Goal: Task Accomplishment & Management: Use online tool/utility

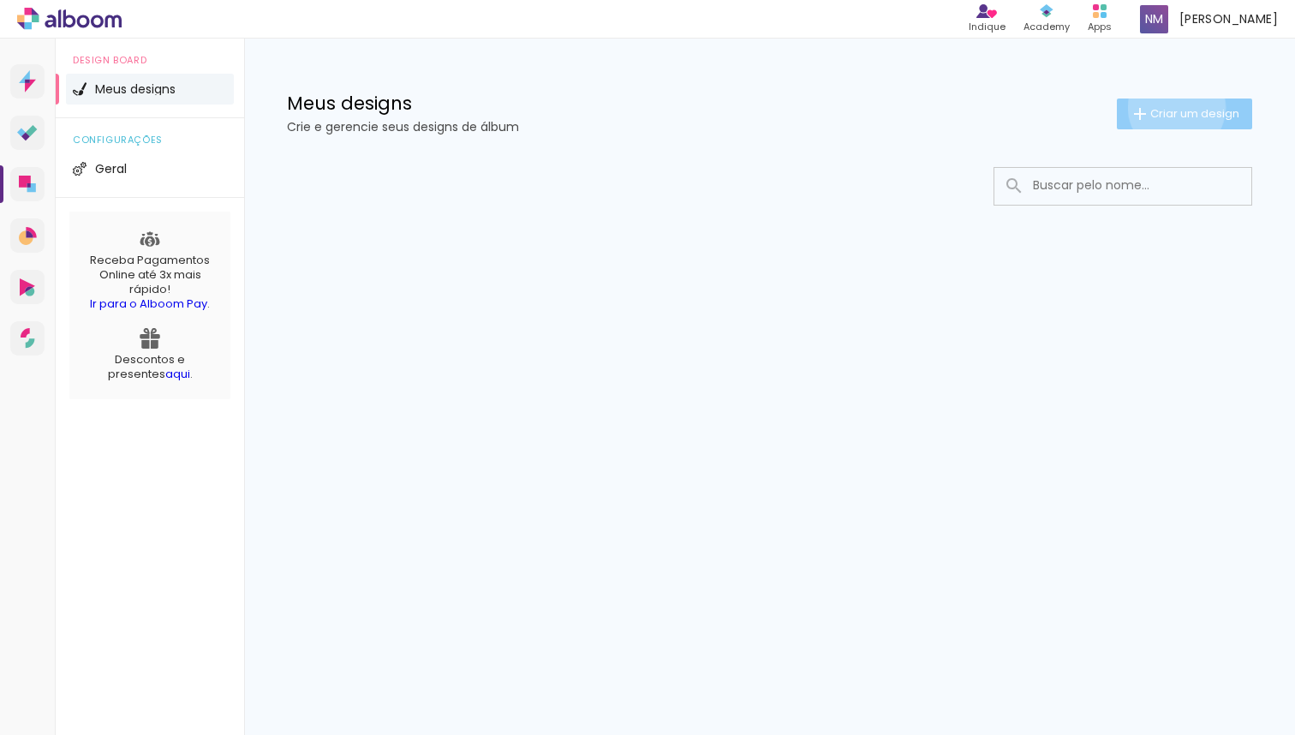
click at [1174, 108] on span "Criar um design" at bounding box center [1194, 113] width 89 height 11
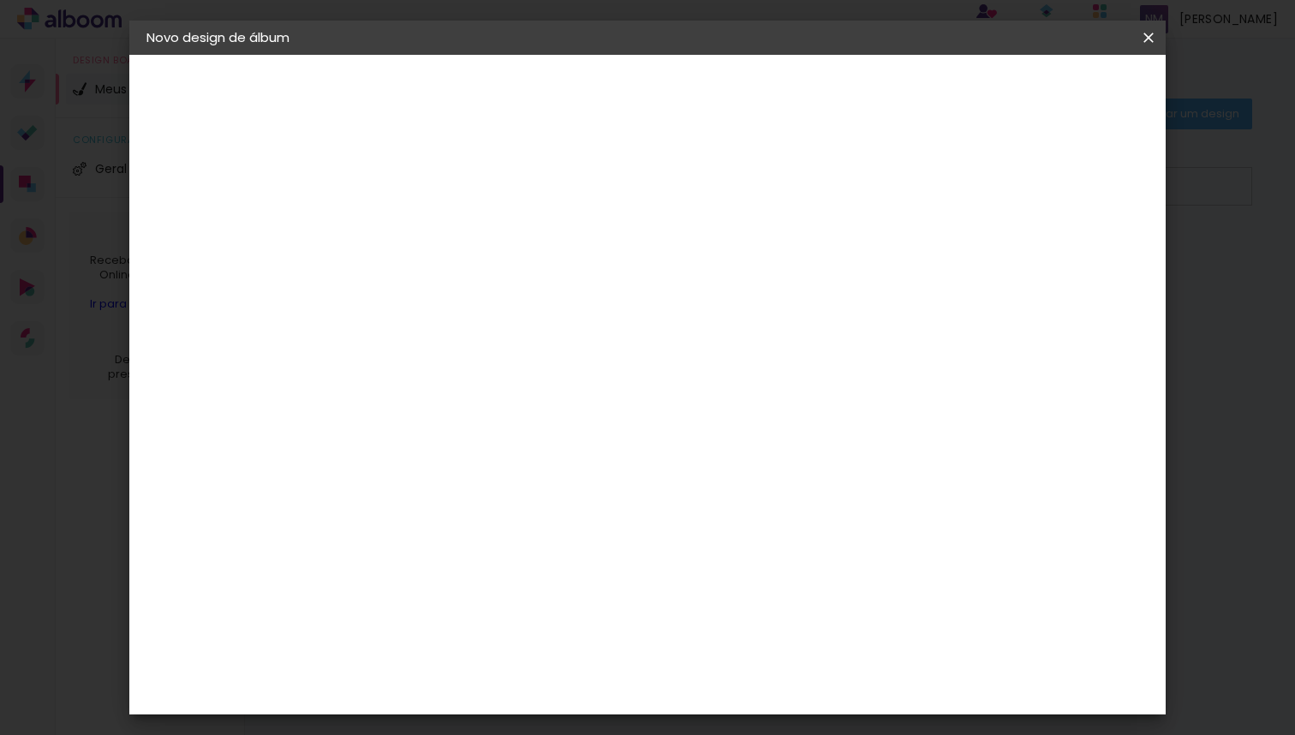
click at [427, 238] on input at bounding box center [427, 230] width 0 height 27
type input "francisco"
type paper-input "francisco"
click at [0, 0] on slot "Avançar" at bounding box center [0, 0] width 0 height 0
click at [0, 0] on slot "Tamanho Livre" at bounding box center [0, 0] width 0 height 0
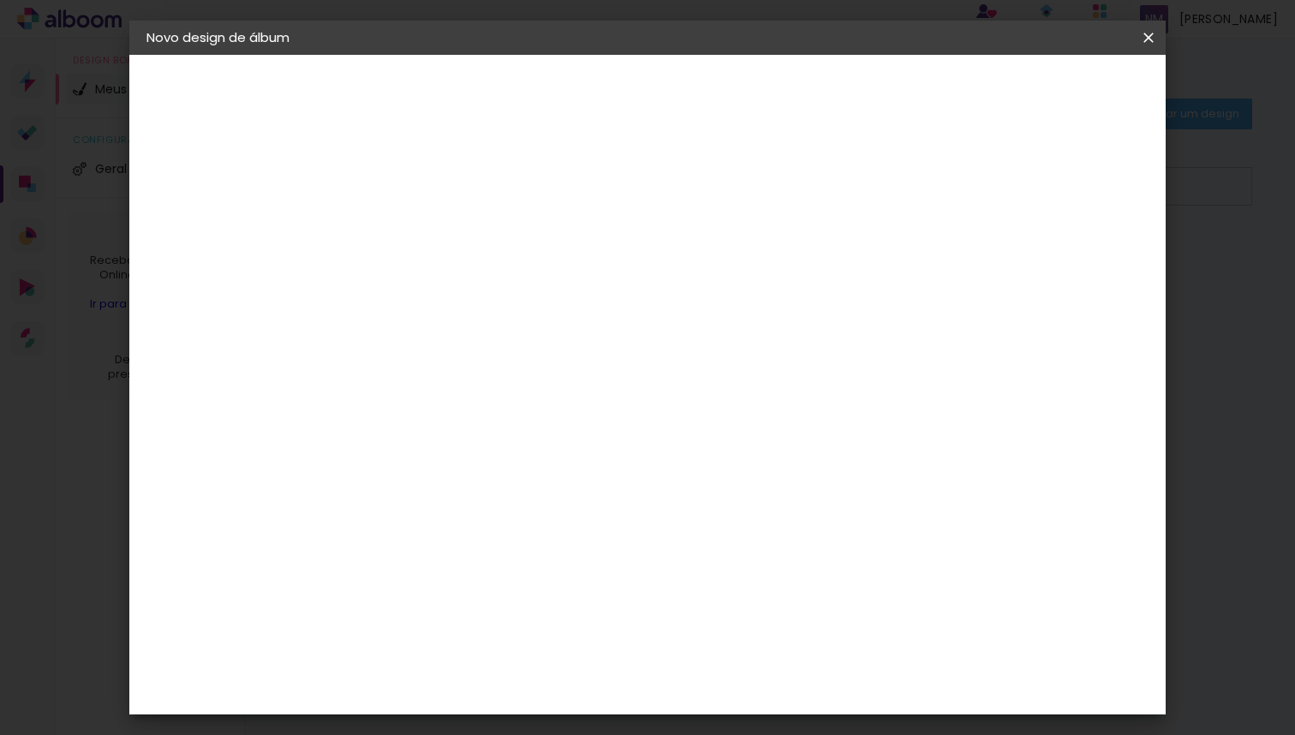
scroll to position [4268, 0]
click at [0, 0] on slot "Avançar" at bounding box center [0, 0] width 0 height 0
type input "3"
type paper-input "3"
click at [438, 195] on input "3" at bounding box center [414, 196] width 59 height 21
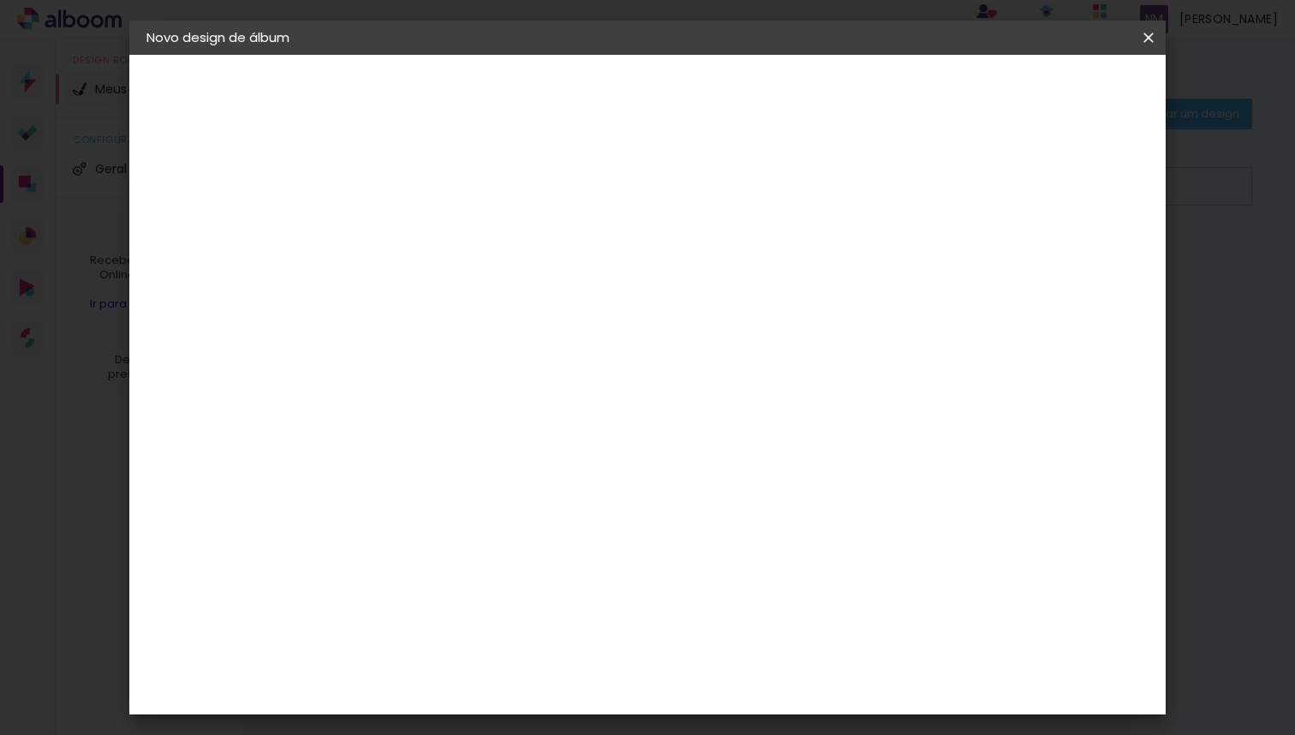
type input "4"
type paper-input "4"
click at [438, 195] on input "4" at bounding box center [414, 196] width 59 height 21
type input "5"
type paper-input "5"
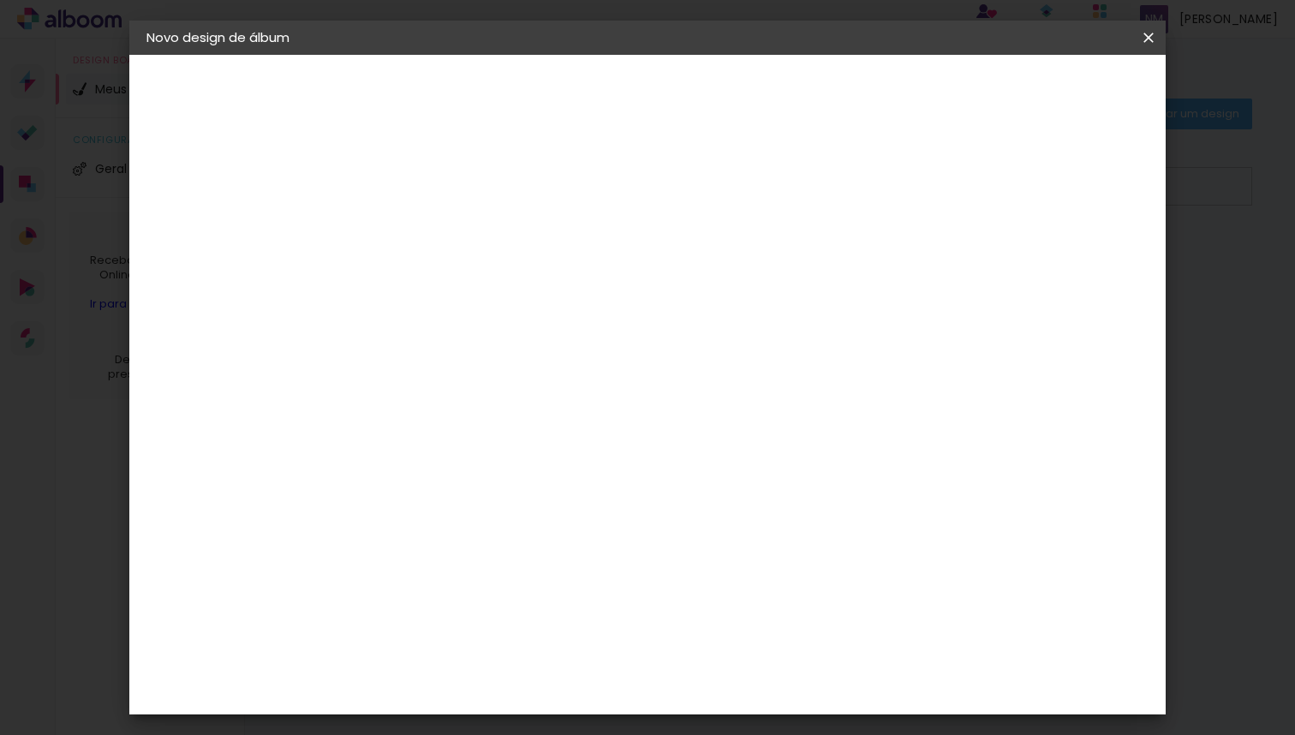
click at [439, 192] on input "5" at bounding box center [414, 196] width 59 height 21
type input "6"
type paper-input "6"
click at [1067, 256] on input "6" at bounding box center [1059, 259] width 31 height 26
type input "7"
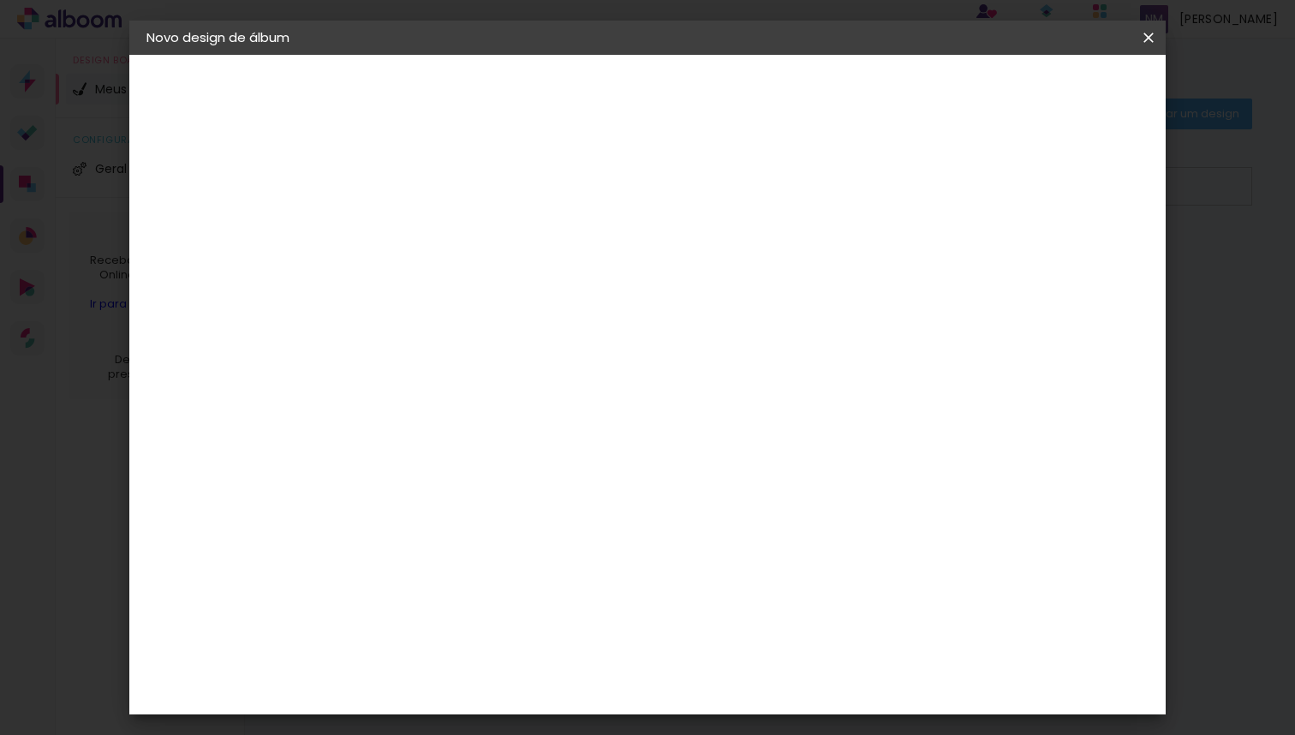
type paper-input "7"
click at [1067, 256] on input "7" at bounding box center [1059, 259] width 31 height 26
type input "8"
type paper-input "8"
click at [1067, 256] on input "8" at bounding box center [1055, 259] width 31 height 26
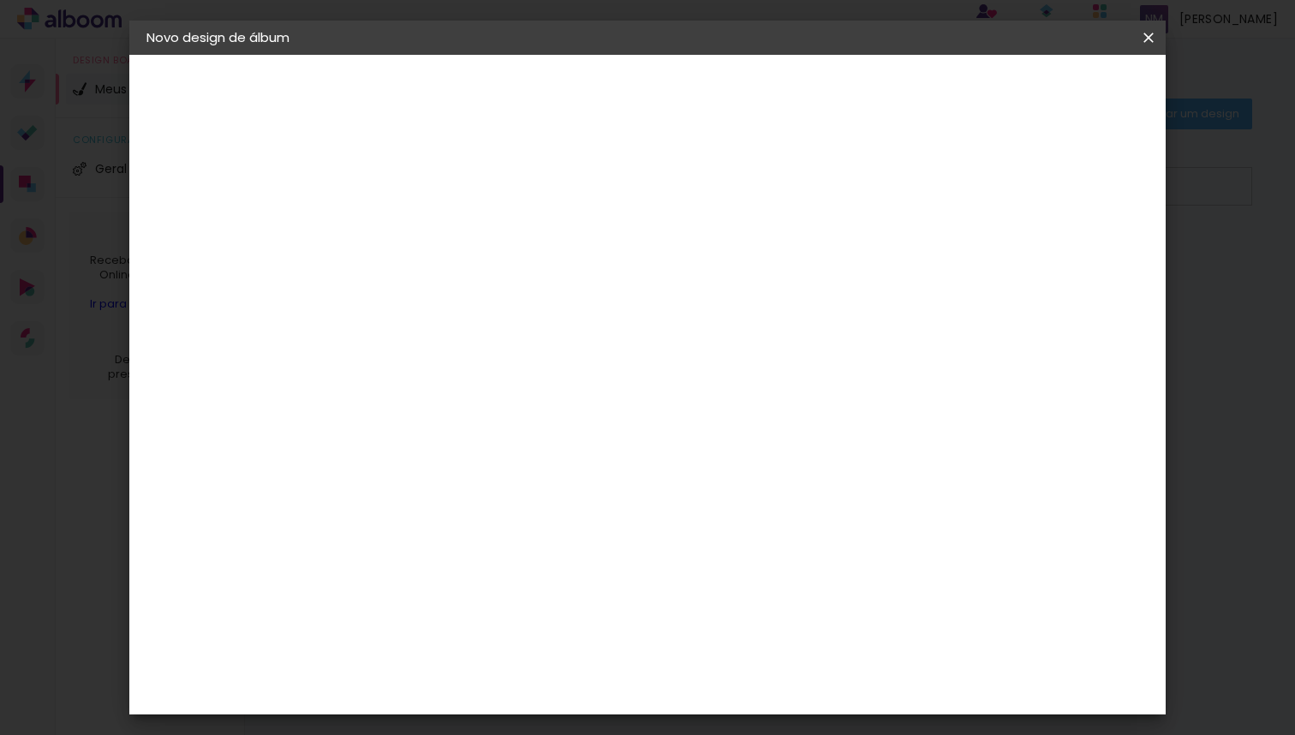
type input "9"
type paper-input "9"
click at [1067, 256] on input "9" at bounding box center [1055, 259] width 31 height 26
type input "10"
type paper-input "10"
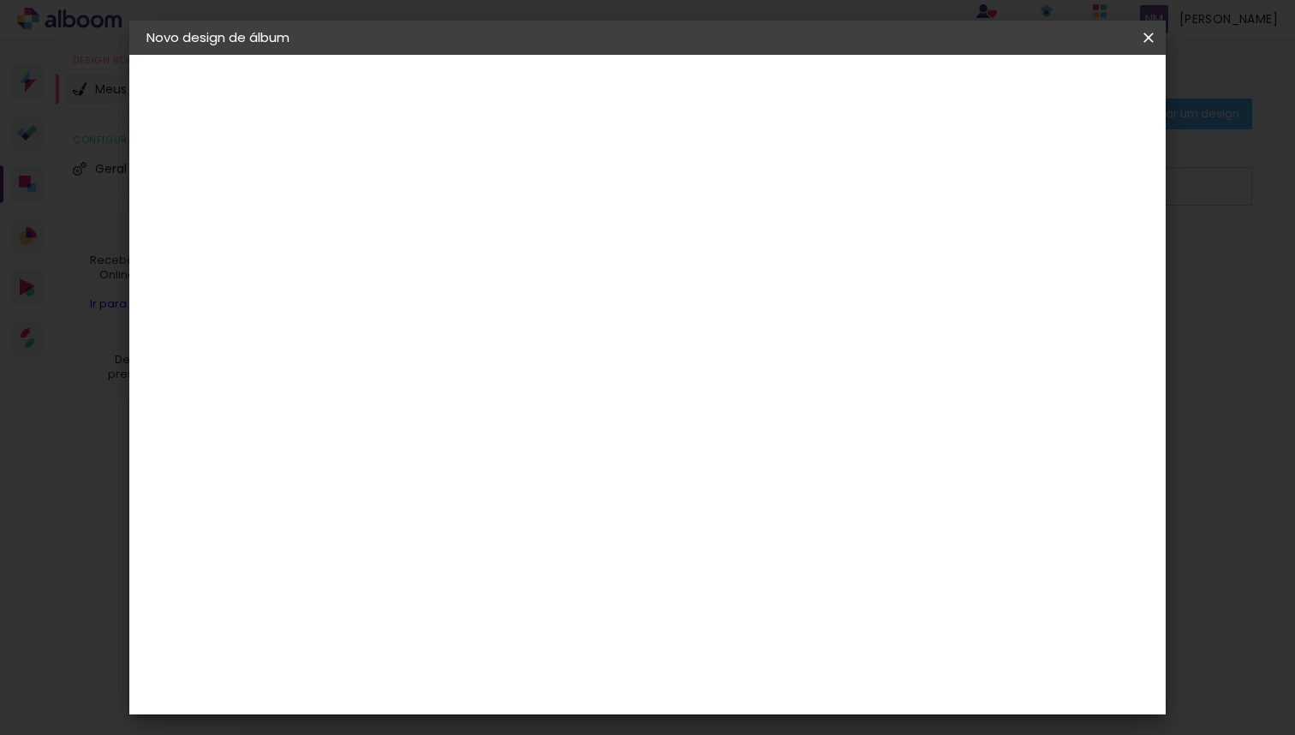
click at [1067, 256] on input "10" at bounding box center [1053, 259] width 31 height 26
click at [1067, 256] on input "10" at bounding box center [1051, 259] width 31 height 26
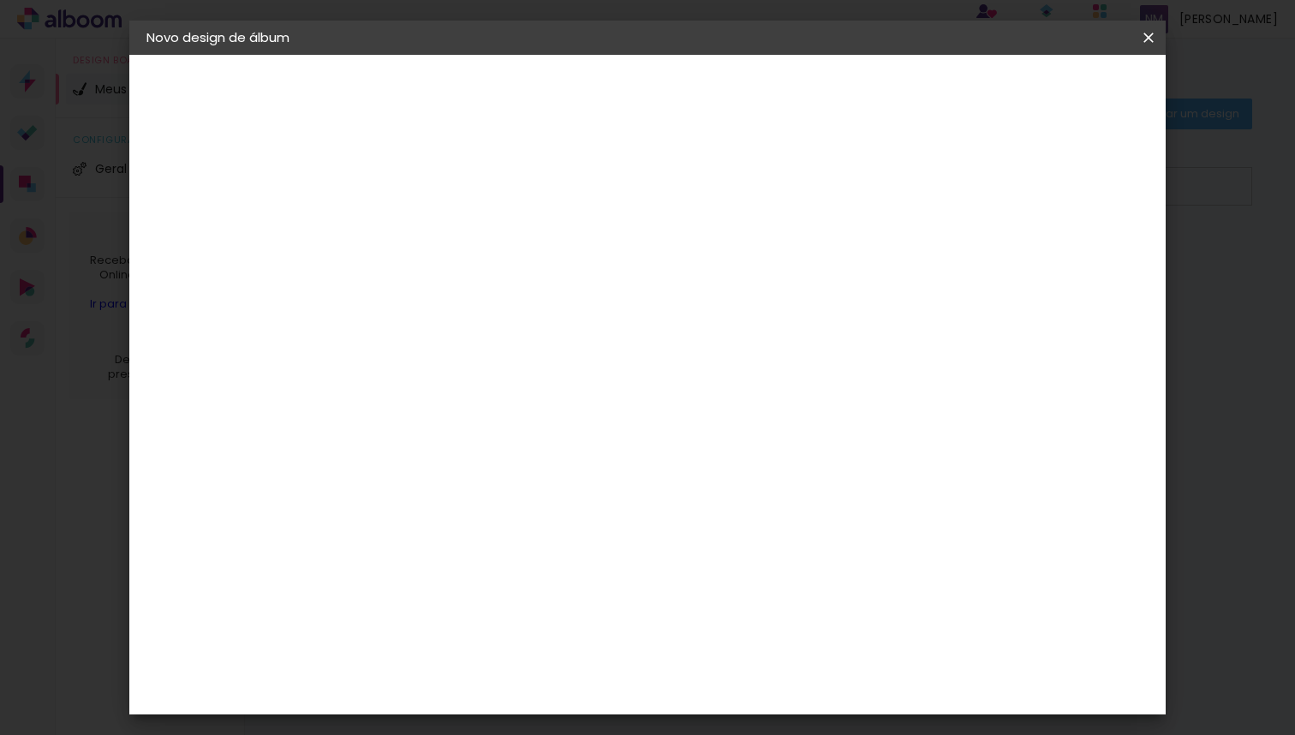
type input "9"
type paper-input "9"
click at [1063, 268] on input "9" at bounding box center [1051, 259] width 31 height 26
type input "8"
type paper-input "8"
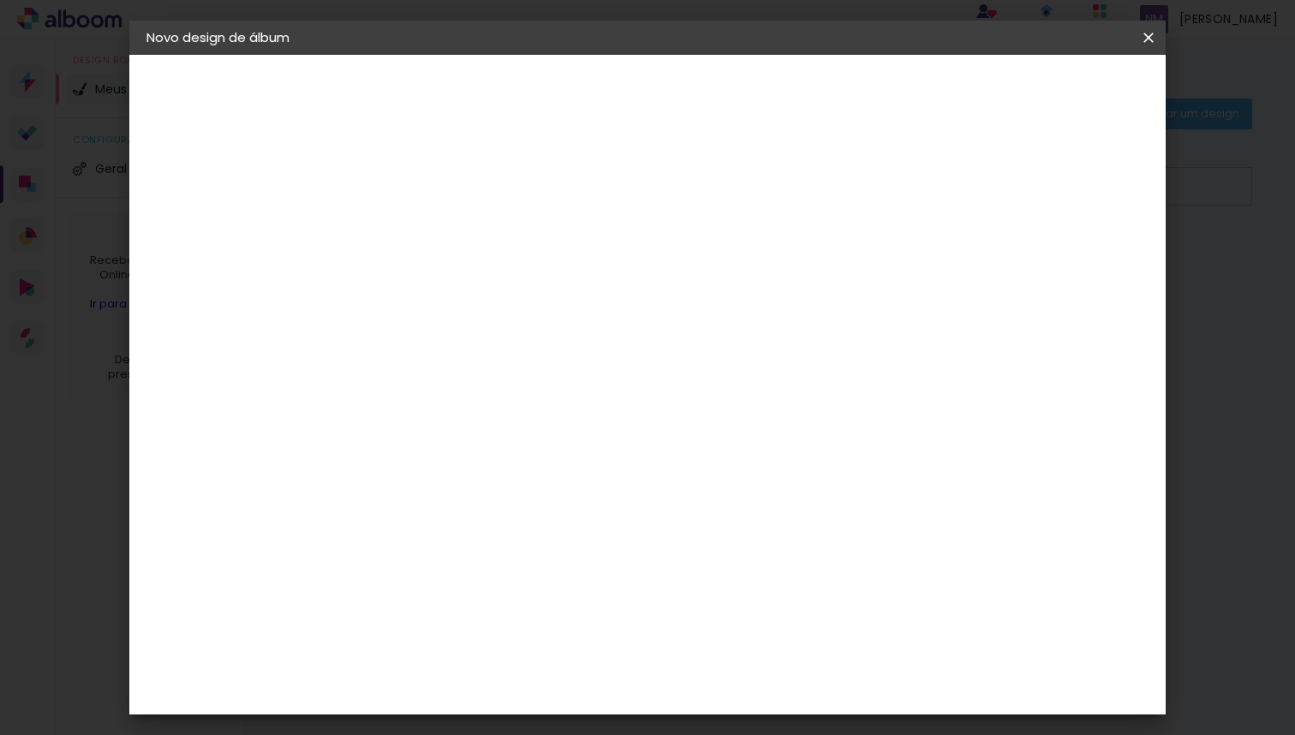
click at [1063, 268] on input "8" at bounding box center [1055, 259] width 31 height 26
type input "7"
type paper-input "7"
click at [1063, 268] on input "7" at bounding box center [1055, 259] width 31 height 26
type input "6"
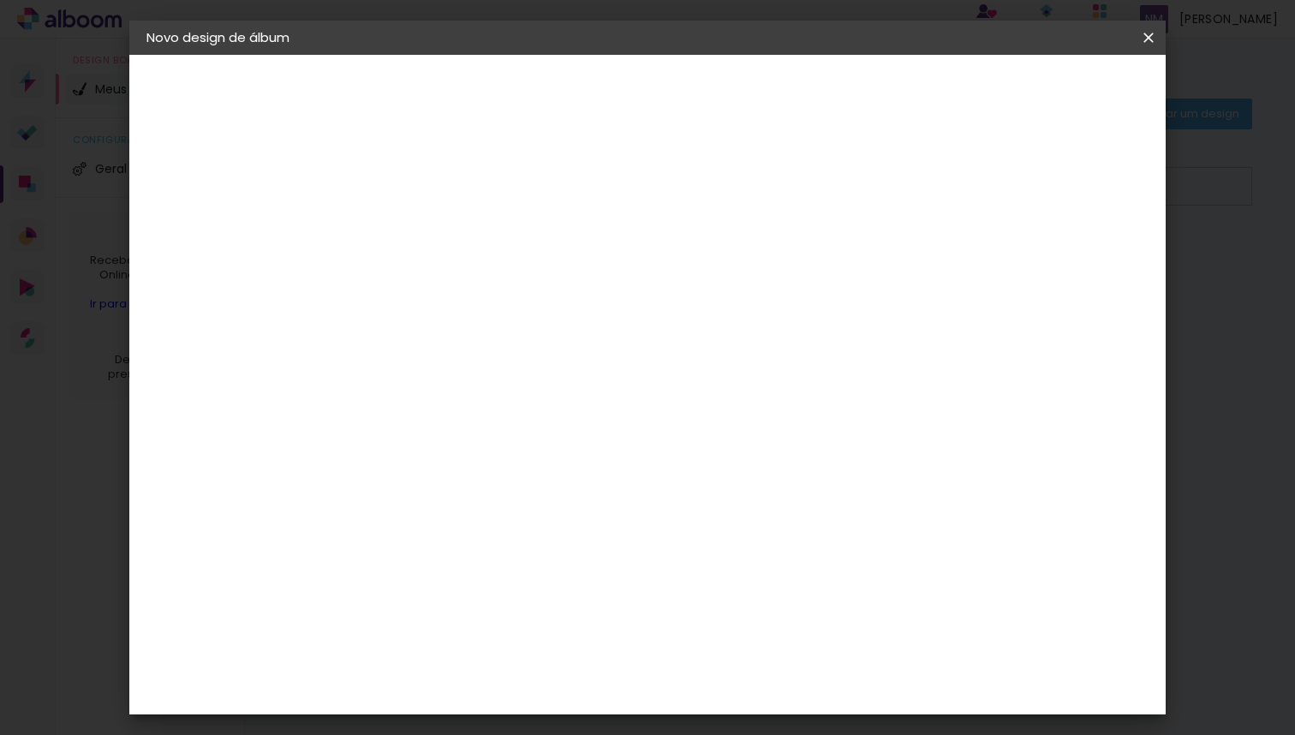
type paper-input "6"
click at [1063, 268] on input "6" at bounding box center [1057, 259] width 31 height 26
type input "5"
type paper-input "5"
click at [1063, 268] on input "5" at bounding box center [1059, 259] width 31 height 26
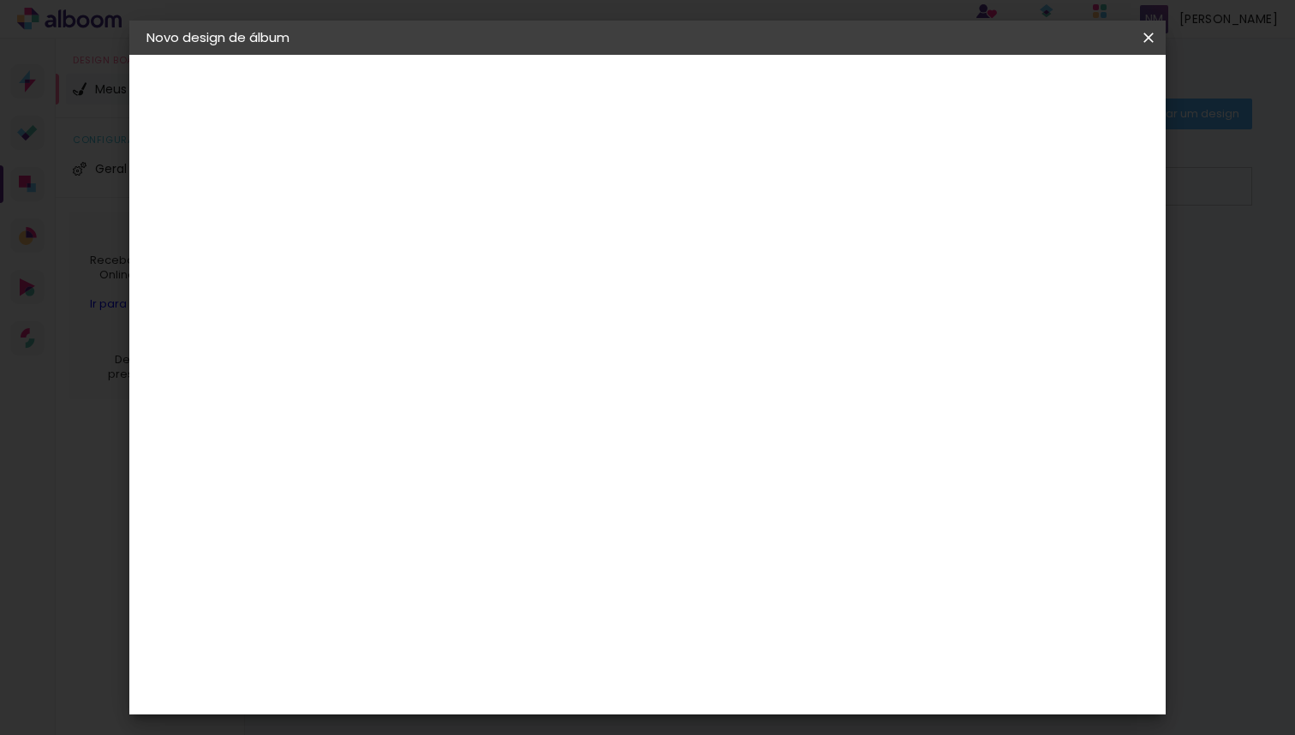
type input "4"
type paper-input "4"
click at [1063, 268] on input "4" at bounding box center [1063, 259] width 31 height 26
type input "3"
type paper-input "3"
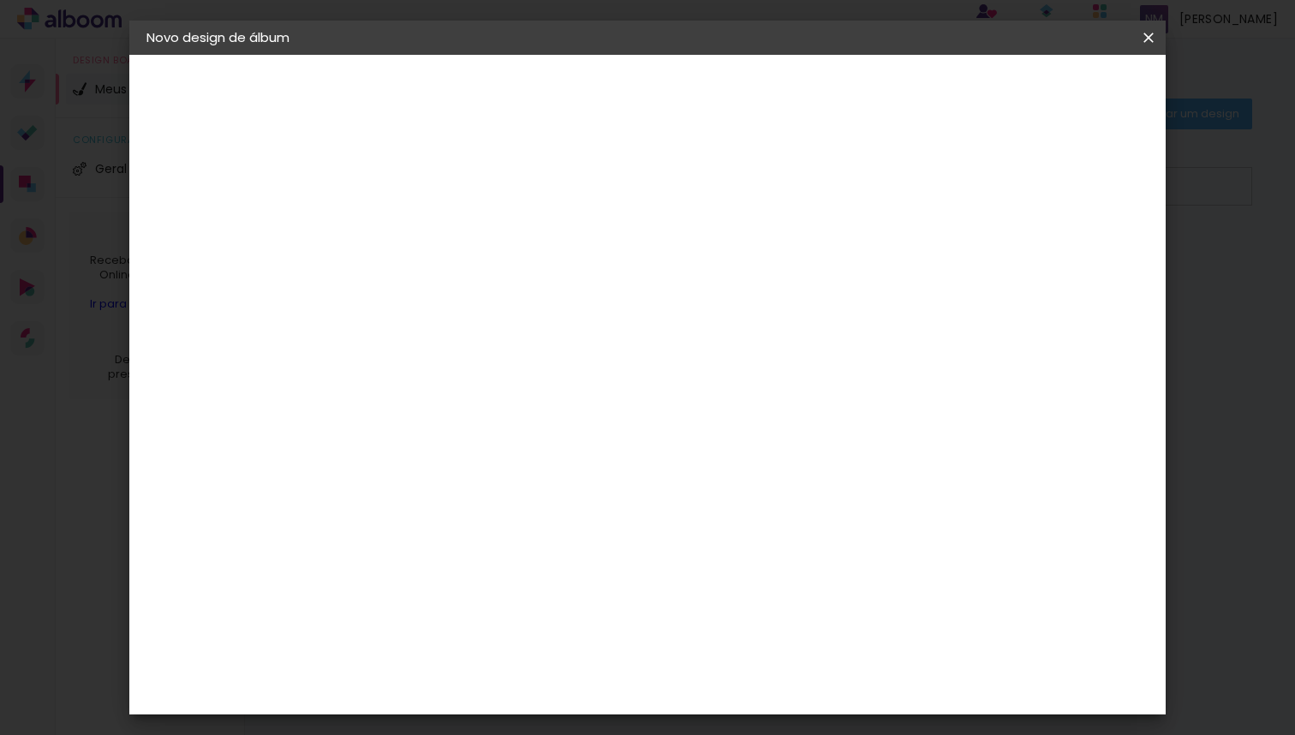
click at [1063, 268] on input "3" at bounding box center [1063, 259] width 31 height 26
type input "2"
type paper-input "2"
click at [1063, 268] on input "2" at bounding box center [1065, 259] width 31 height 26
click at [1063, 268] on input "2" at bounding box center [1067, 259] width 31 height 26
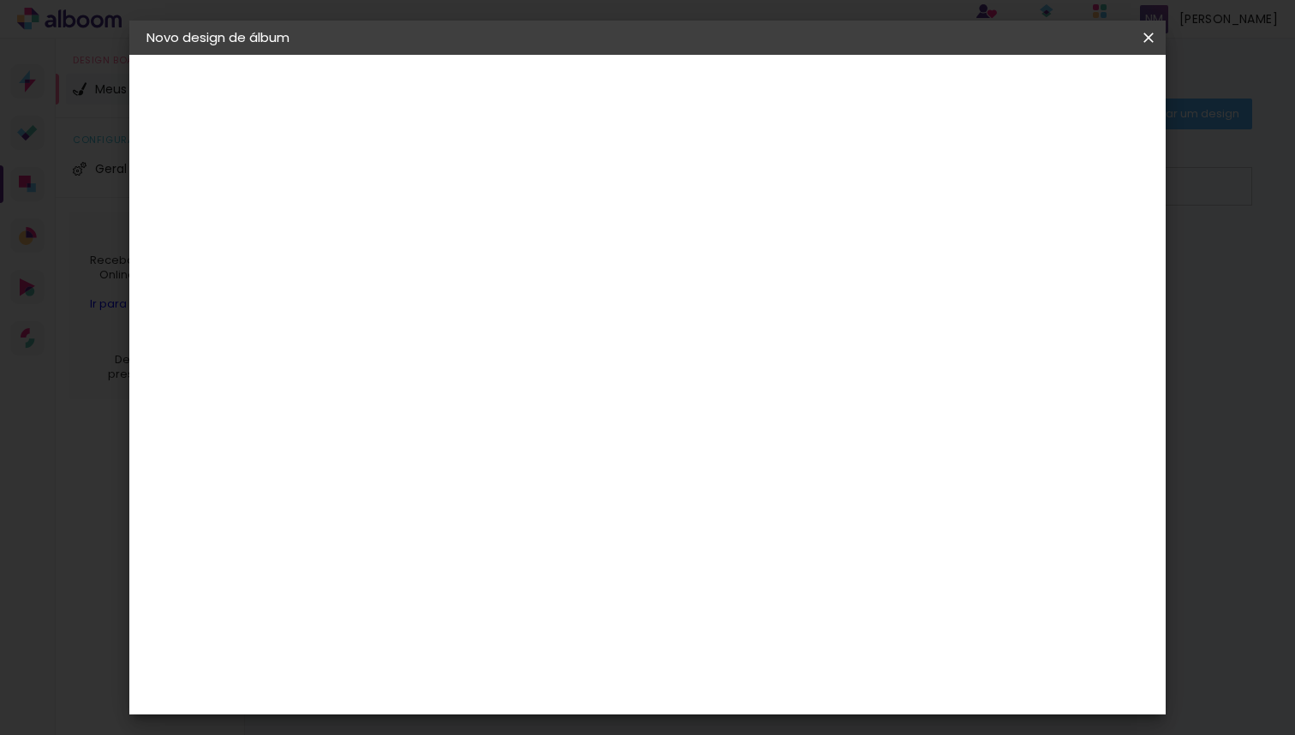
click at [1063, 268] on input "2" at bounding box center [1067, 259] width 31 height 26
type input "3"
type paper-input "3"
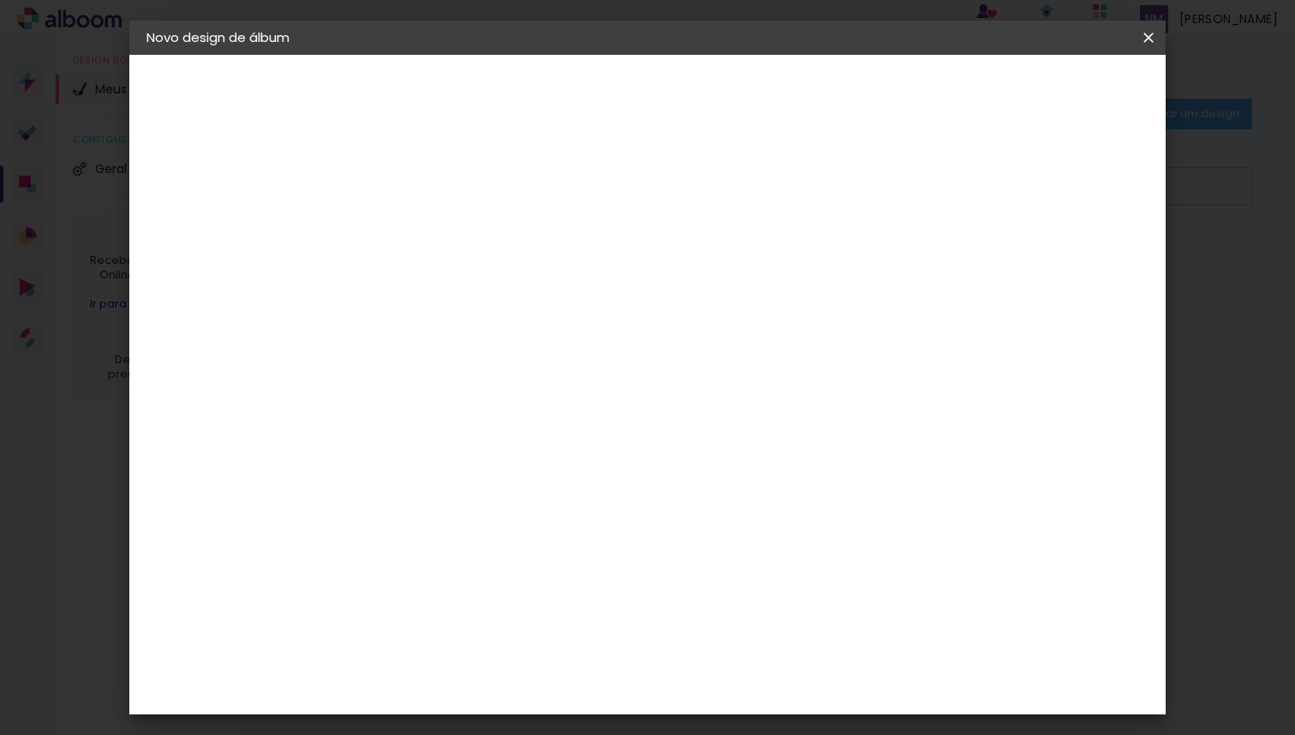
click at [1071, 253] on input "3" at bounding box center [1067, 259] width 31 height 26
type input "4"
type paper-input "4"
click at [1071, 253] on input "4" at bounding box center [1065, 259] width 31 height 26
type input "5"
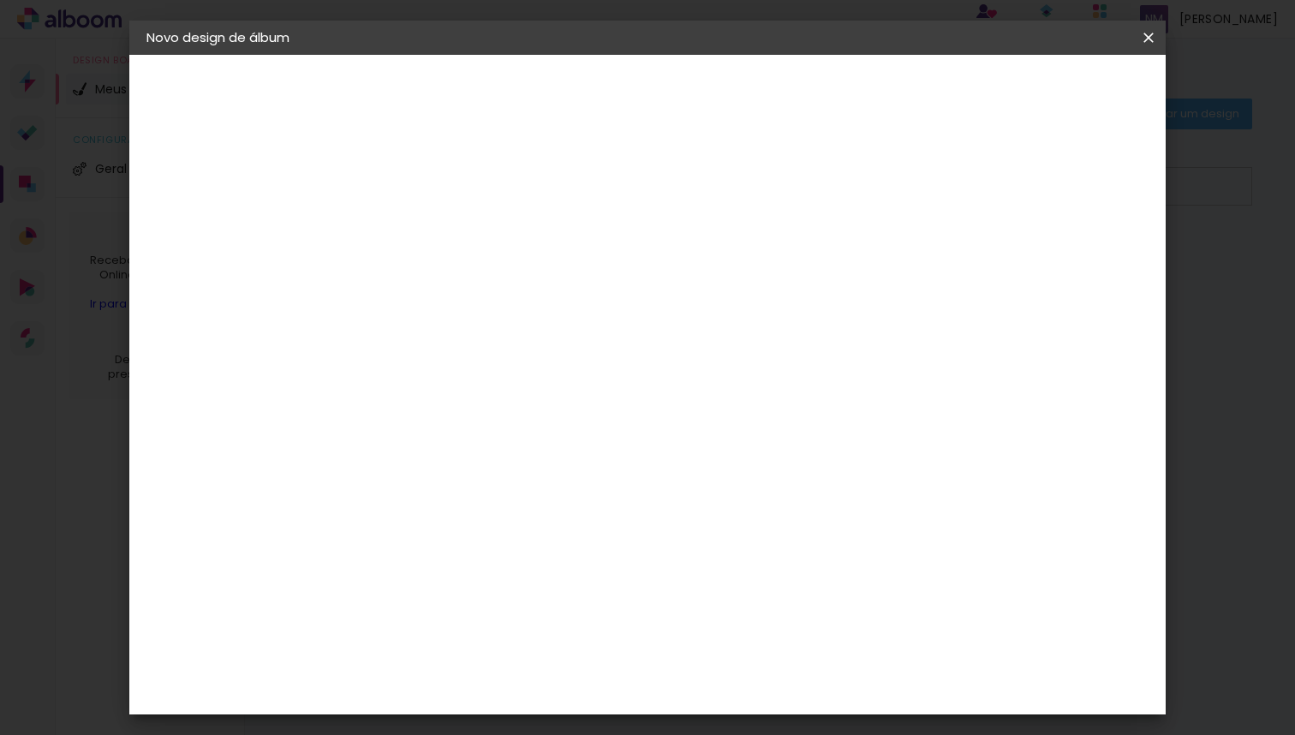
type paper-input "5"
click at [1071, 253] on input "5" at bounding box center [1061, 259] width 31 height 26
click at [1042, 91] on span "Iniciar design" at bounding box center [1003, 91] width 78 height 12
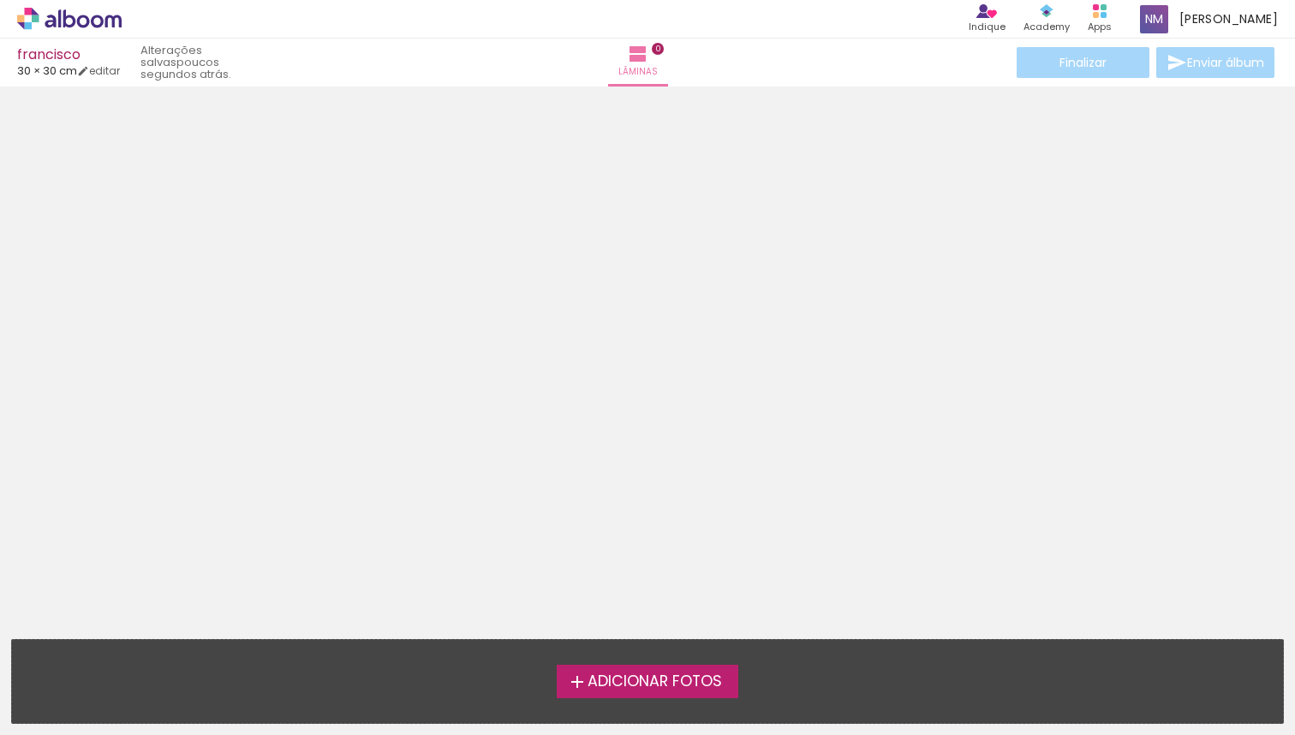
click at [689, 686] on span "Adicionar Fotos" at bounding box center [655, 681] width 134 height 15
click at [0, 0] on input "file" at bounding box center [0, 0] width 0 height 0
click at [712, 690] on span "Adicionar Fotos" at bounding box center [655, 681] width 134 height 15
click at [0, 0] on input "file" at bounding box center [0, 0] width 0 height 0
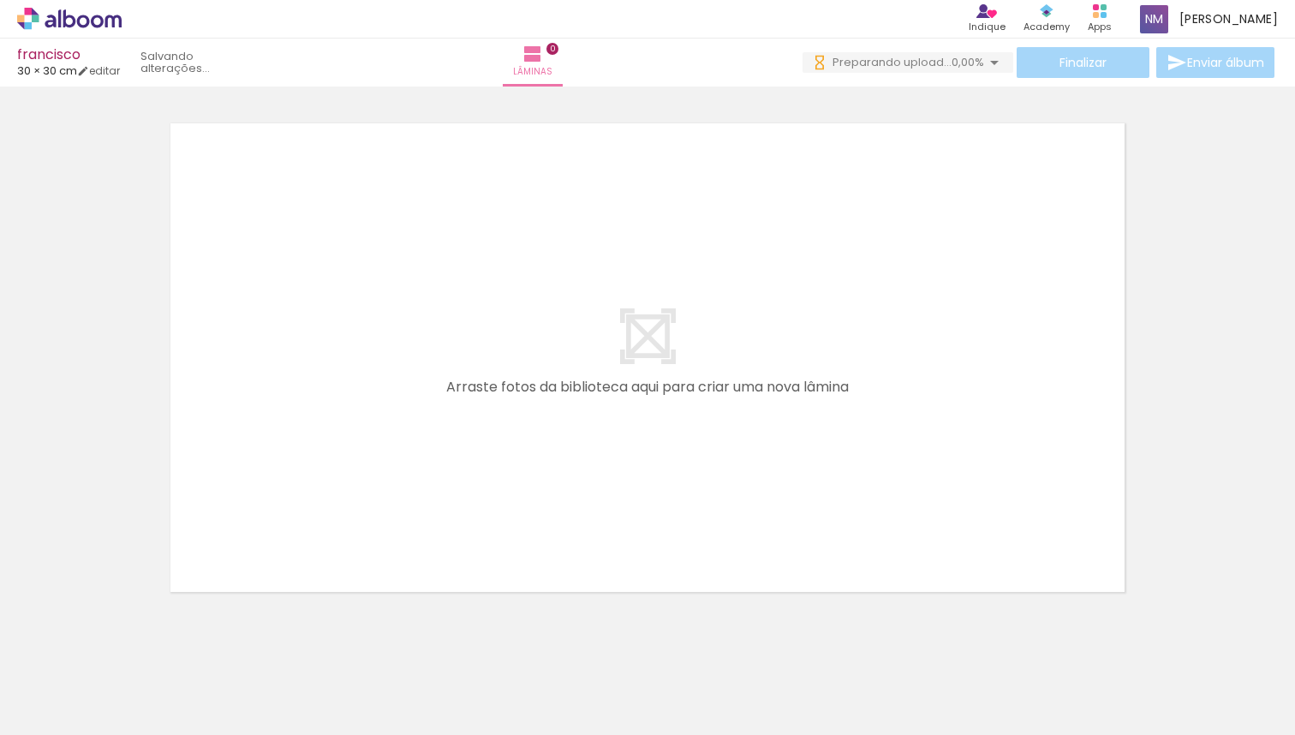
click at [193, 686] on div at bounding box center [171, 676] width 85 height 57
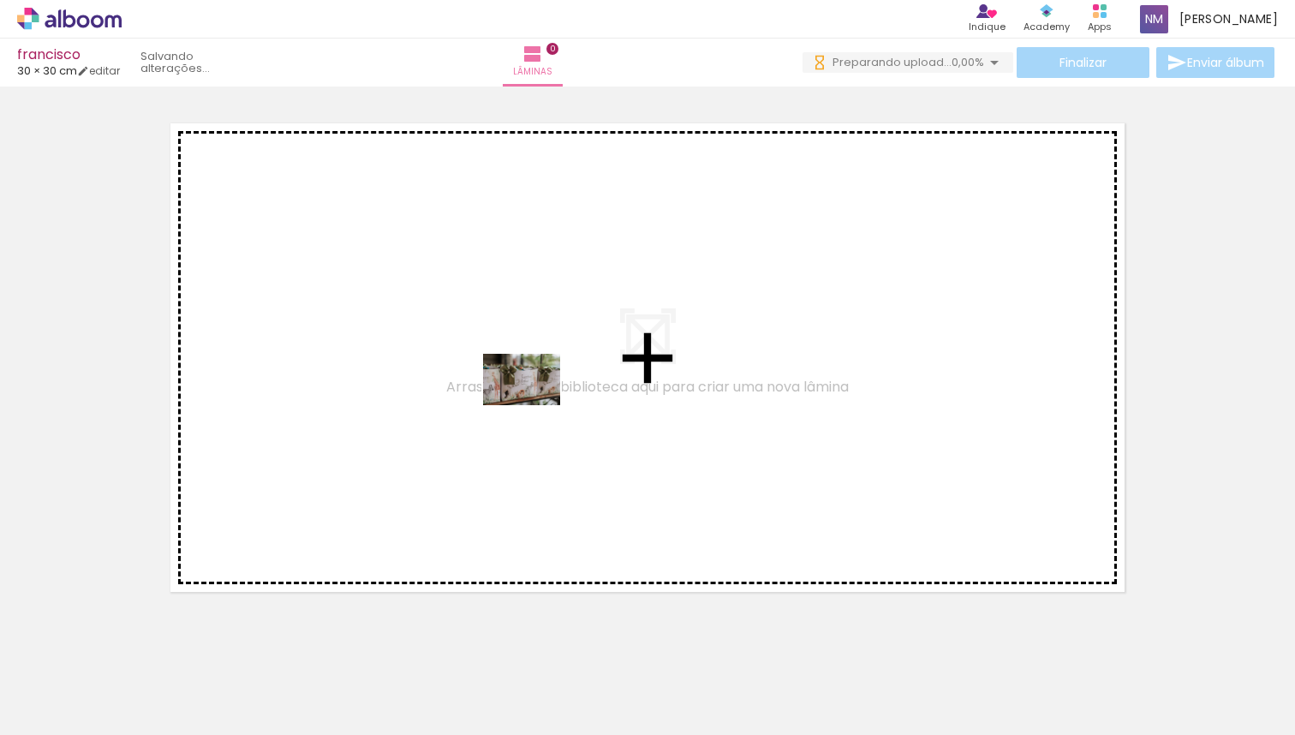
drag, startPoint x: 193, startPoint y: 686, endPoint x: 535, endPoint y: 405, distance: 442.4
click at [535, 405] on quentale-workspace at bounding box center [647, 367] width 1295 height 735
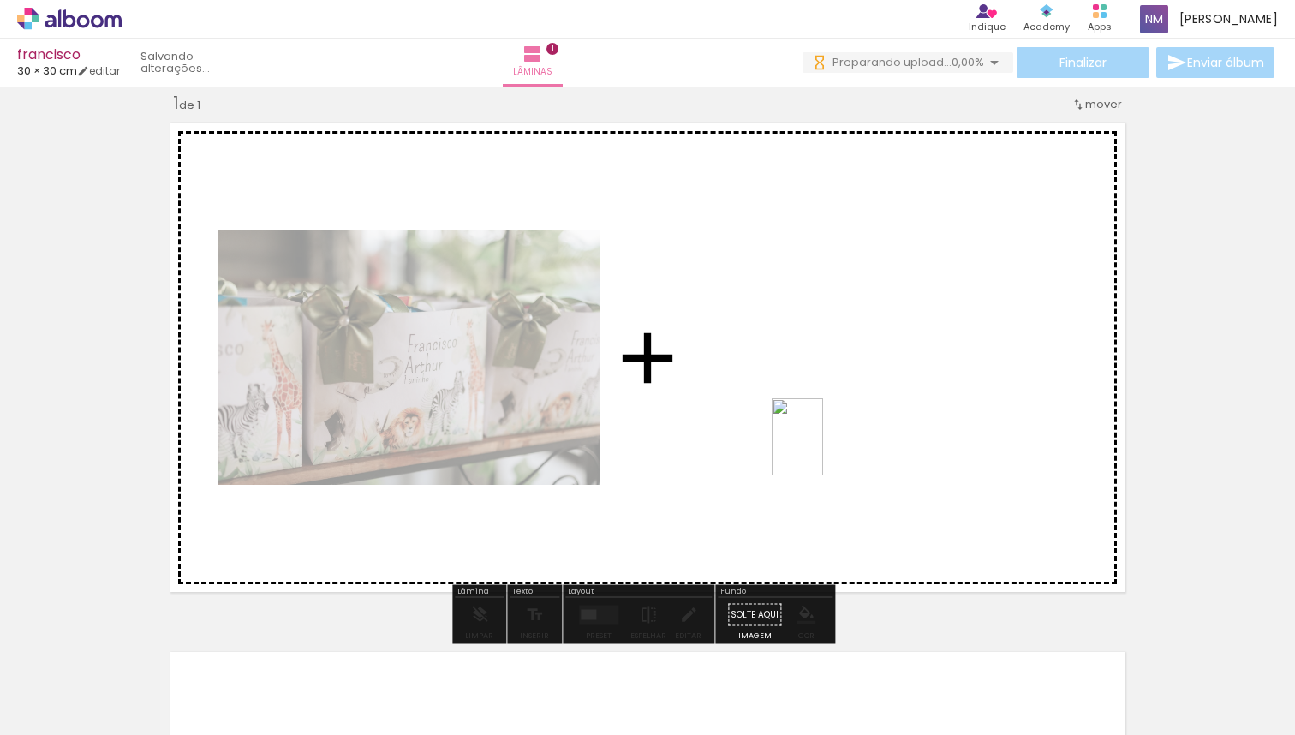
drag, startPoint x: 366, startPoint y: 704, endPoint x: 823, endPoint y: 450, distance: 523.4
click at [823, 450] on quentale-workspace at bounding box center [647, 367] width 1295 height 735
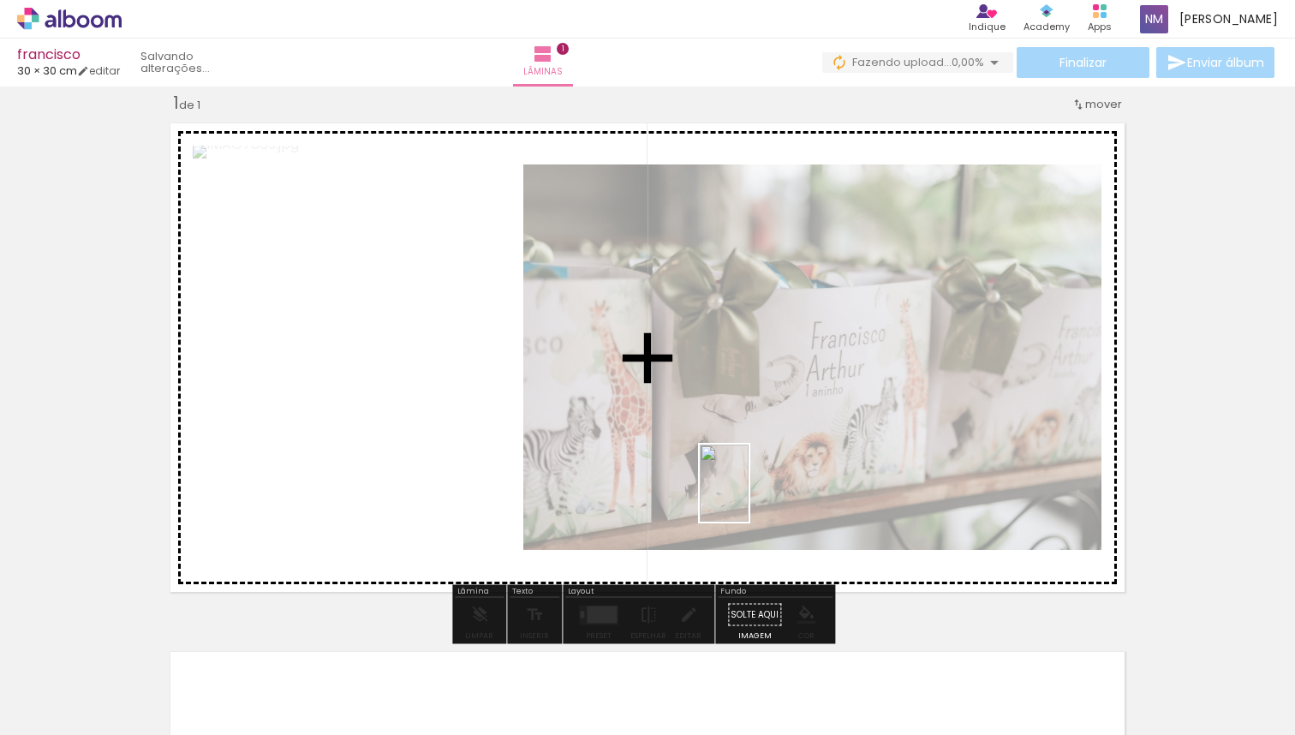
drag, startPoint x: 767, startPoint y: 695, endPoint x: 754, endPoint y: 486, distance: 209.4
click at [754, 486] on quentale-workspace at bounding box center [647, 367] width 1295 height 735
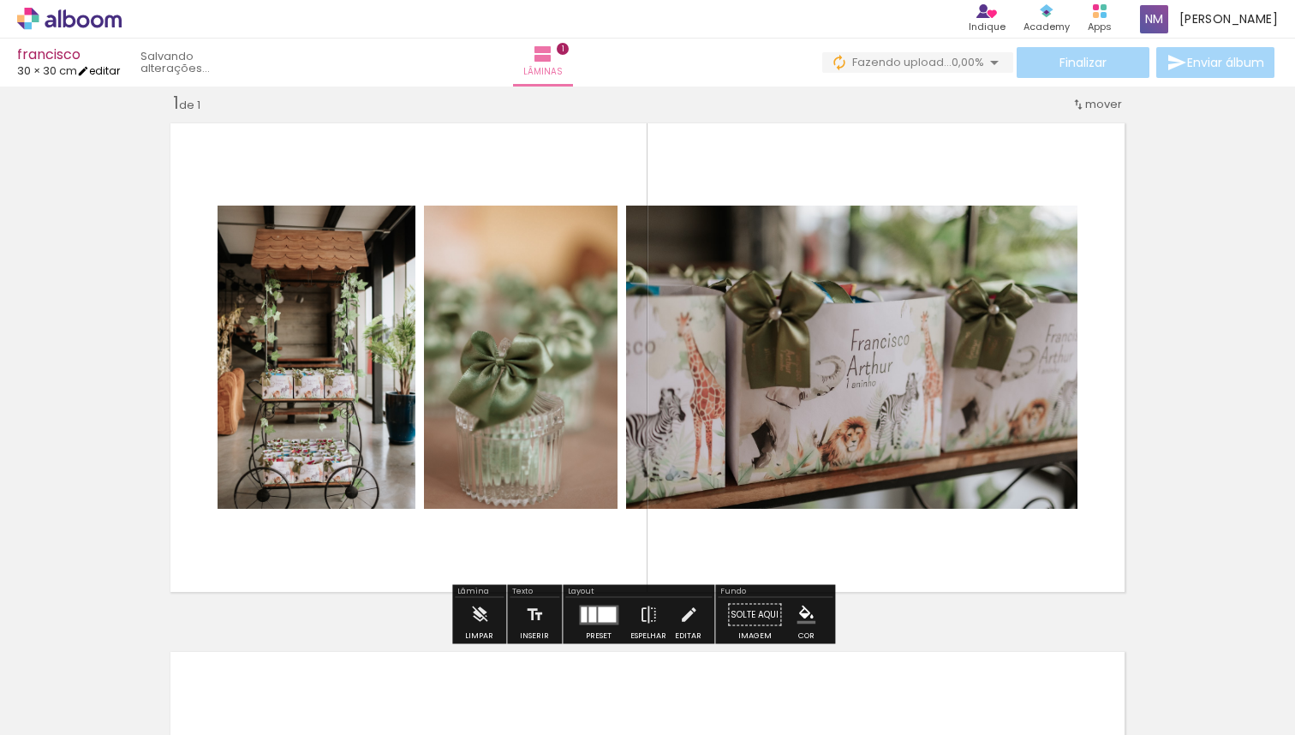
click at [120, 75] on link "editar" at bounding box center [98, 70] width 43 height 15
type input "5"
type input "30"
type input "60"
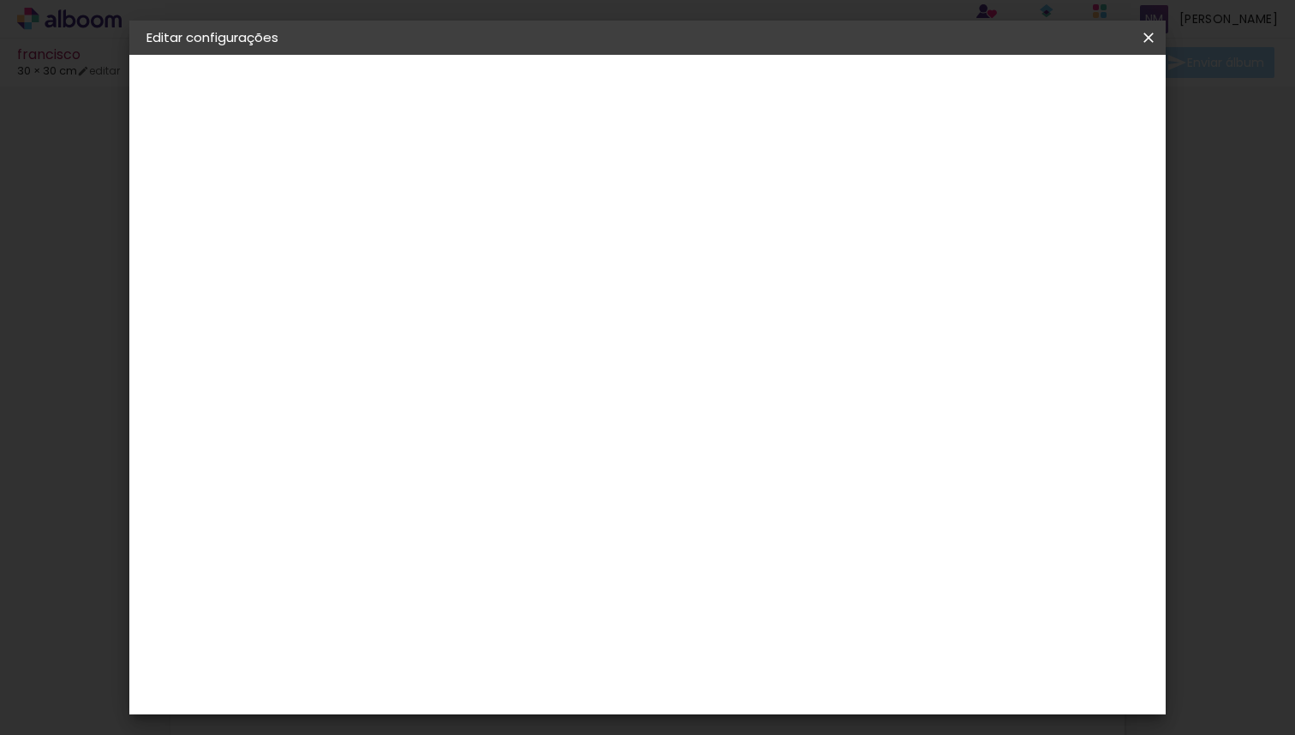
type input "6"
type paper-input "6"
click at [1072, 255] on input "6" at bounding box center [1061, 259] width 31 height 26
type input "5"
type paper-input "5"
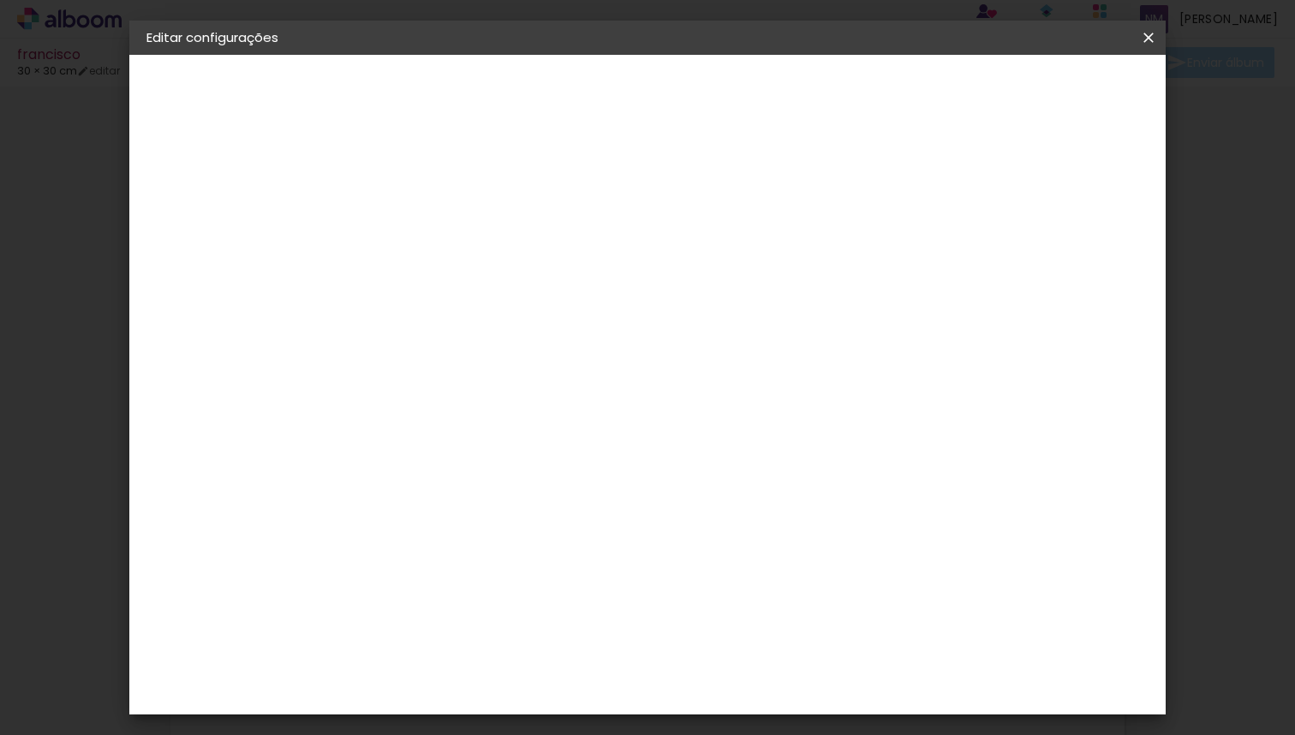
click at [1072, 265] on input "5" at bounding box center [1059, 259] width 31 height 26
type input "4"
type paper-input "4"
click at [1071, 265] on input "4" at bounding box center [1061, 259] width 31 height 26
type input "3"
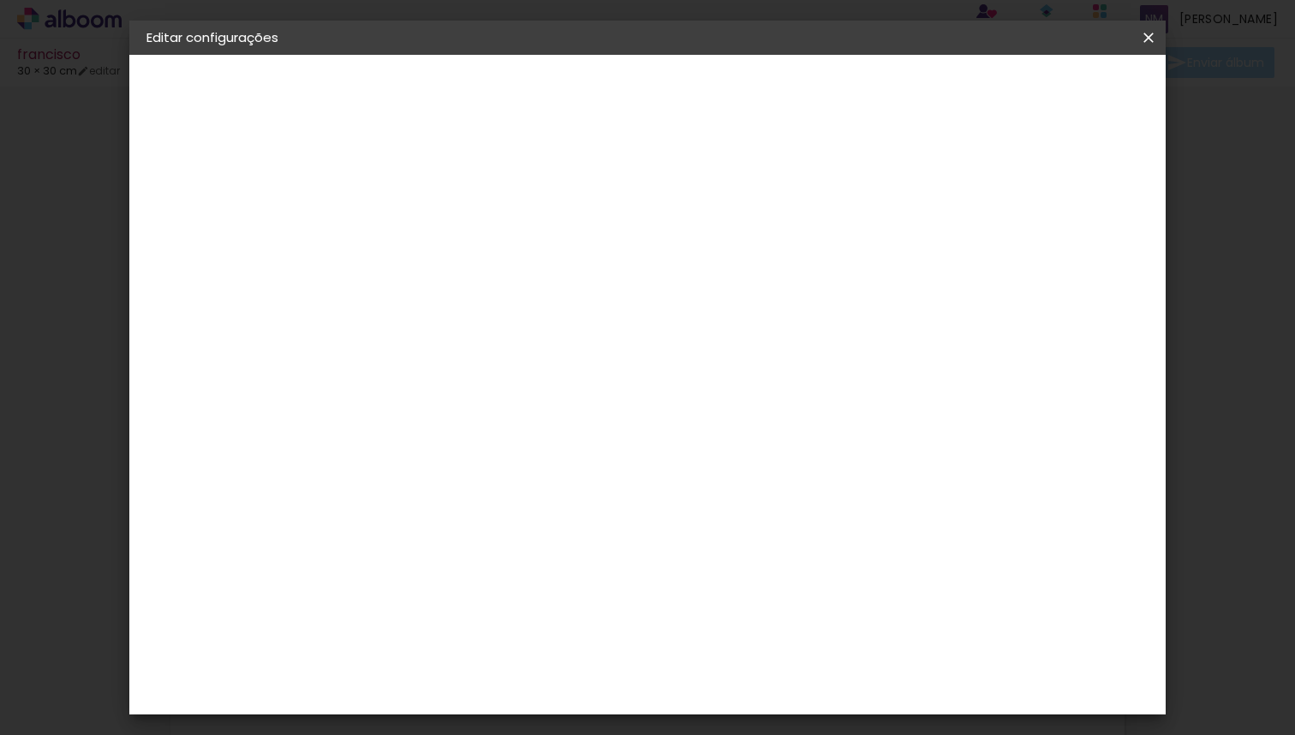
type paper-input "3"
click at [1071, 265] on input "3" at bounding box center [1065, 259] width 31 height 26
type input "2"
type paper-input "2"
click at [1071, 265] on input "2" at bounding box center [1067, 259] width 31 height 26
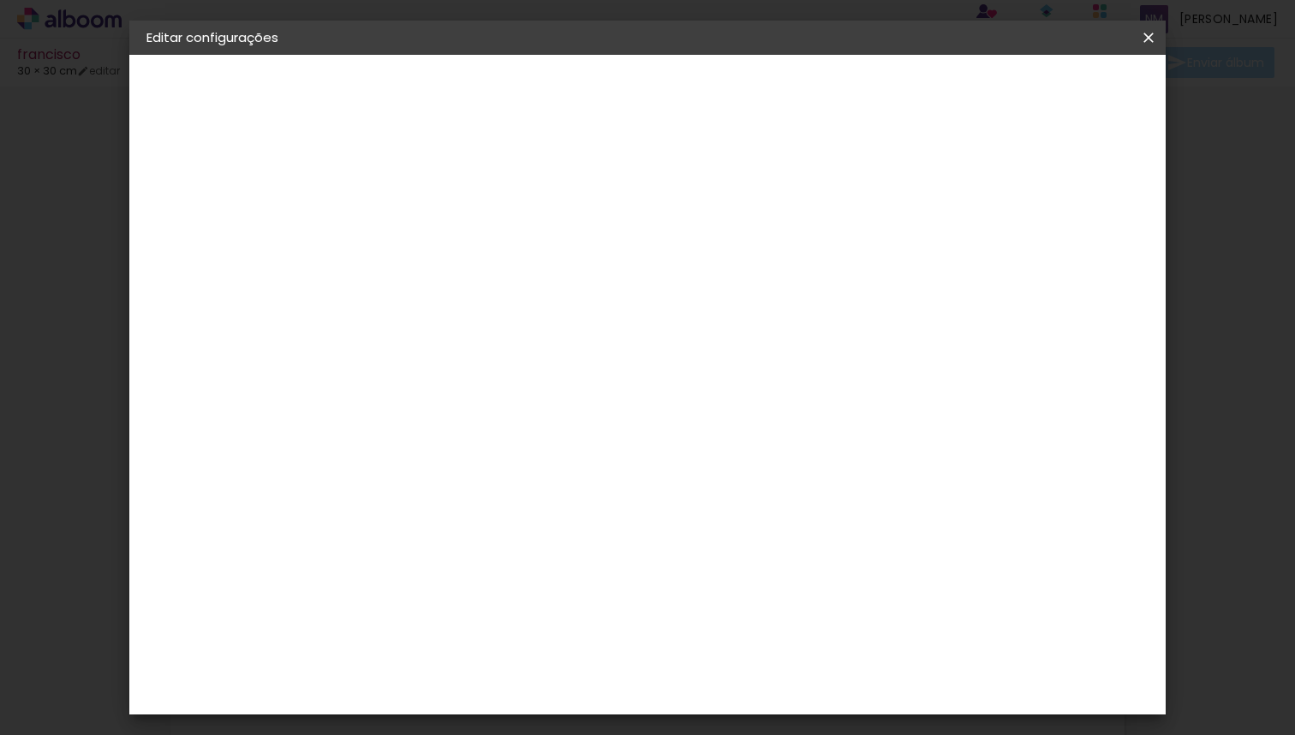
type input "1"
type paper-input "1"
click at [1071, 265] on input "1" at bounding box center [1067, 259] width 31 height 26
type input "0"
click at [1071, 265] on input "0" at bounding box center [1069, 259] width 31 height 26
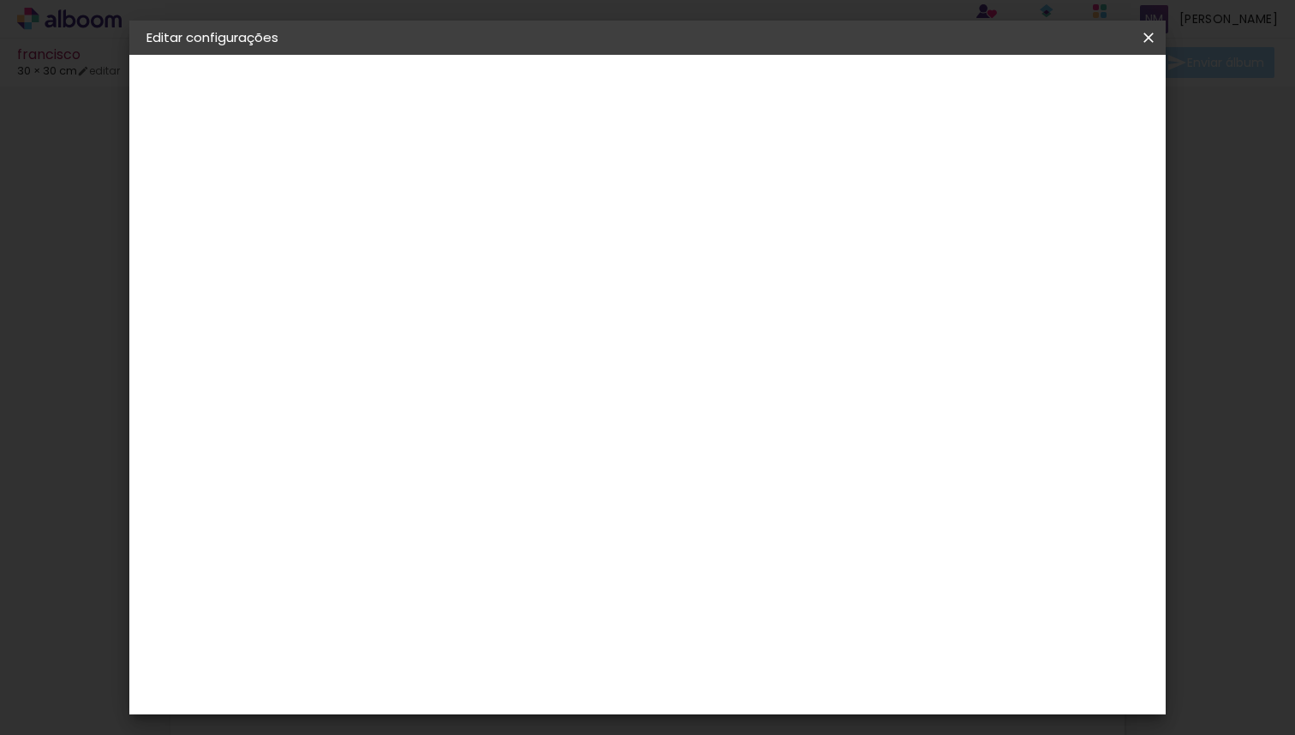
click at [1042, 94] on span "Salvar configurações" at bounding box center [978, 91] width 127 height 12
click at [1042, 93] on span "Salvar configurações" at bounding box center [978, 91] width 127 height 12
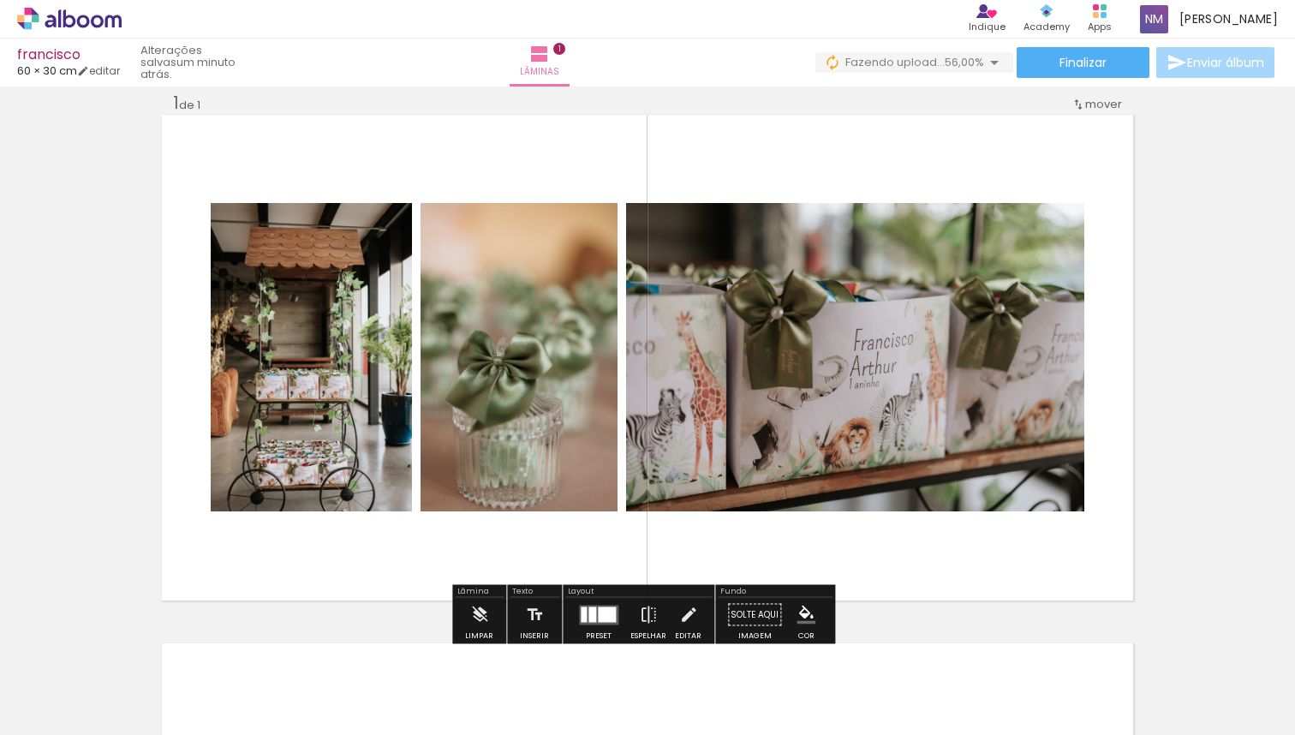
click at [598, 609] on div at bounding box center [607, 613] width 18 height 15
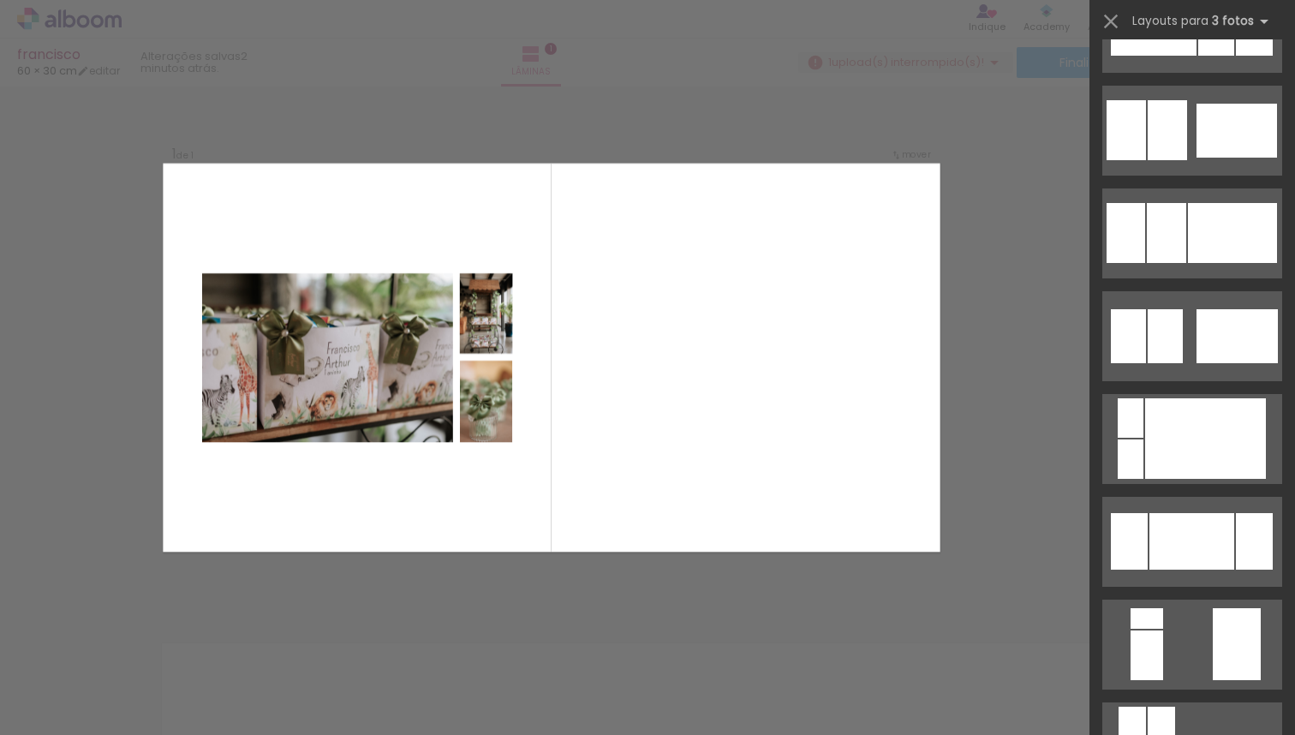
scroll to position [1383, 0]
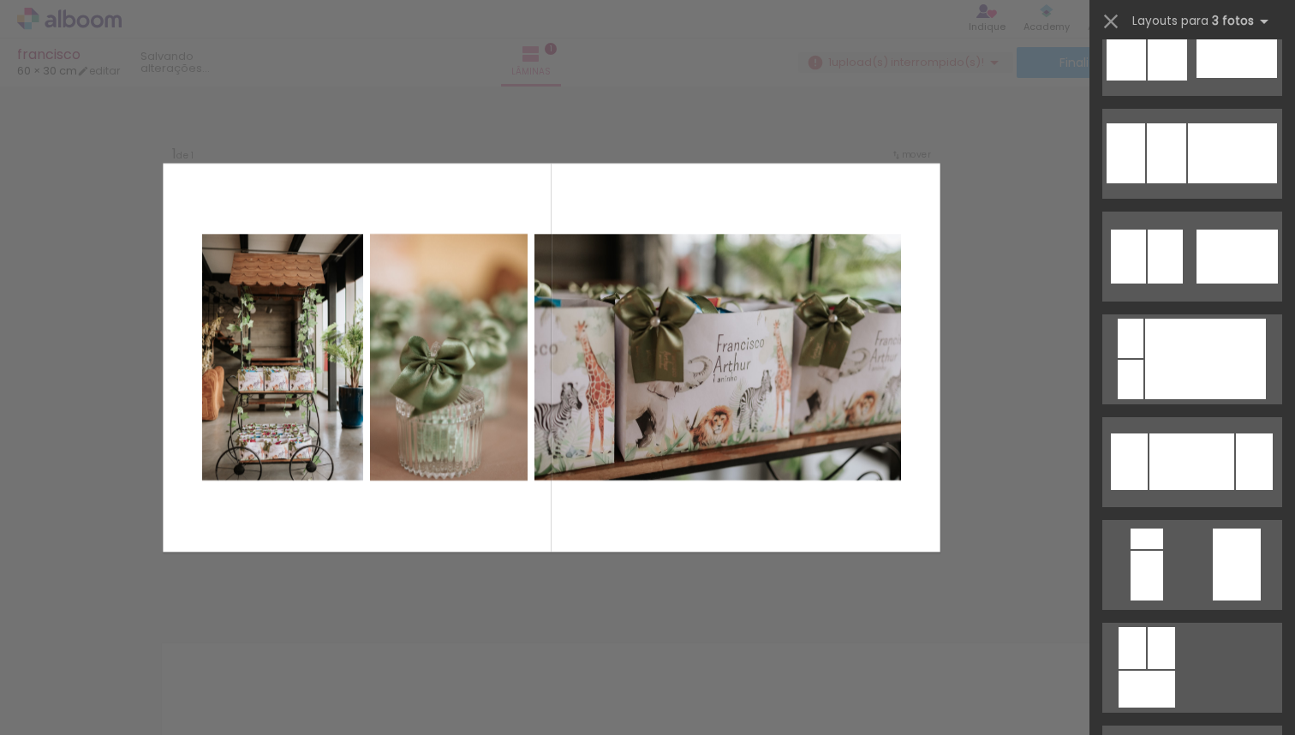
click at [1019, 305] on div "Confirmar Cancelar" at bounding box center [647, 614] width 1295 height 1098
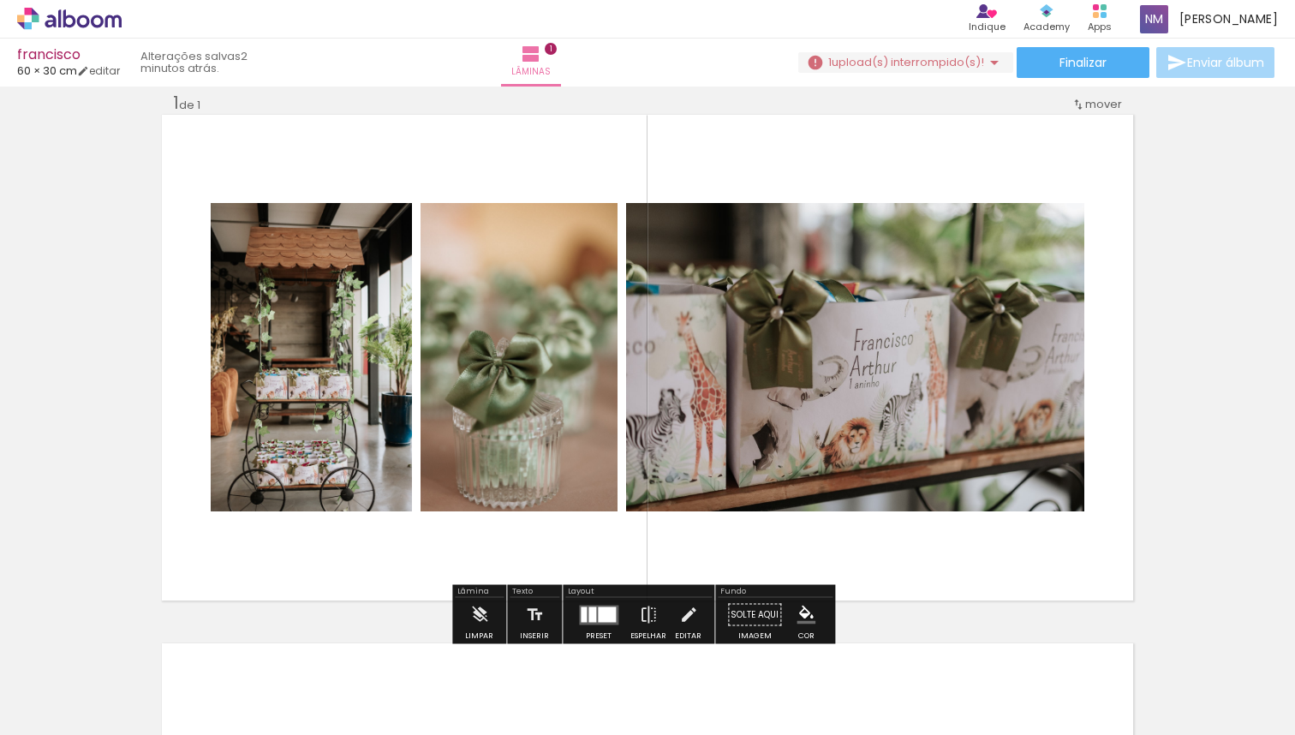
click at [1265, 521] on div "Inserir lâmina 1 de 1" at bounding box center [647, 600] width 1295 height 1058
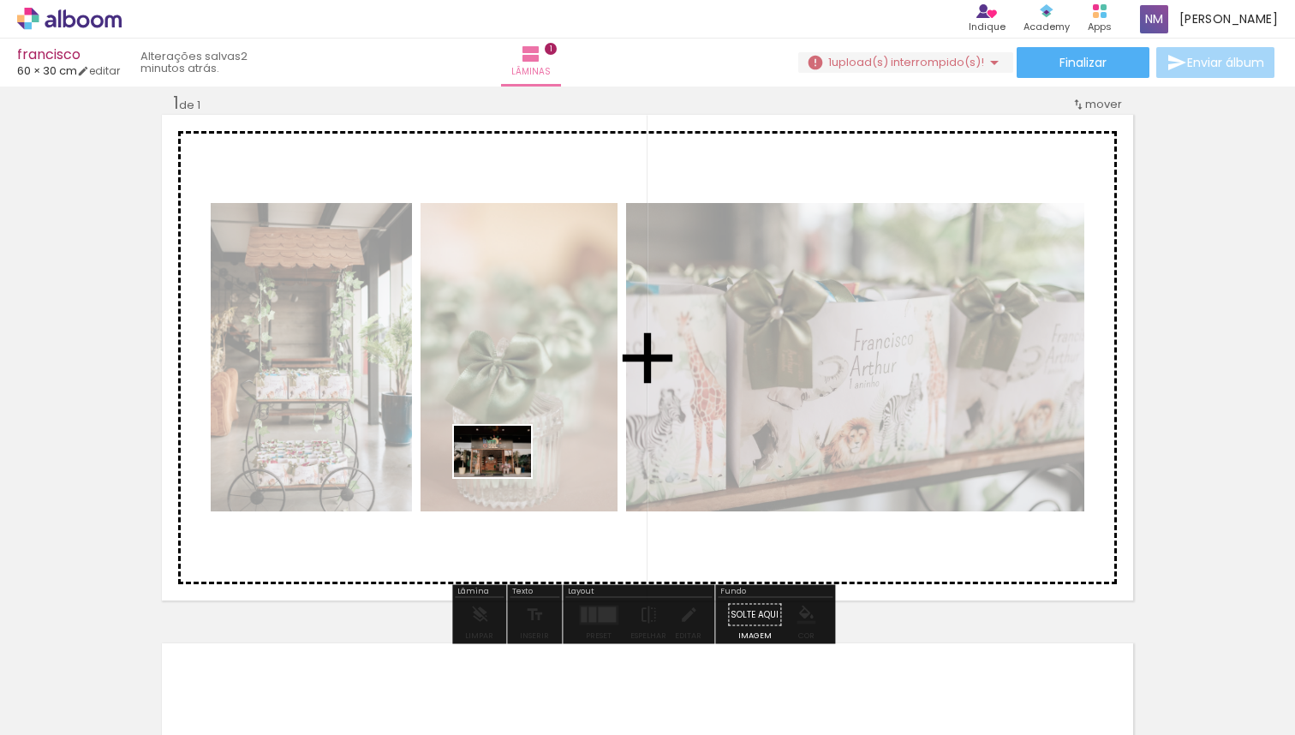
drag, startPoint x: 576, startPoint y: 700, endPoint x: 497, endPoint y: 450, distance: 262.2
click at [497, 450] on quentale-workspace at bounding box center [647, 367] width 1295 height 735
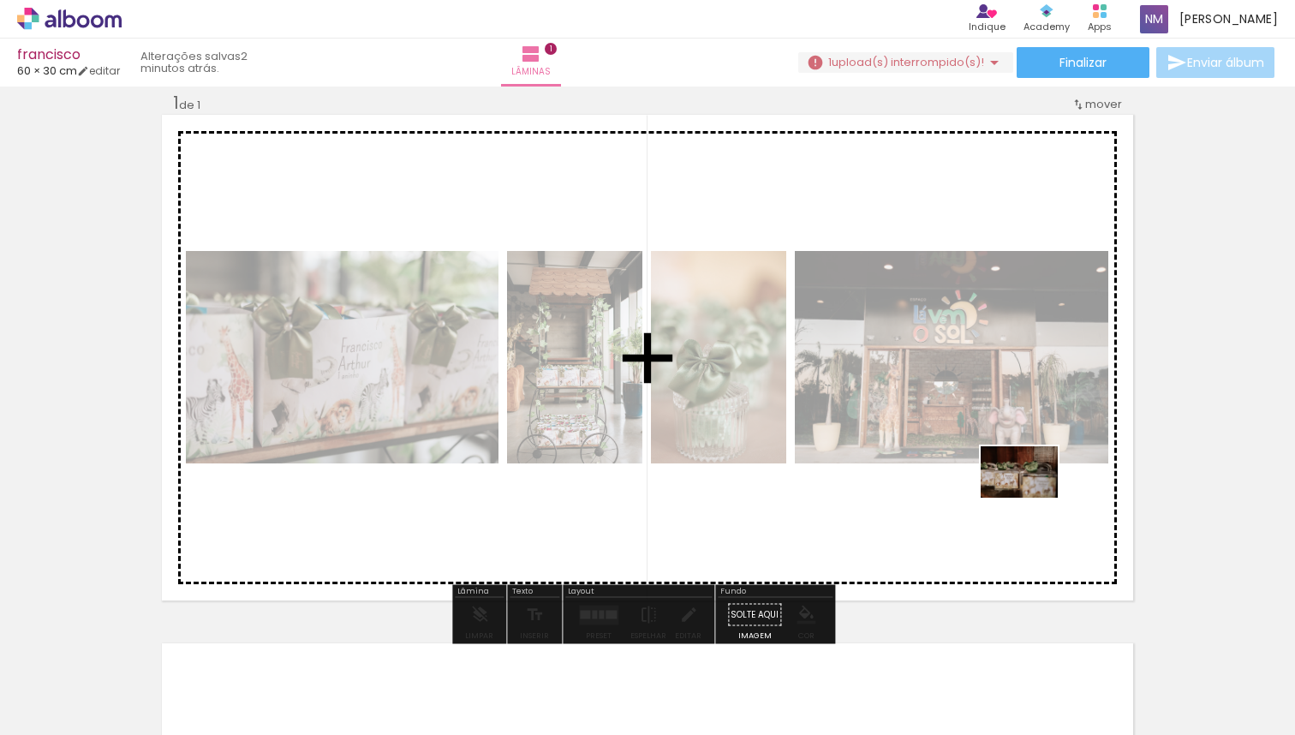
drag, startPoint x: 1221, startPoint y: 693, endPoint x: 1008, endPoint y: 480, distance: 301.6
click at [1008, 480] on quentale-workspace at bounding box center [647, 367] width 1295 height 735
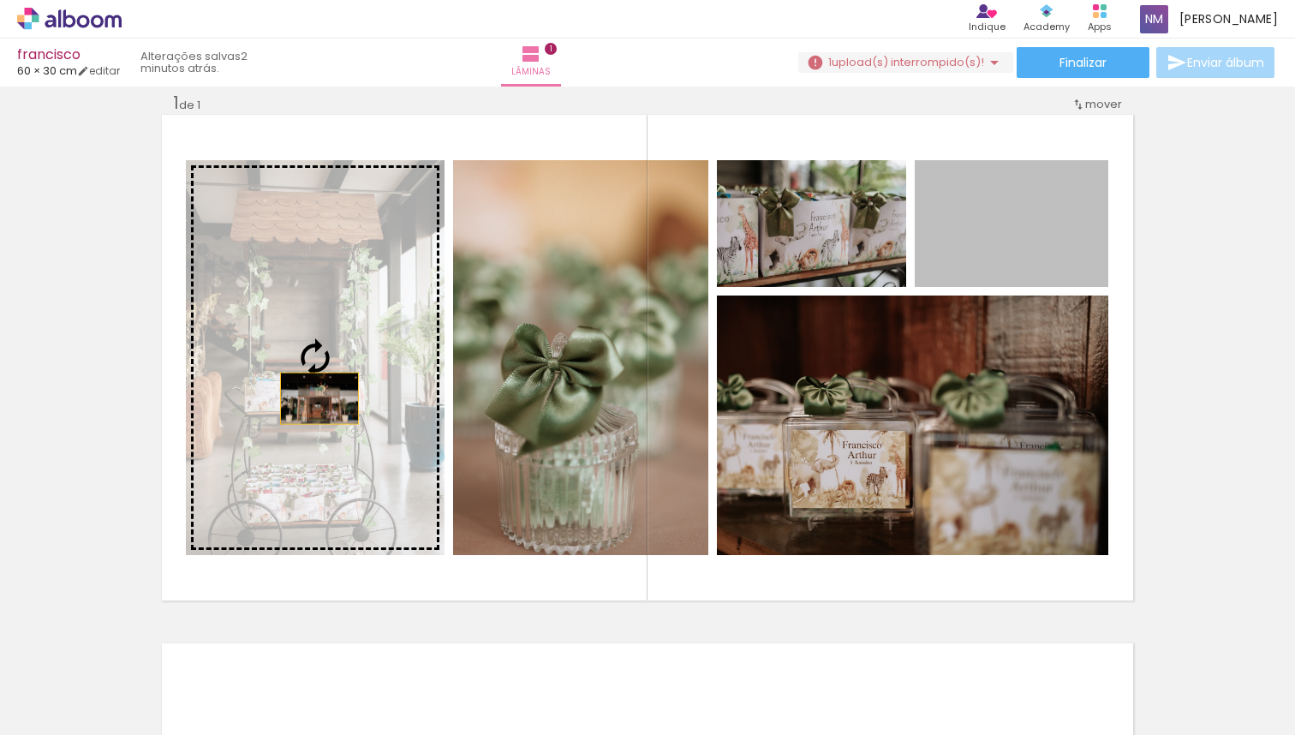
drag, startPoint x: 1030, startPoint y: 248, endPoint x: 313, endPoint y: 399, distance: 732.8
click at [0, 0] on slot at bounding box center [0, 0] width 0 height 0
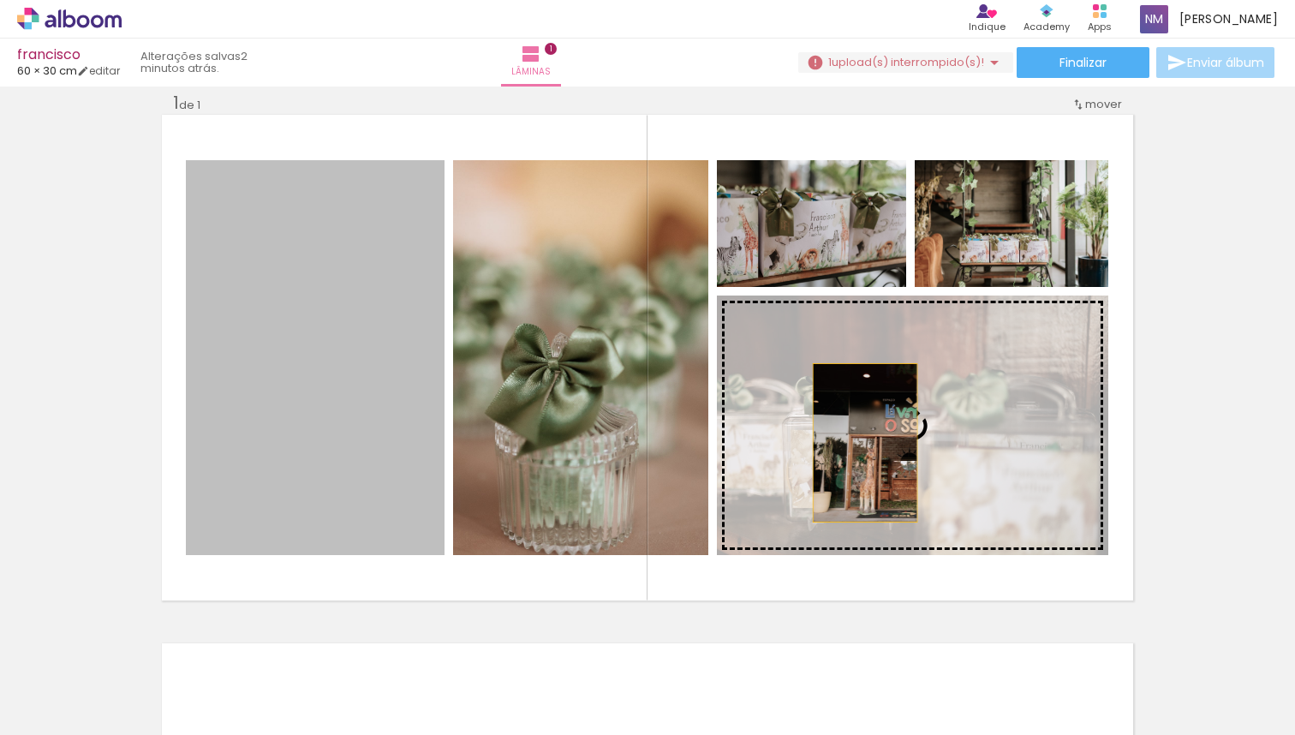
drag, startPoint x: 315, startPoint y: 403, endPoint x: 859, endPoint y: 443, distance: 545.4
click at [0, 0] on slot at bounding box center [0, 0] width 0 height 0
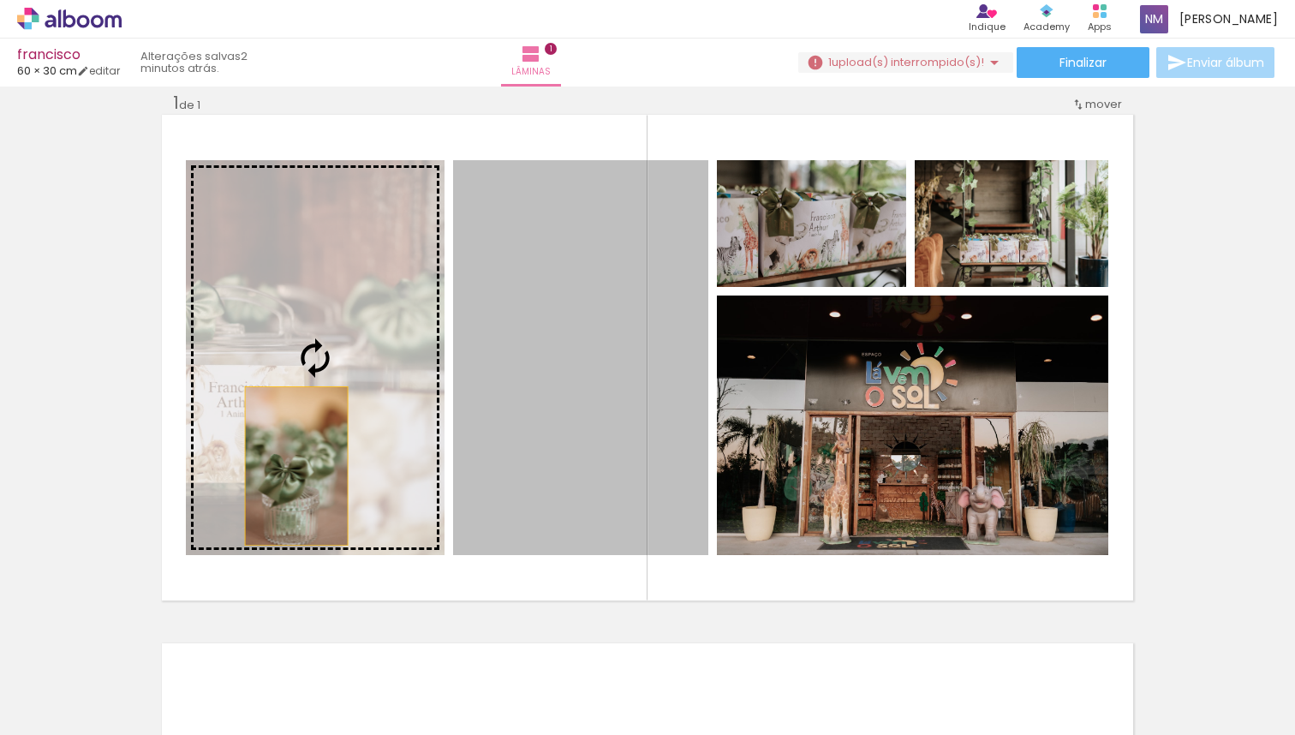
drag, startPoint x: 578, startPoint y: 448, endPoint x: 290, endPoint y: 466, distance: 288.4
click at [0, 0] on slot at bounding box center [0, 0] width 0 height 0
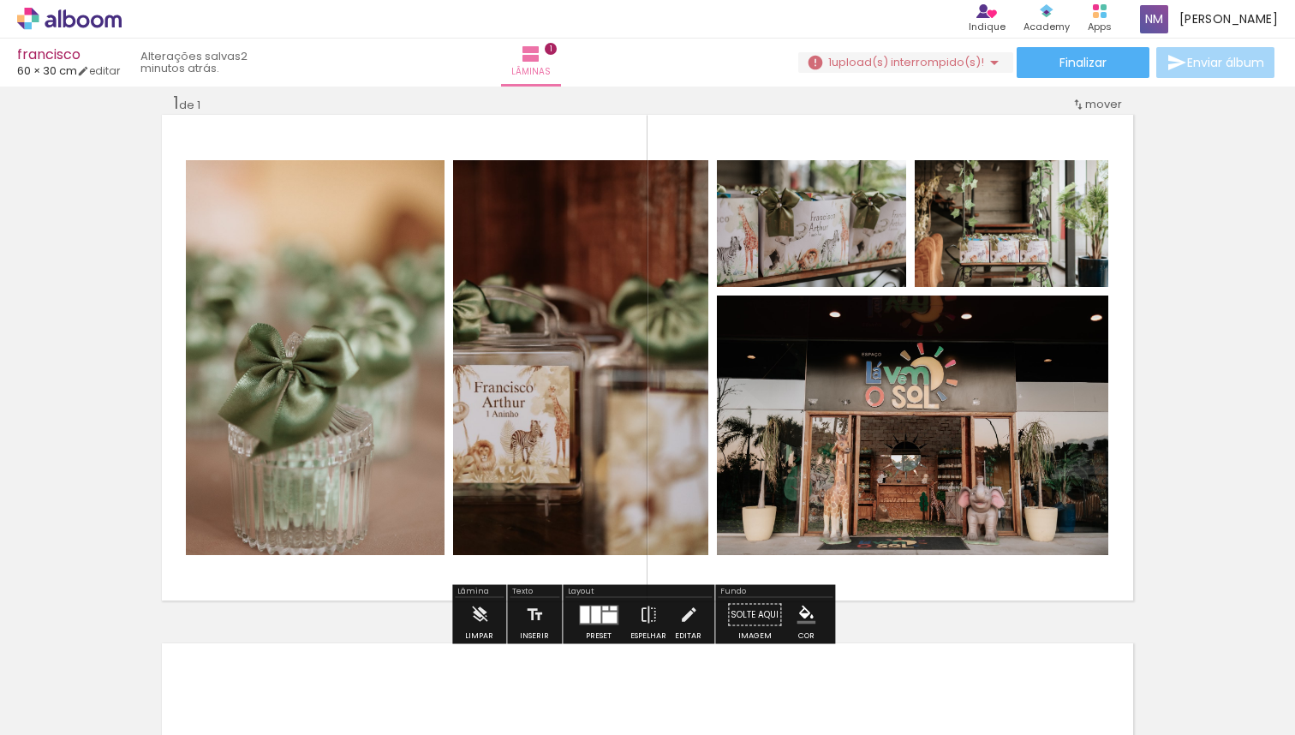
click at [563, 407] on quentale-photo at bounding box center [580, 357] width 255 height 395
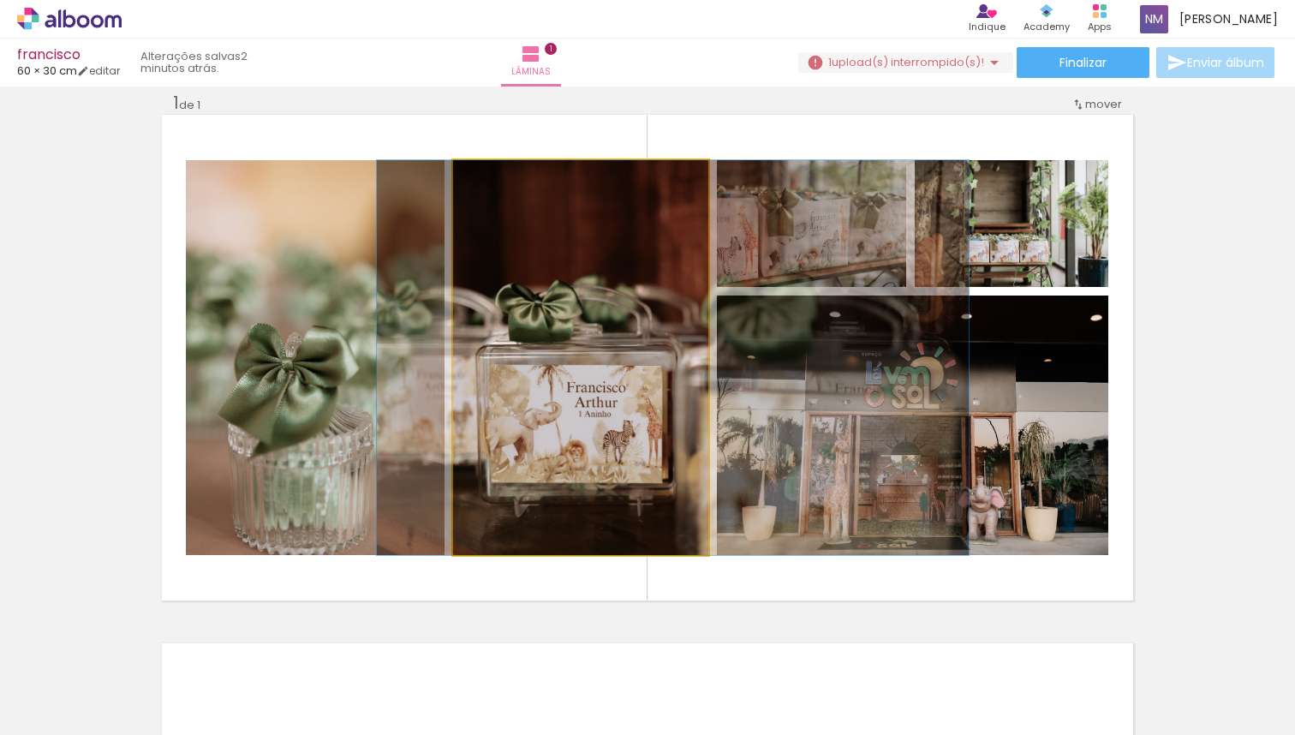
drag, startPoint x: 563, startPoint y: 407, endPoint x: 673, endPoint y: 405, distance: 110.5
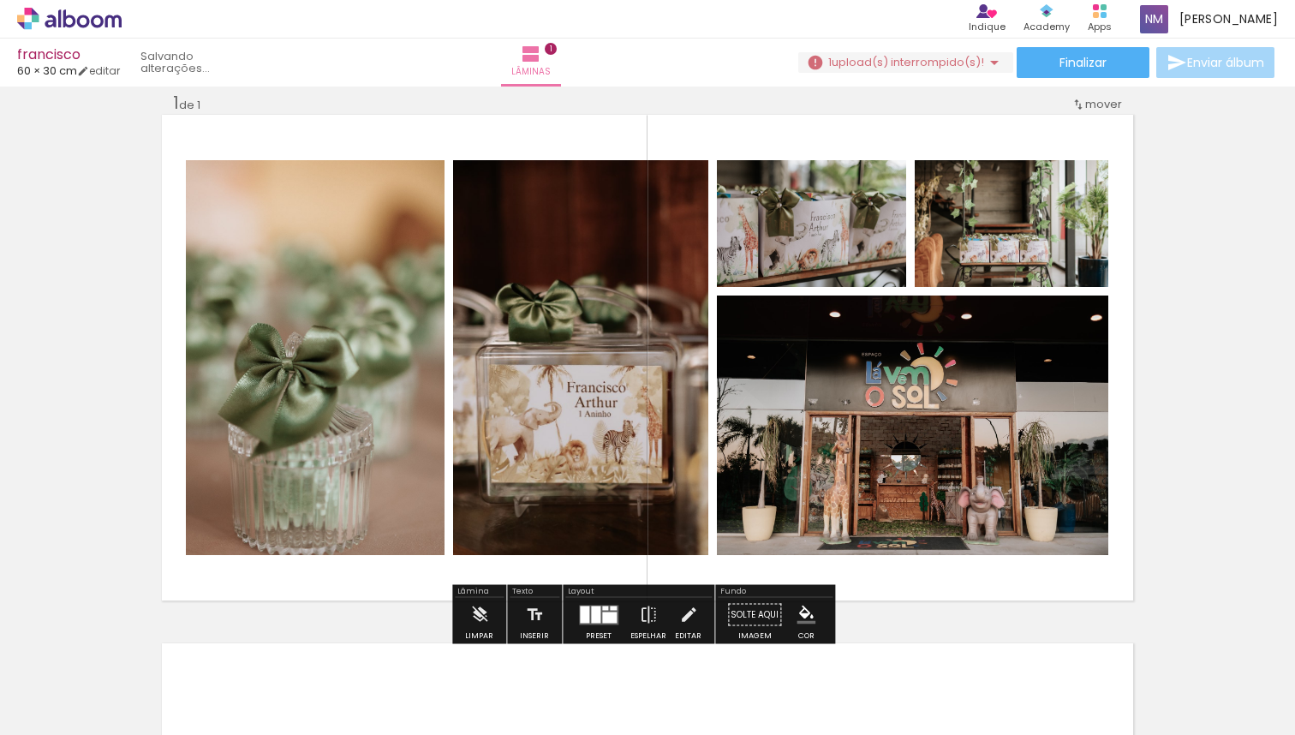
click at [1212, 385] on div "Inserir lâmina 1 de 1" at bounding box center [647, 600] width 1295 height 1058
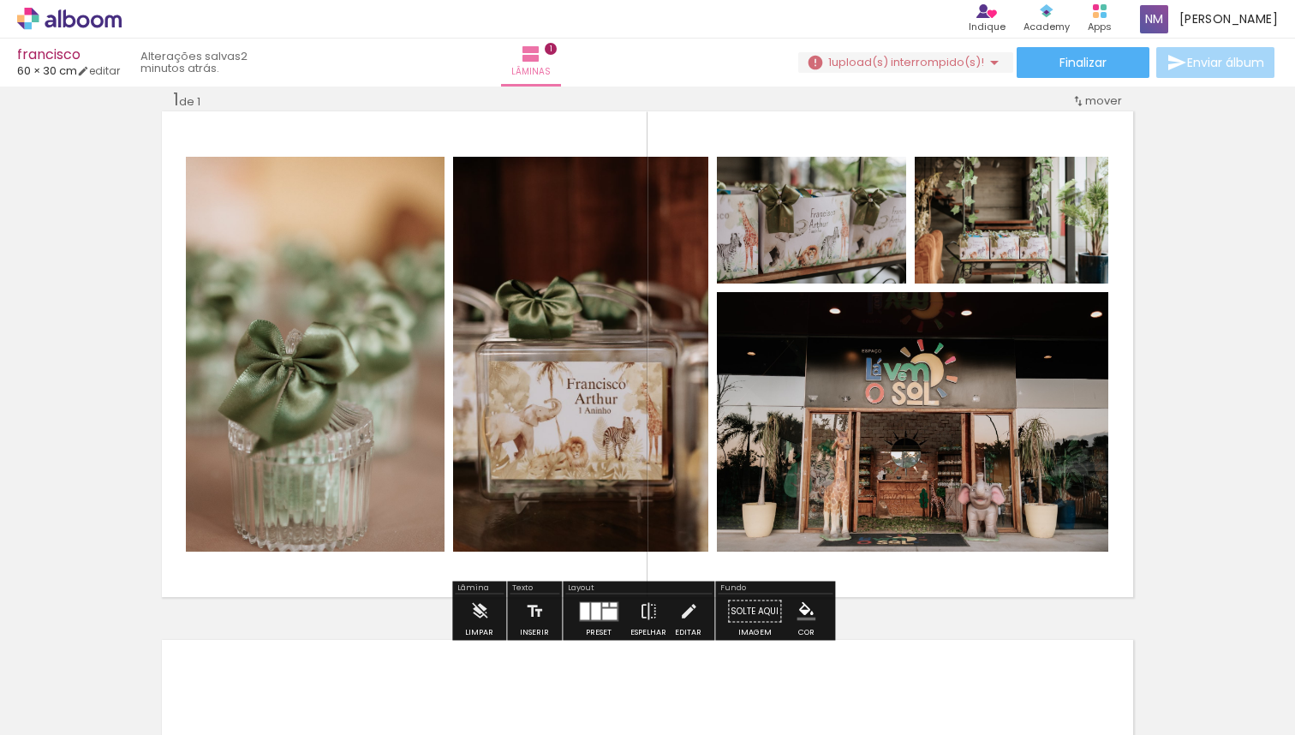
scroll to position [0, 0]
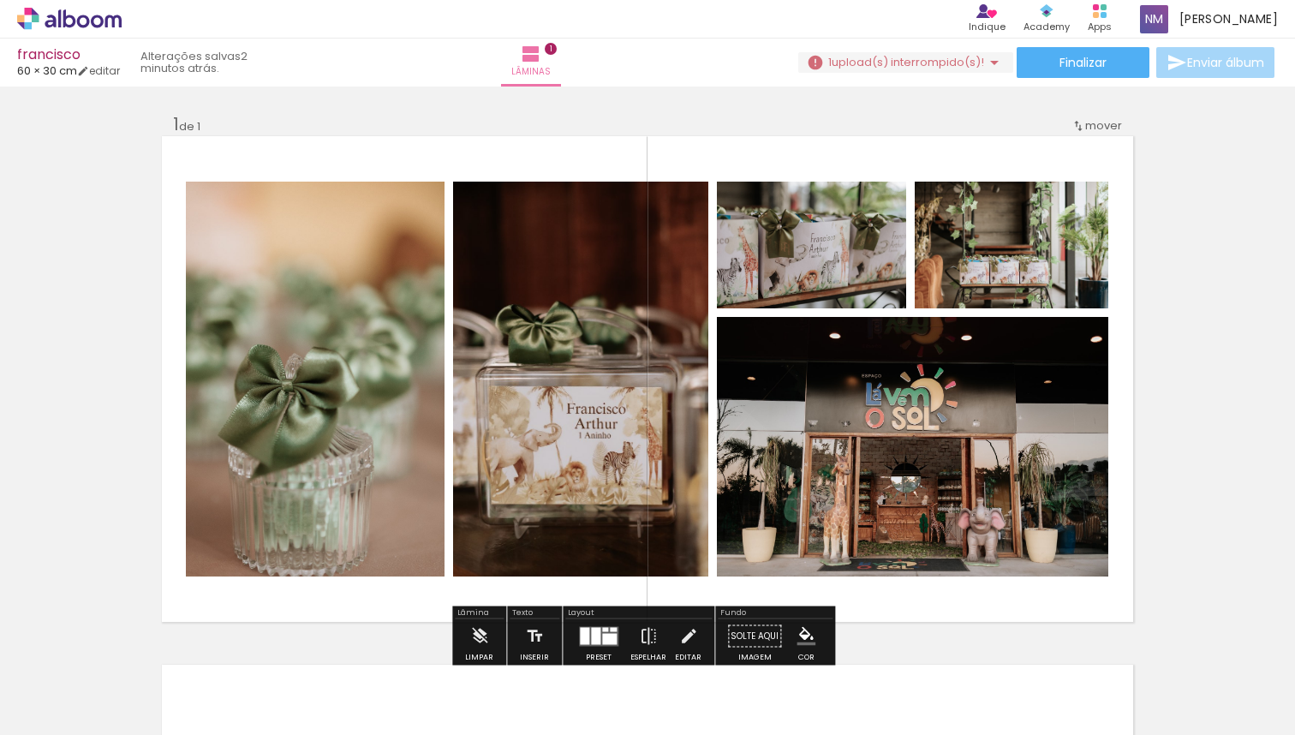
click at [1020, 432] on quentale-photo at bounding box center [912, 447] width 391 height 260
click at [1128, 550] on div "Inserir lâmina 1 de 1" at bounding box center [647, 622] width 1295 height 1058
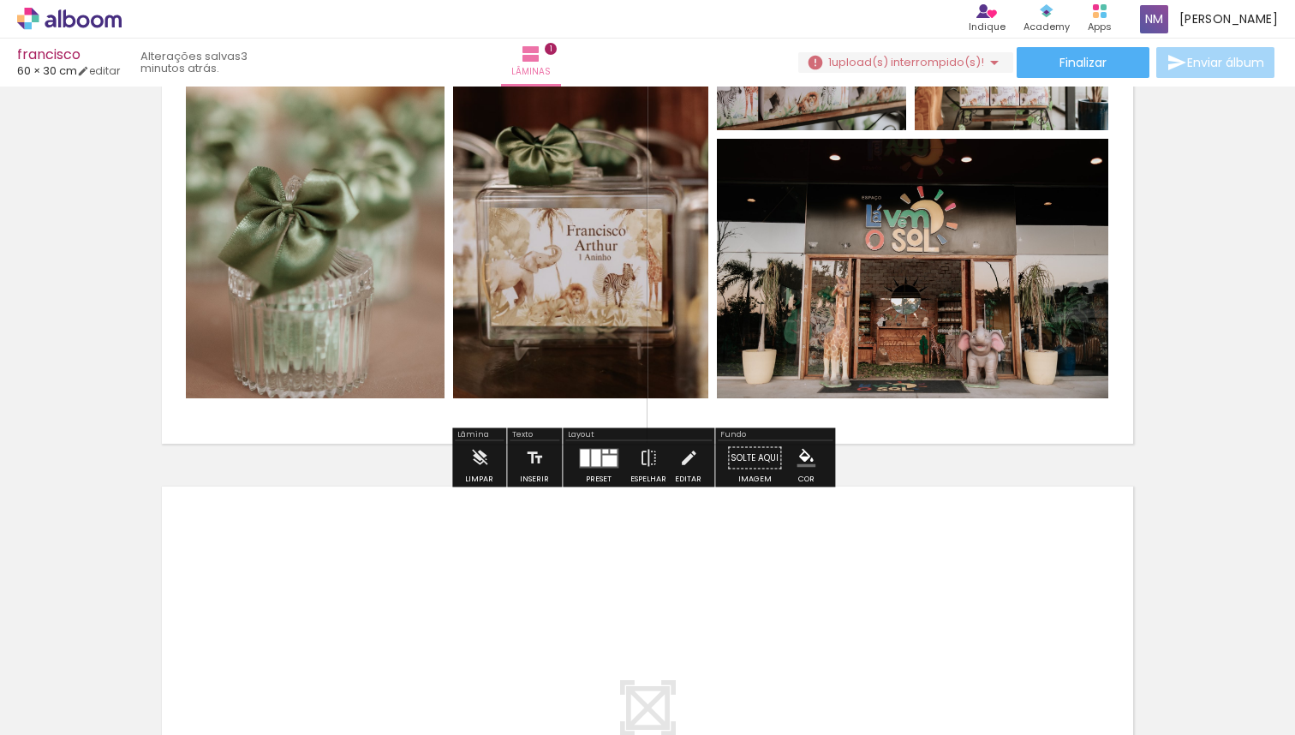
scroll to position [125, 0]
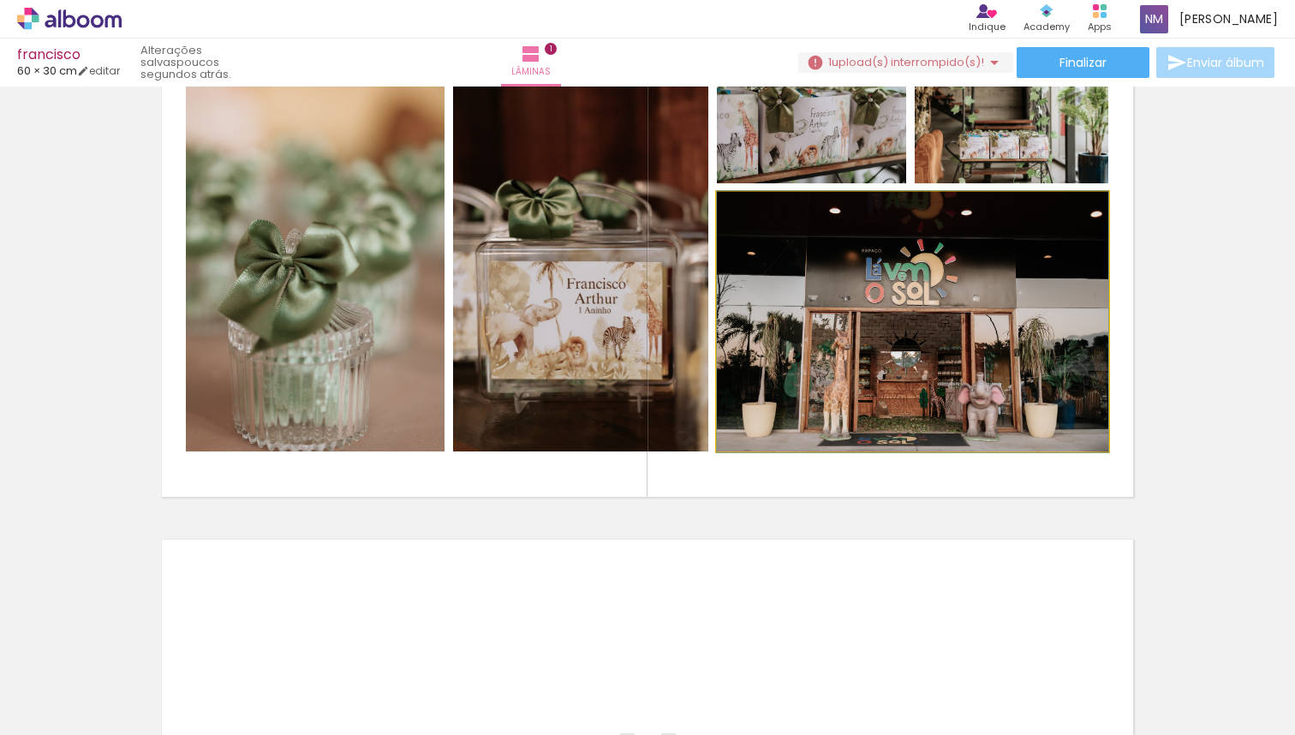
click at [920, 371] on quentale-photo at bounding box center [912, 322] width 391 height 260
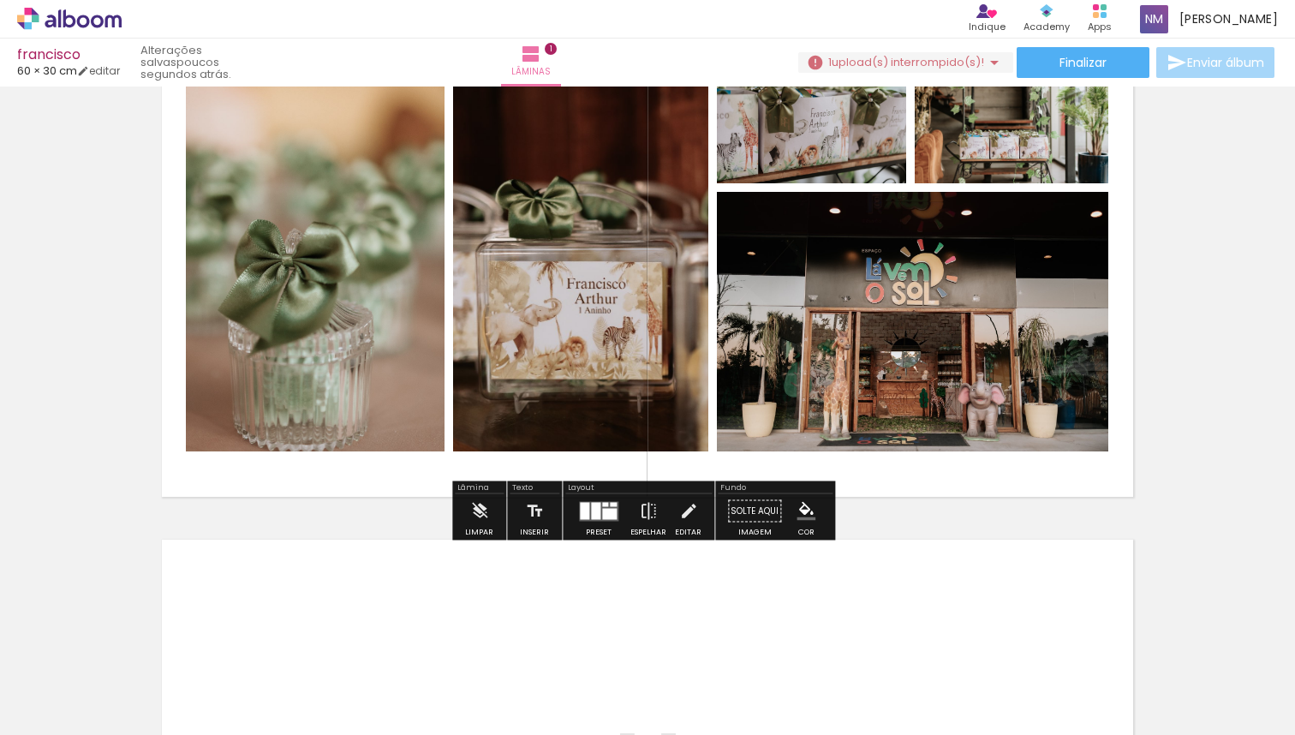
click at [882, 214] on div at bounding box center [891, 209] width 21 height 17
click at [885, 210] on div at bounding box center [891, 209] width 21 height 17
click at [481, 529] on div "Limpar" at bounding box center [479, 533] width 28 height 8
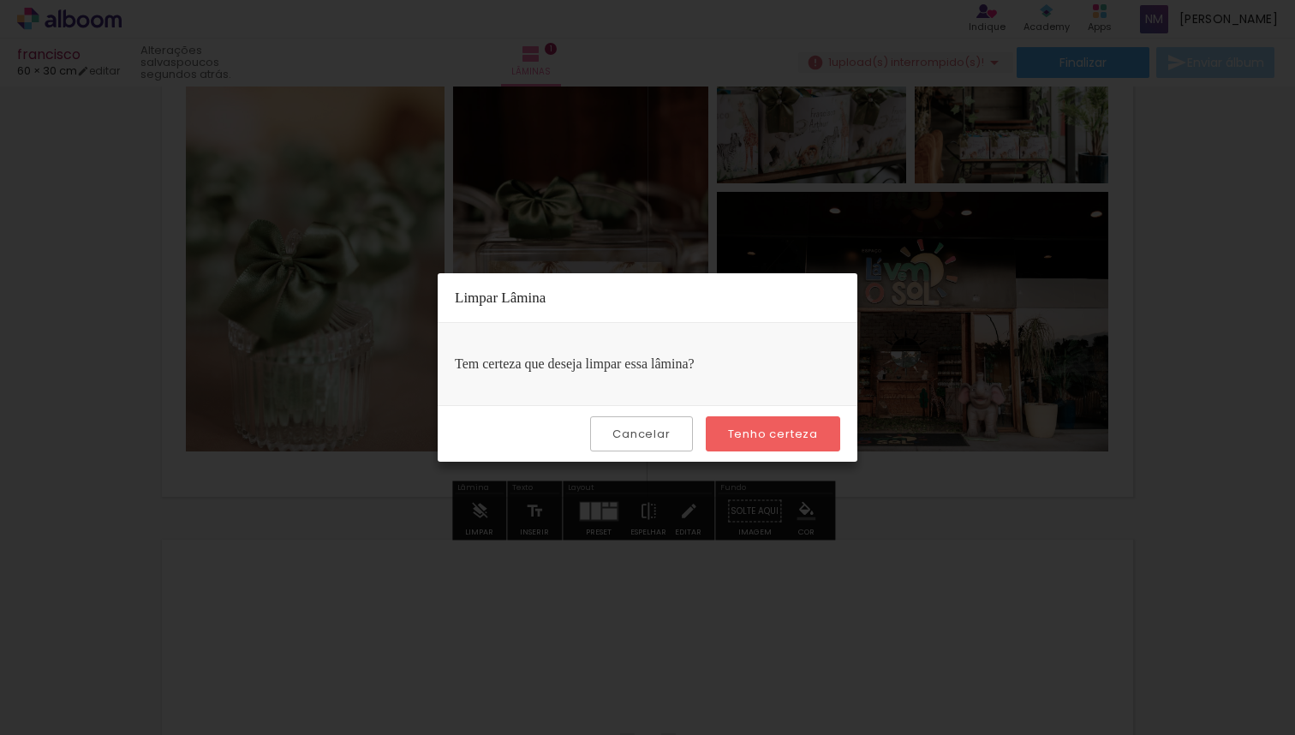
click at [0, 0] on slot "Tenho certeza" at bounding box center [0, 0] width 0 height 0
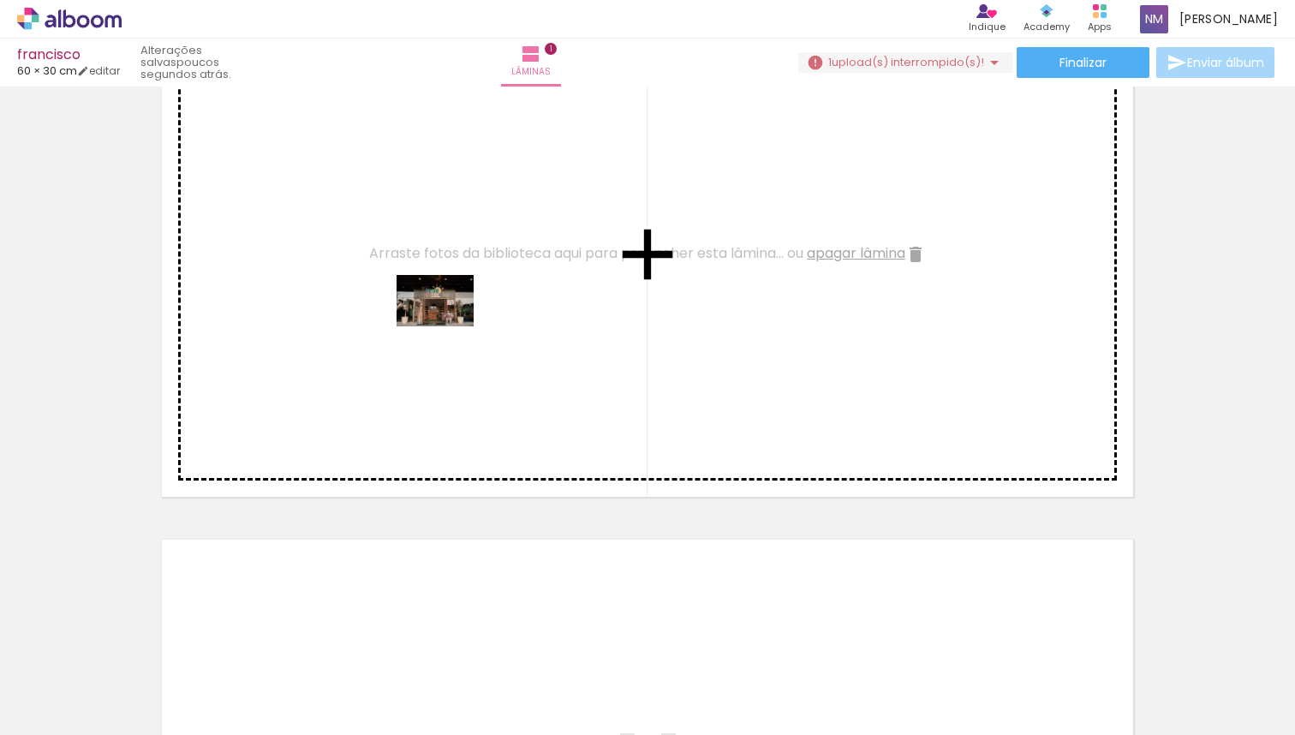
drag, startPoint x: 568, startPoint y: 695, endPoint x: 448, endPoint y: 326, distance: 387.4
click at [448, 326] on quentale-workspace at bounding box center [647, 367] width 1295 height 735
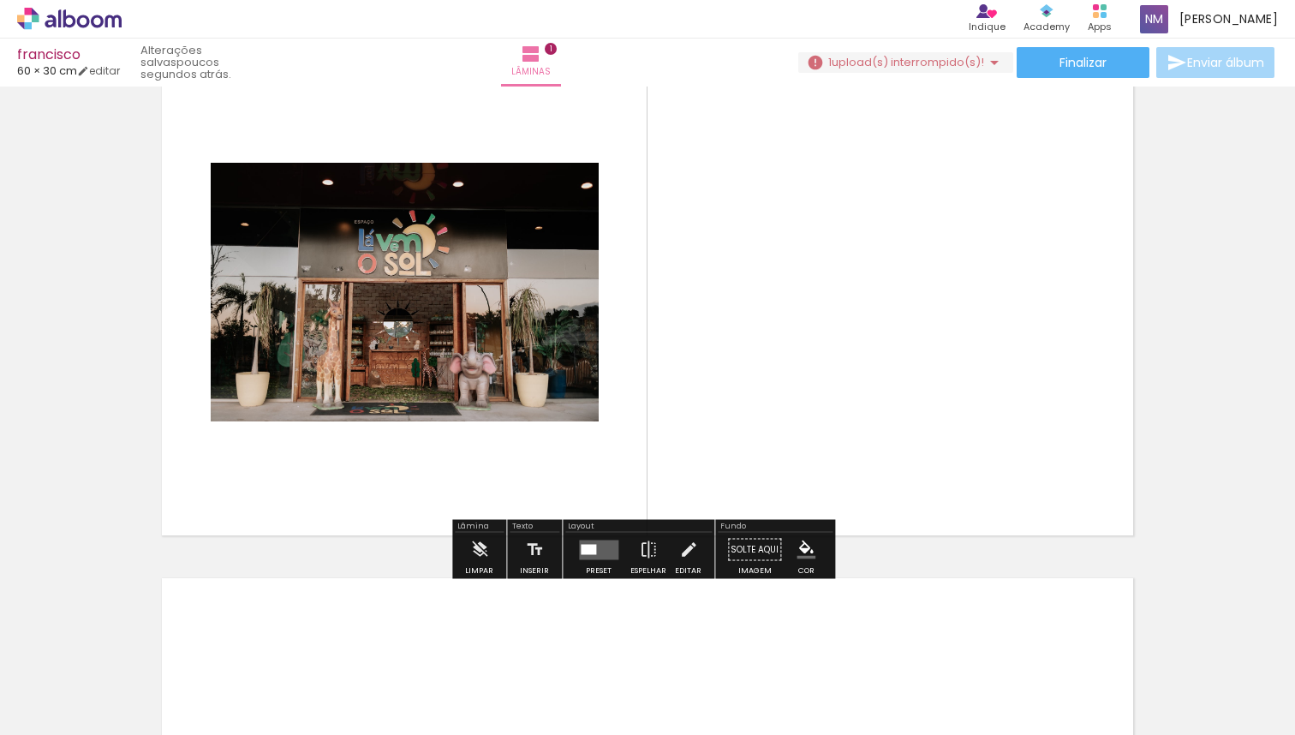
scroll to position [0, 0]
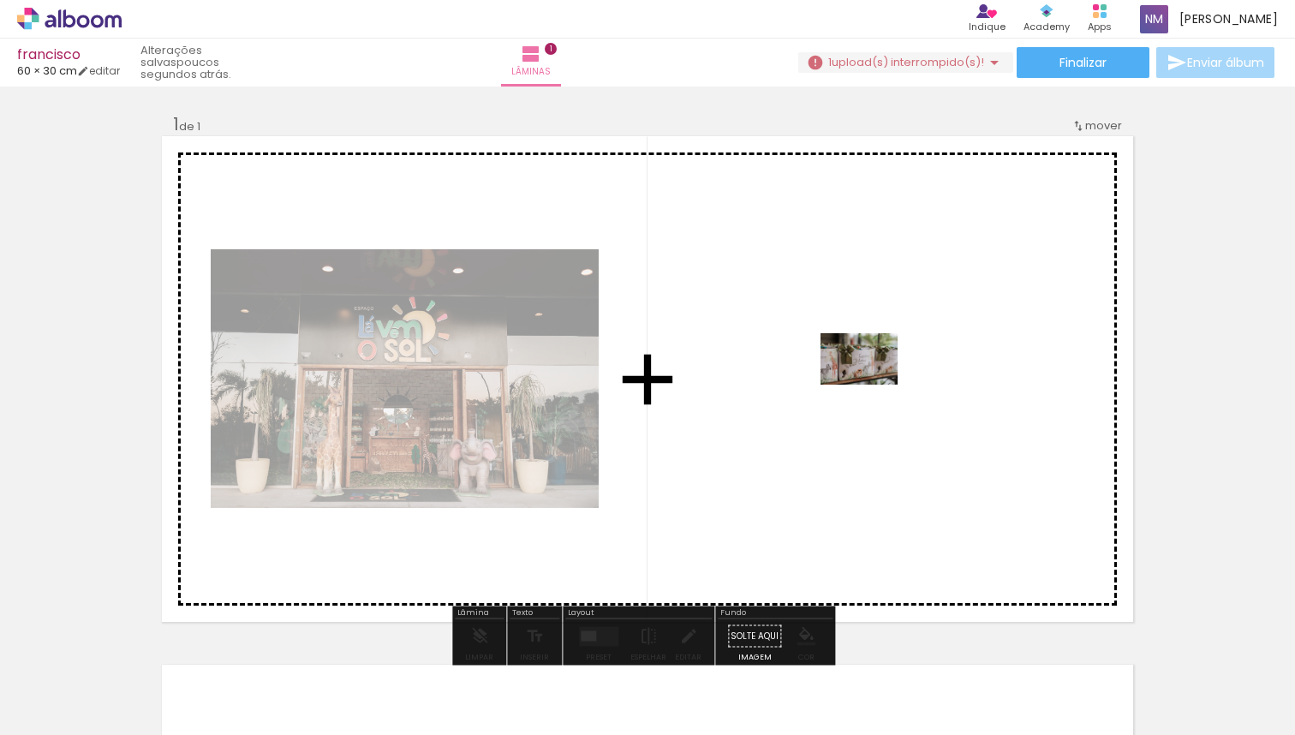
drag, startPoint x: 177, startPoint y: 688, endPoint x: 872, endPoint y: 385, distance: 758.0
click at [872, 385] on quentale-workspace at bounding box center [647, 367] width 1295 height 735
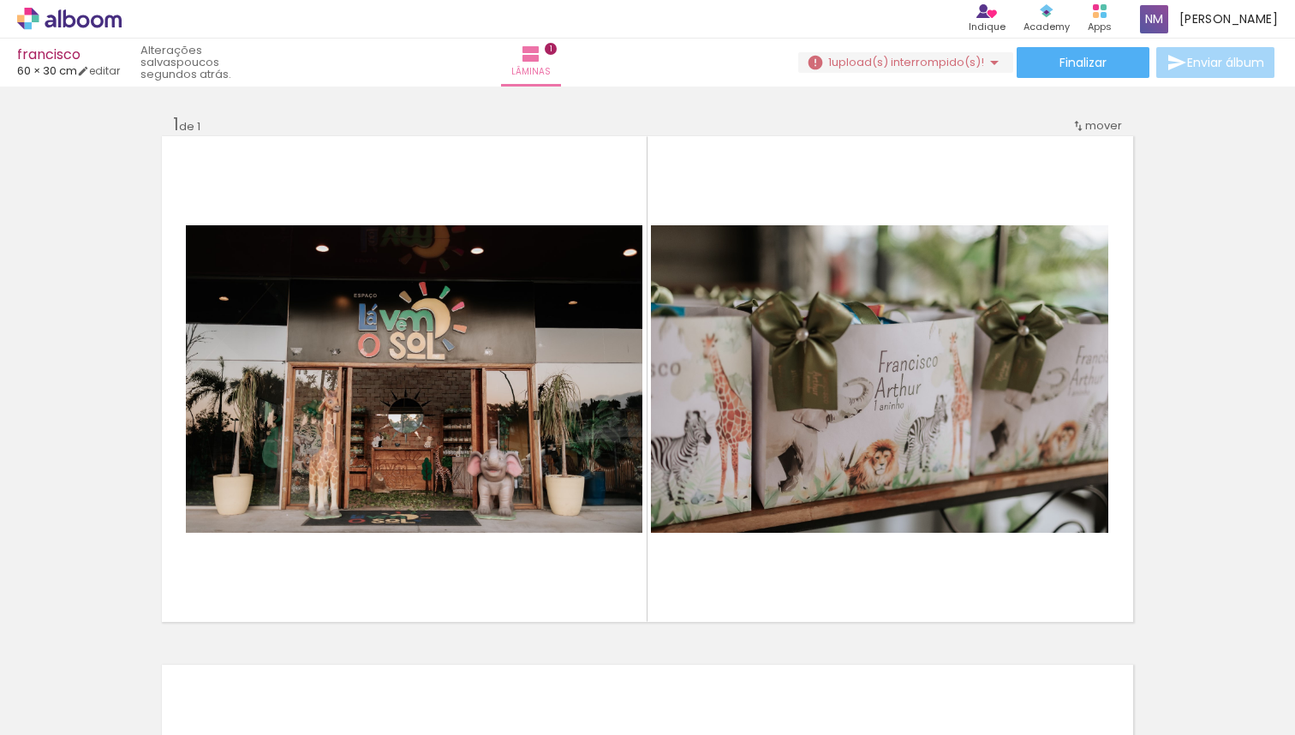
click at [210, 691] on div at bounding box center [171, 676] width 77 height 51
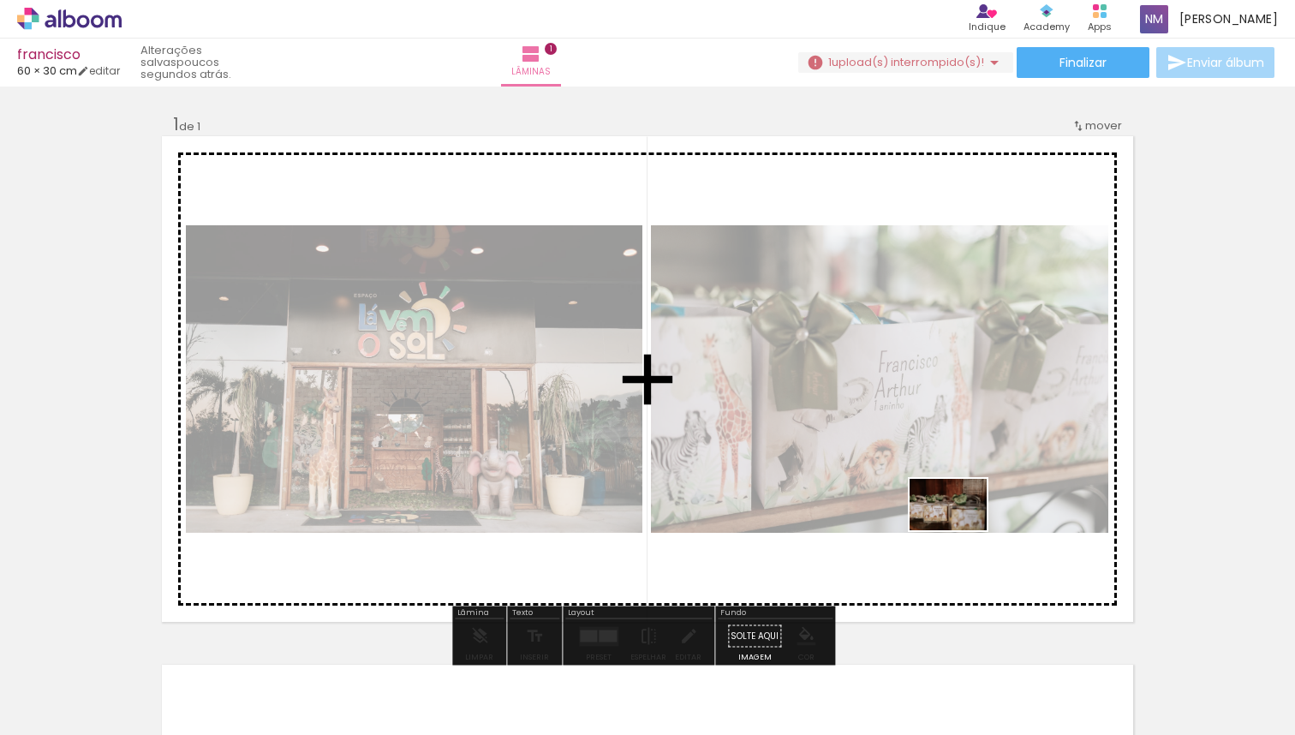
drag, startPoint x: 1232, startPoint y: 679, endPoint x: 961, endPoint y: 530, distance: 309.0
click at [961, 530] on quentale-workspace at bounding box center [647, 367] width 1295 height 735
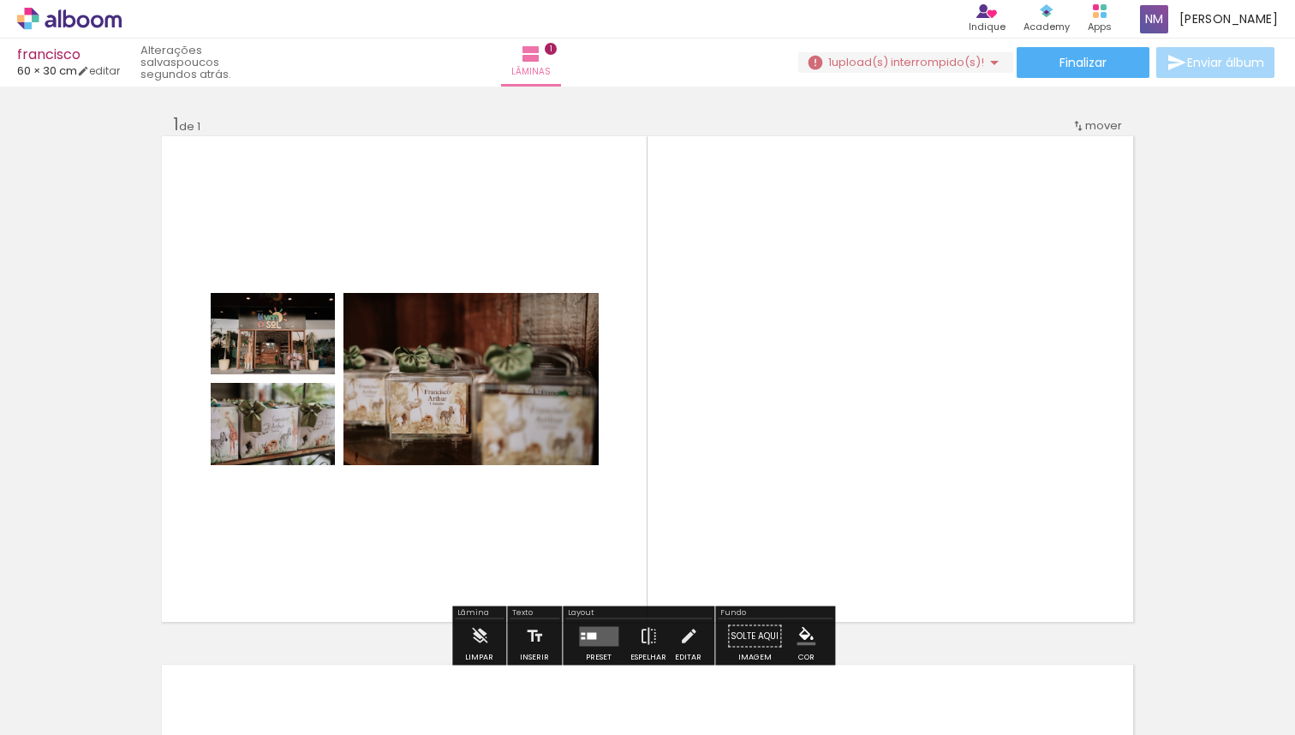
click at [602, 621] on div at bounding box center [599, 636] width 46 height 34
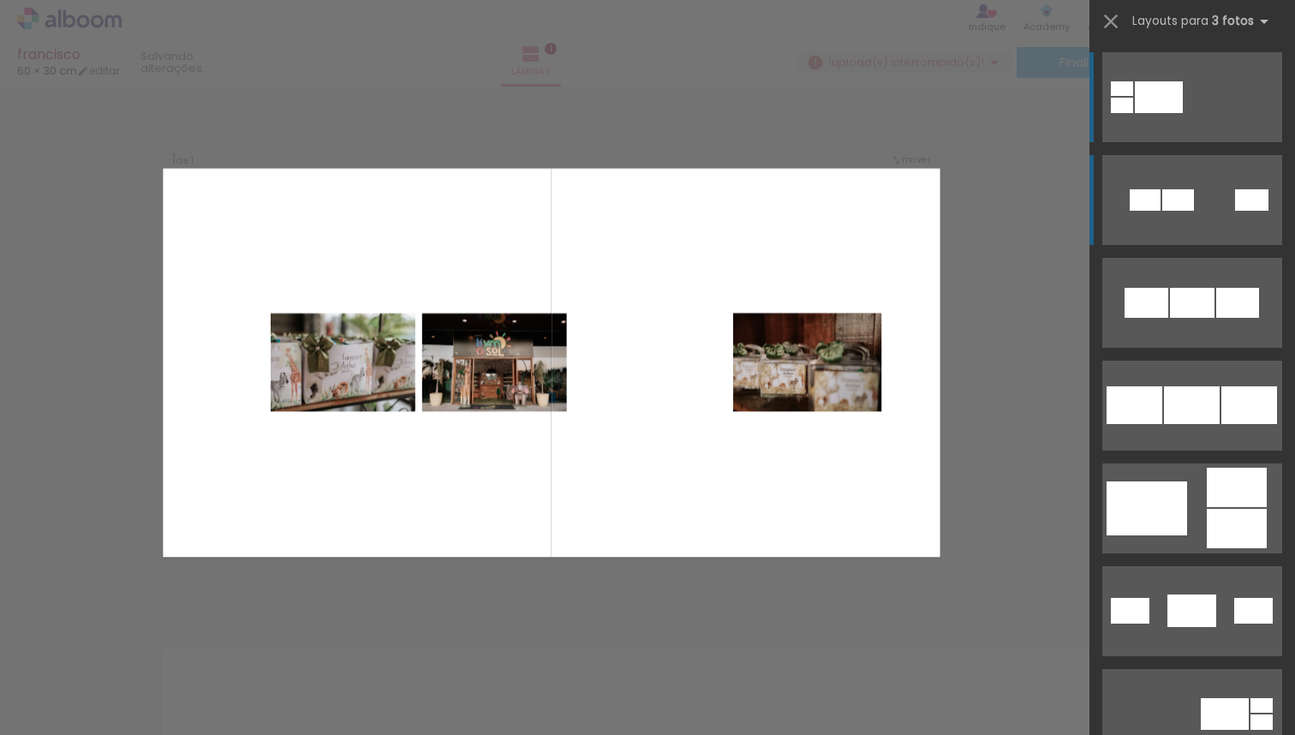
scroll to position [21, 0]
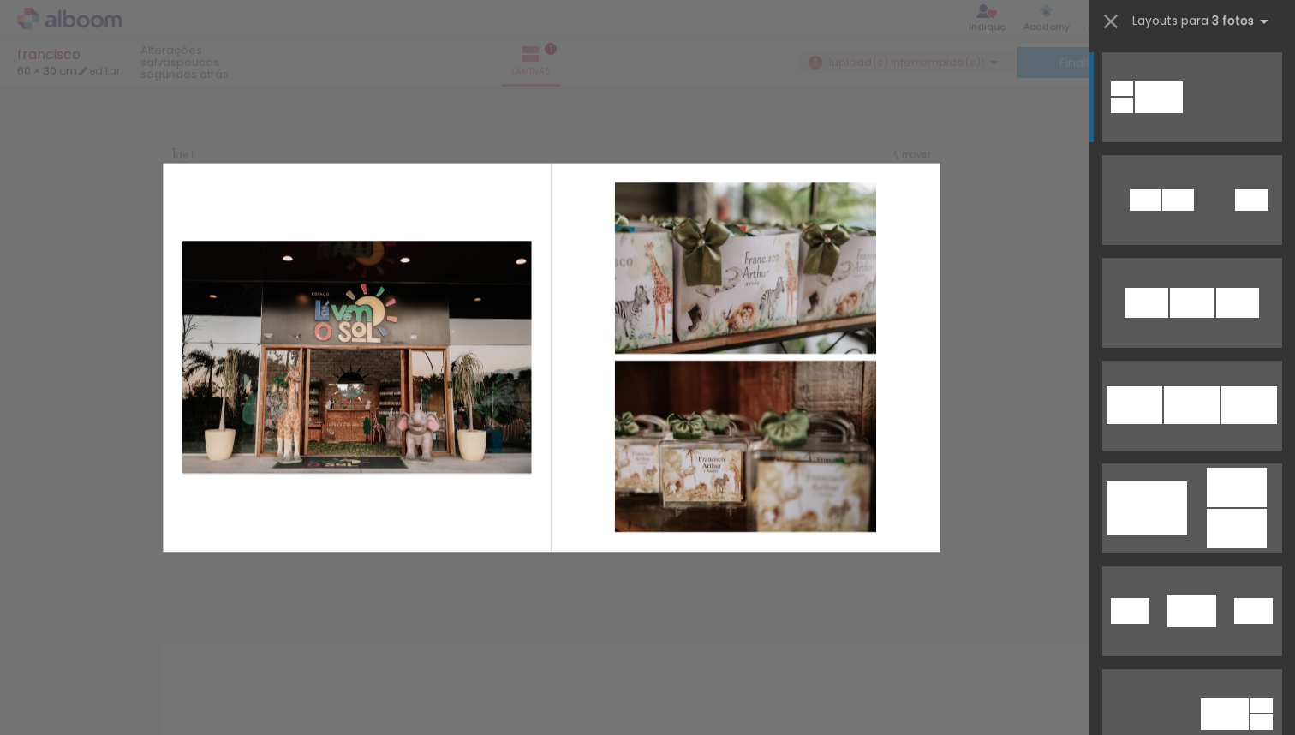
click at [1014, 522] on div "Confirmar Cancelar" at bounding box center [647, 614] width 1295 height 1098
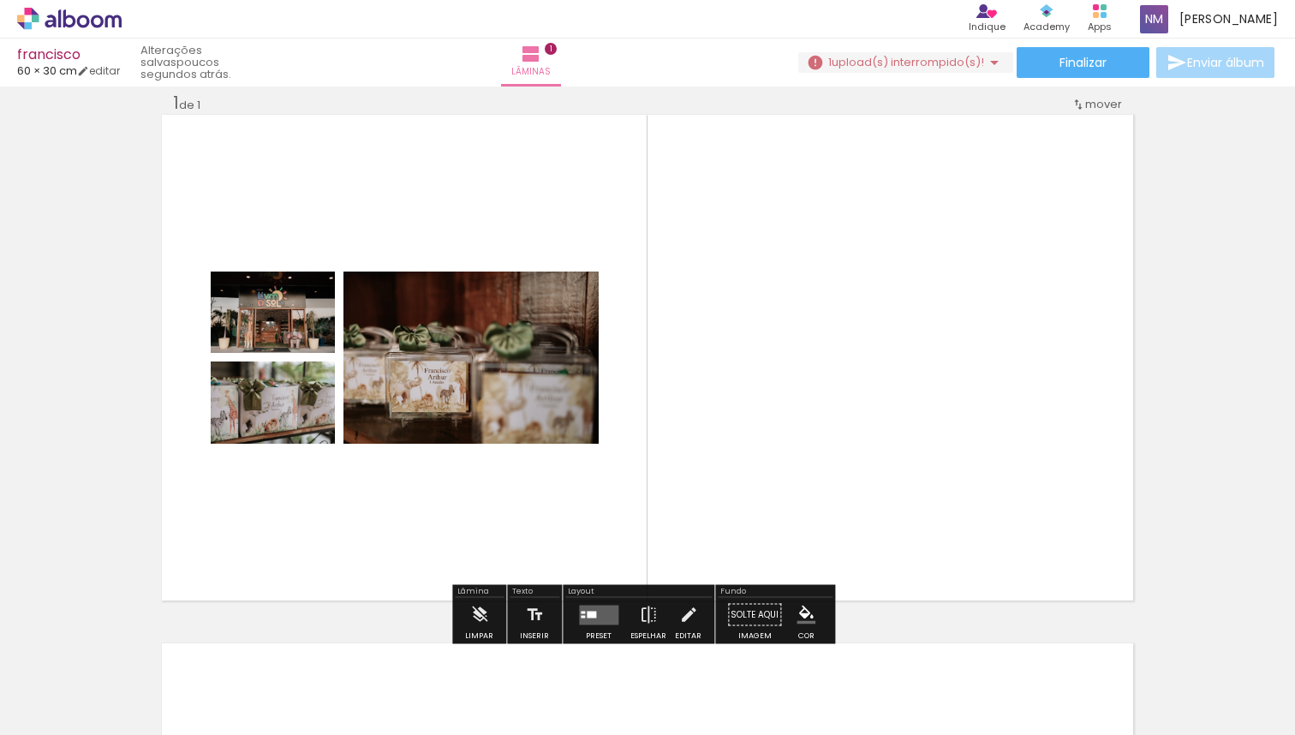
click at [597, 611] on quentale-layouter at bounding box center [598, 615] width 39 height 20
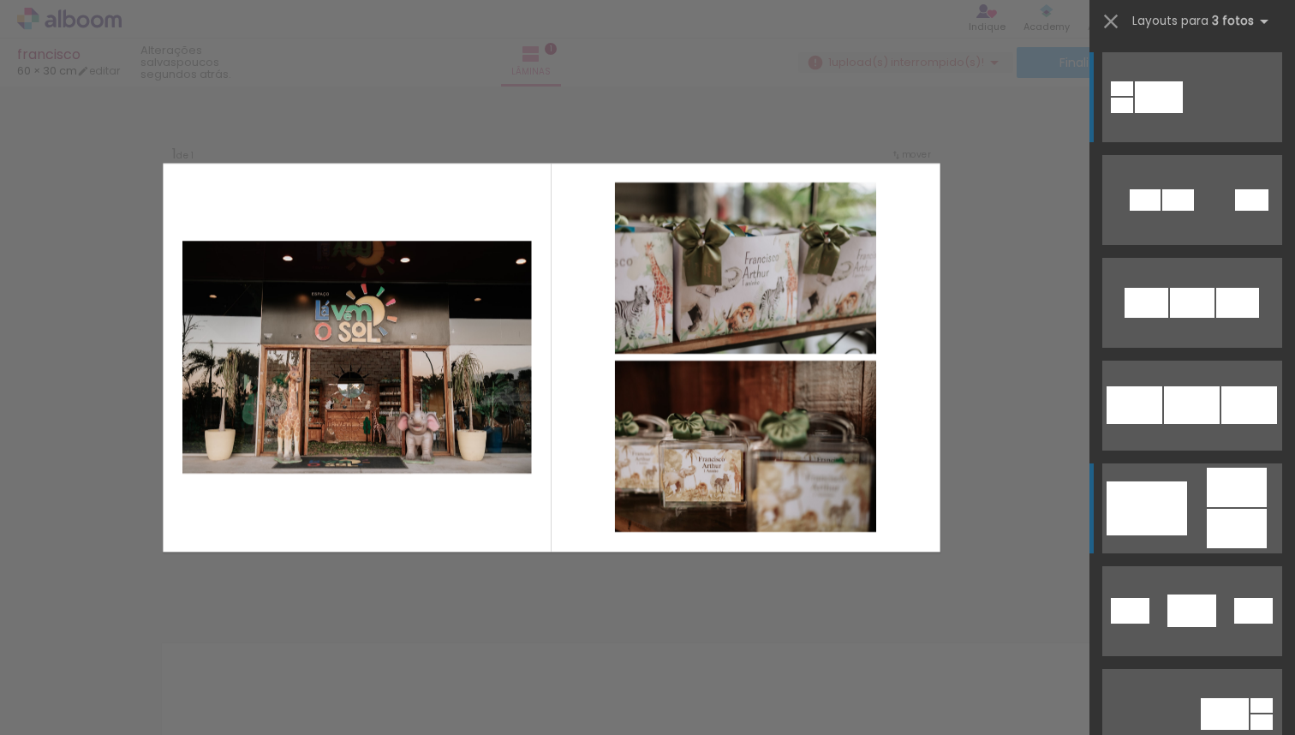
click at [1167, 211] on div at bounding box center [1178, 199] width 32 height 21
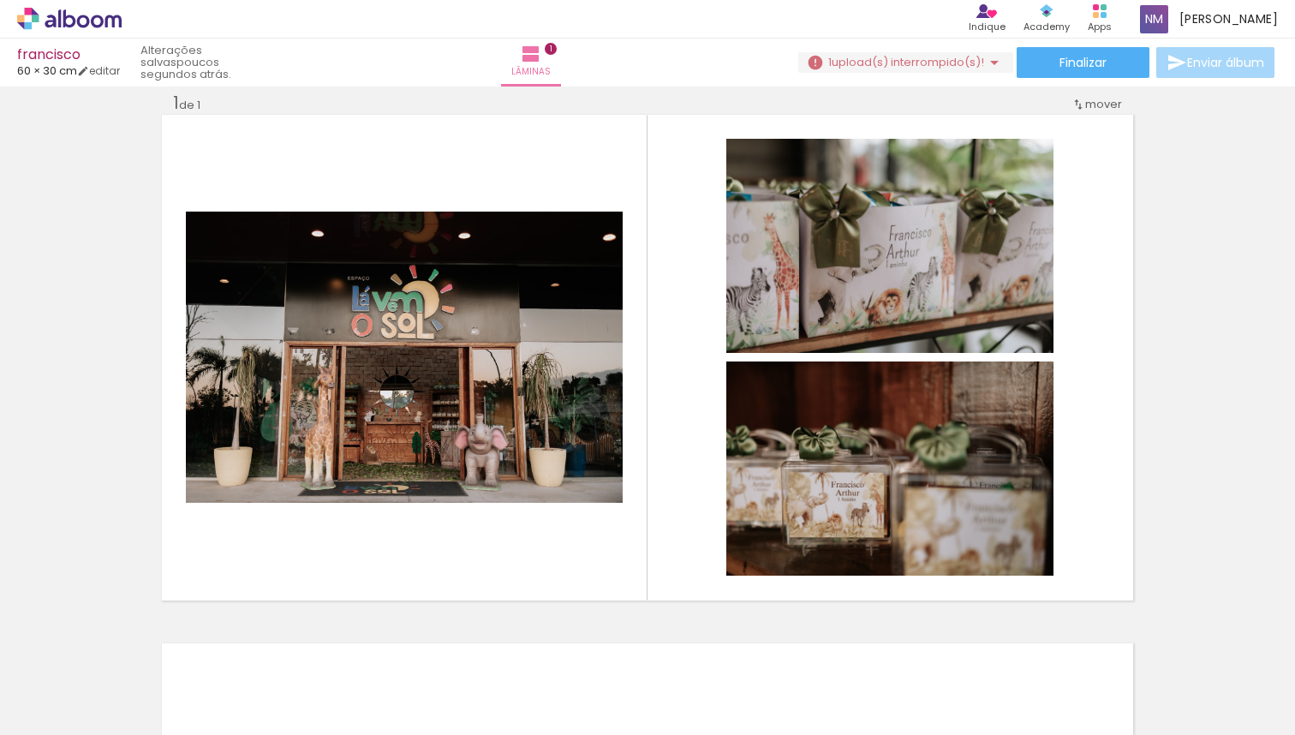
scroll to position [0, 0]
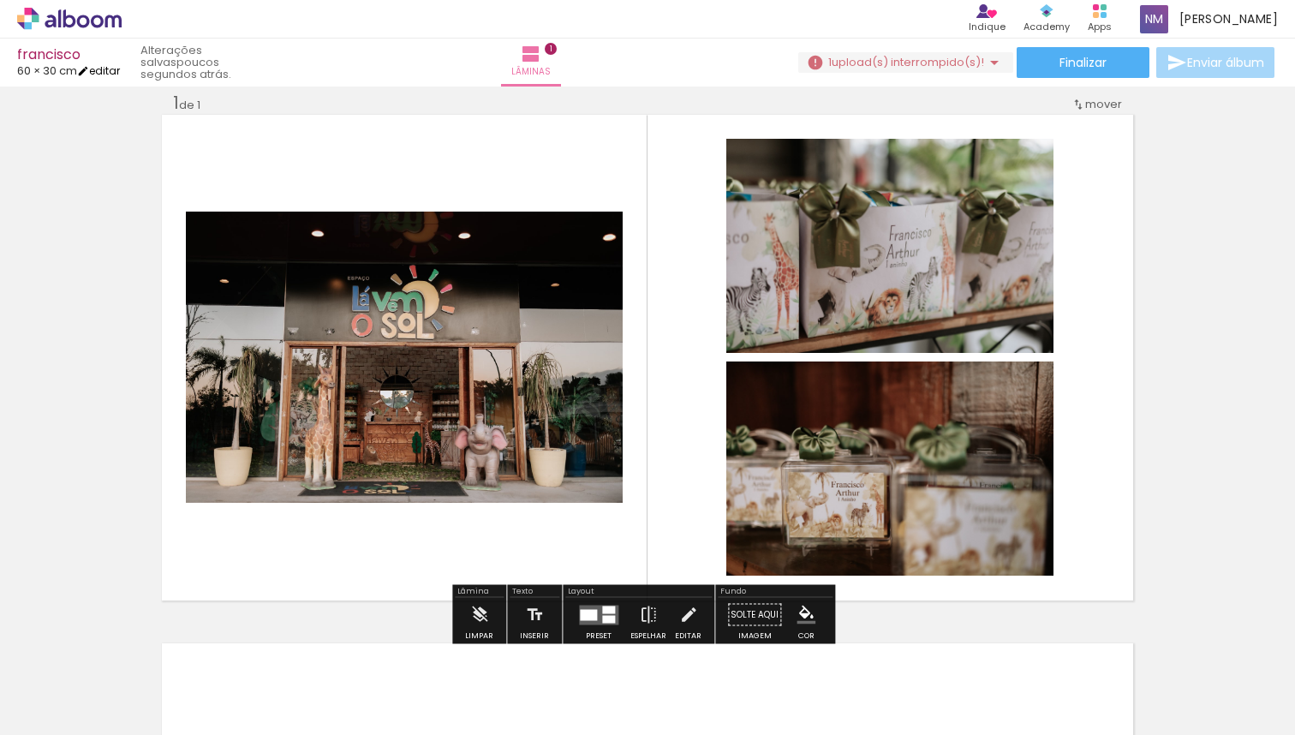
click at [89, 67] on iron-icon at bounding box center [83, 71] width 12 height 12
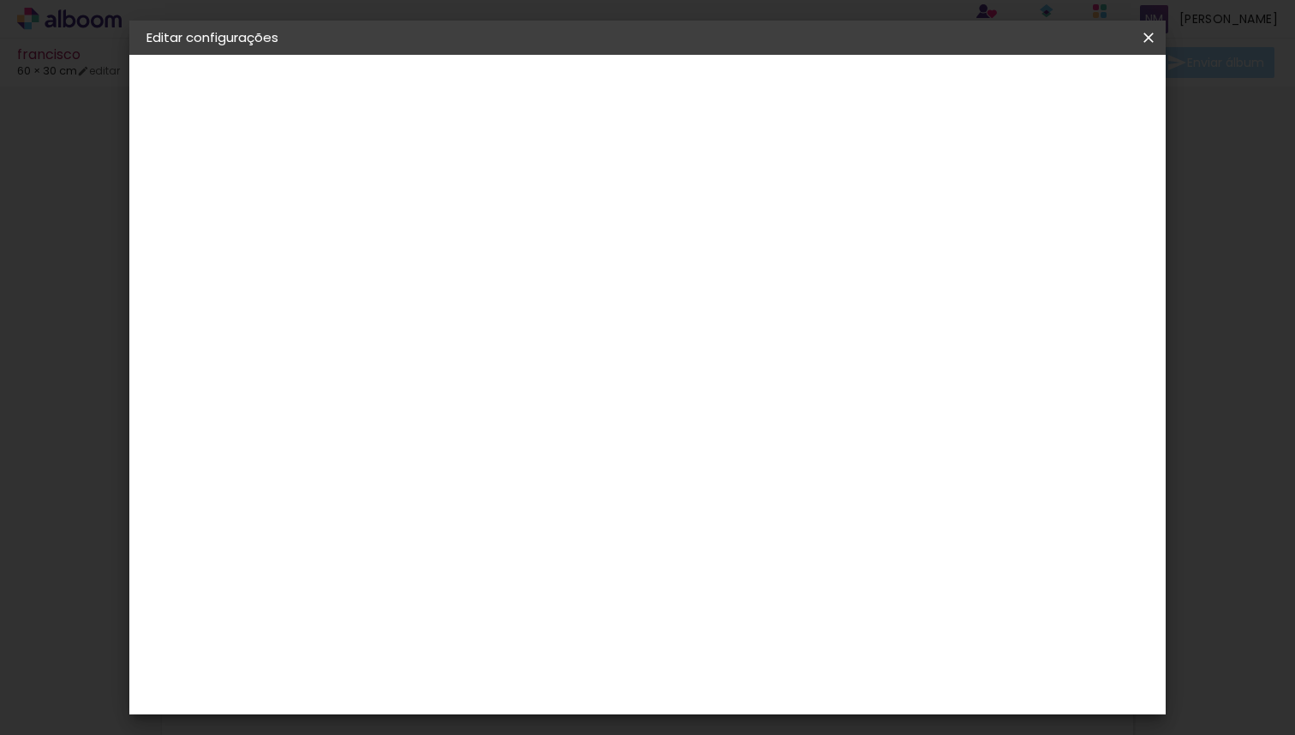
type input "4"
type paper-input "4"
click at [439, 200] on input "4" at bounding box center [414, 196] width 59 height 21
type input "3"
type paper-input "3"
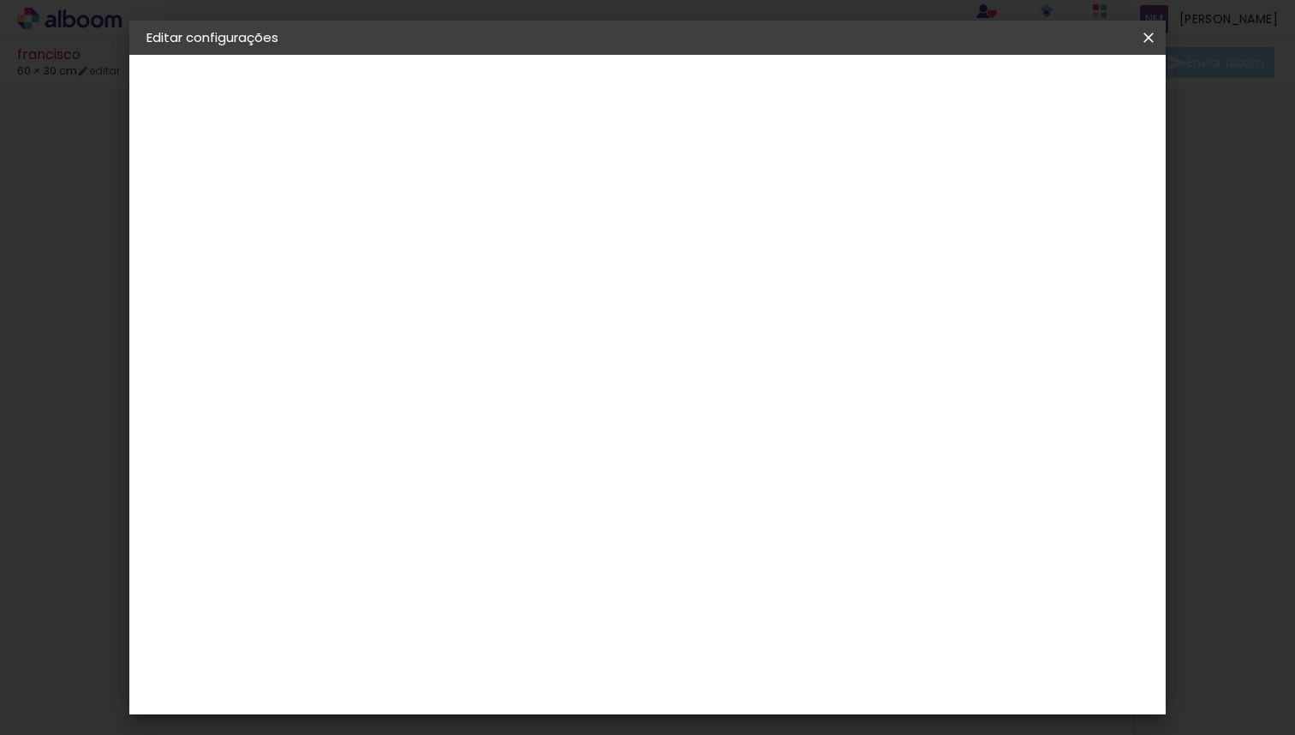
click at [439, 200] on input "3" at bounding box center [414, 196] width 59 height 21
type input "2"
type paper-input "2"
click at [439, 200] on input "2" at bounding box center [414, 196] width 59 height 21
type input "1"
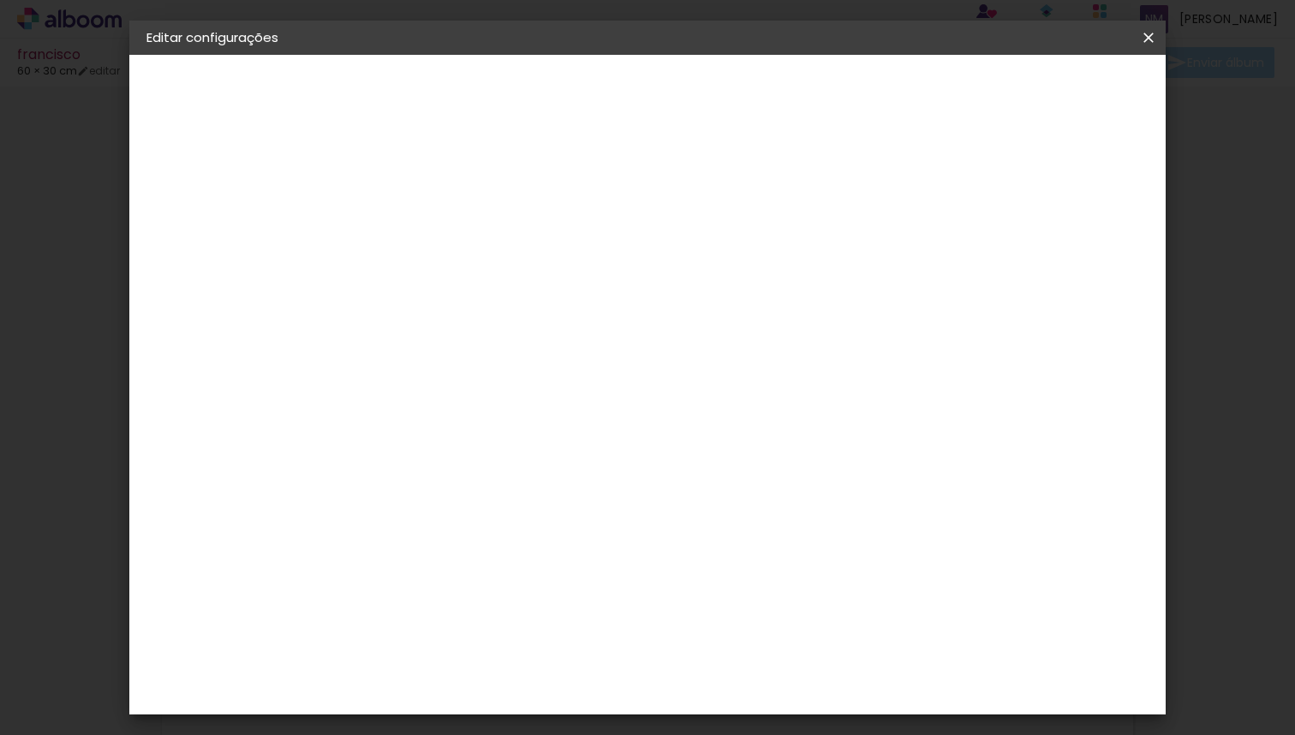
type paper-input "1"
click at [439, 200] on input "1" at bounding box center [414, 196] width 59 height 21
type input "0"
type paper-input "0"
click at [439, 200] on input "0" at bounding box center [414, 196] width 59 height 21
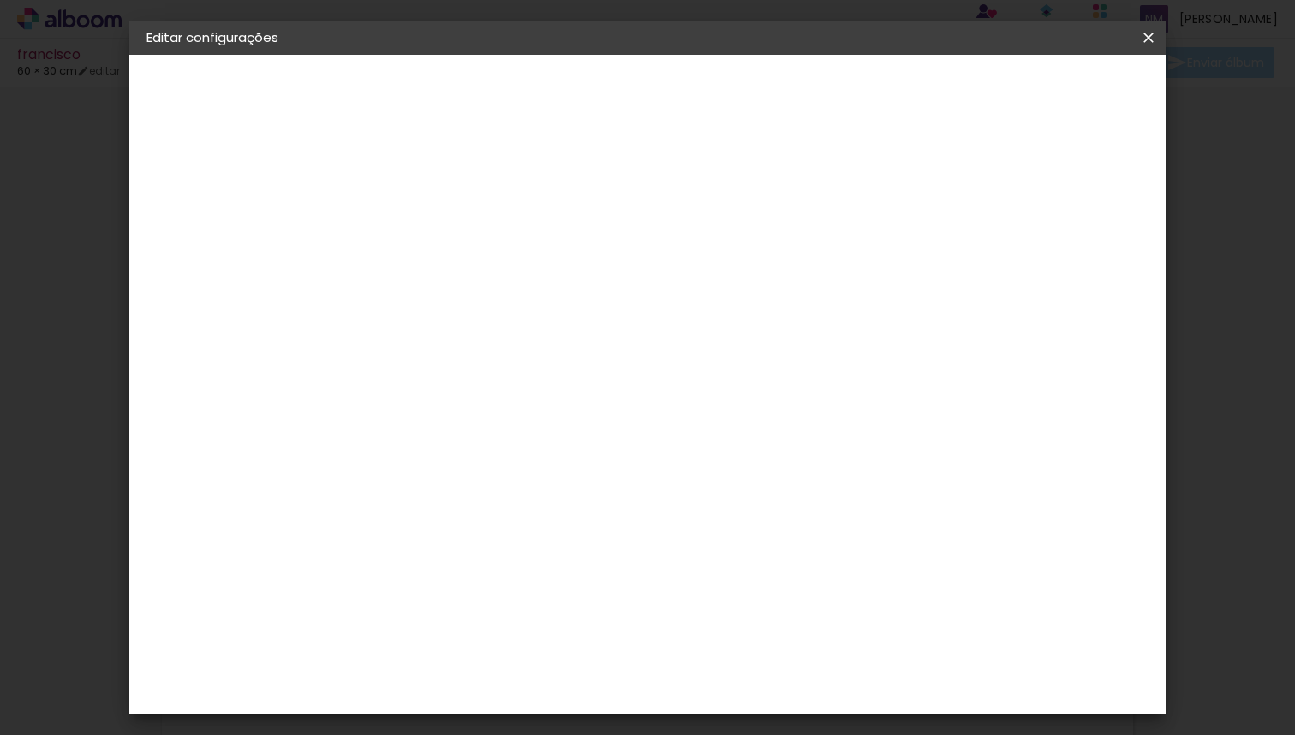
click at [439, 200] on input "0" at bounding box center [414, 196] width 59 height 21
type input "1"
type paper-input "1"
click at [437, 186] on input "1" at bounding box center [414, 196] width 59 height 21
type input "2"
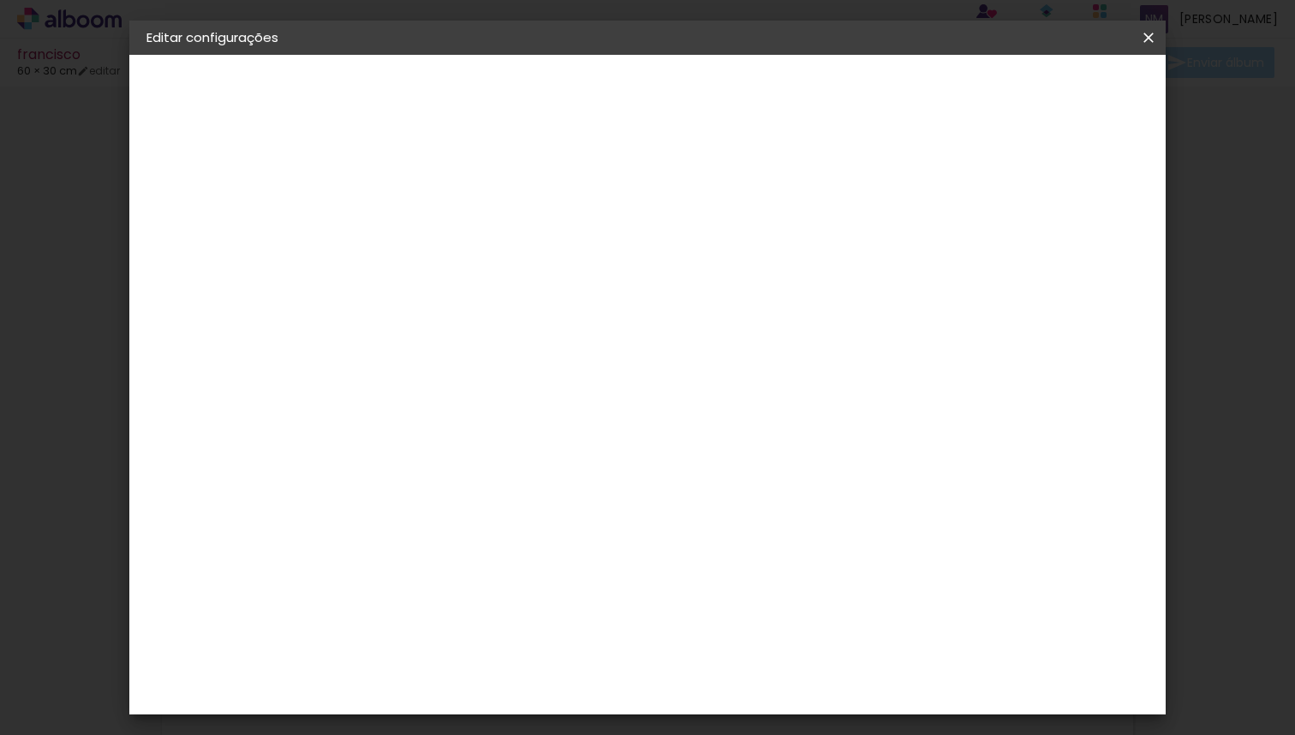
type paper-input "2"
click at [437, 188] on input "2" at bounding box center [414, 196] width 59 height 21
click at [1059, 101] on paper-button "Salvar configurações" at bounding box center [978, 90] width 161 height 29
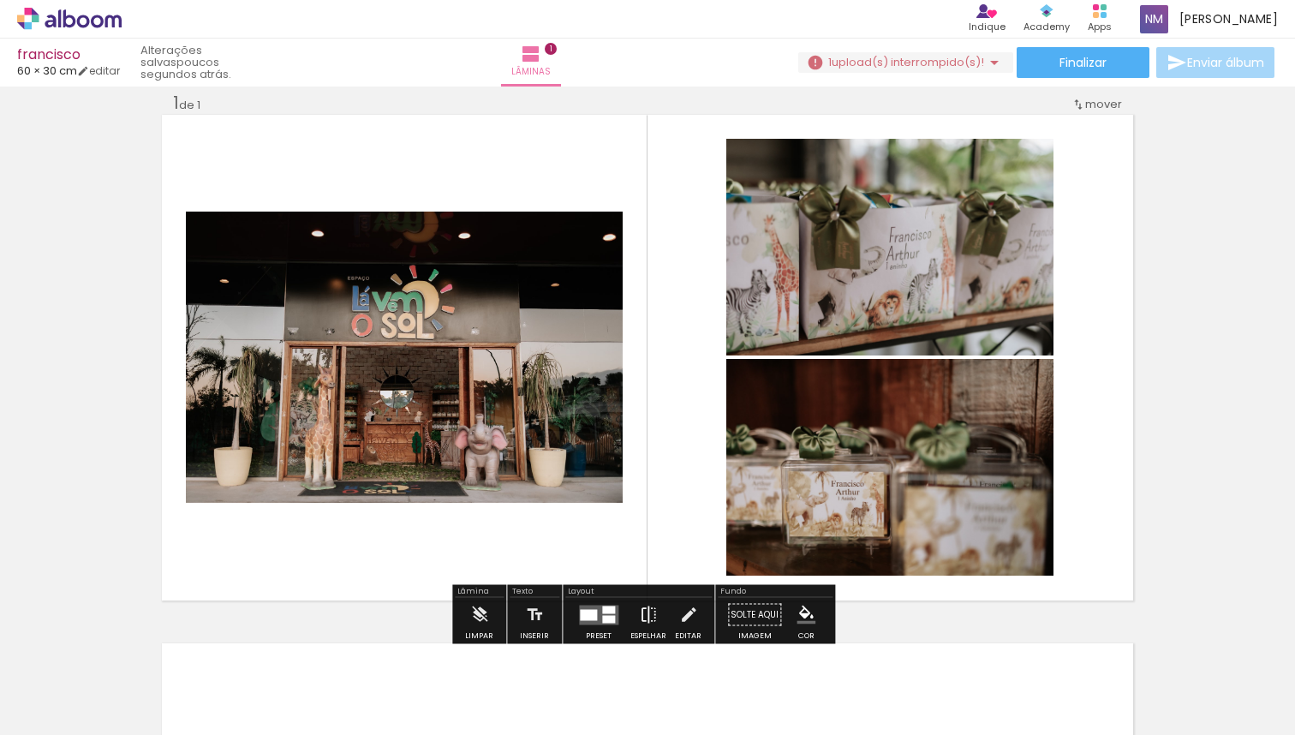
click at [639, 619] on iron-icon at bounding box center [648, 615] width 19 height 34
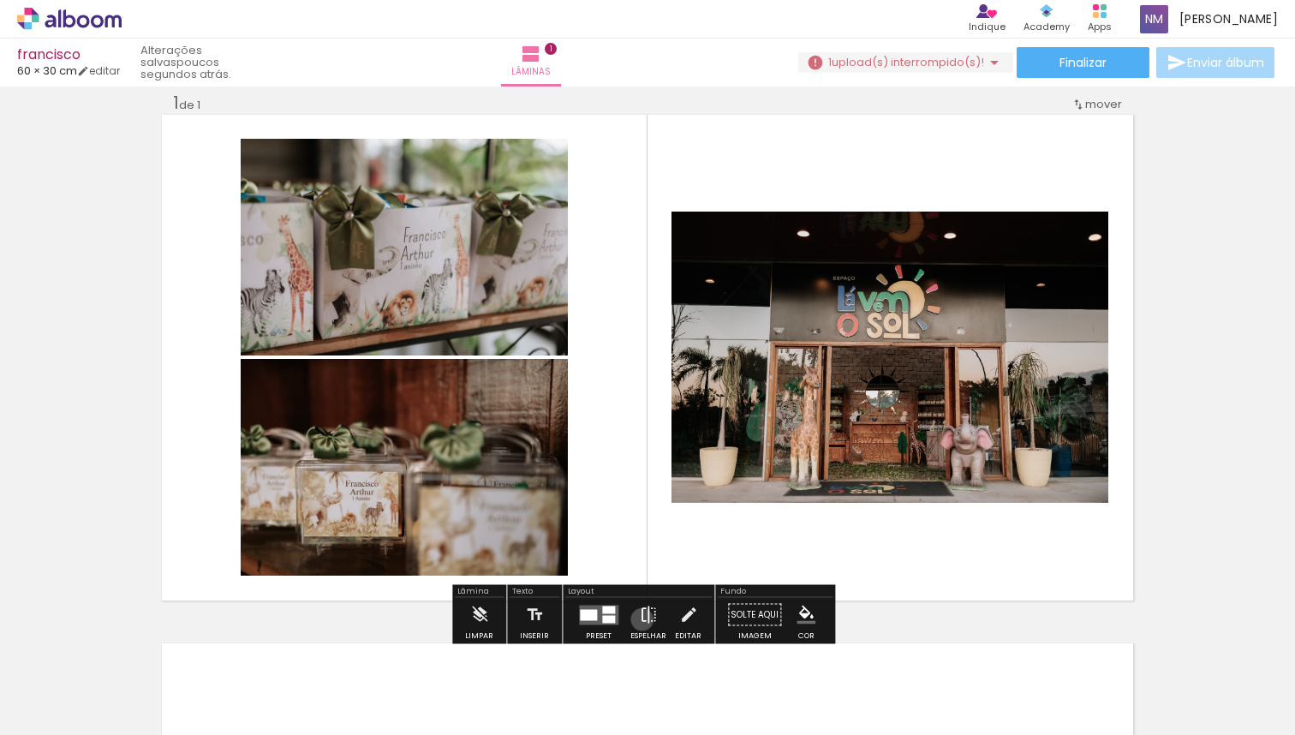
click at [639, 619] on iron-icon at bounding box center [648, 615] width 19 height 34
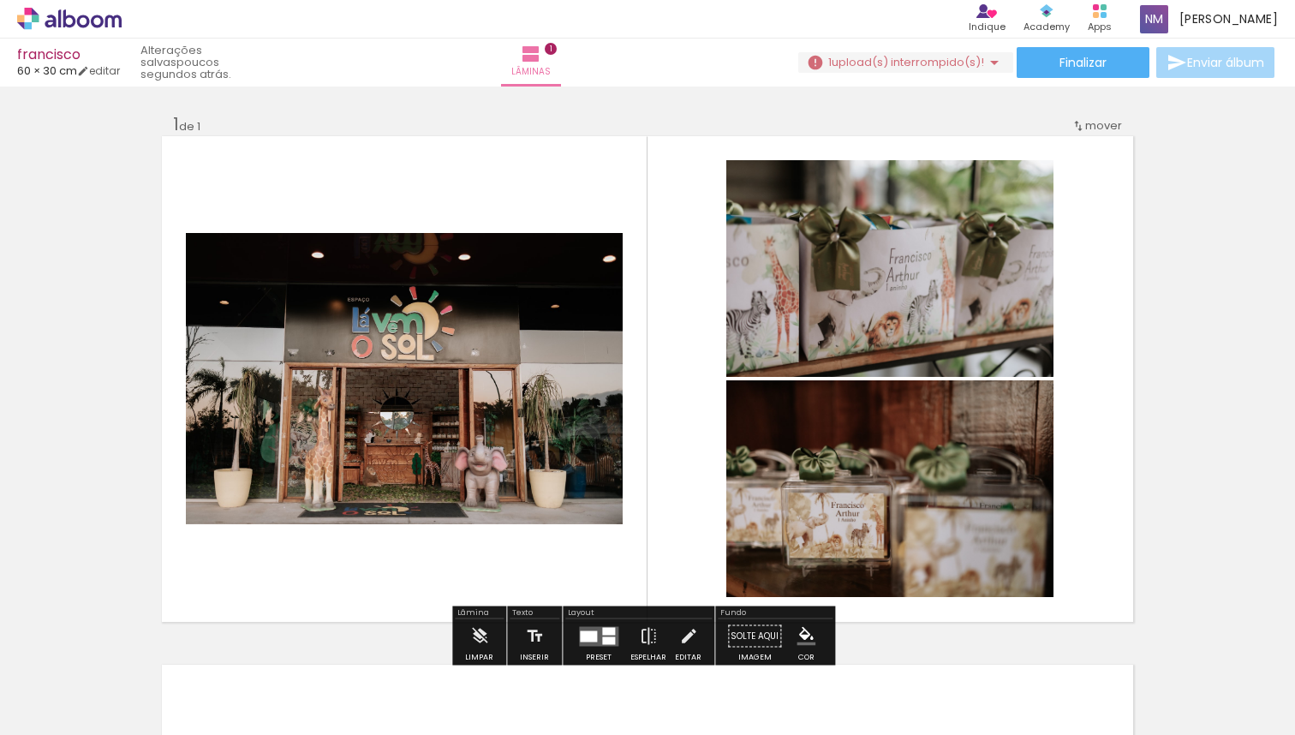
click at [637, 439] on quentale-layouter at bounding box center [647, 379] width 971 height 486
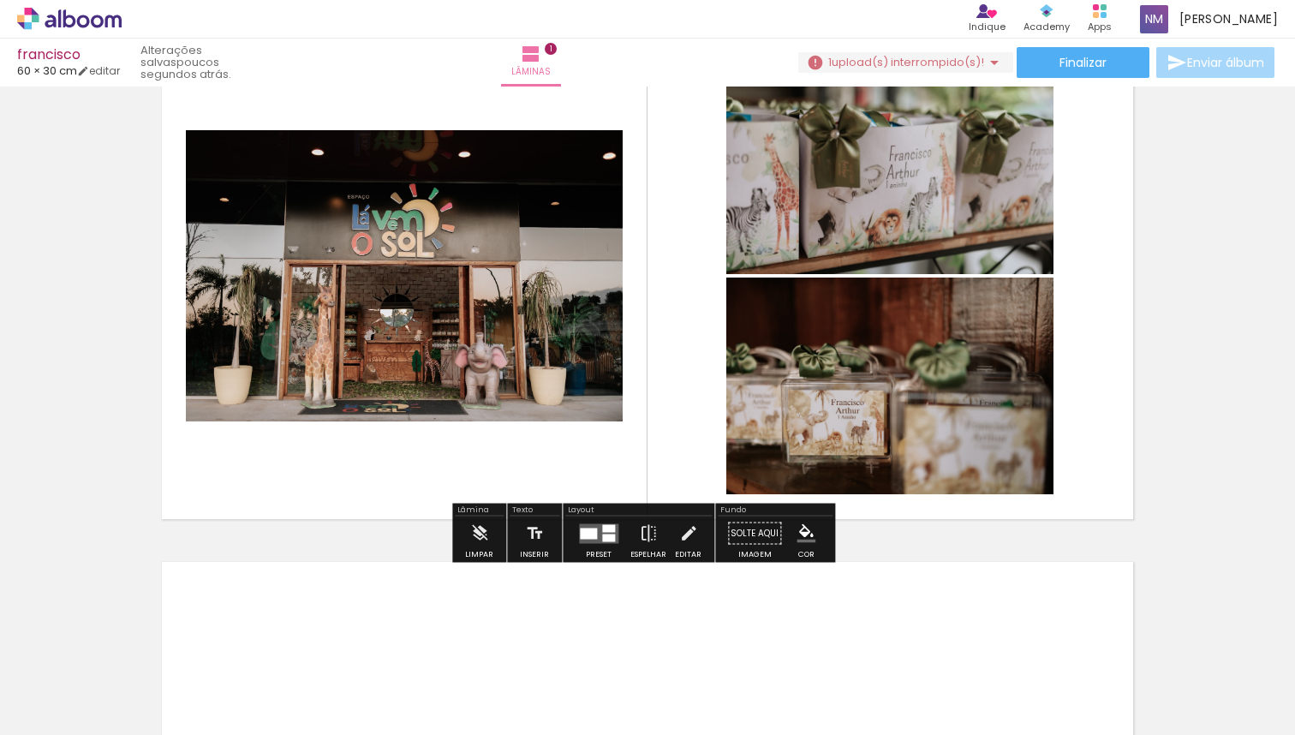
scroll to position [179, 0]
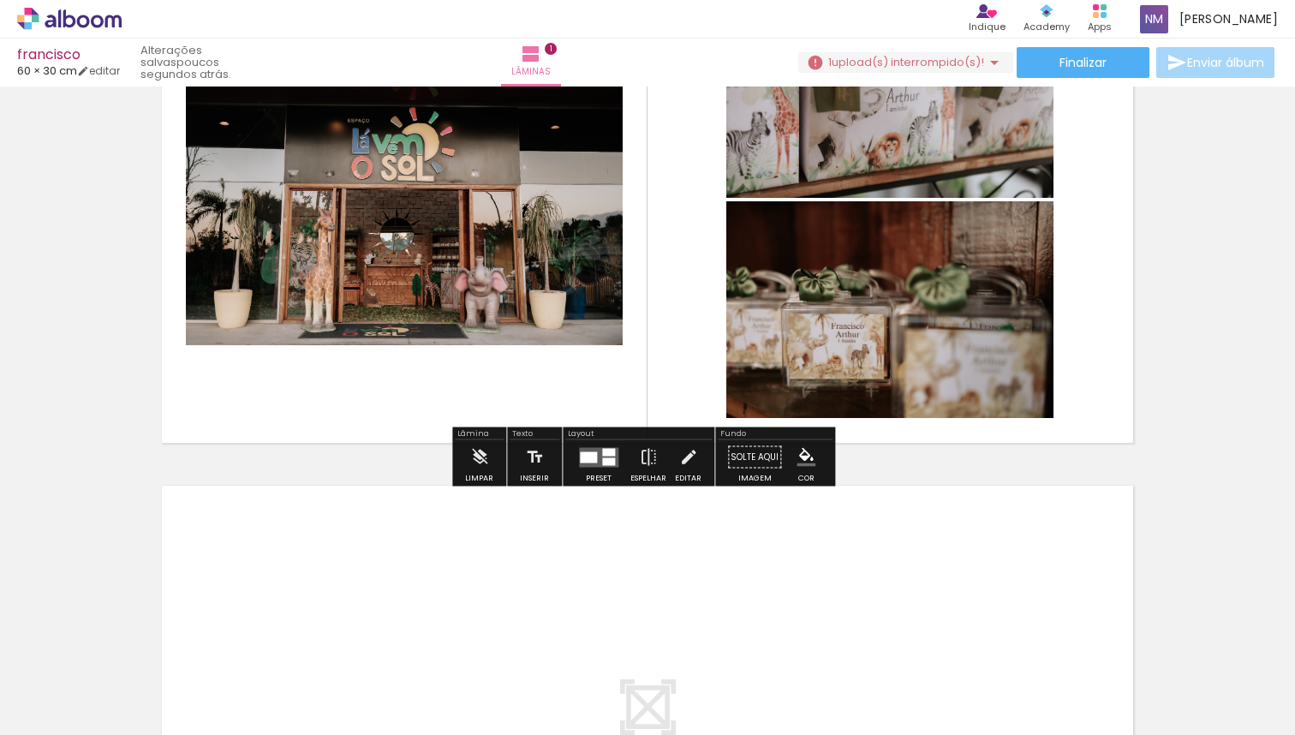
click at [851, 368] on quentale-photo at bounding box center [889, 309] width 327 height 217
click at [487, 469] on iron-icon at bounding box center [479, 457] width 19 height 34
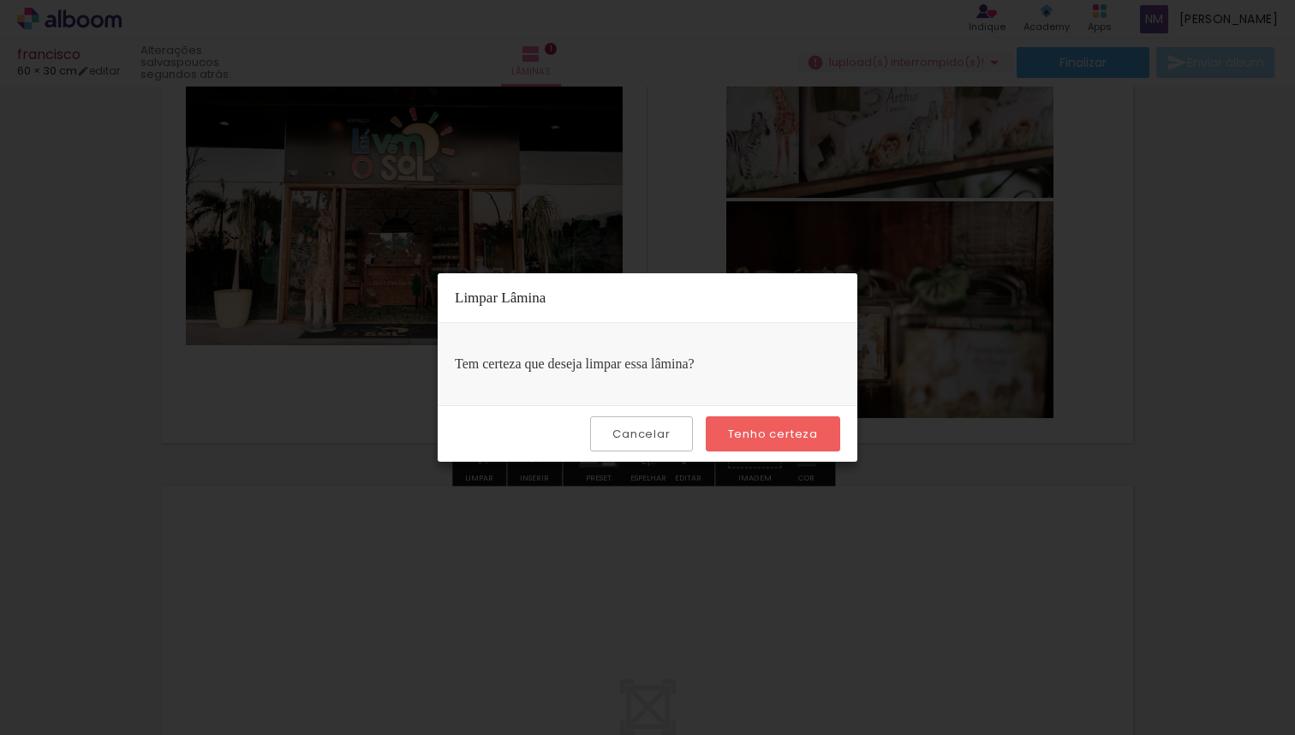
click at [768, 443] on paper-button "Tenho certeza" at bounding box center [773, 433] width 134 height 35
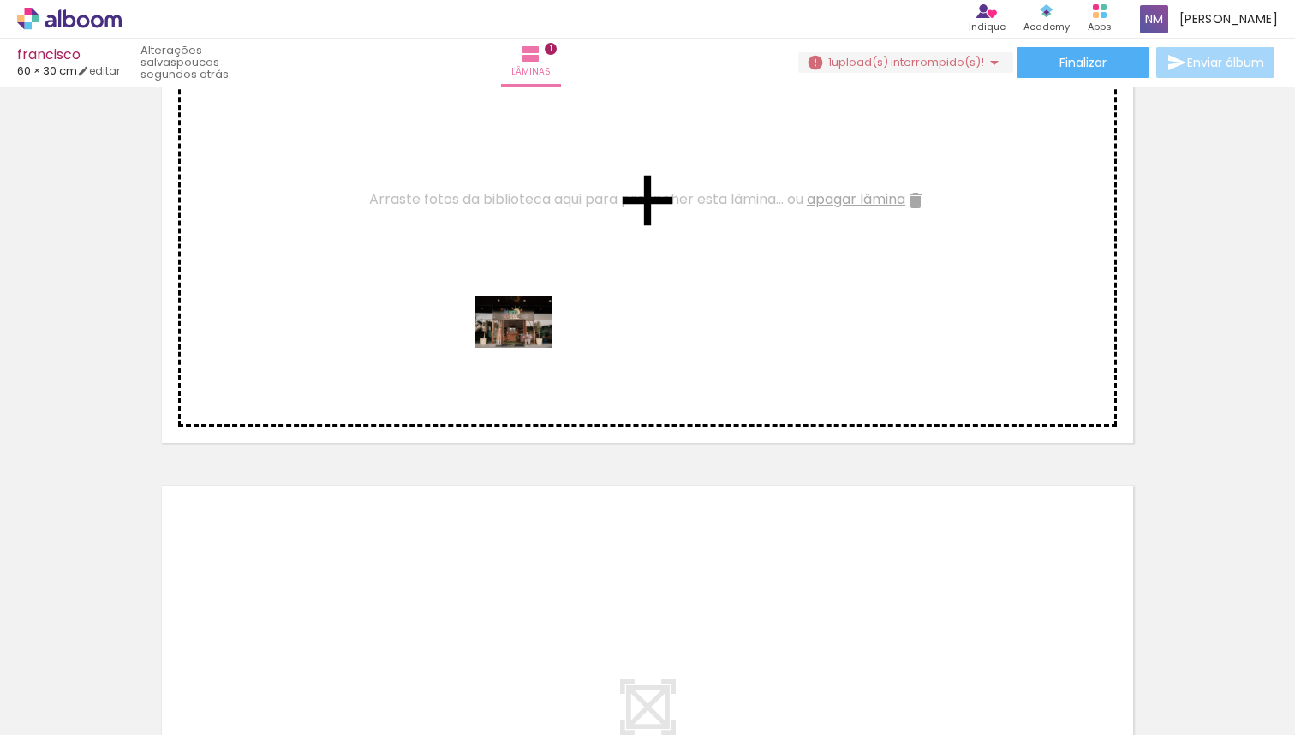
drag, startPoint x: 541, startPoint y: 697, endPoint x: 527, endPoint y: 342, distance: 355.8
click at [527, 342] on quentale-workspace at bounding box center [647, 367] width 1295 height 735
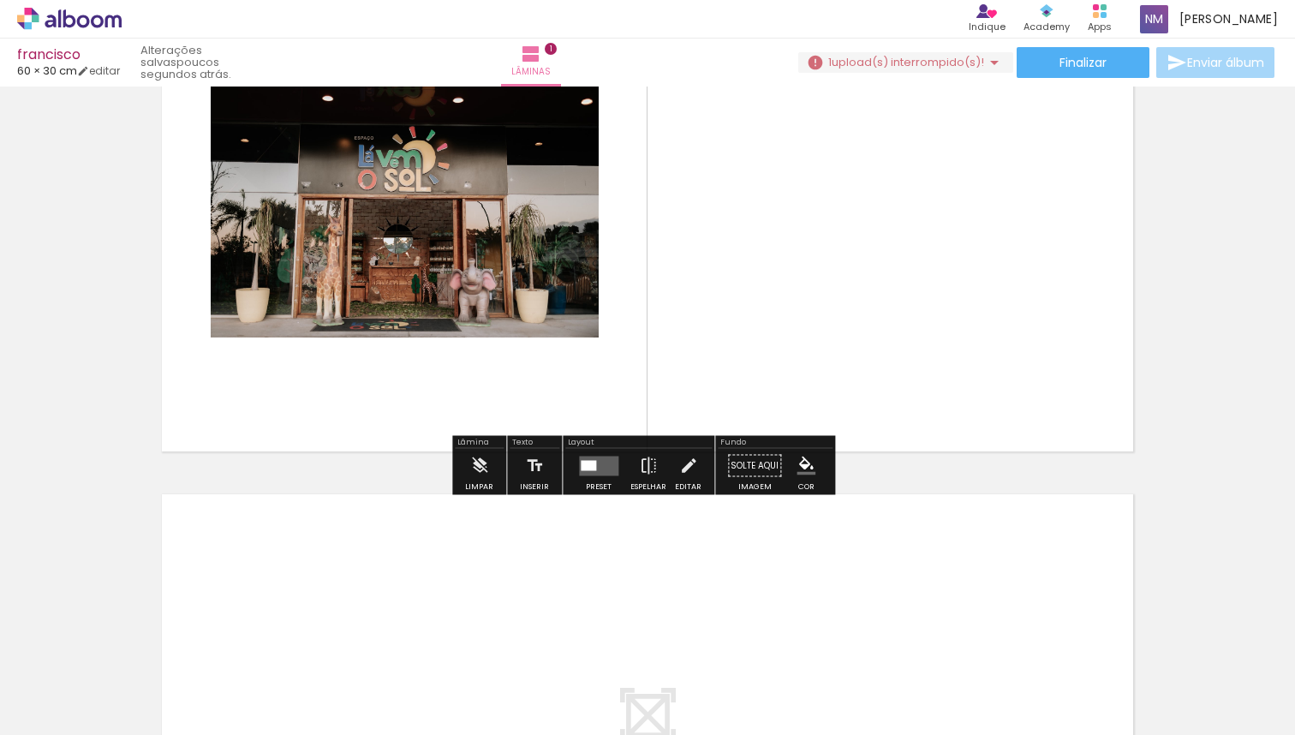
scroll to position [33, 0]
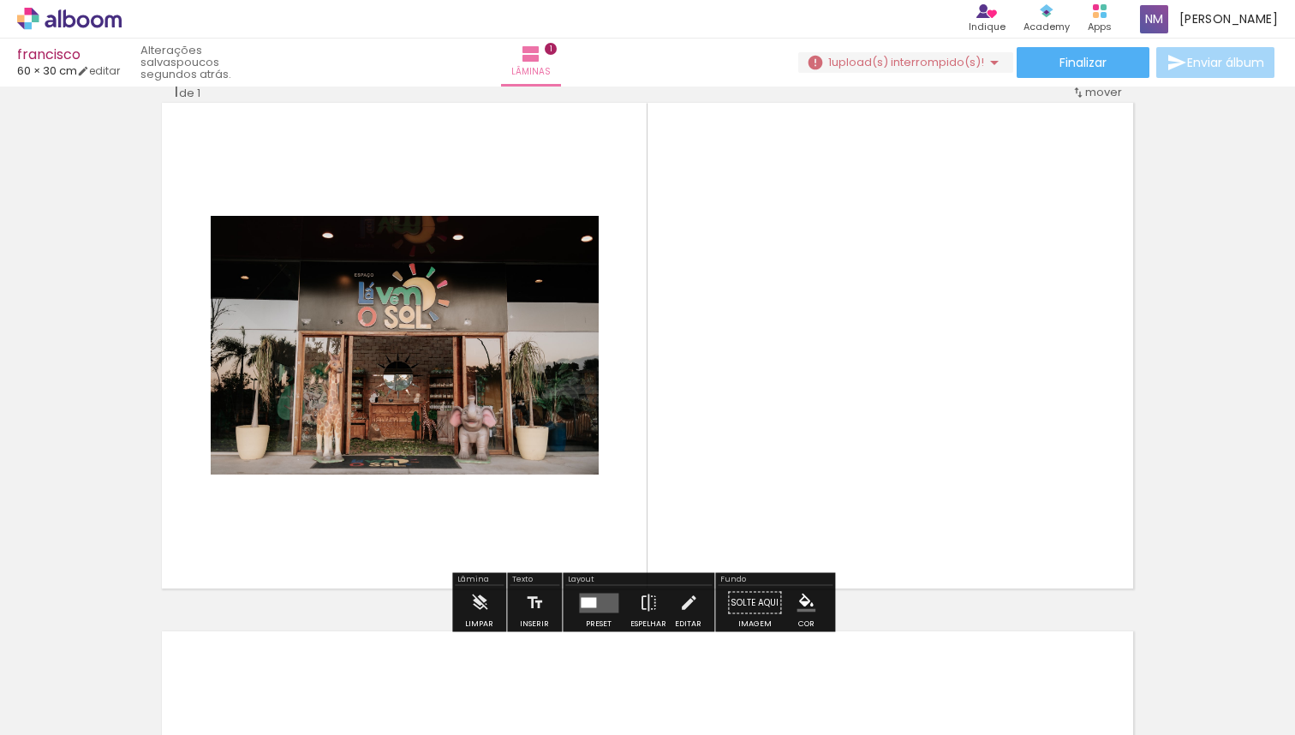
click at [591, 612] on quentale-layouter at bounding box center [598, 603] width 39 height 20
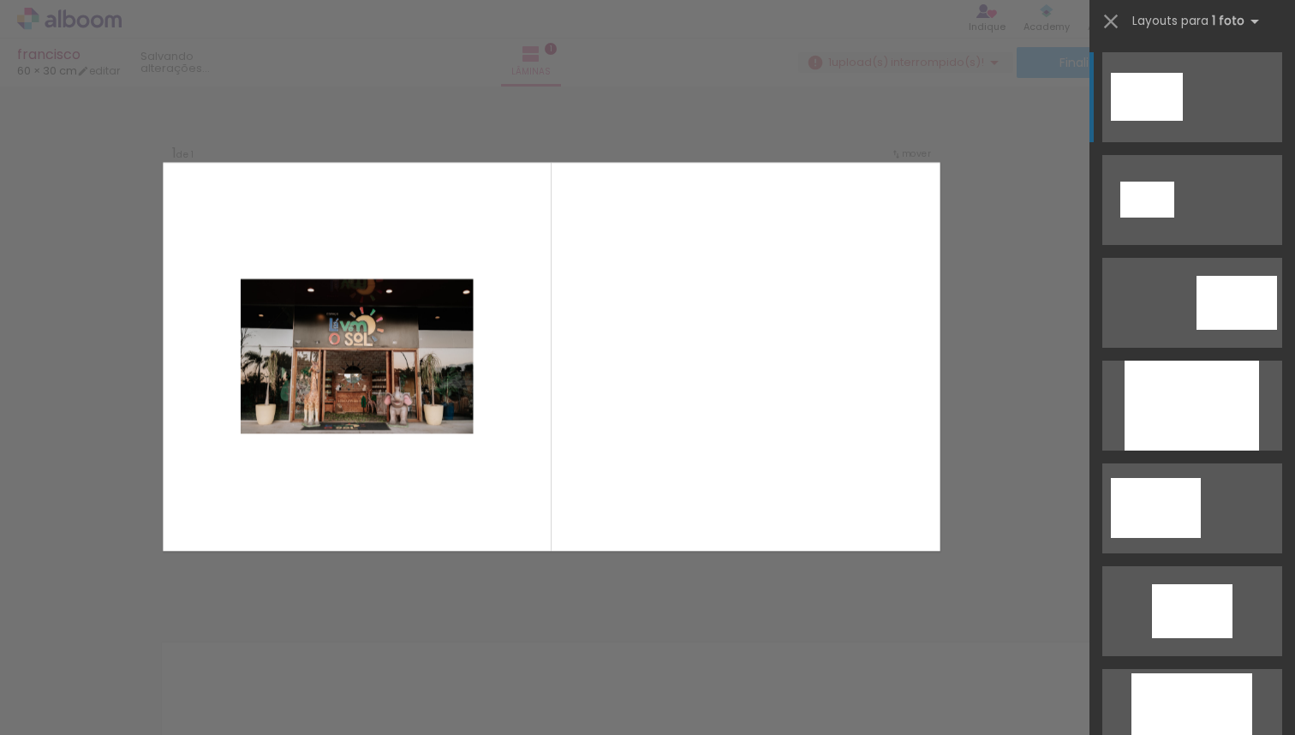
scroll to position [21, 0]
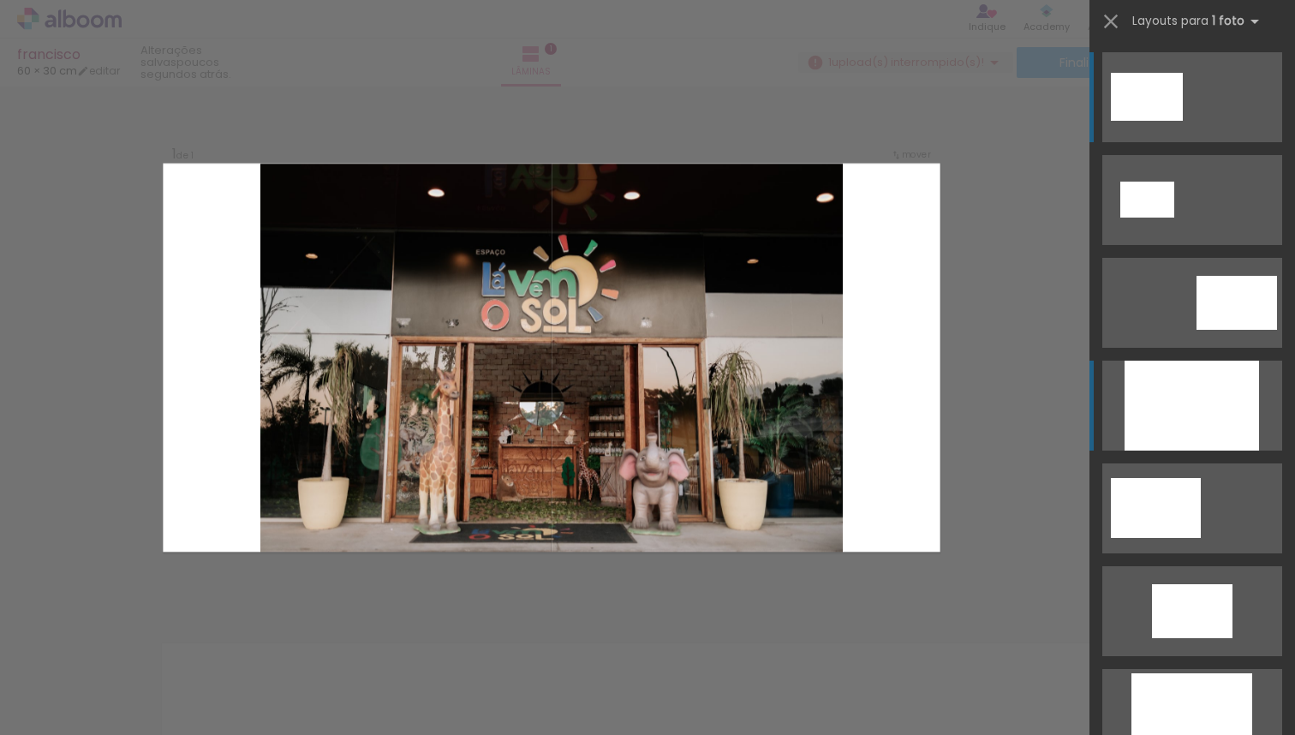
click at [1210, 415] on div at bounding box center [1192, 406] width 134 height 90
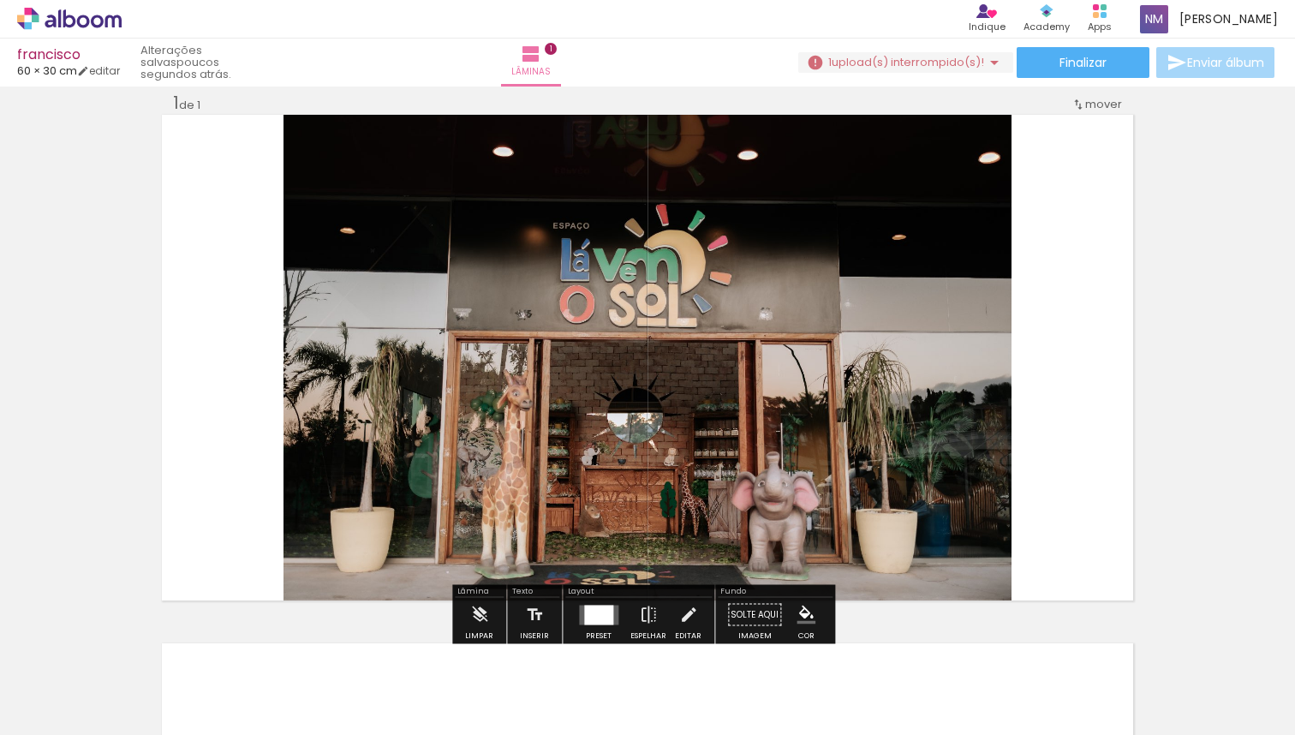
click at [1155, 348] on div "Inserir lâmina 1 de 1" at bounding box center [647, 600] width 1295 height 1058
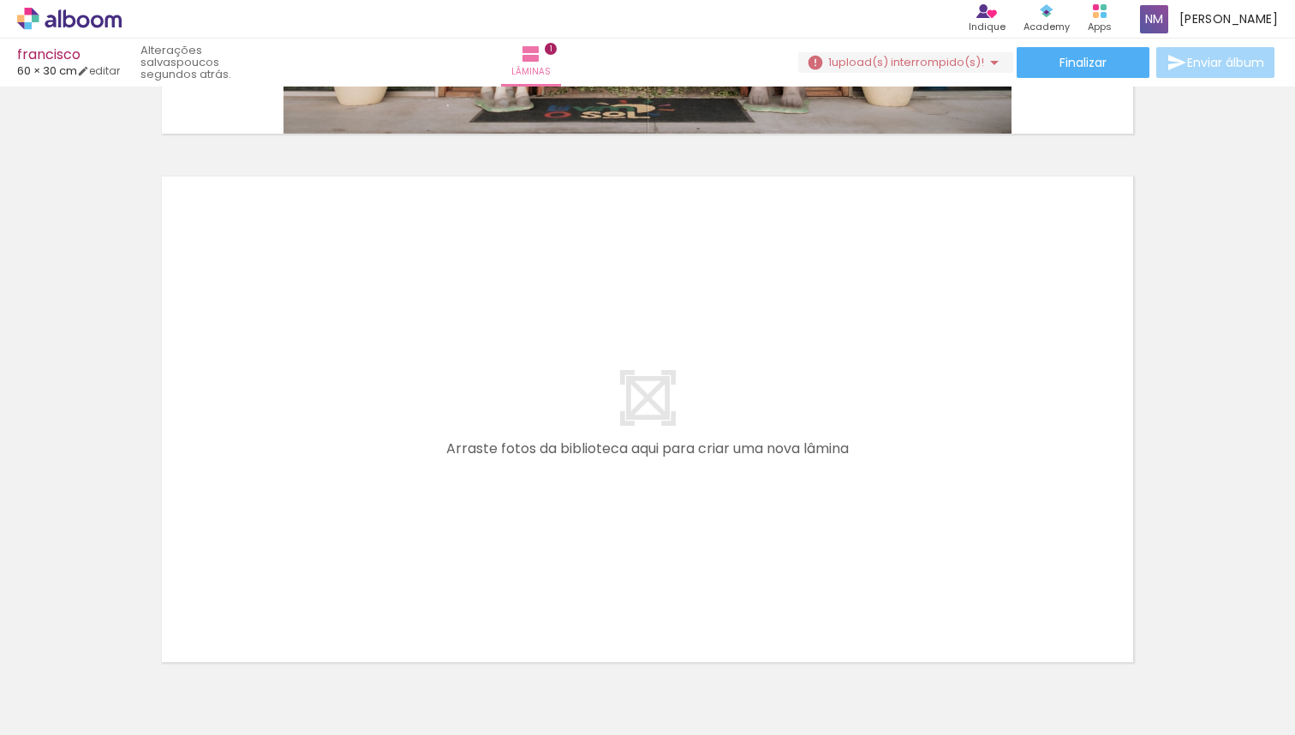
scroll to position [434, 0]
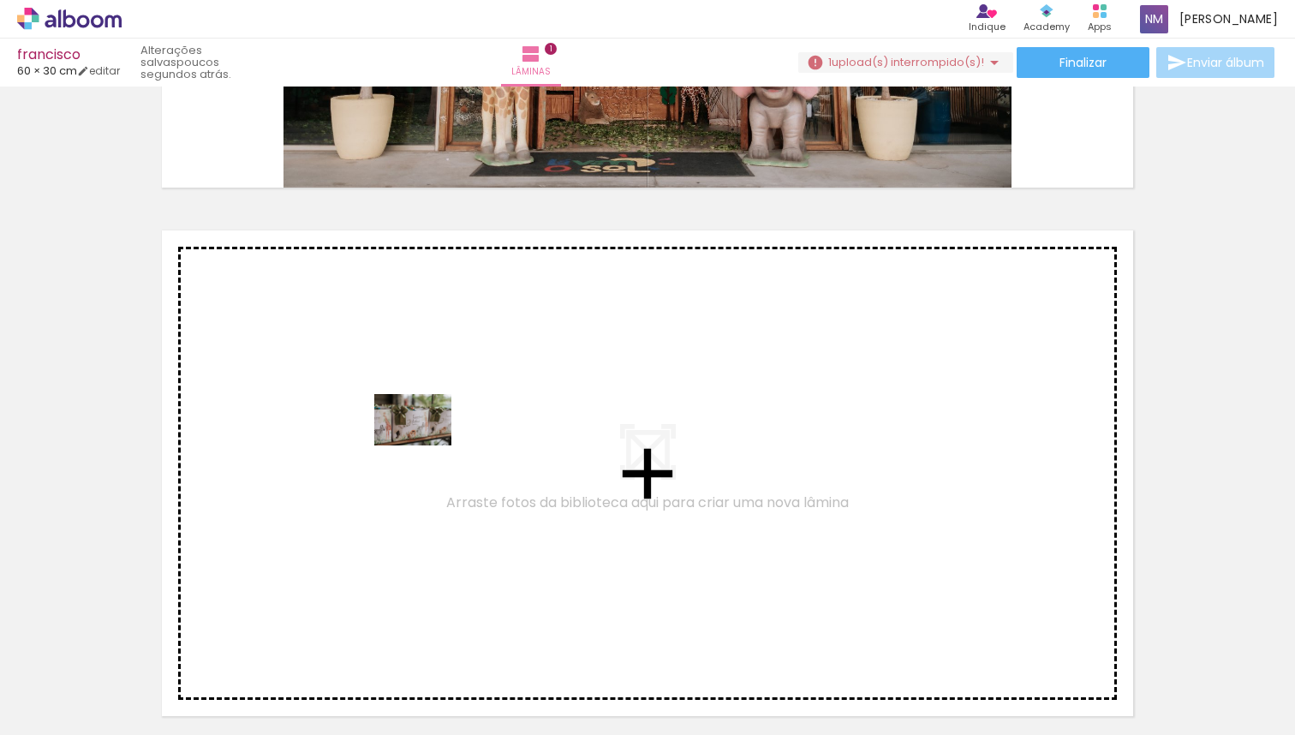
drag, startPoint x: 177, startPoint y: 702, endPoint x: 426, endPoint y: 445, distance: 356.8
click at [426, 445] on quentale-workspace at bounding box center [647, 367] width 1295 height 735
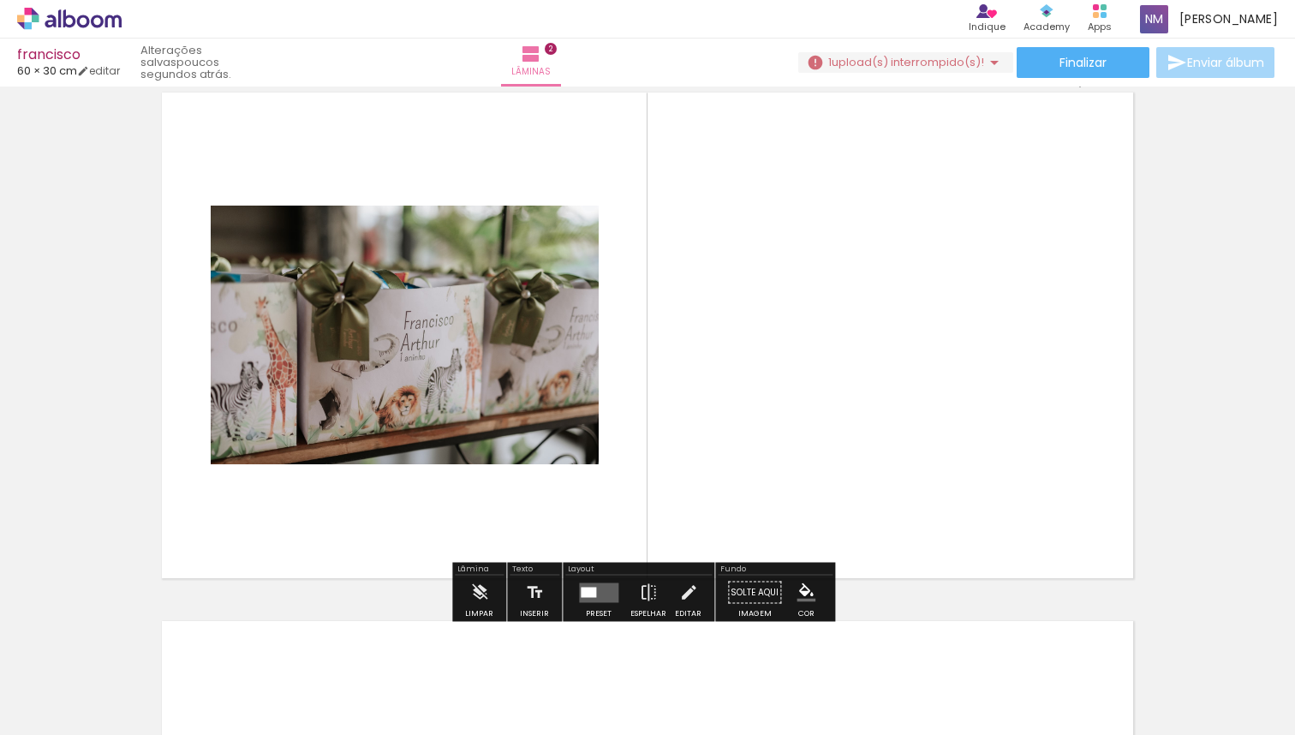
scroll to position [615, 0]
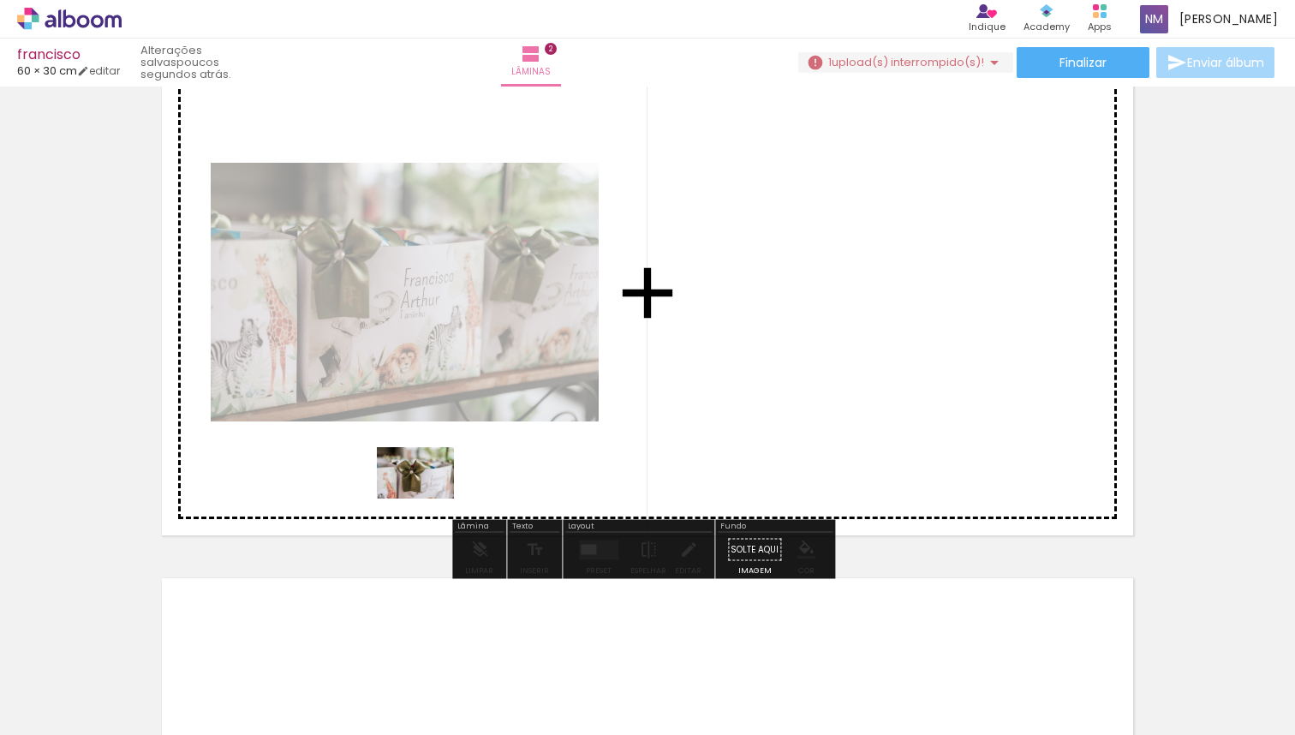
drag, startPoint x: 475, startPoint y: 692, endPoint x: 428, endPoint y: 499, distance: 199.2
click at [428, 499] on quentale-workspace at bounding box center [647, 367] width 1295 height 735
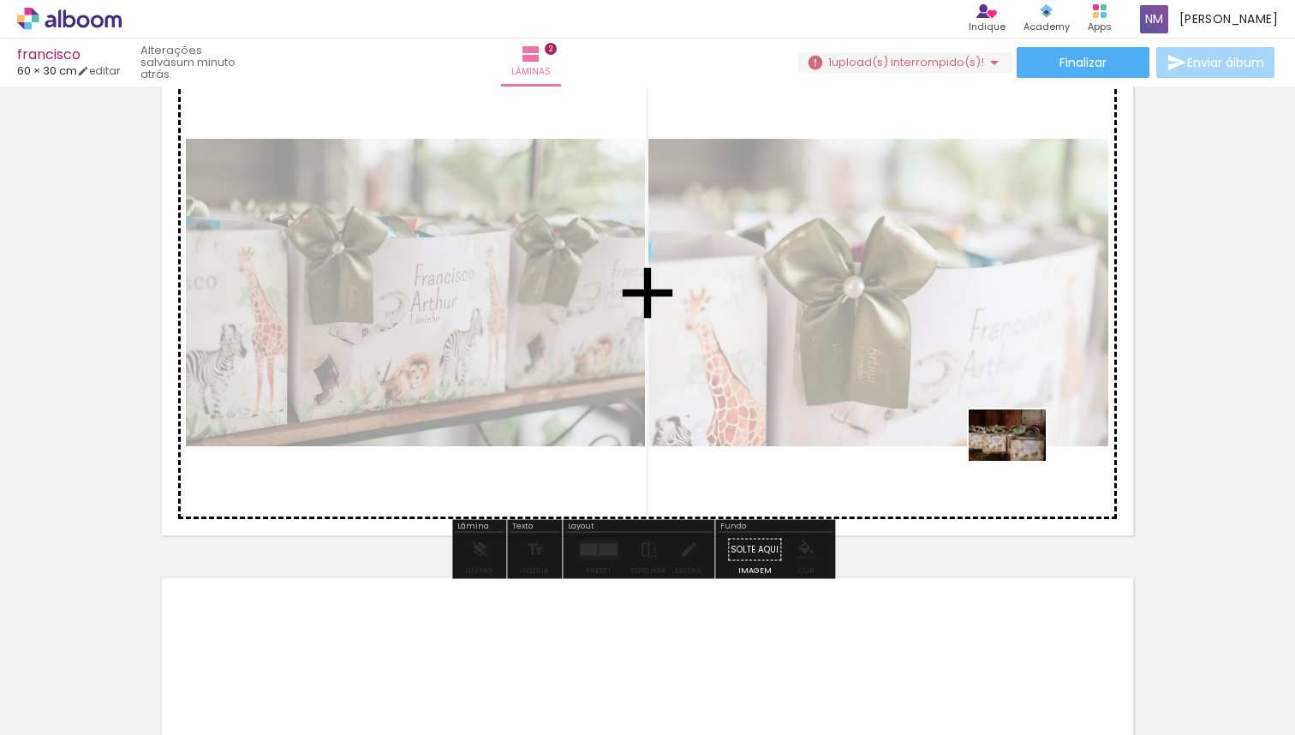
drag, startPoint x: 1256, startPoint y: 679, endPoint x: 982, endPoint y: 437, distance: 365.9
click at [982, 437] on quentale-workspace at bounding box center [647, 367] width 1295 height 735
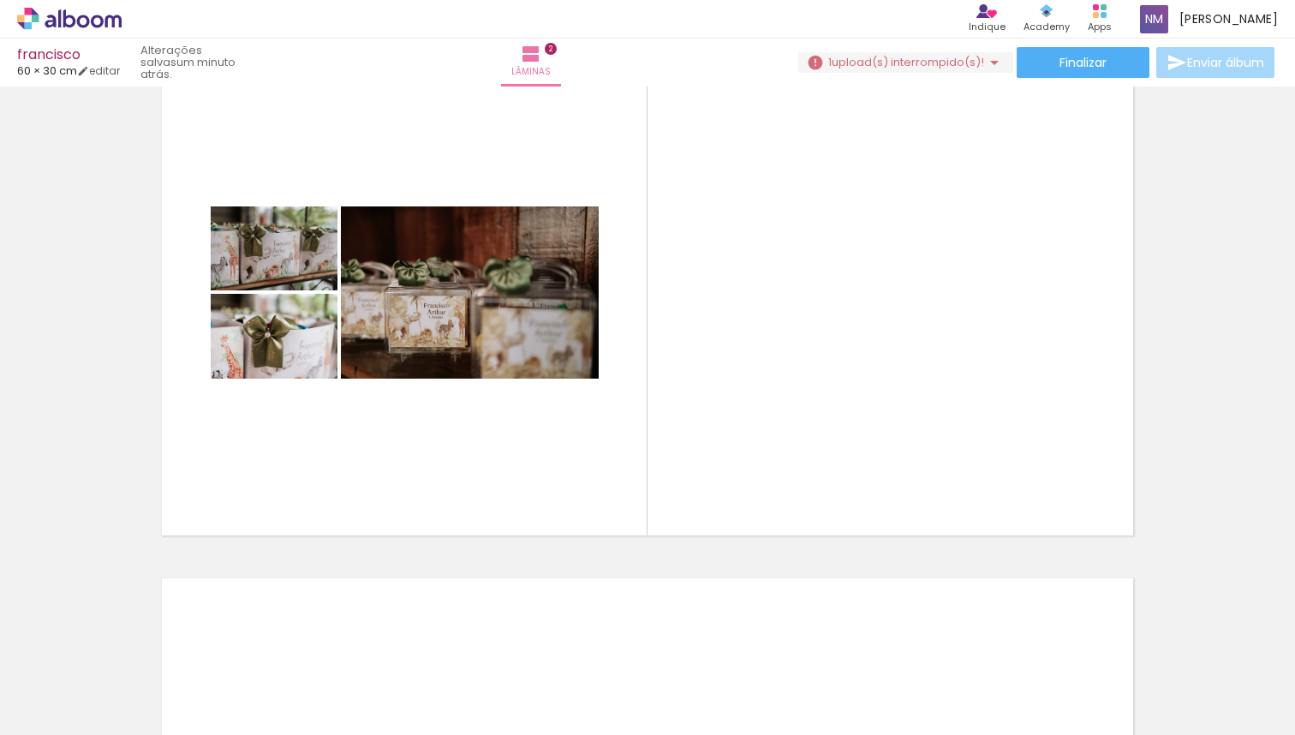
scroll to position [0, 1150]
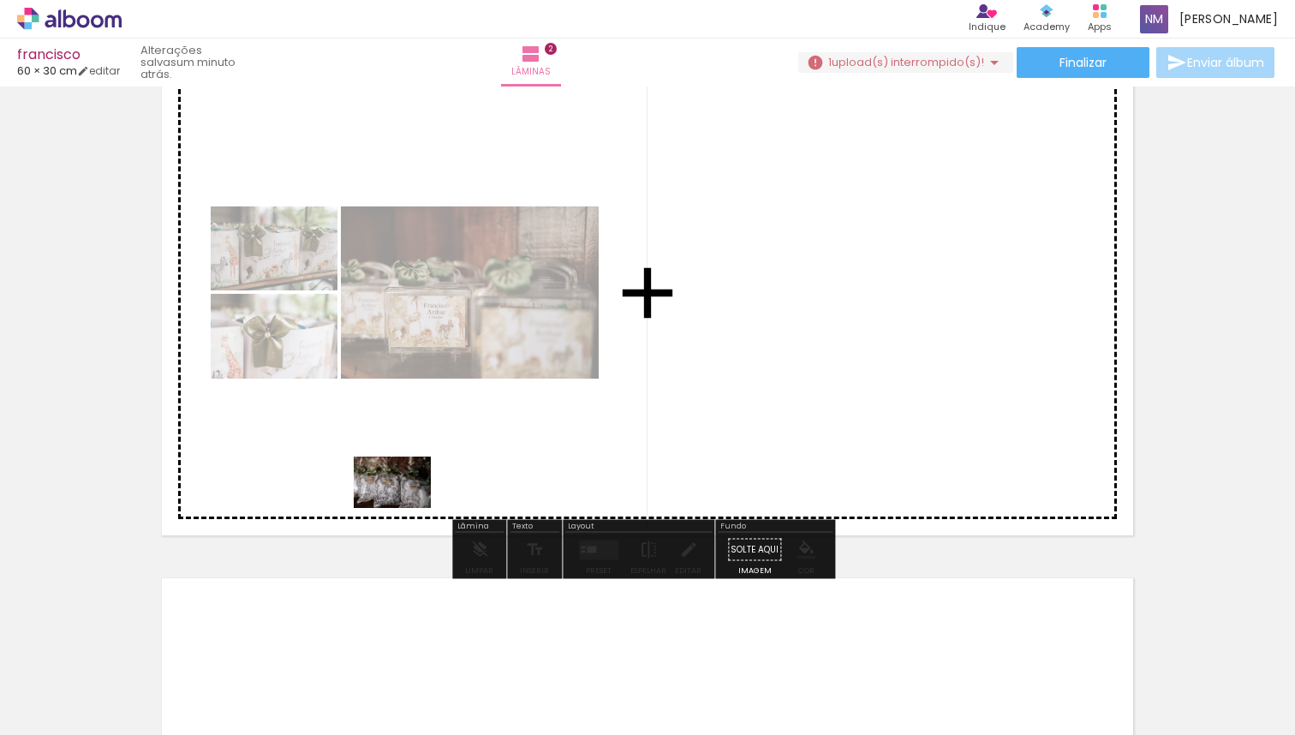
drag, startPoint x: 201, startPoint y: 683, endPoint x: 405, endPoint y: 507, distance: 269.1
click at [405, 507] on quentale-workspace at bounding box center [647, 367] width 1295 height 735
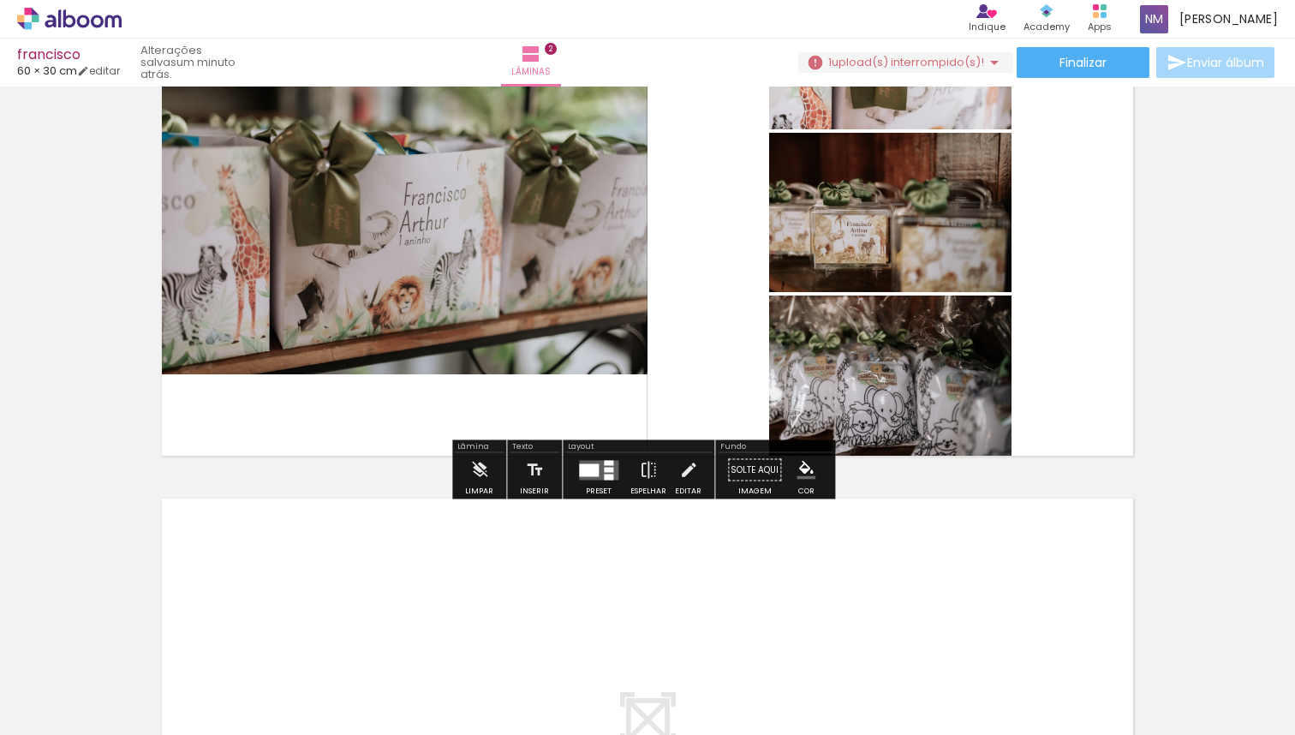
scroll to position [576, 0]
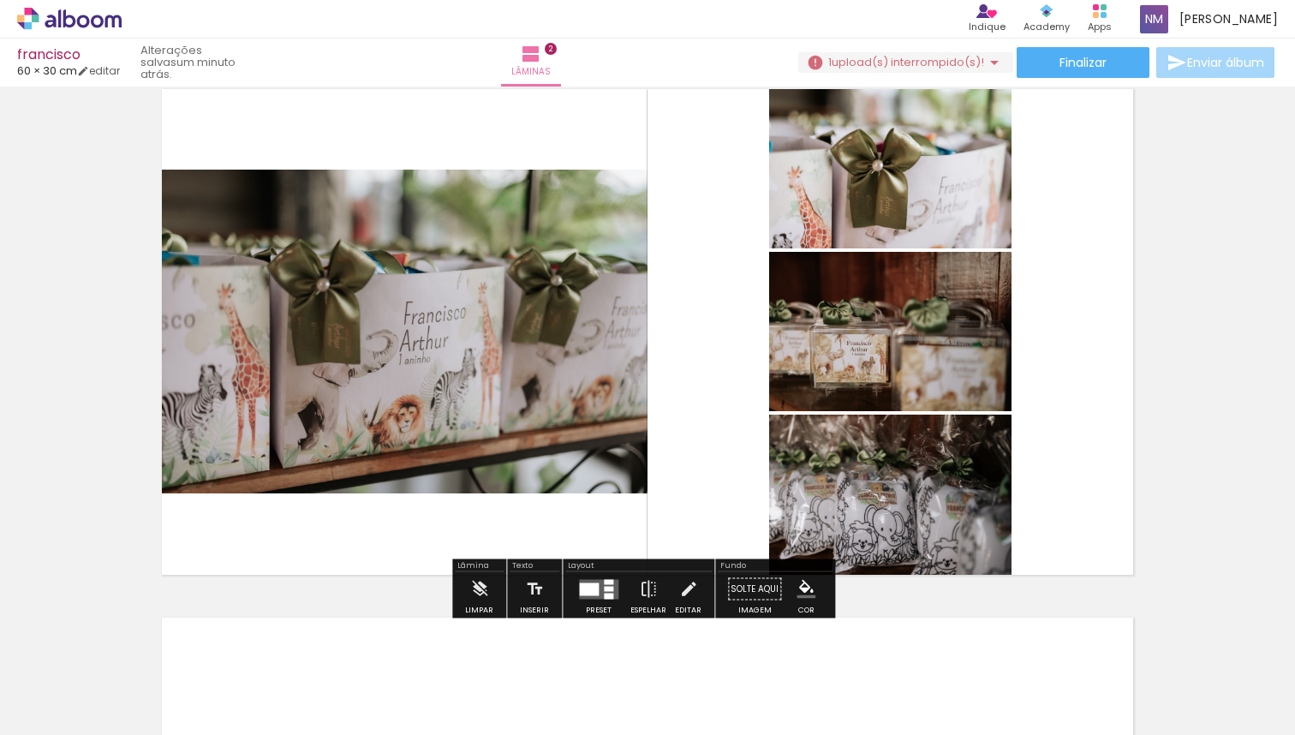
click at [579, 591] on div at bounding box center [589, 588] width 20 height 13
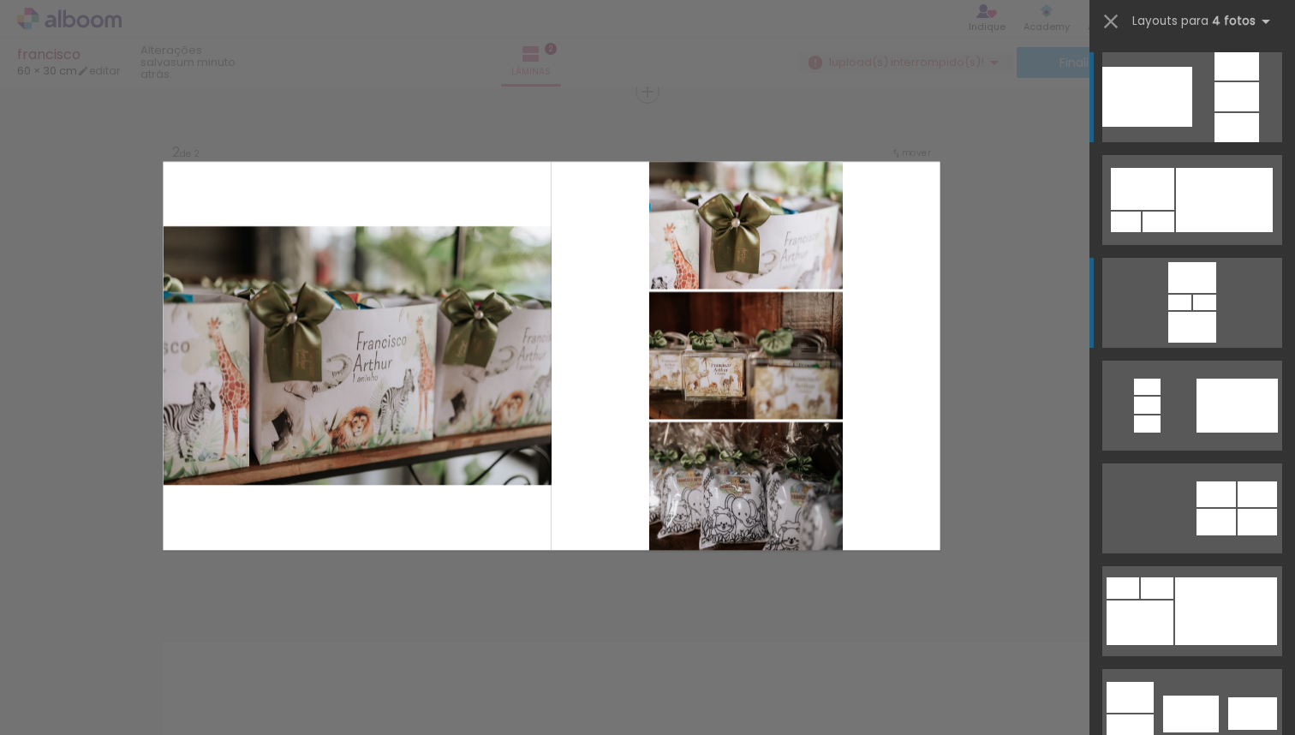
scroll to position [550, 0]
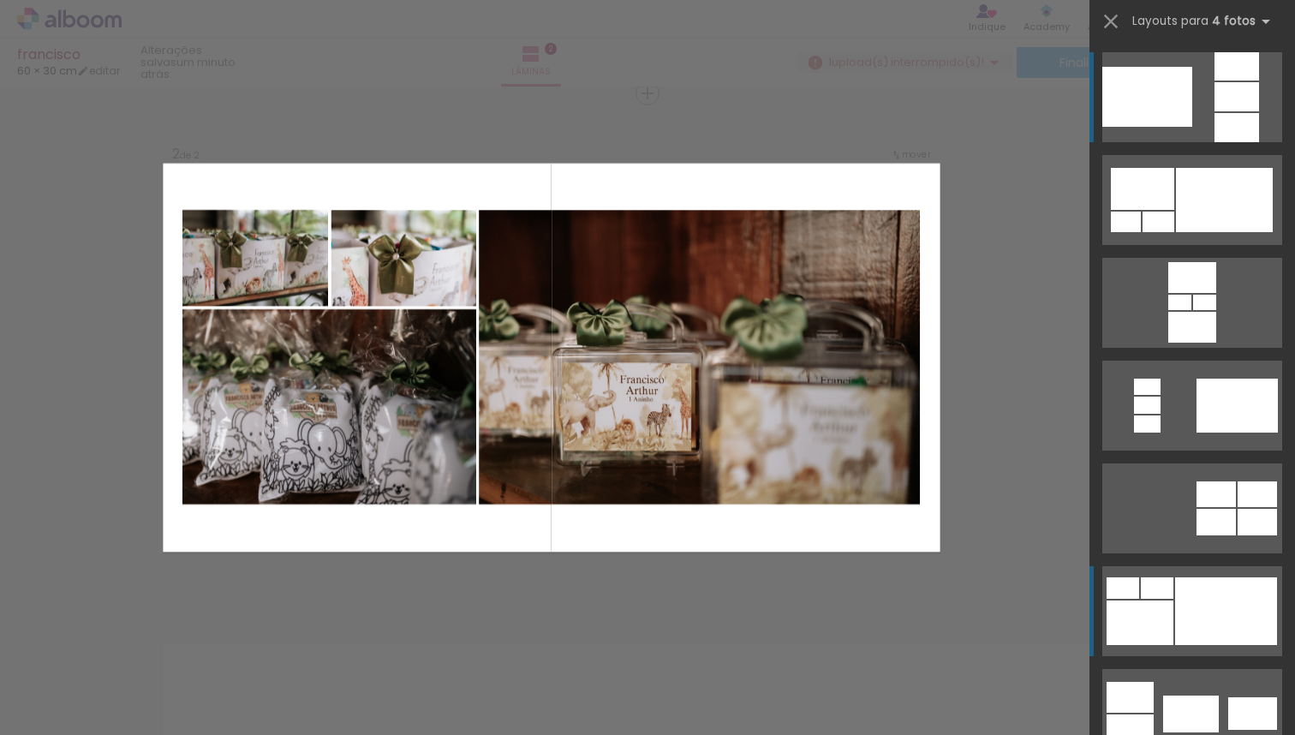
click at [1194, 620] on div at bounding box center [1226, 611] width 102 height 68
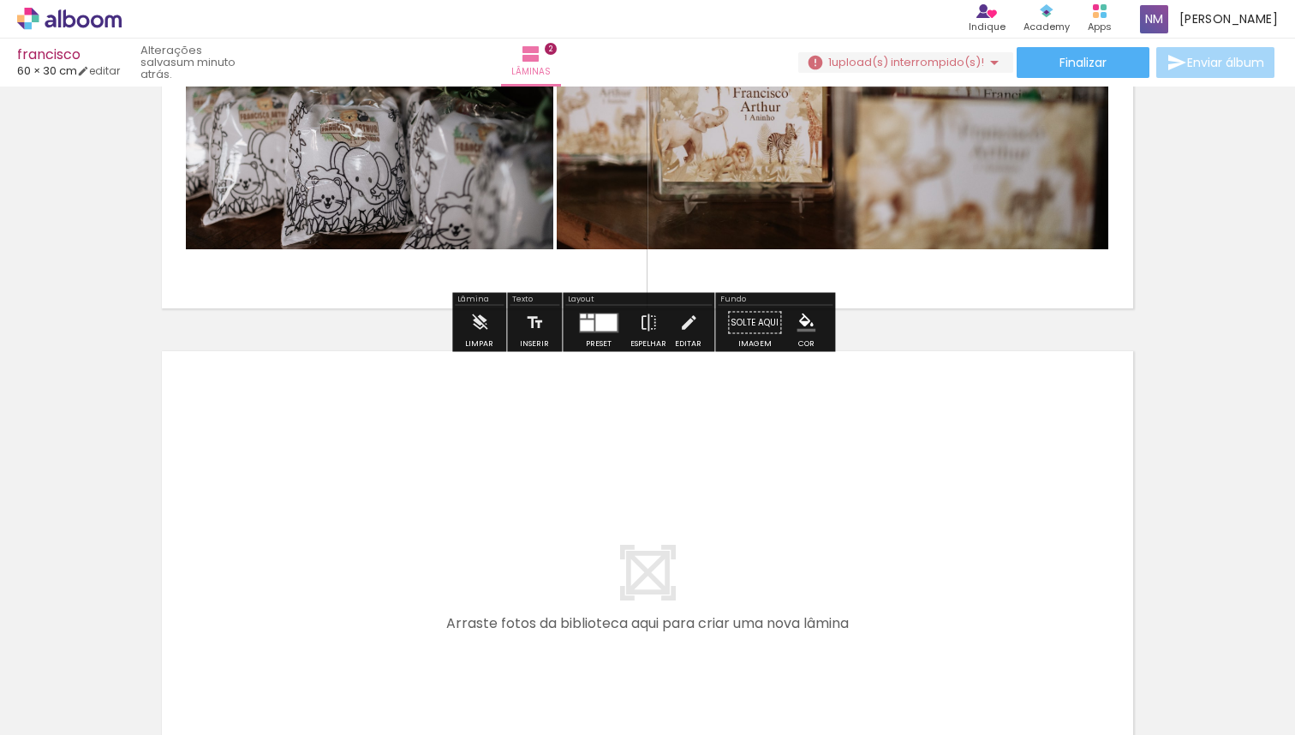
scroll to position [985, 0]
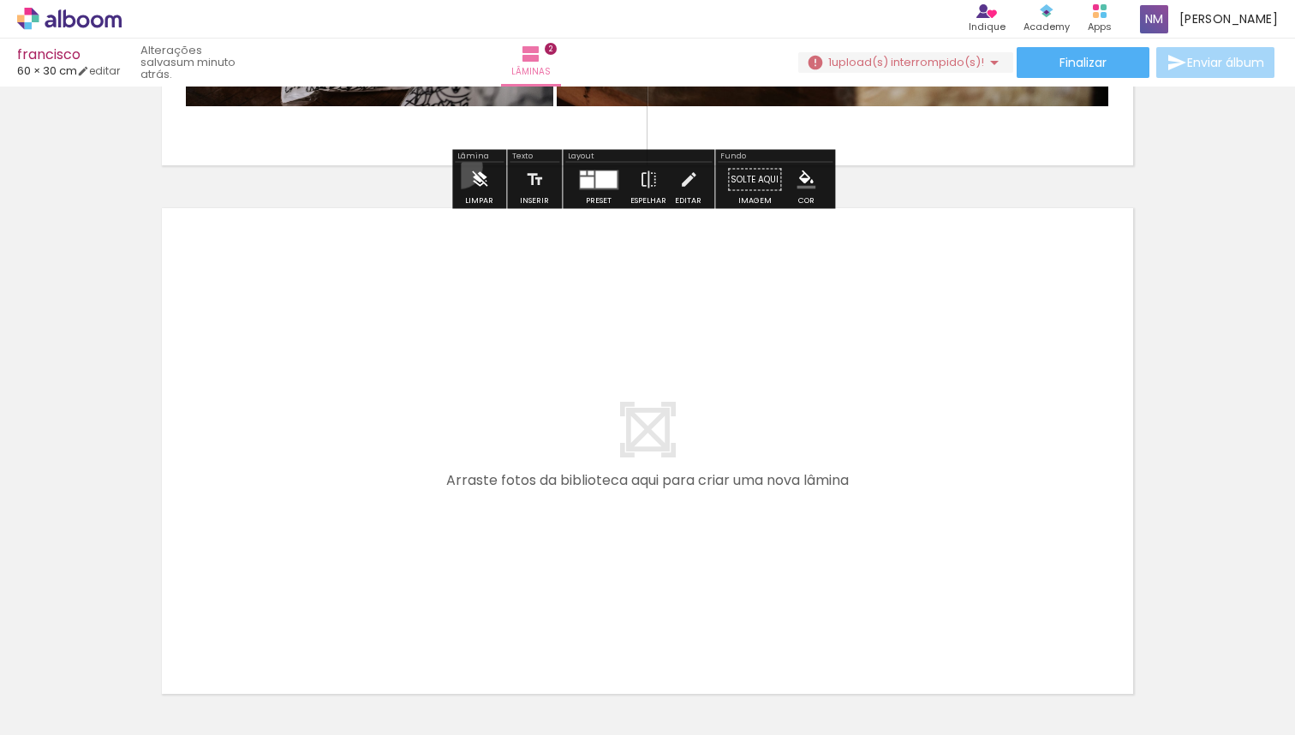
click at [461, 167] on paper-button "Limpar" at bounding box center [479, 185] width 37 height 44
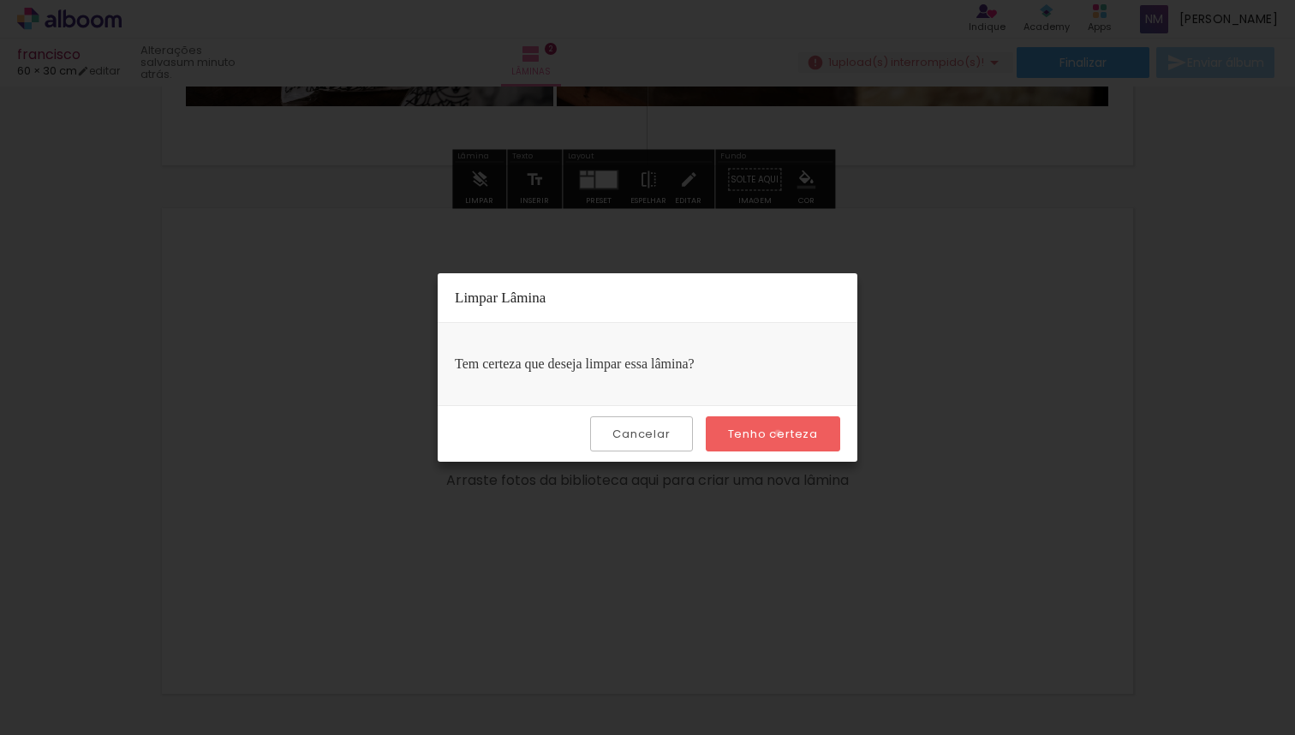
click at [0, 0] on slot "Tenho certeza" at bounding box center [0, 0] width 0 height 0
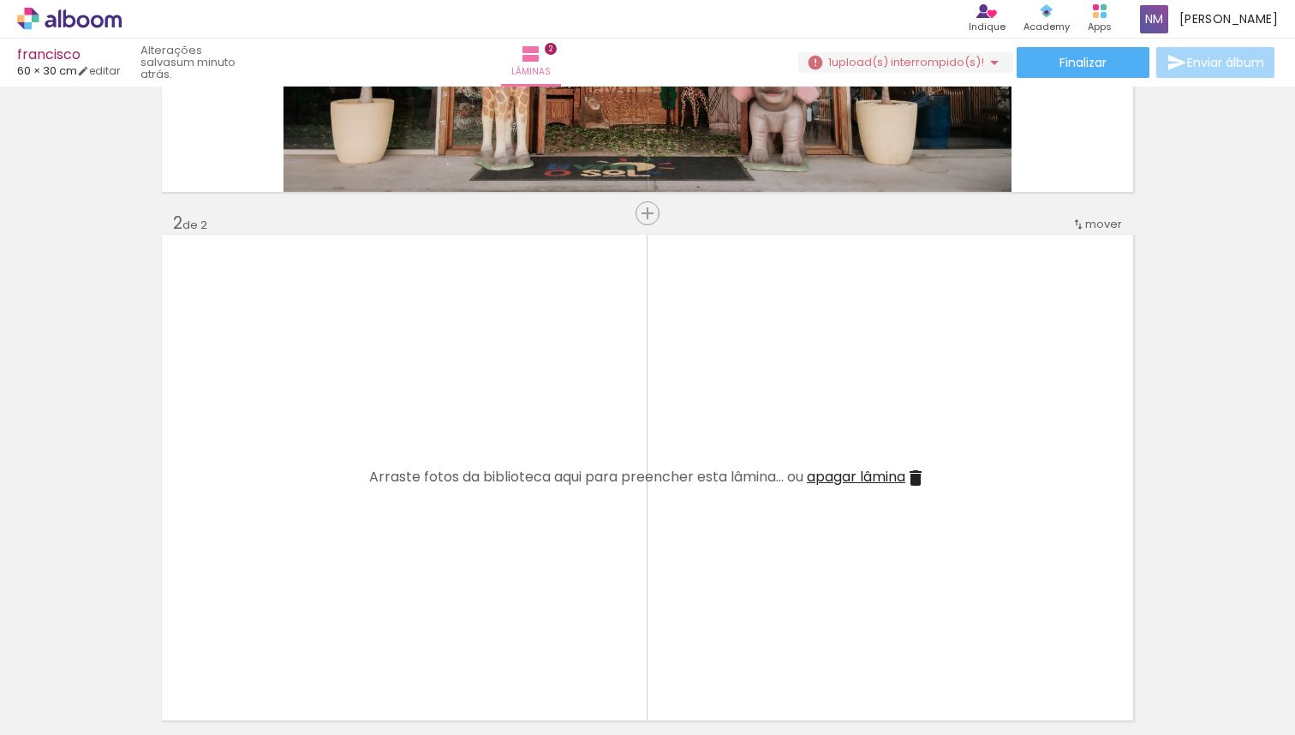
scroll to position [0, 0]
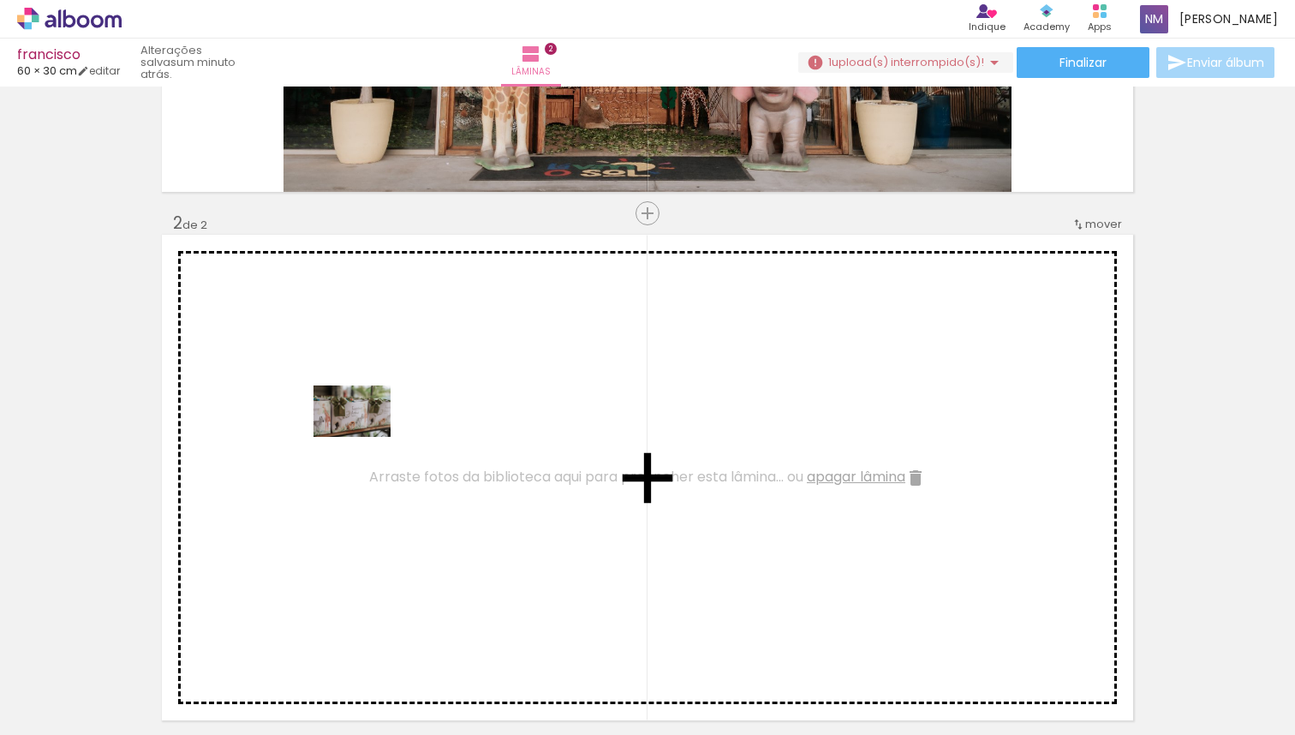
drag, startPoint x: 176, startPoint y: 679, endPoint x: 365, endPoint y: 437, distance: 307.0
click at [365, 437] on quentale-workspace at bounding box center [647, 367] width 1295 height 735
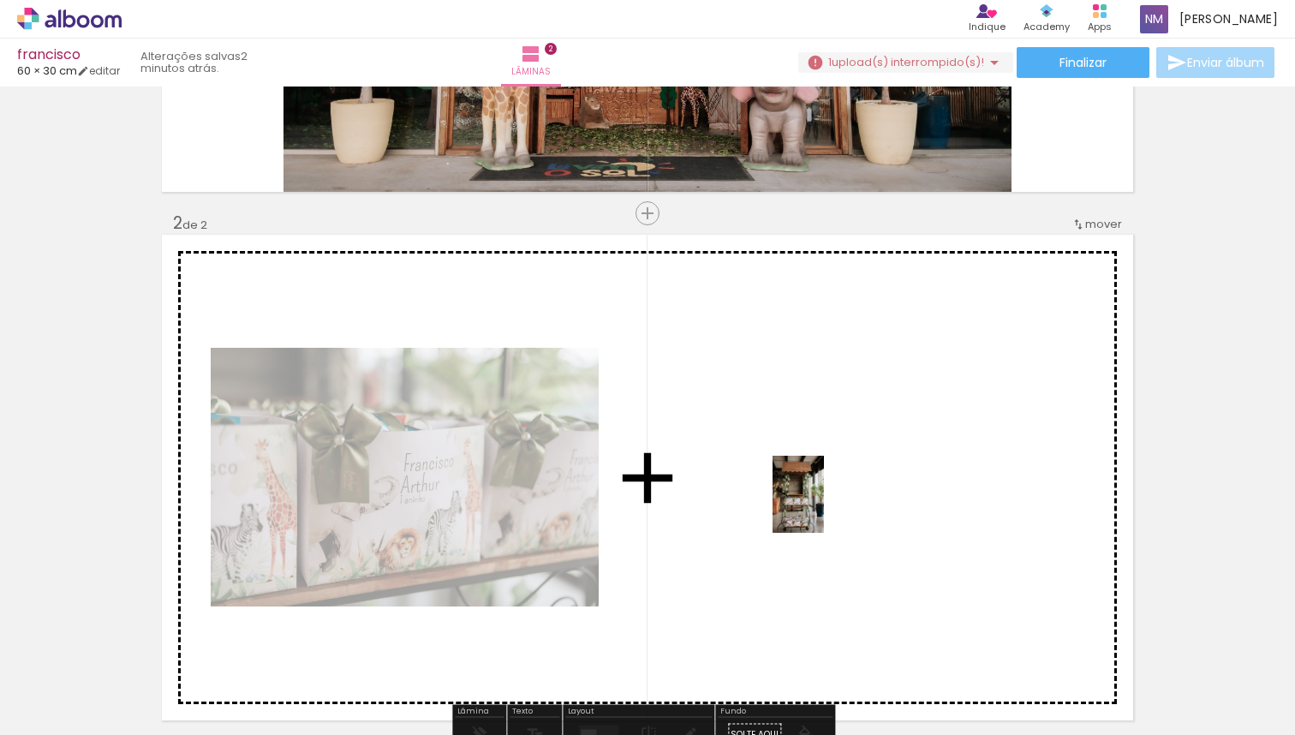
drag, startPoint x: 433, startPoint y: 665, endPoint x: 824, endPoint y: 507, distance: 422.0
click at [824, 507] on quentale-workspace at bounding box center [647, 367] width 1295 height 735
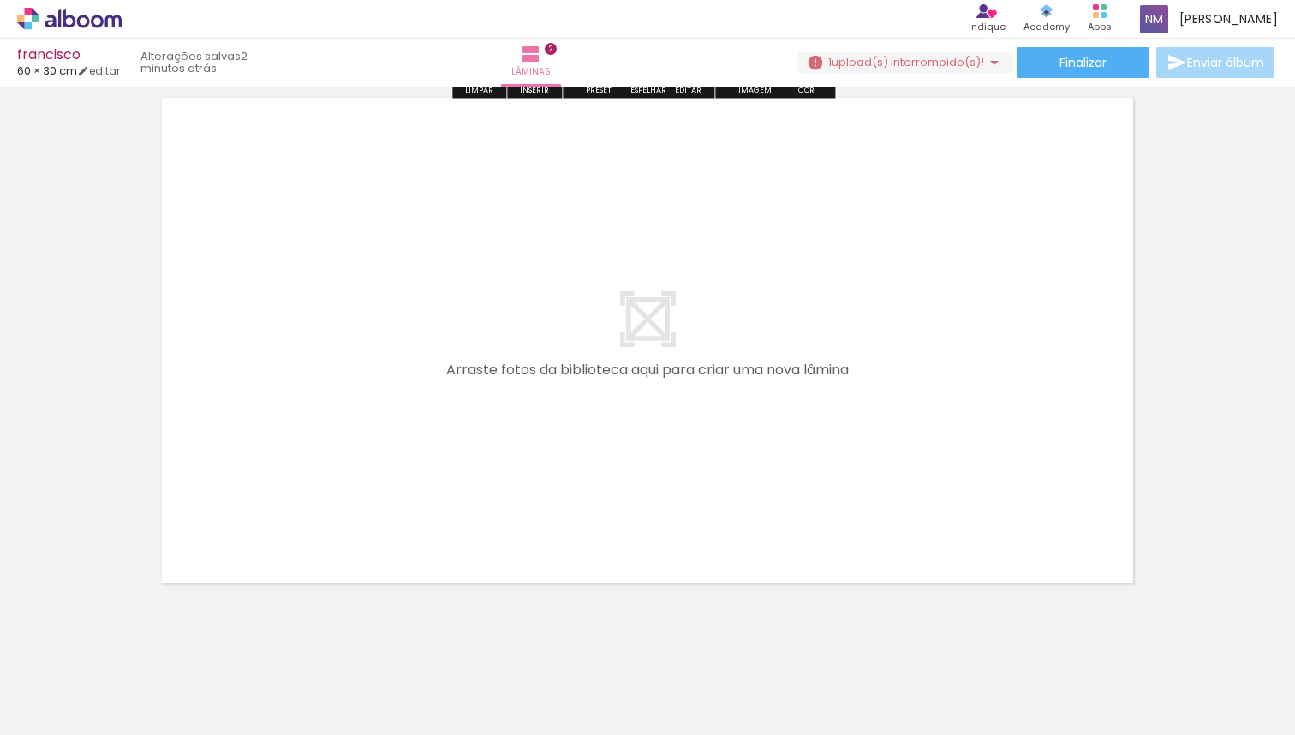
scroll to position [1111, 0]
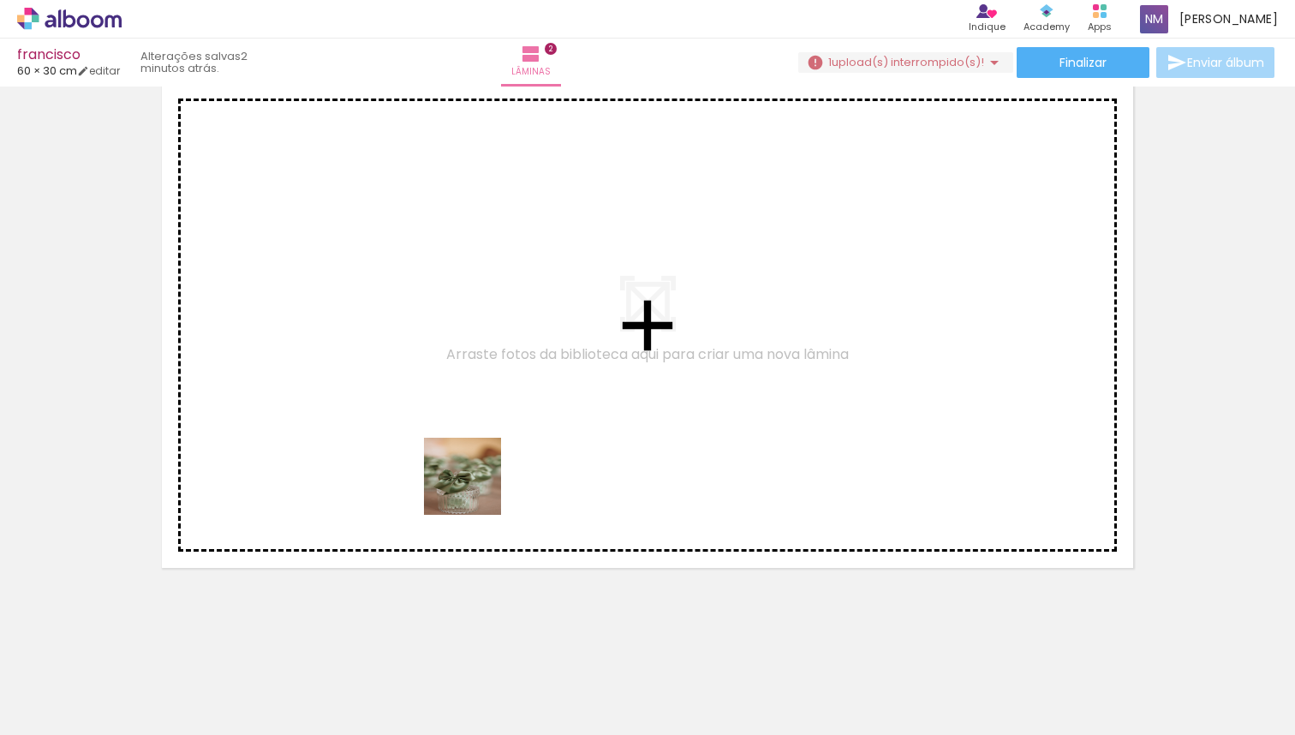
drag, startPoint x: 759, startPoint y: 702, endPoint x: 444, endPoint y: 469, distance: 391.5
click at [444, 469] on quentale-workspace at bounding box center [647, 367] width 1295 height 735
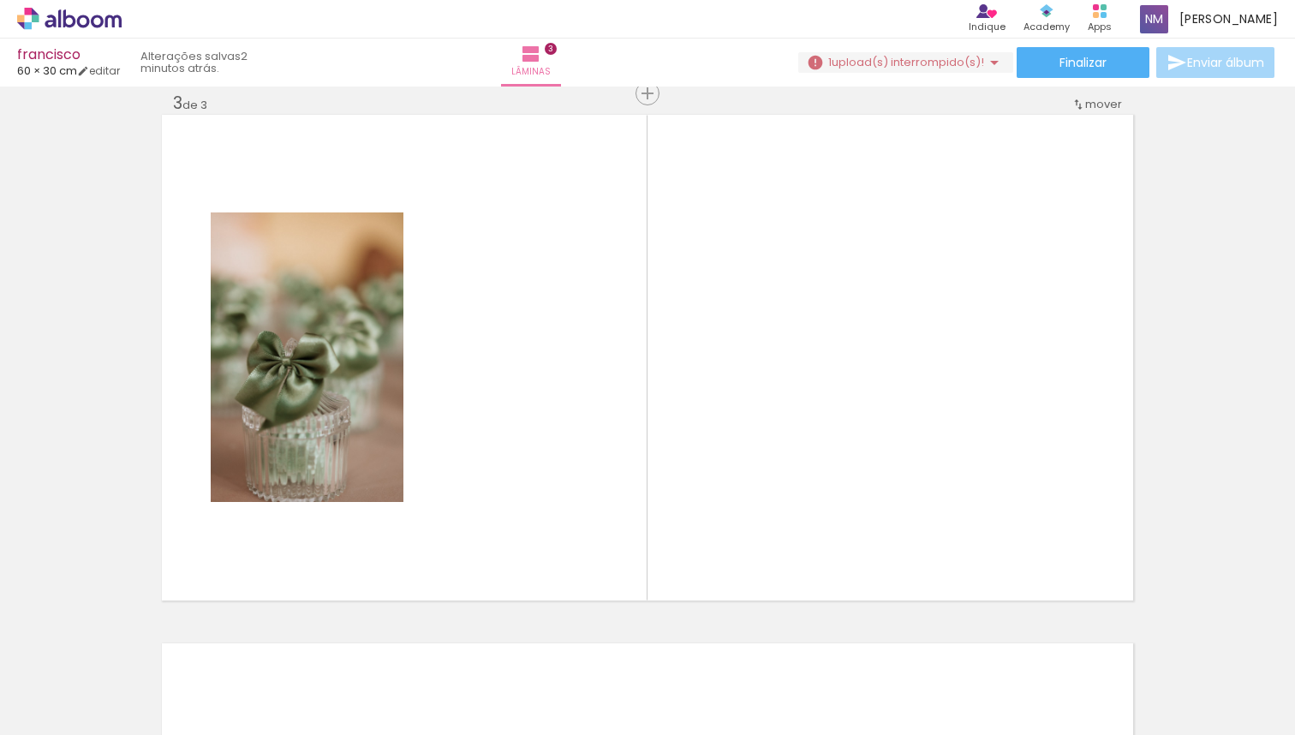
scroll to position [0, 0]
click at [210, 693] on div at bounding box center [171, 676] width 77 height 51
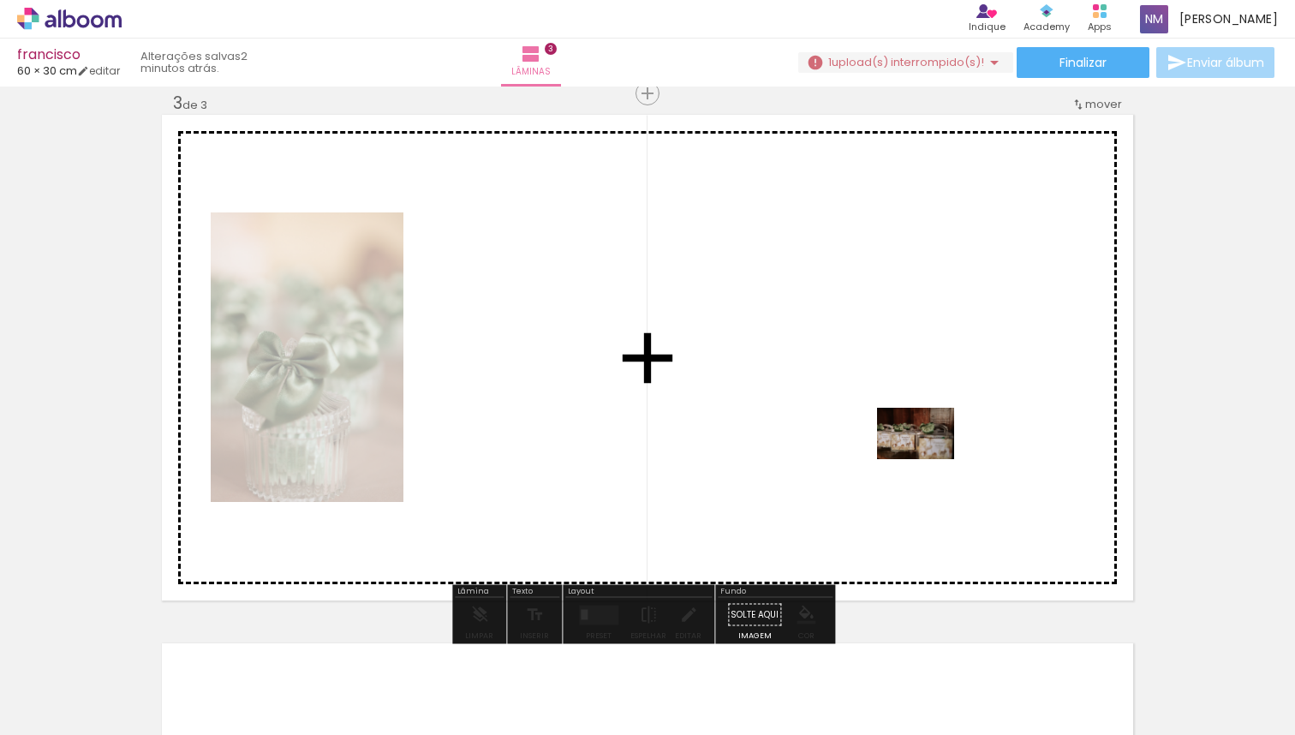
drag, startPoint x: 1229, startPoint y: 693, endPoint x: 929, endPoint y: 459, distance: 380.9
click at [929, 459] on quentale-workspace at bounding box center [647, 367] width 1295 height 735
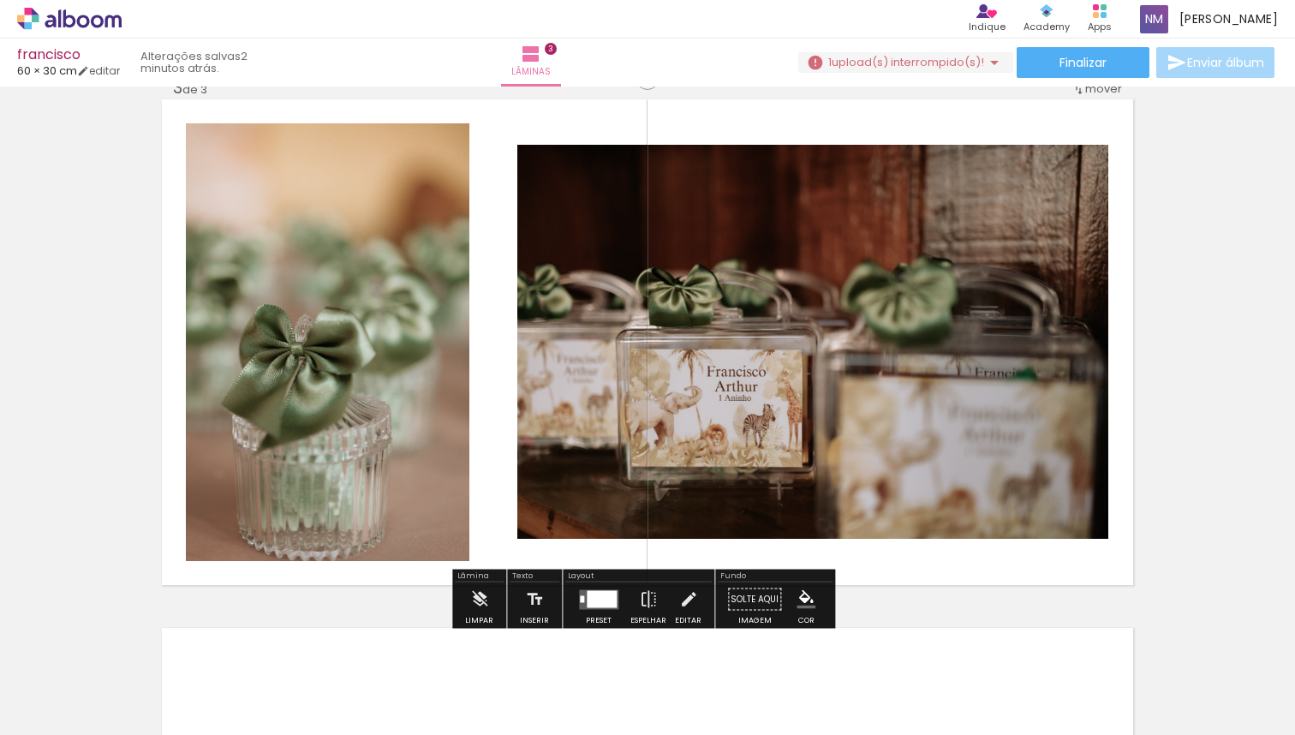
scroll to position [1097, 0]
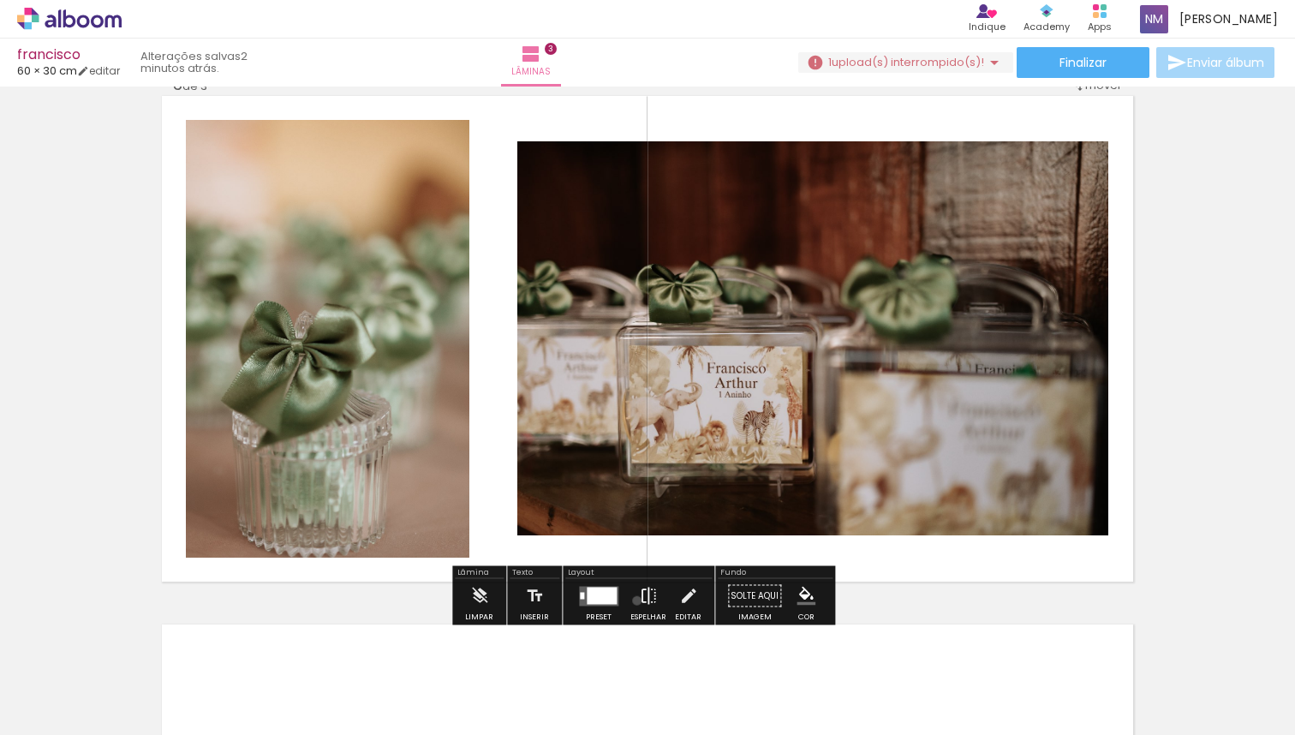
click at [633, 600] on paper-button "Espelhar" at bounding box center [648, 601] width 45 height 44
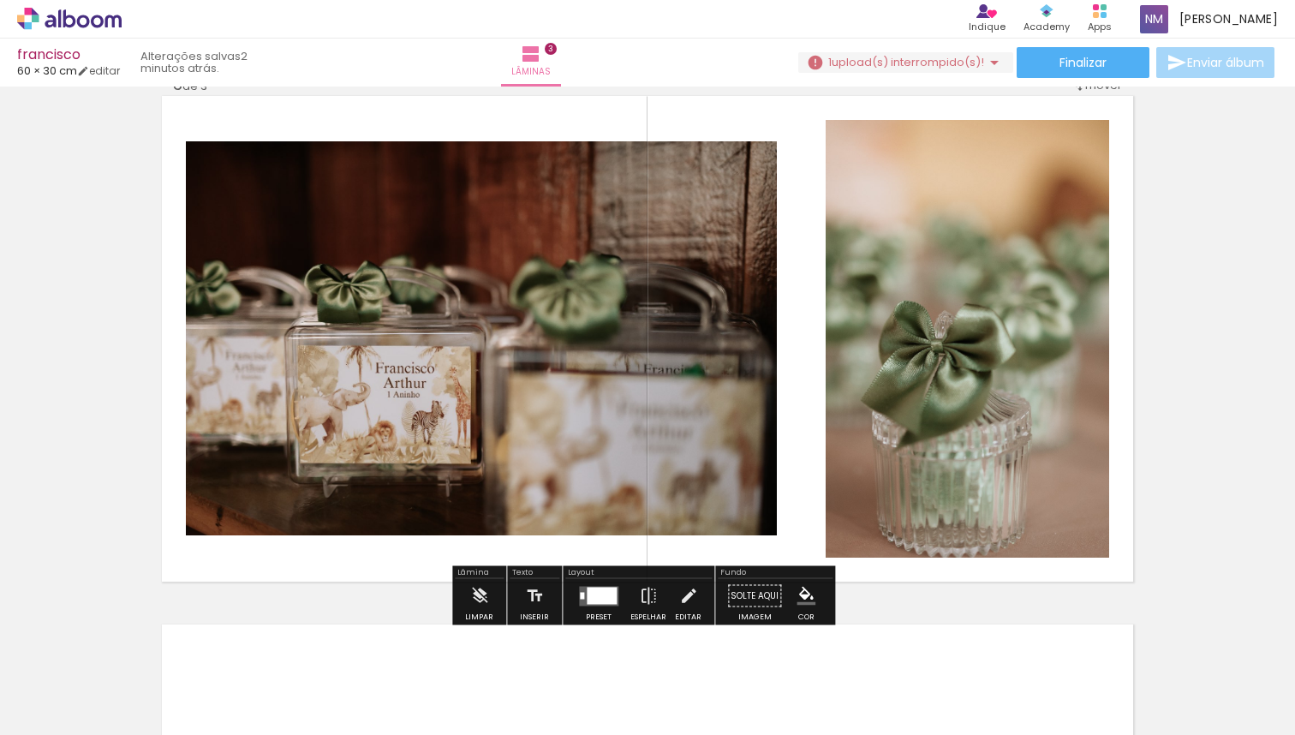
click at [1165, 405] on div "Inserir lâmina 1 de 3 Inserir lâmina 2 de 3 Inserir lâmina 3 de 3" at bounding box center [647, 52] width 1295 height 2115
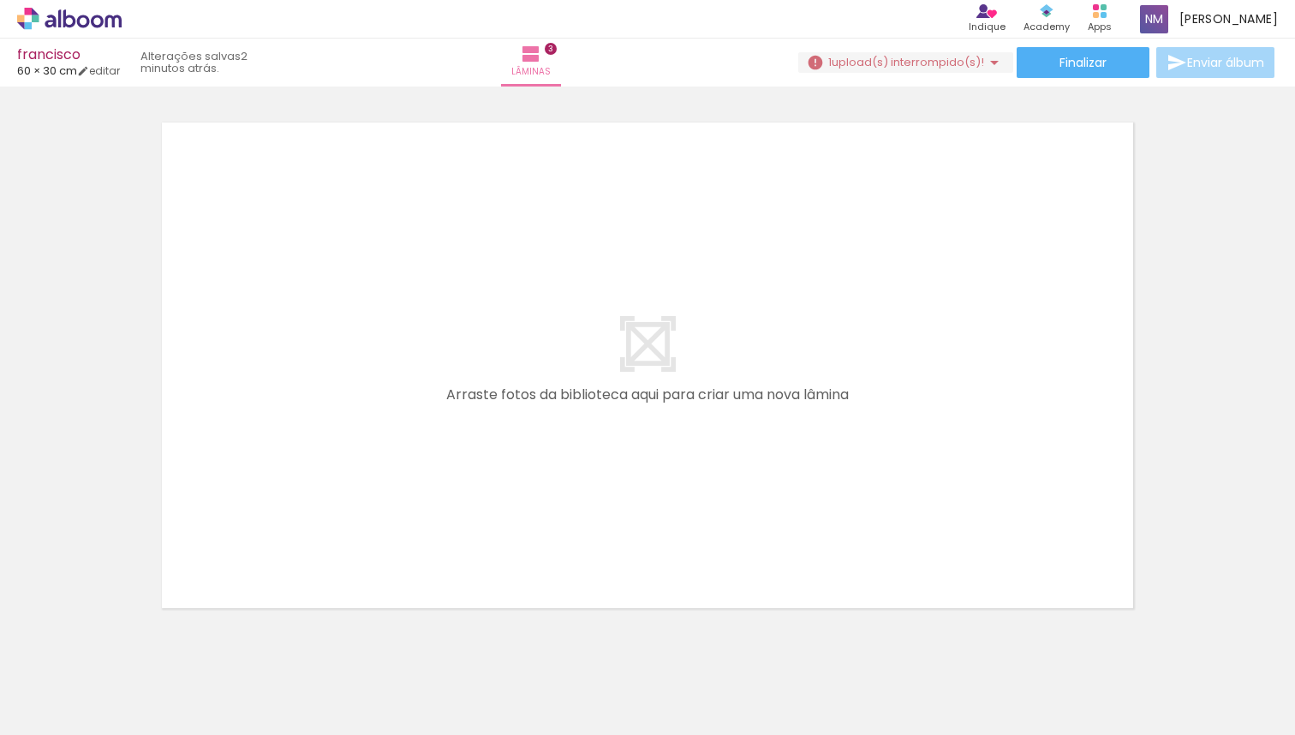
scroll to position [1629, 0]
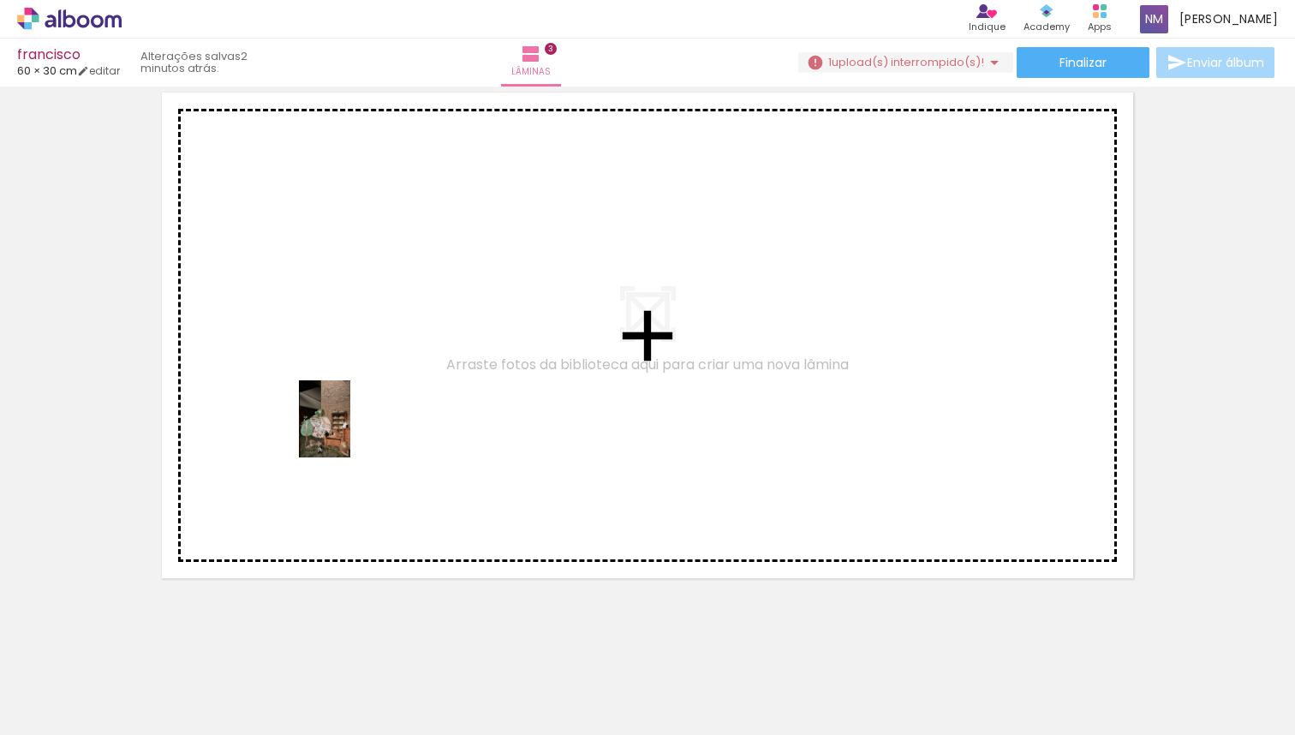
drag, startPoint x: 648, startPoint y: 706, endPoint x: 350, endPoint y: 432, distance: 404.3
click at [350, 432] on quentale-workspace at bounding box center [647, 367] width 1295 height 735
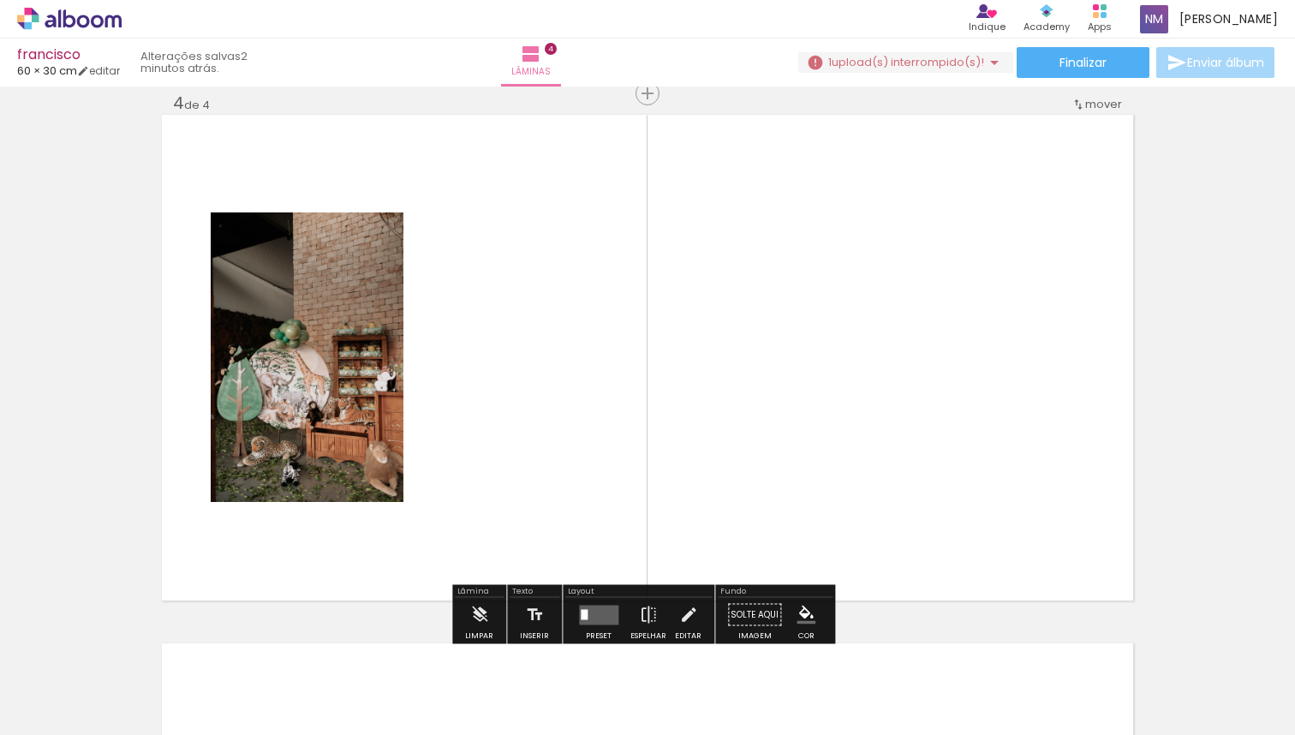
scroll to position [0, 1150]
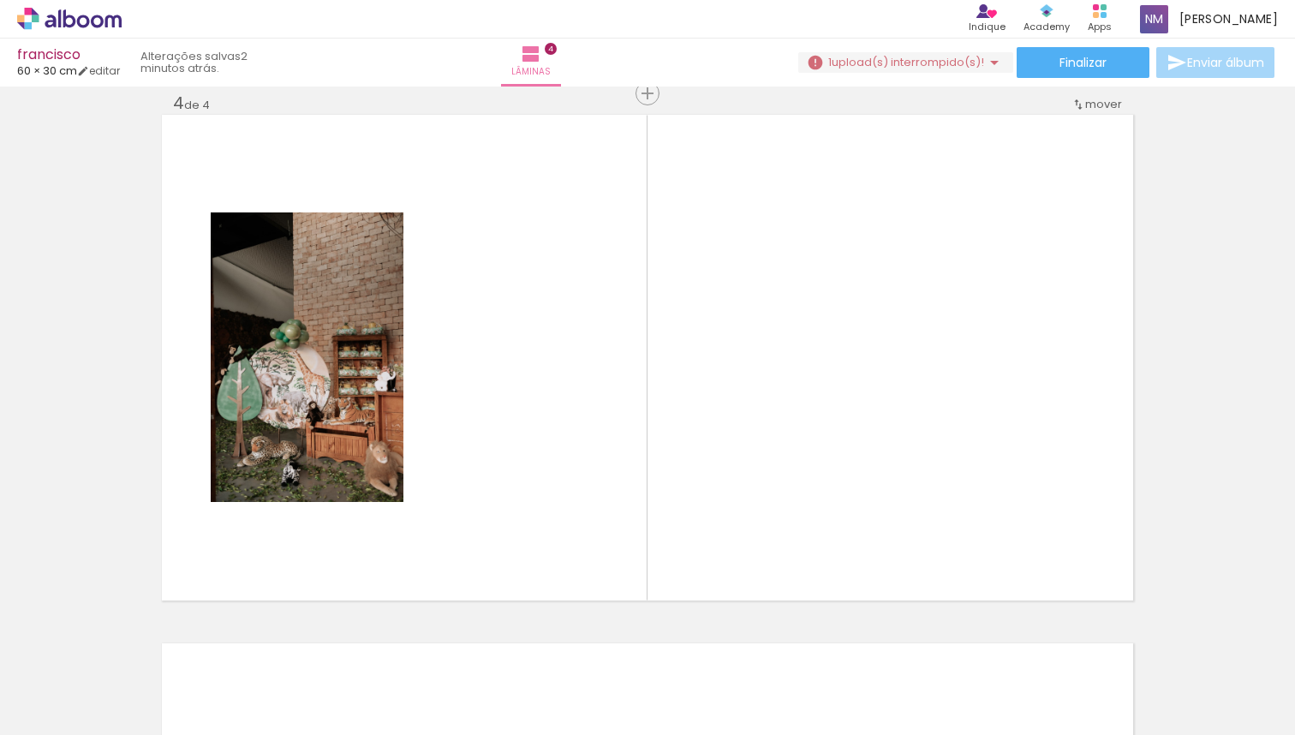
scroll to position [0, 1150]
click at [186, 718] on quentale-thumb at bounding box center [173, 677] width 96 height 99
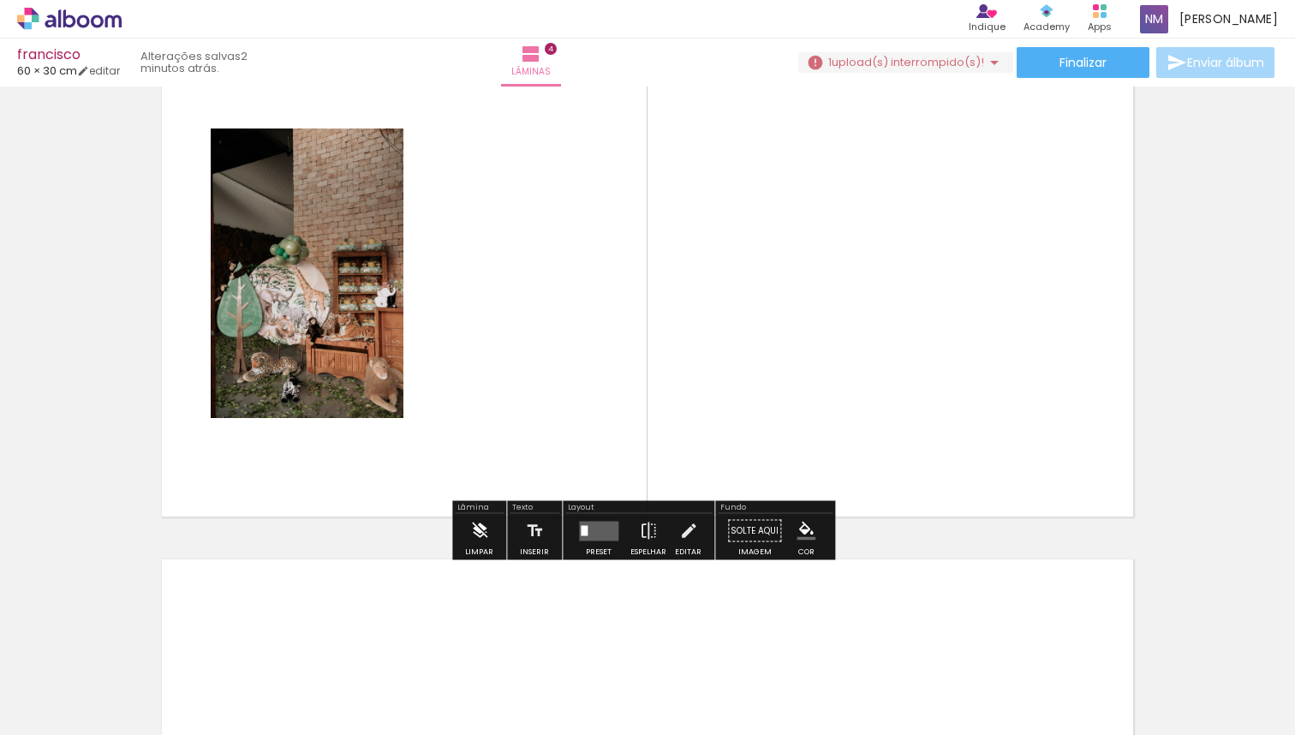
scroll to position [1671, 0]
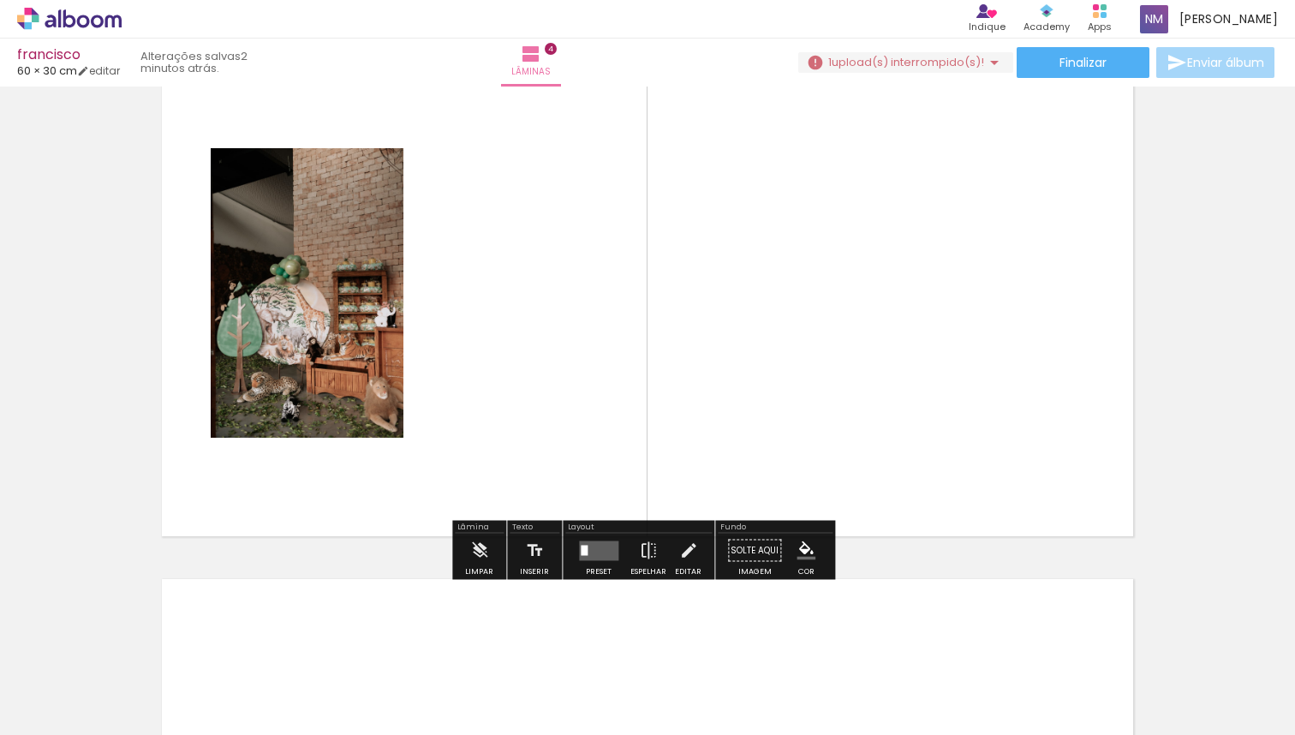
click at [475, 523] on div "Lâmina" at bounding box center [479, 528] width 49 height 10
click at [478, 550] on iron-icon at bounding box center [479, 551] width 19 height 34
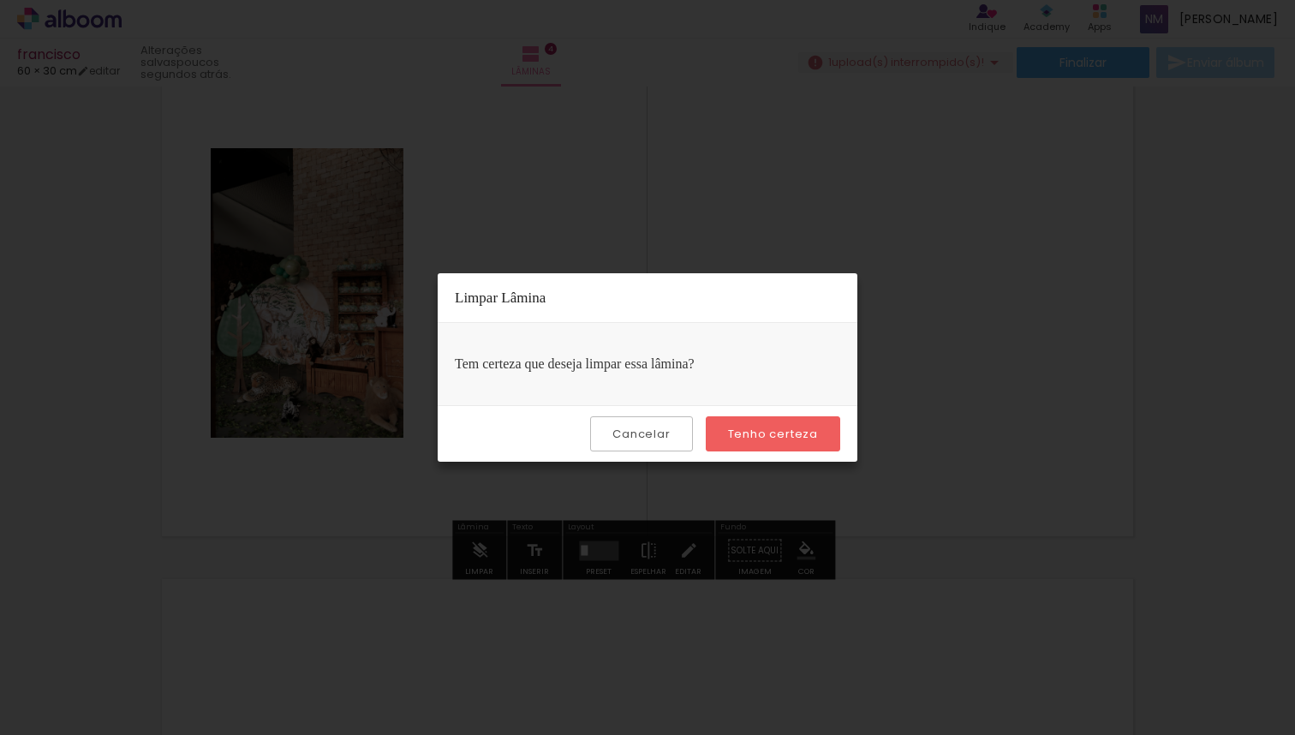
click at [812, 442] on paper-button "Tenho certeza" at bounding box center [773, 433] width 134 height 35
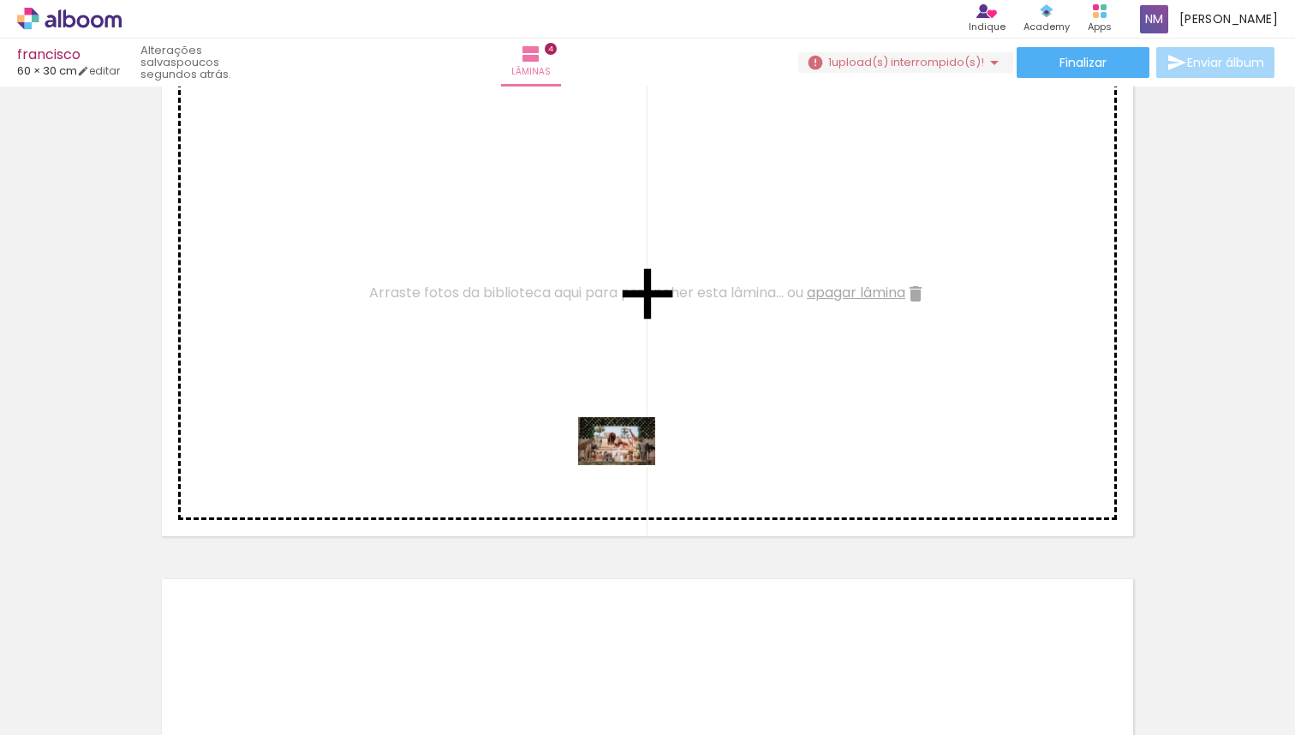
drag, startPoint x: 580, startPoint y: 681, endPoint x: 636, endPoint y: 456, distance: 232.1
click at [636, 456] on quentale-workspace at bounding box center [647, 367] width 1295 height 735
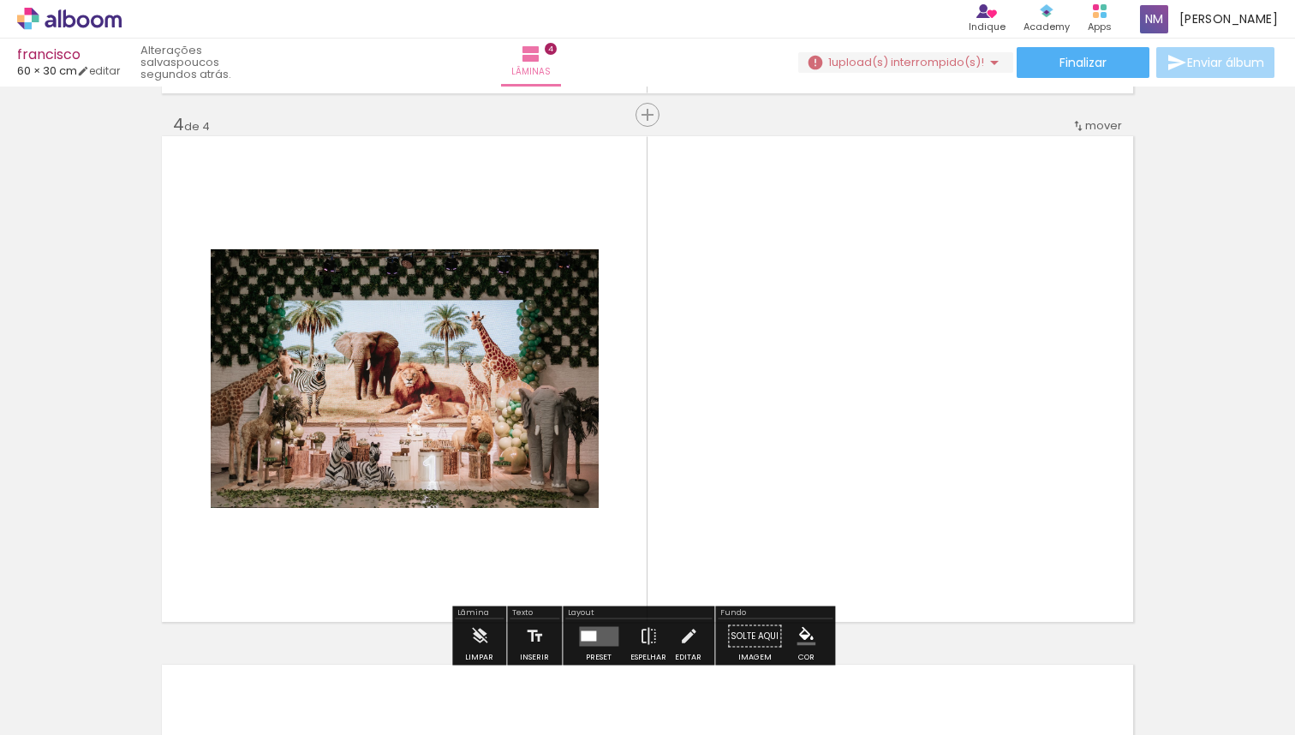
scroll to position [1582, 0]
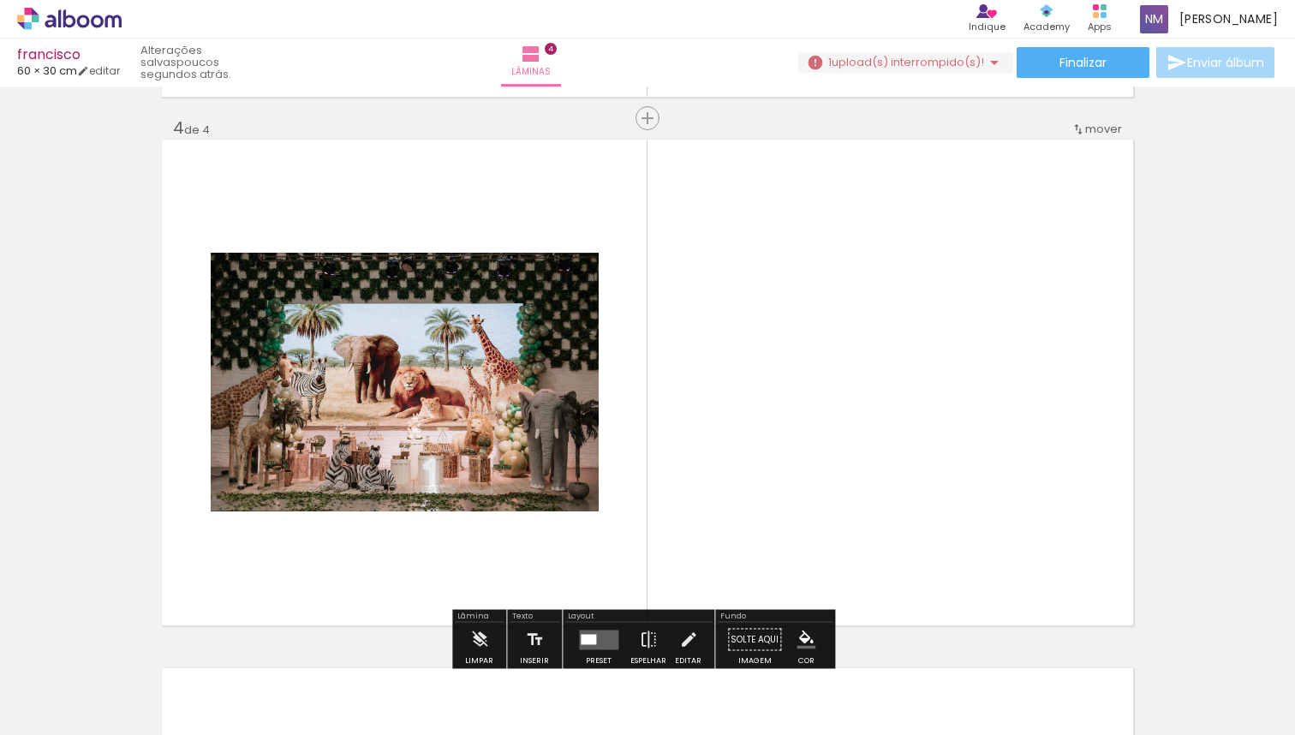
click at [491, 428] on quentale-photo at bounding box center [405, 382] width 388 height 259
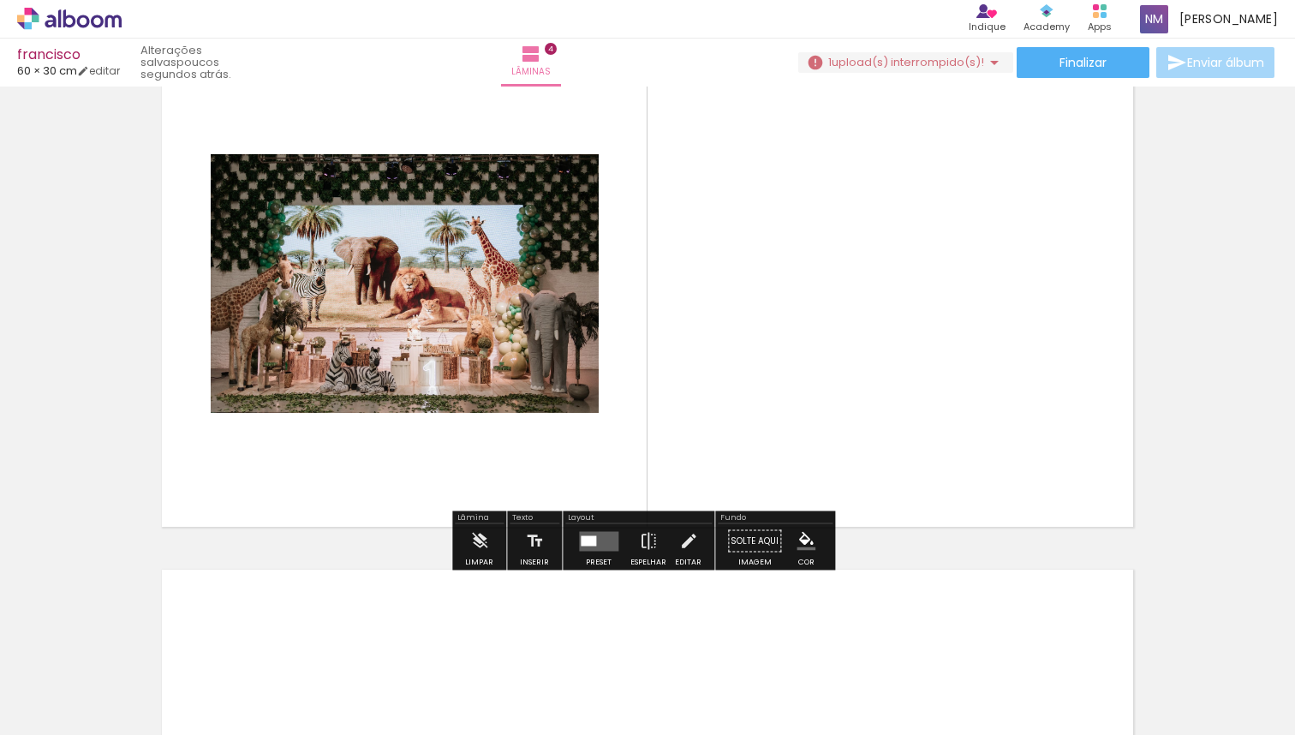
click at [608, 532] on quentale-layouter at bounding box center [598, 541] width 39 height 20
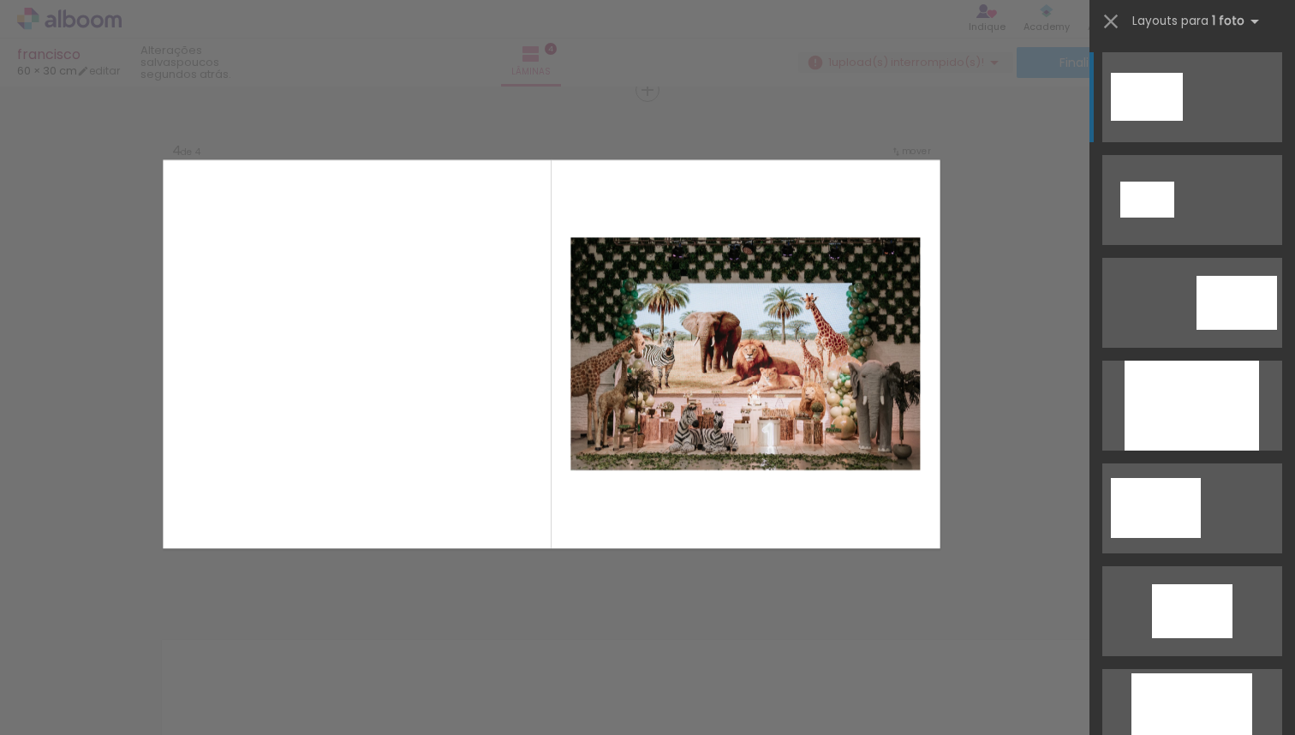
scroll to position [1607, 0]
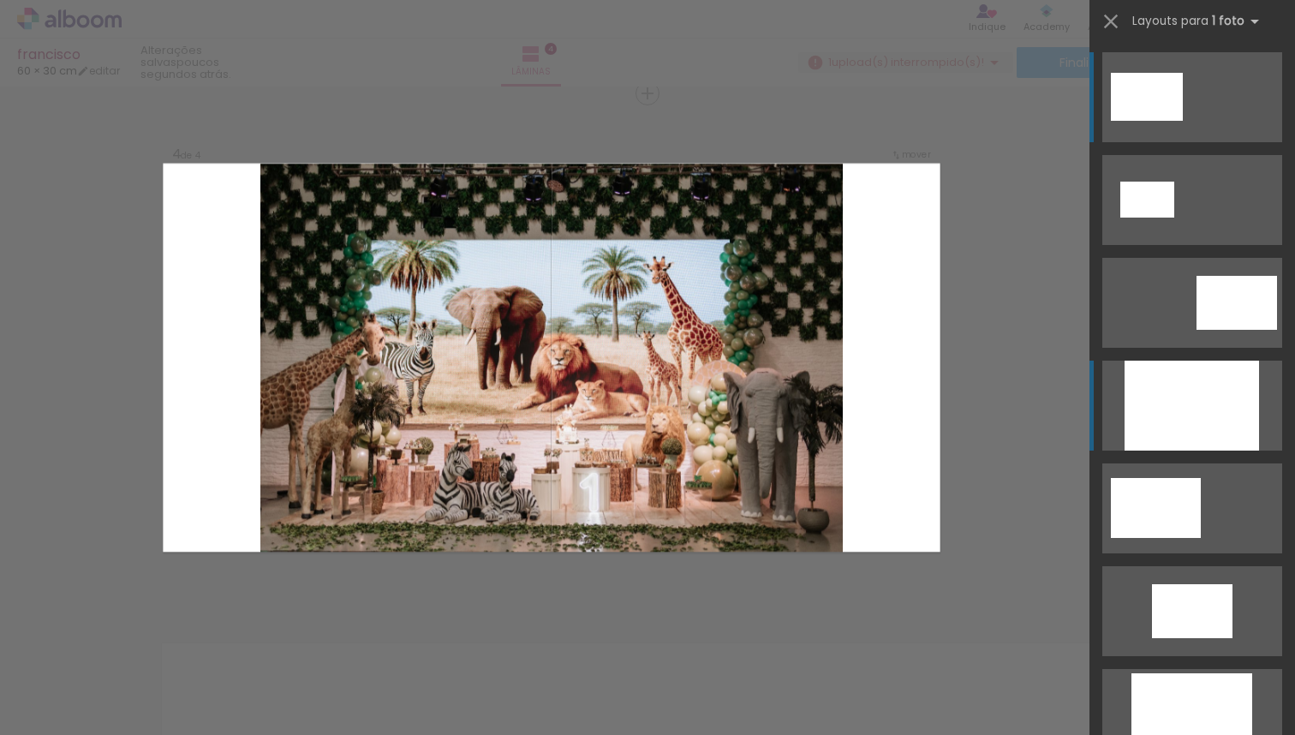
click at [1201, 385] on div at bounding box center [1192, 406] width 134 height 90
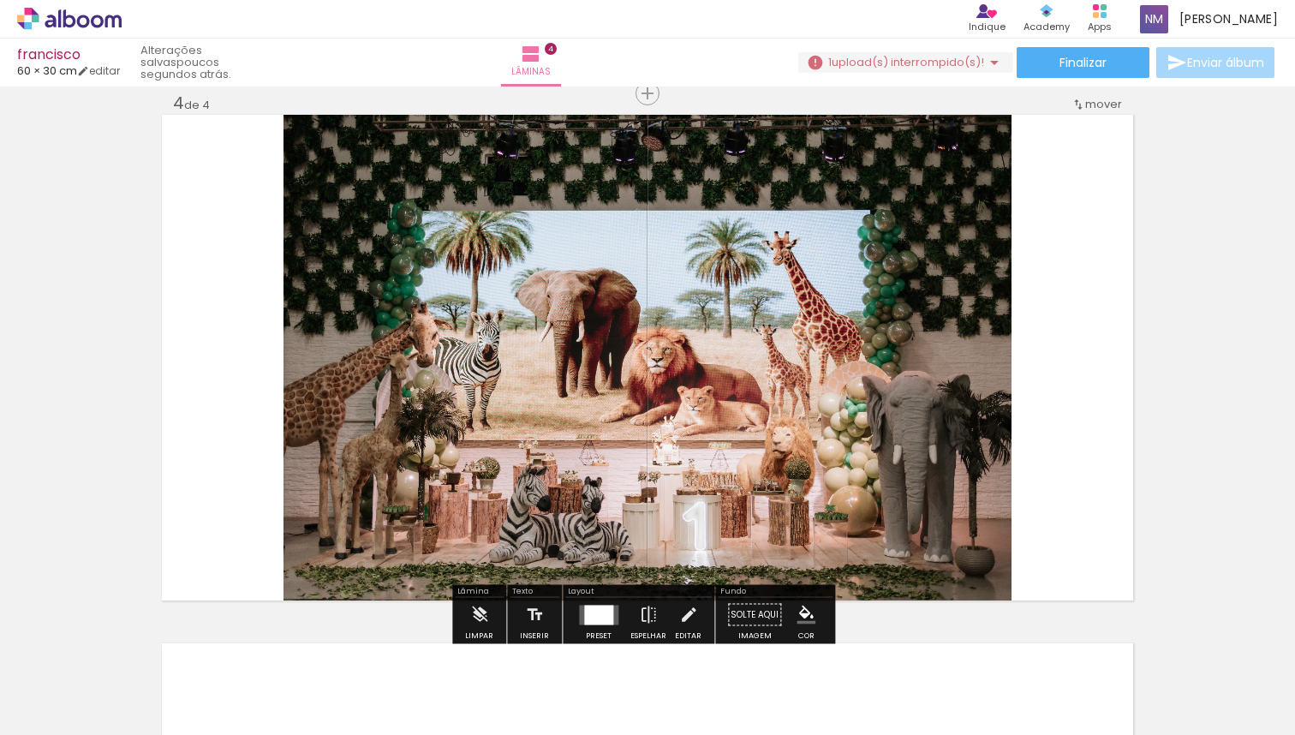
click at [89, 67] on iron-icon at bounding box center [83, 71] width 12 height 12
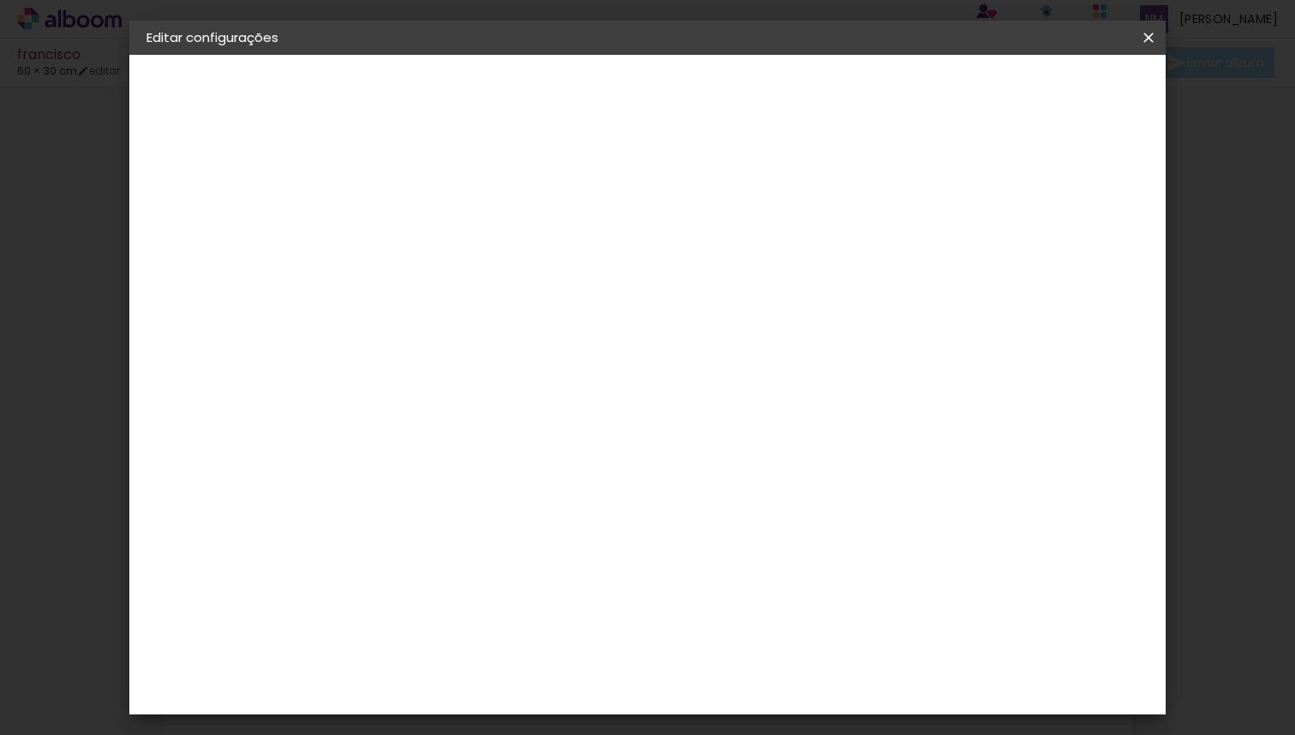
type input "1"
type paper-input "1"
click at [439, 199] on input "1" at bounding box center [414, 196] width 59 height 21
type input "0"
type paper-input "0"
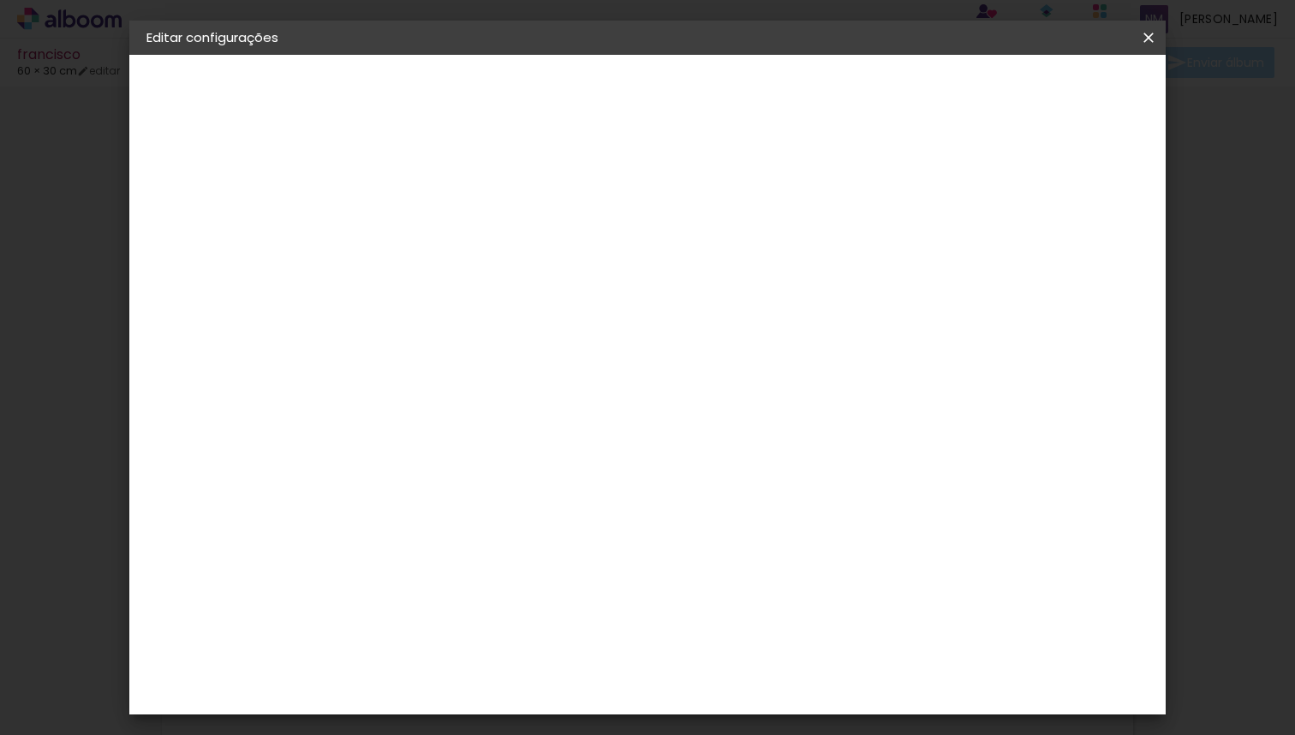
click at [439, 199] on input "0" at bounding box center [414, 196] width 59 height 21
type input "1"
type paper-input "1"
click at [437, 190] on input "1" at bounding box center [414, 196] width 59 height 21
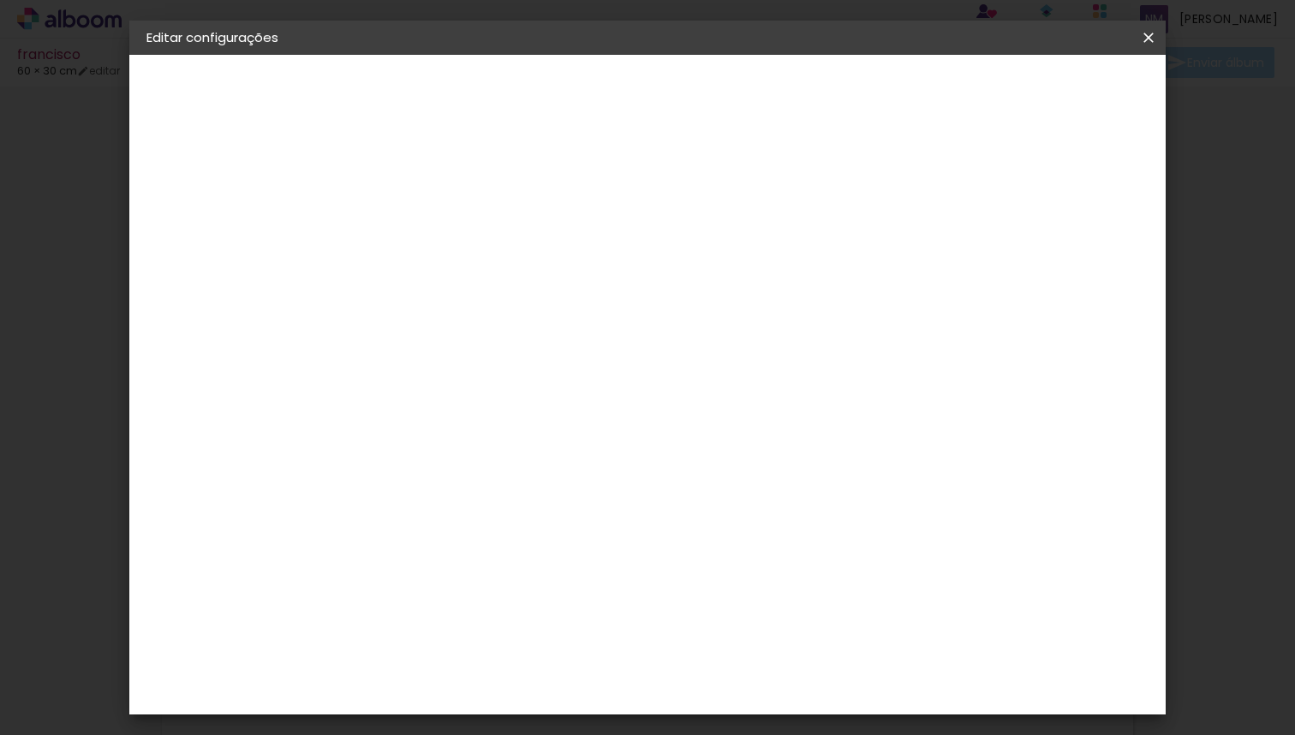
type input "2"
type paper-input "2"
click at [437, 190] on input "2" at bounding box center [414, 196] width 59 height 21
type input "3"
type paper-input "3"
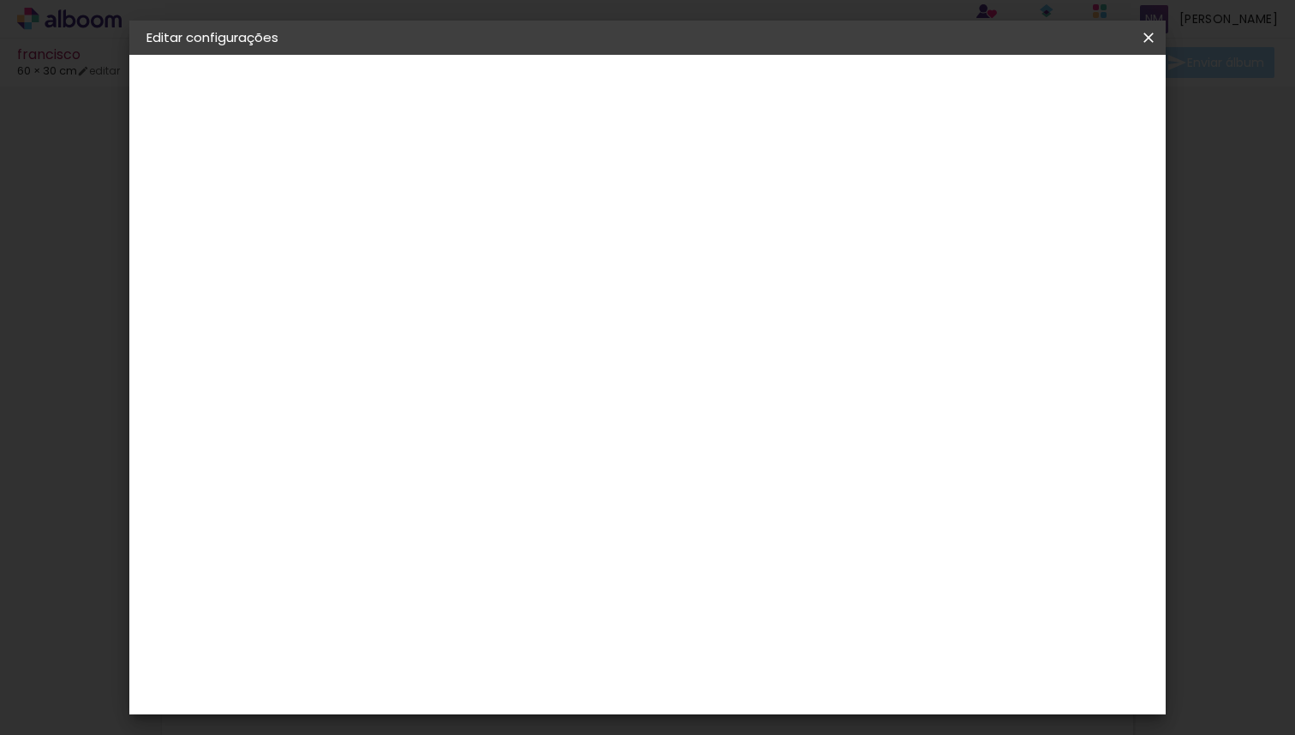
click at [437, 190] on input "3" at bounding box center [414, 196] width 59 height 21
type input "4"
type paper-input "4"
click at [437, 190] on input "4" at bounding box center [414, 196] width 59 height 21
type input "3"
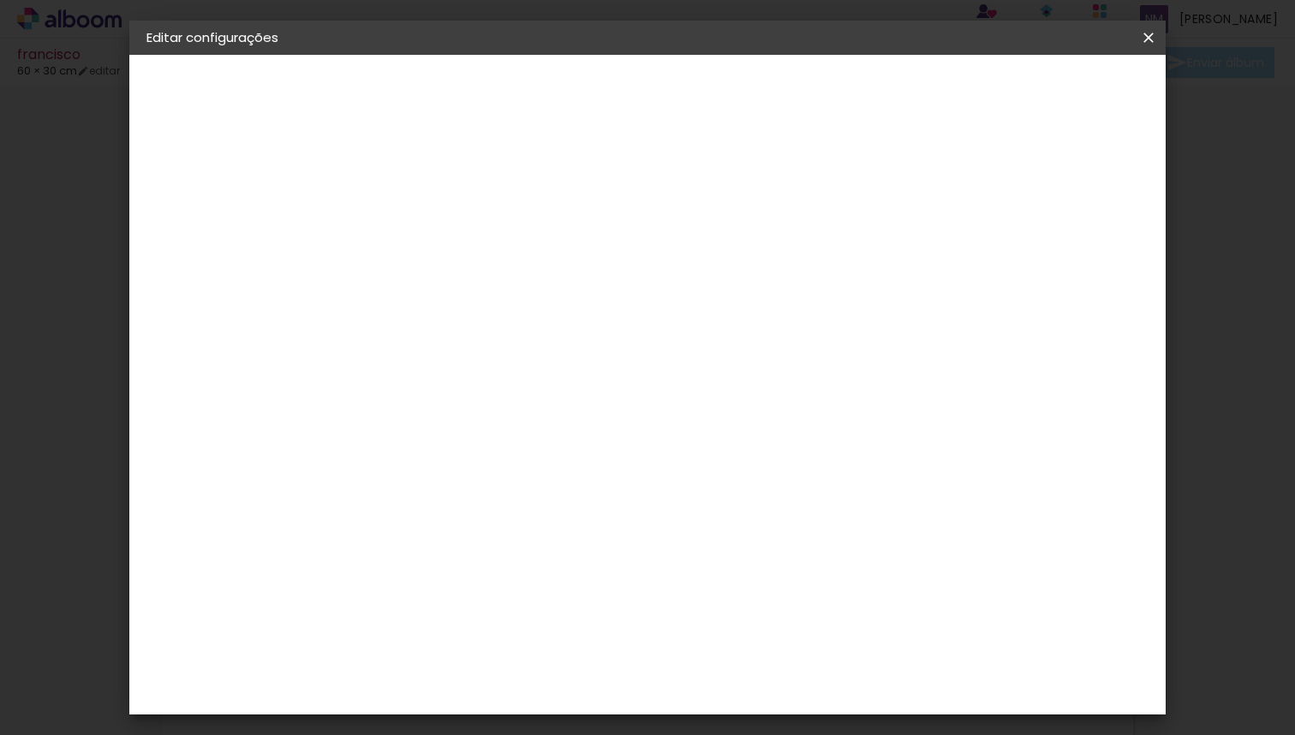
type paper-input "3"
click at [438, 205] on input "3" at bounding box center [414, 196] width 59 height 21
type input "1"
type paper-input "1"
click at [1080, 251] on input "1" at bounding box center [1071, 259] width 31 height 26
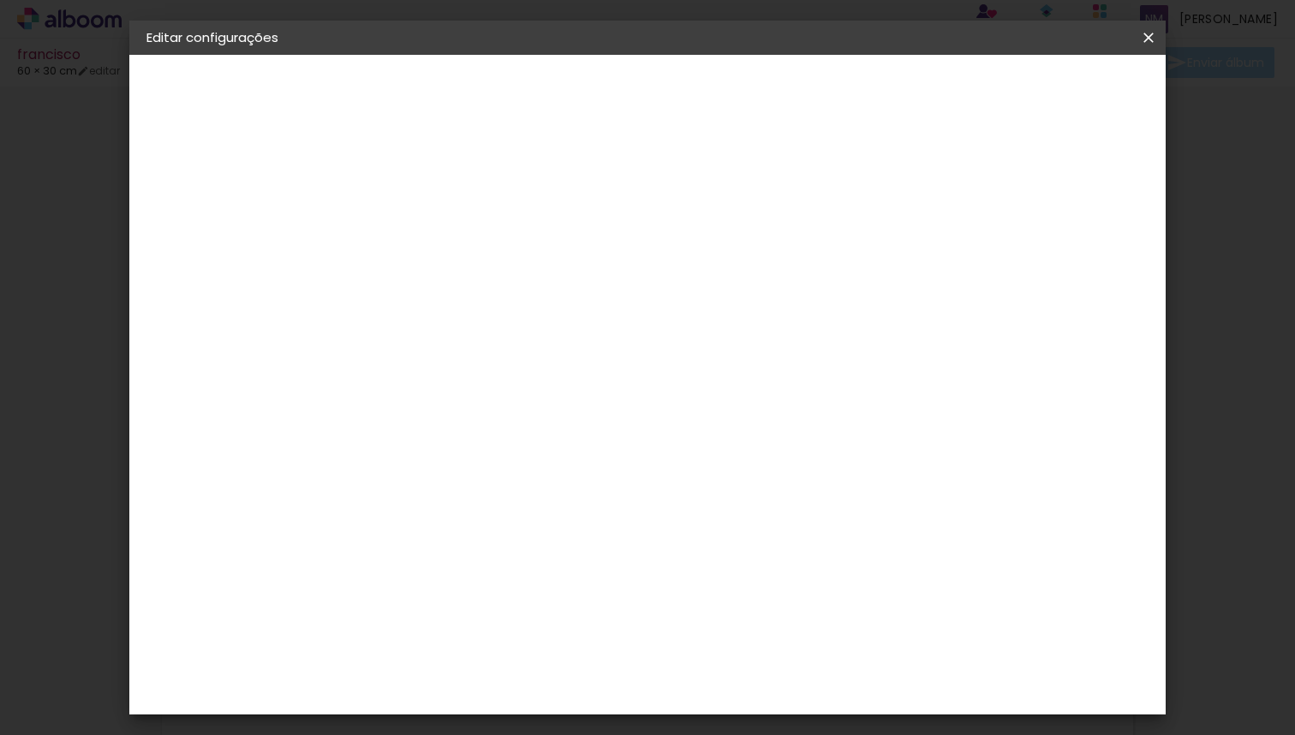
type input "2"
type paper-input "2"
click at [1080, 251] on input "2" at bounding box center [1069, 259] width 31 height 26
drag, startPoint x: 1105, startPoint y: 84, endPoint x: 1082, endPoint y: 116, distance: 39.2
click at [1042, 85] on span "Salvar configurações" at bounding box center [978, 91] width 127 height 12
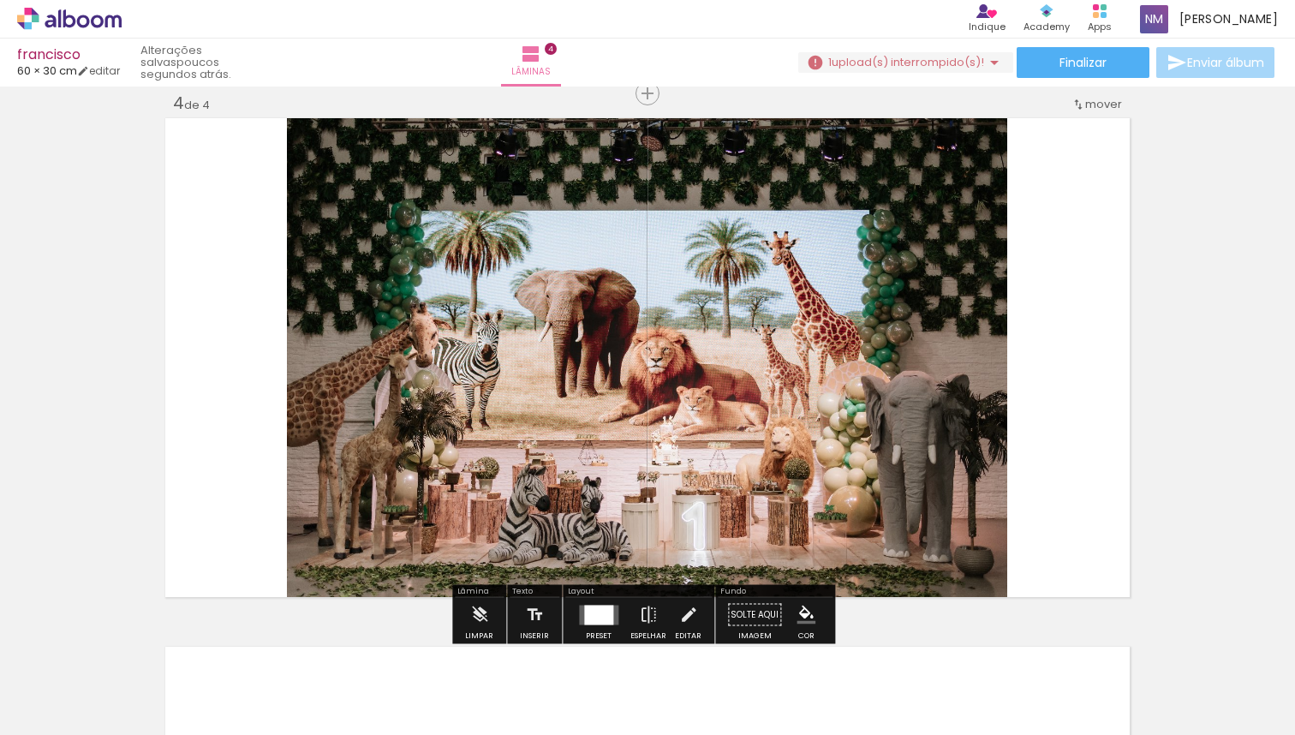
drag, startPoint x: 1088, startPoint y: 367, endPoint x: 1092, endPoint y: 402, distance: 34.5
click at [1092, 402] on quentale-layouter at bounding box center [647, 358] width 971 height 486
click at [606, 624] on div at bounding box center [598, 615] width 29 height 20
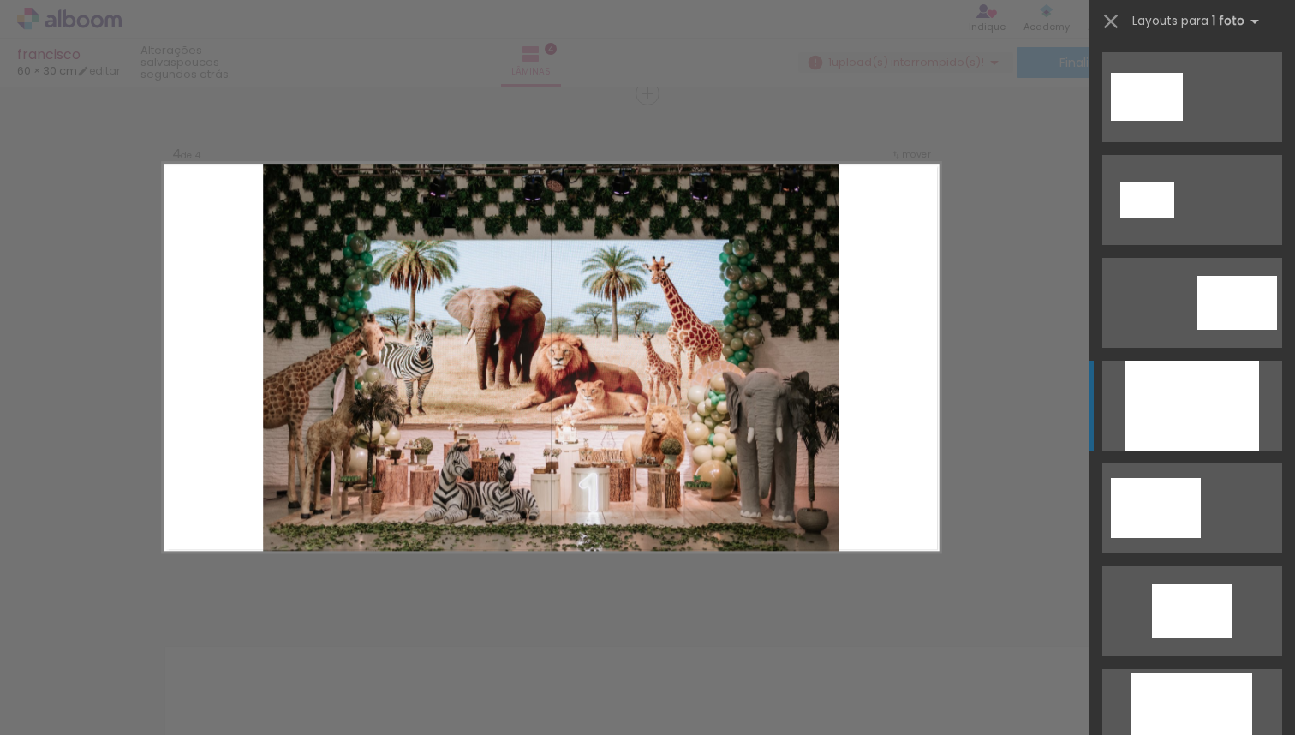
scroll to position [308, 0]
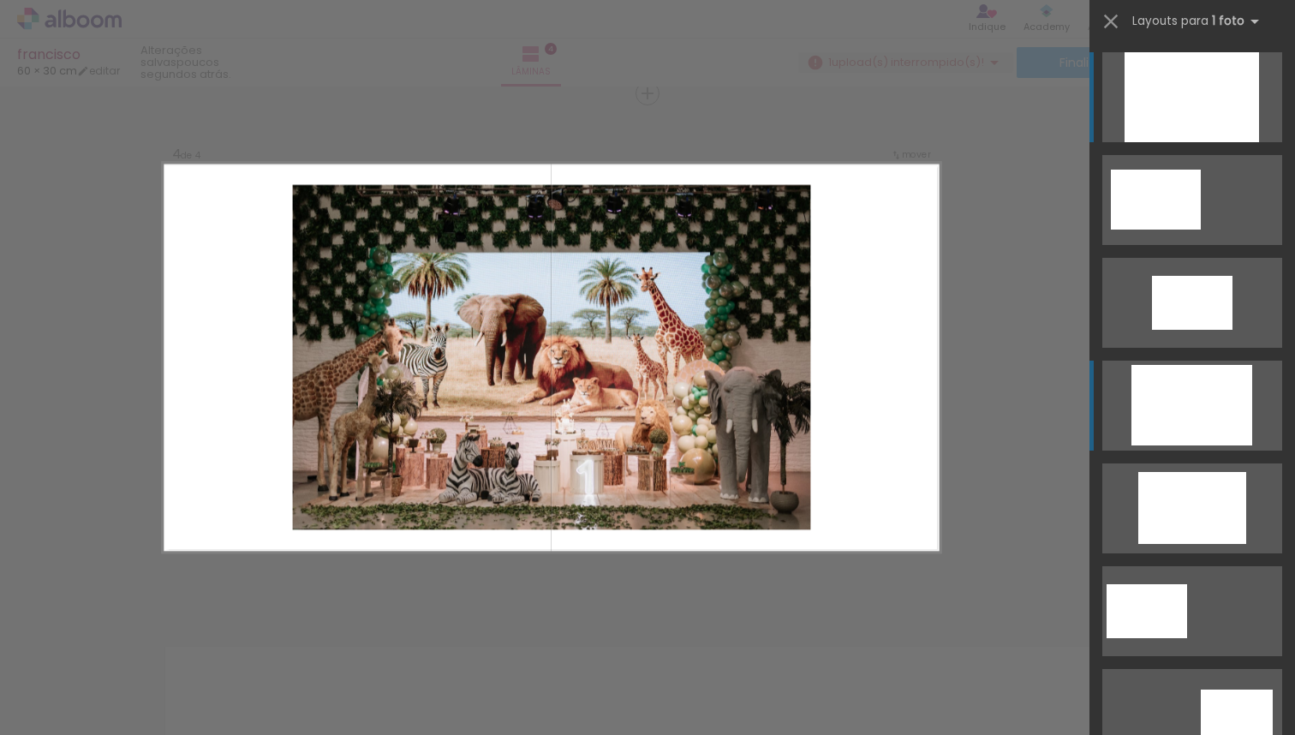
click at [1190, 142] on div at bounding box center [1192, 97] width 134 height 90
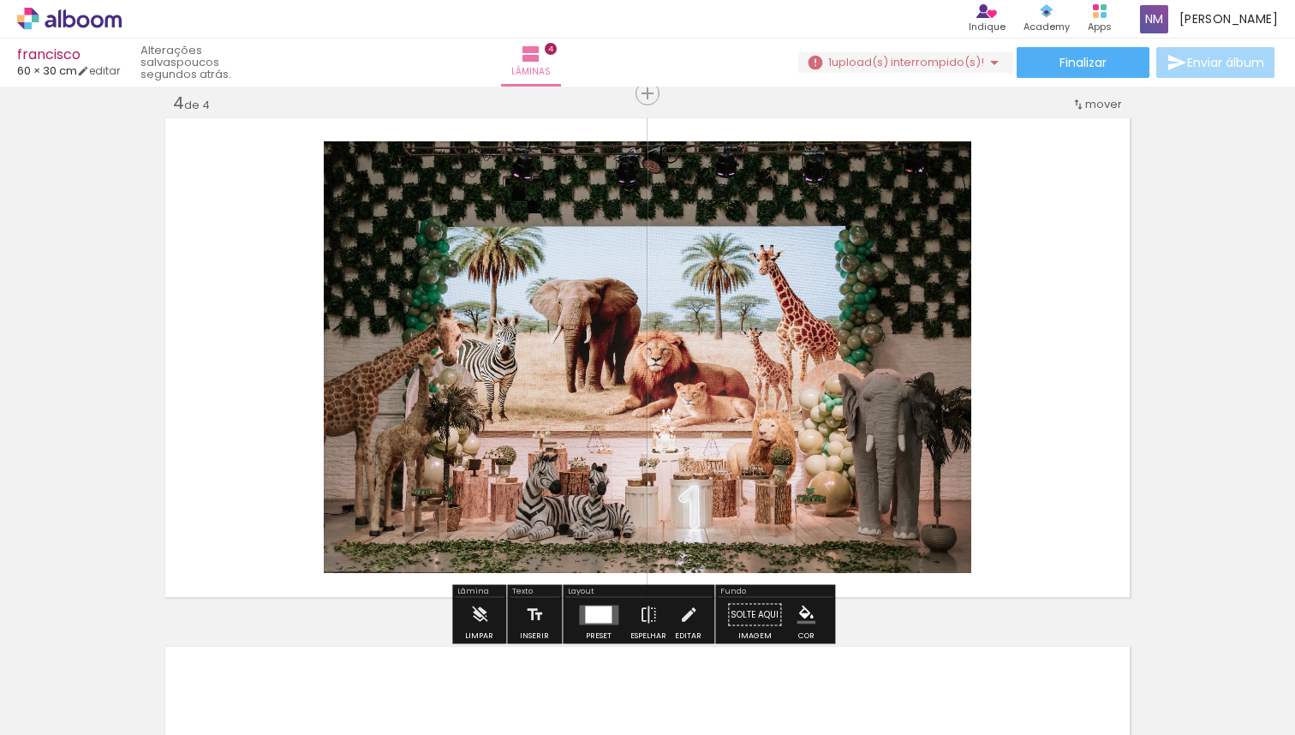
click at [593, 612] on div at bounding box center [598, 614] width 27 height 17
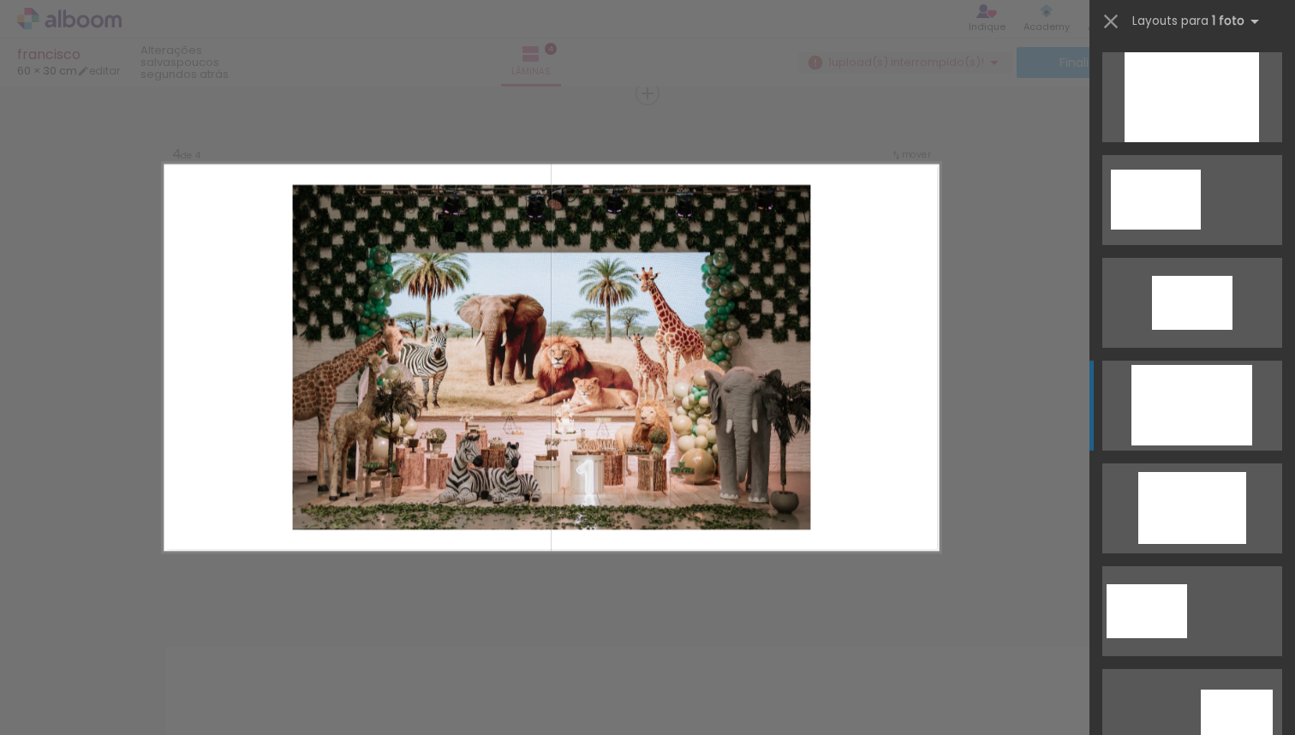
scroll to position [617, 0]
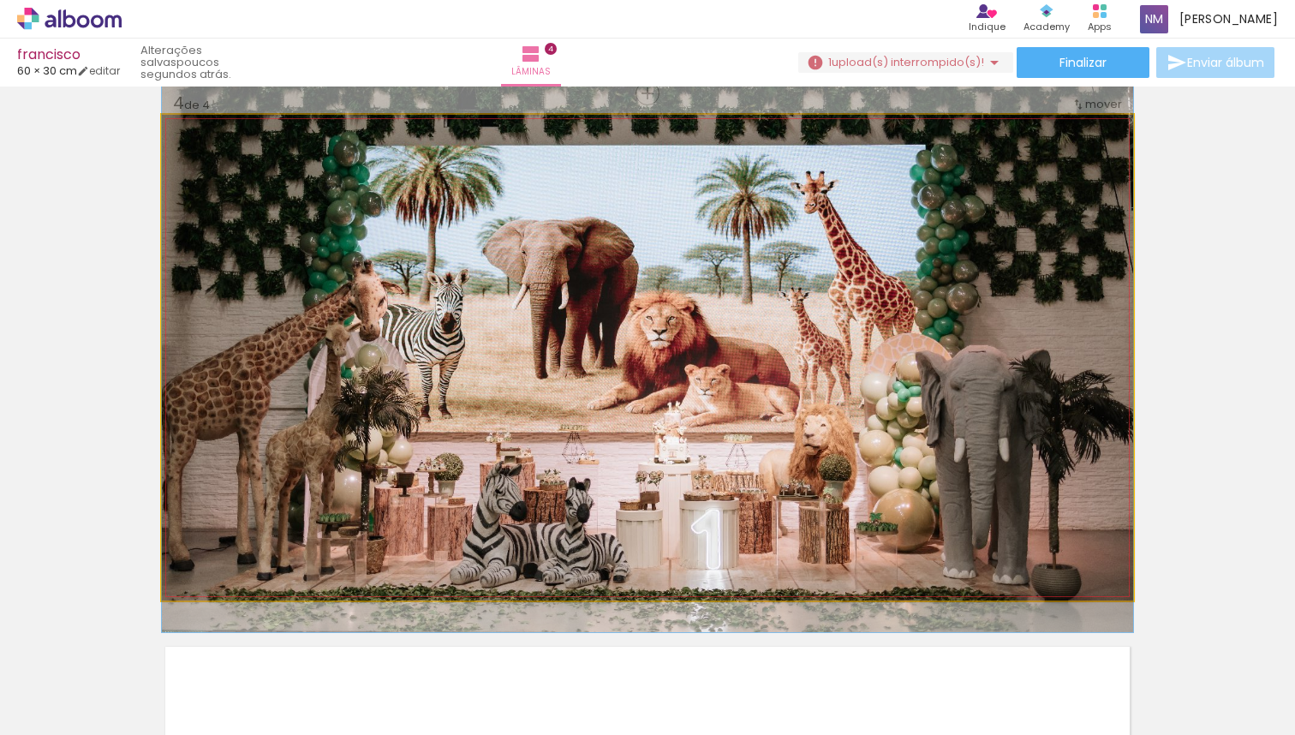
drag, startPoint x: 989, startPoint y: 366, endPoint x: 981, endPoint y: 337, distance: 29.5
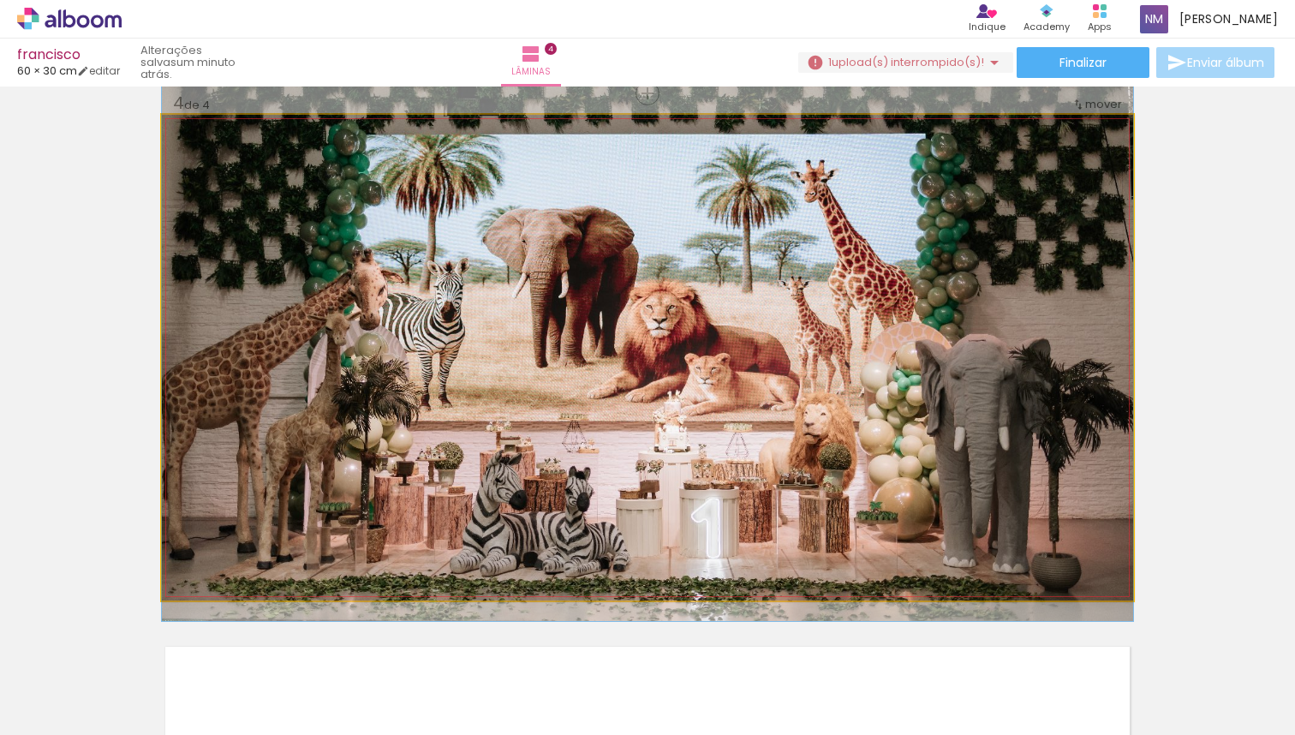
drag, startPoint x: 990, startPoint y: 338, endPoint x: 987, endPoint y: 327, distance: 11.7
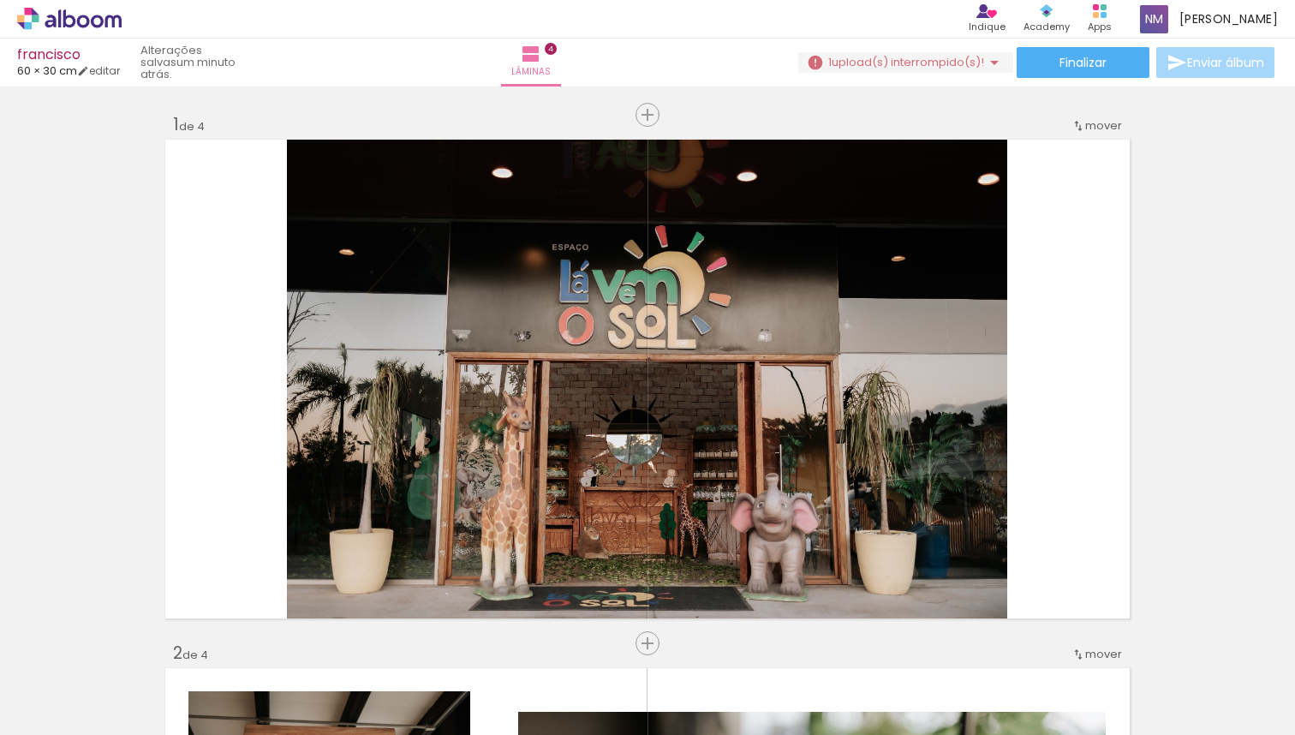
scroll to position [0, 0]
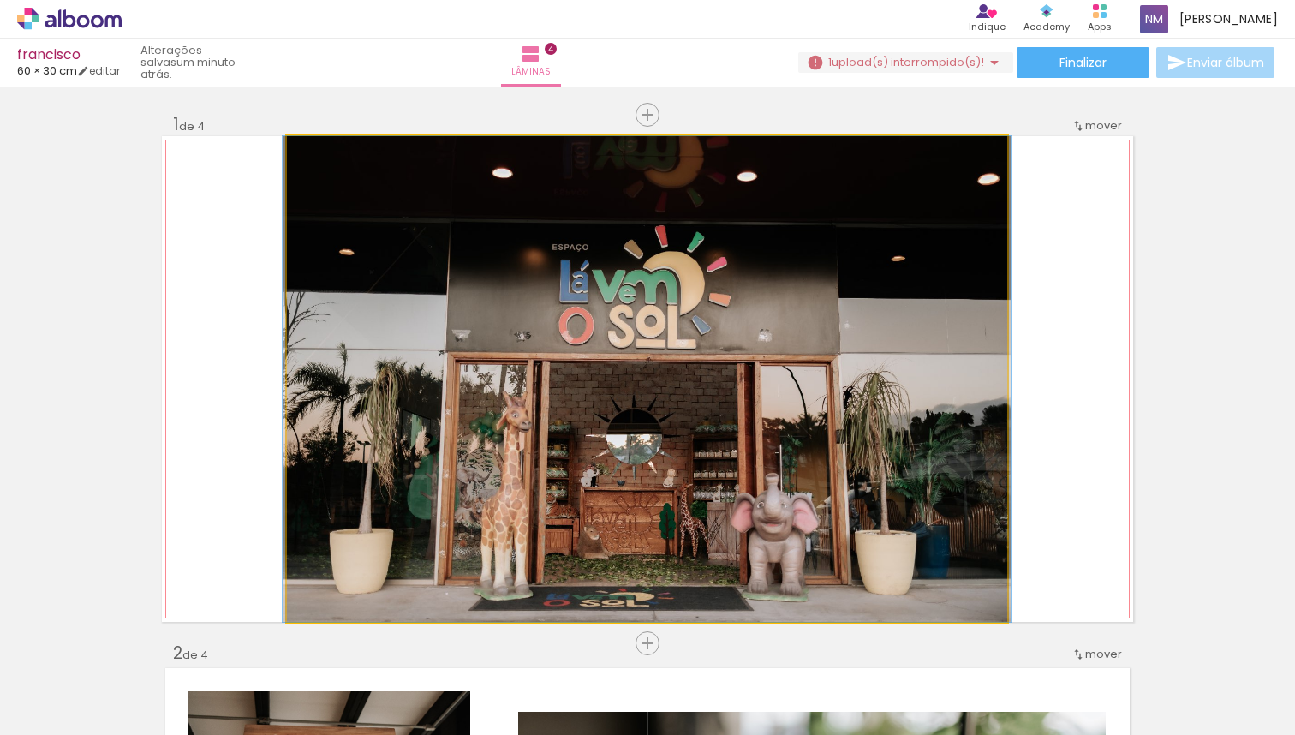
click at [950, 494] on quentale-photo at bounding box center [647, 379] width 720 height 486
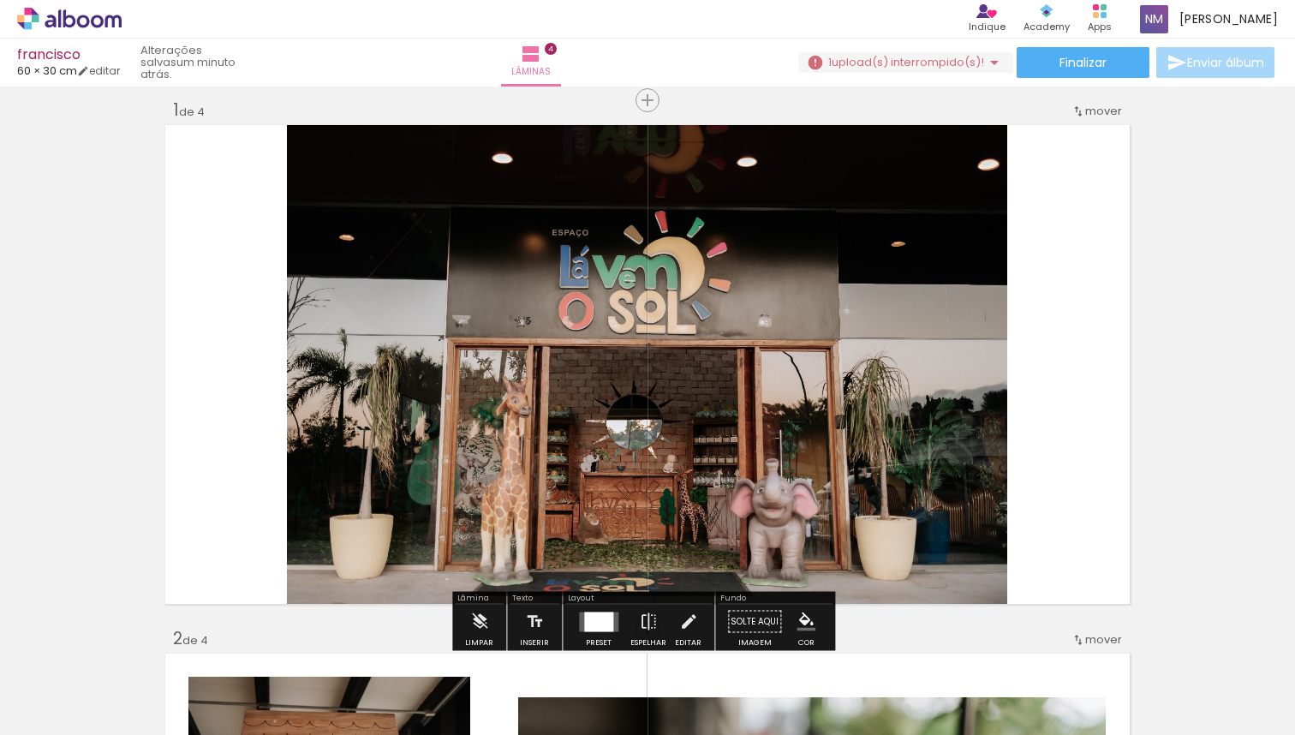
scroll to position [36, 0]
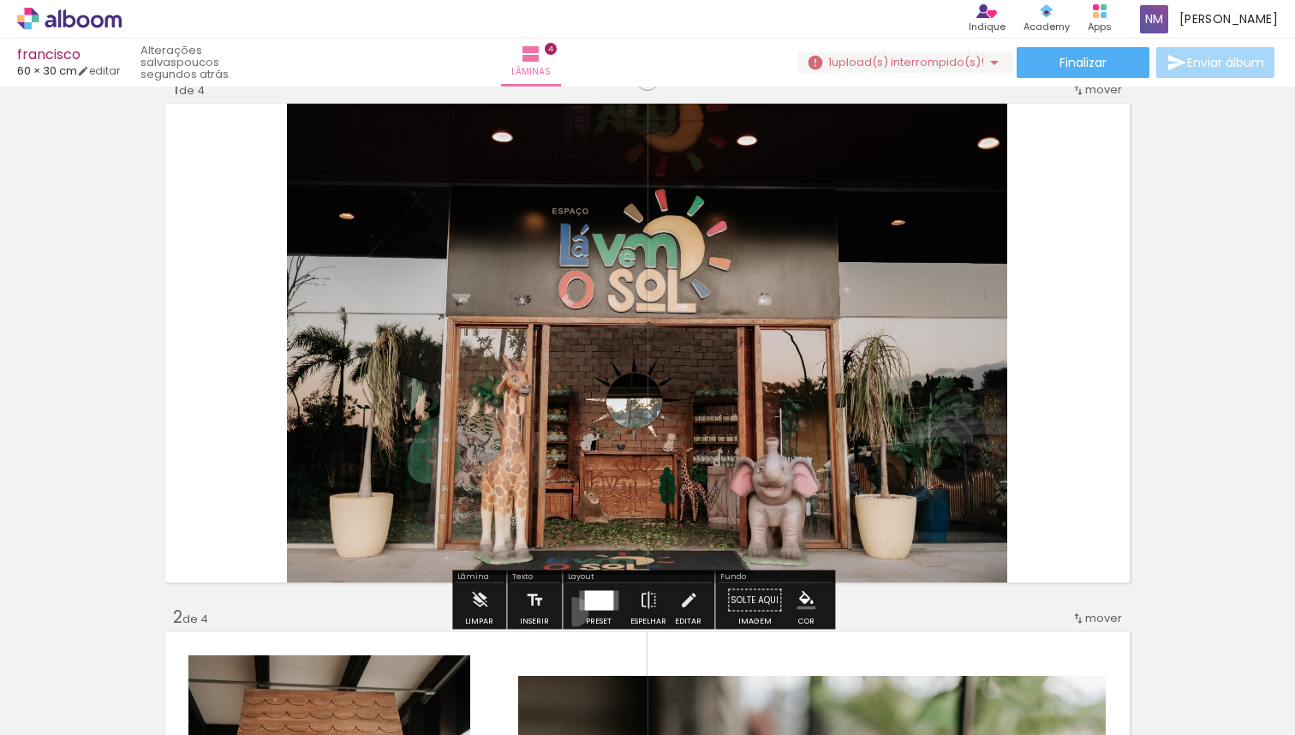
click at [571, 612] on paper-button "Preset" at bounding box center [598, 605] width 55 height 44
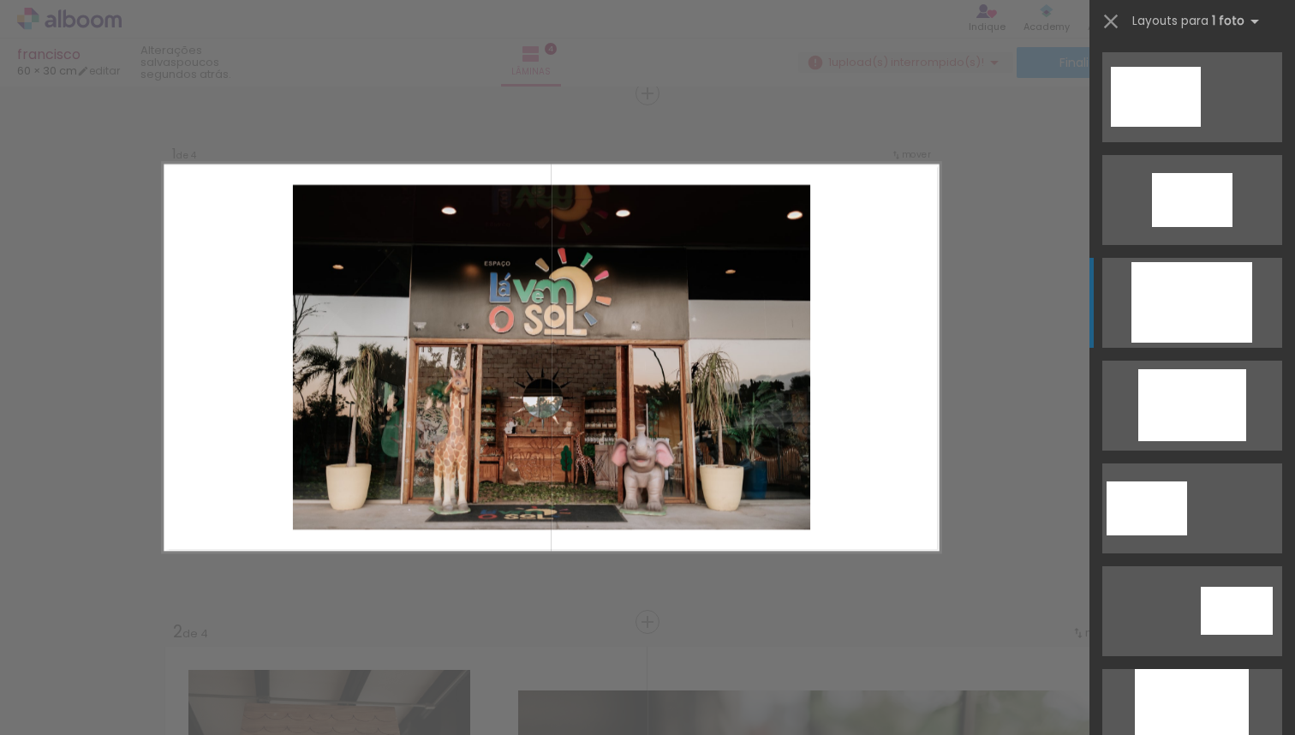
scroll to position [415, 0]
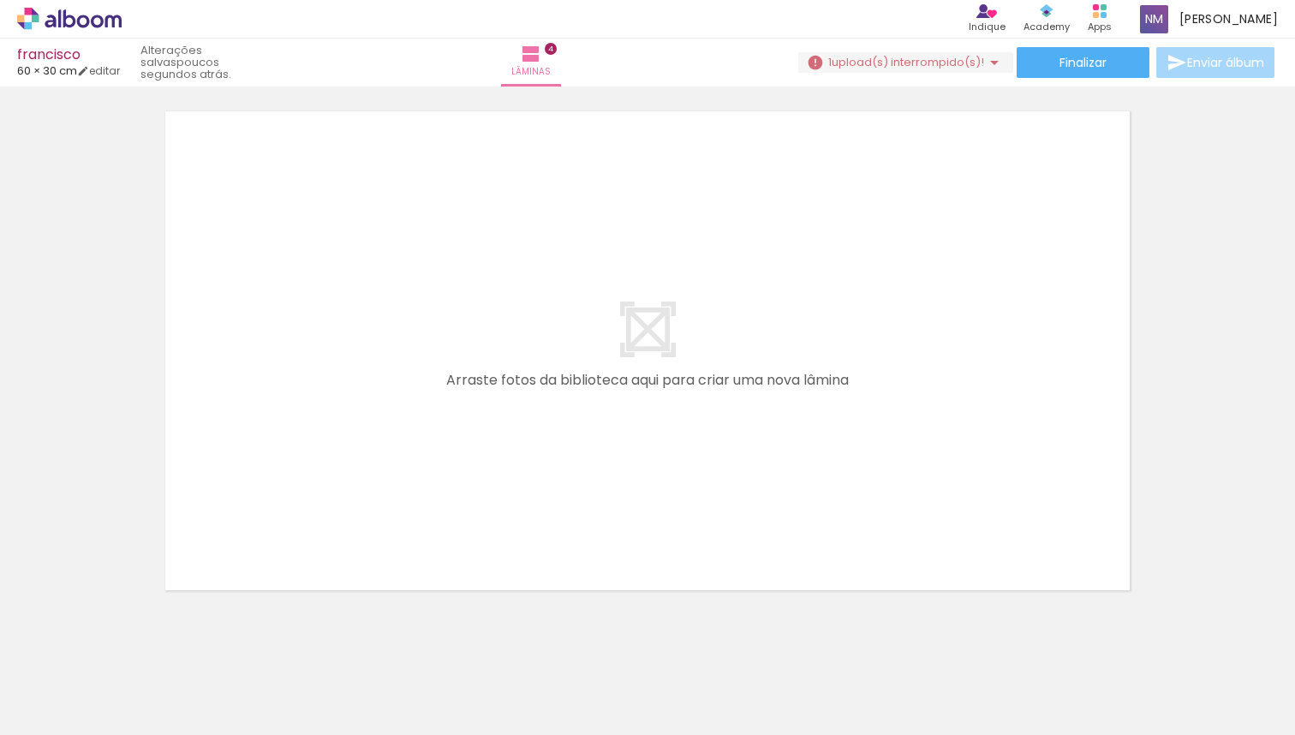
scroll to position [2014, 0]
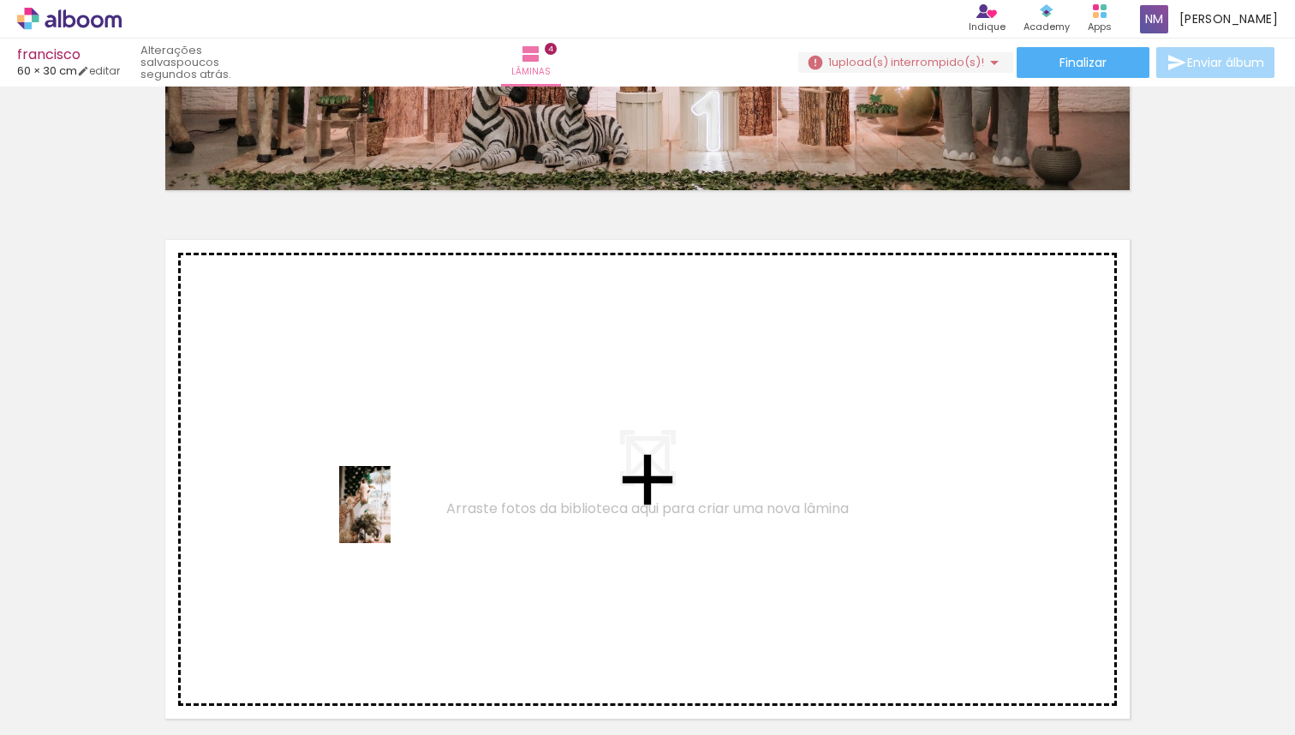
drag, startPoint x: 763, startPoint y: 693, endPoint x: 391, endPoint y: 517, distance: 411.9
click at [391, 517] on quentale-workspace at bounding box center [647, 367] width 1295 height 735
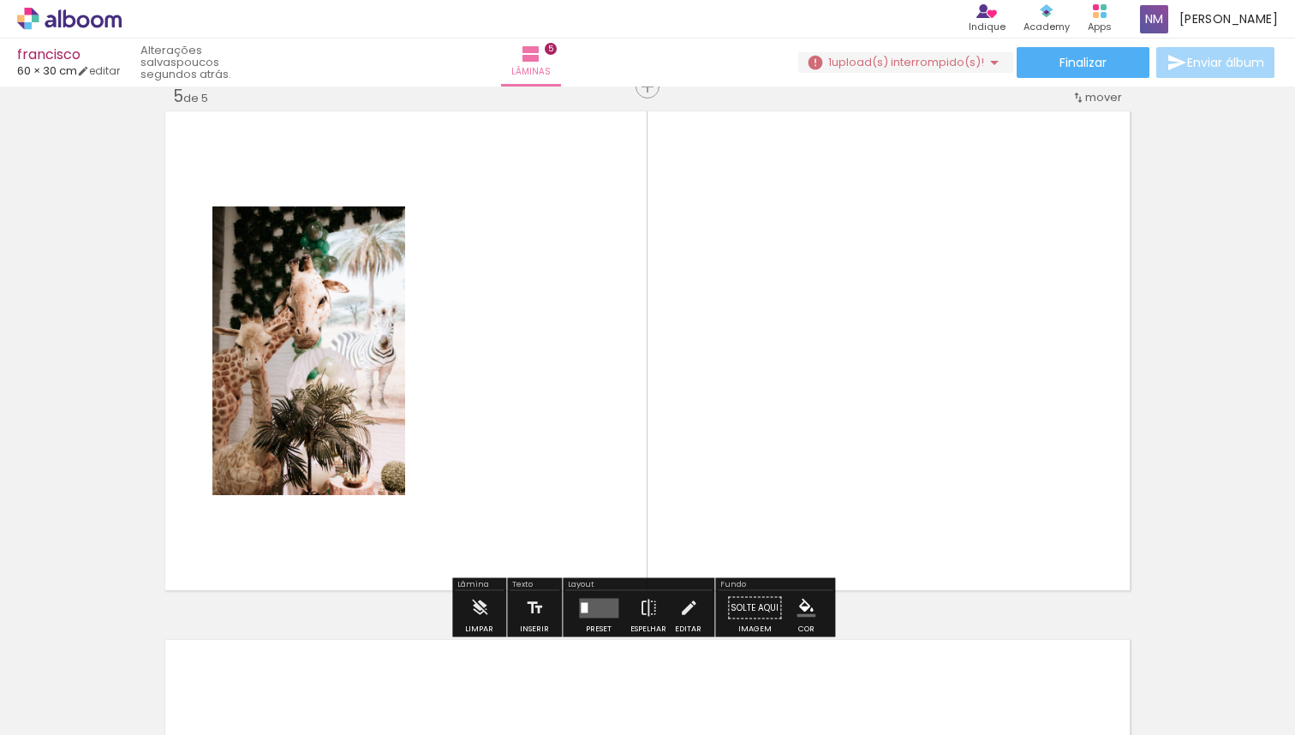
scroll to position [2146, 0]
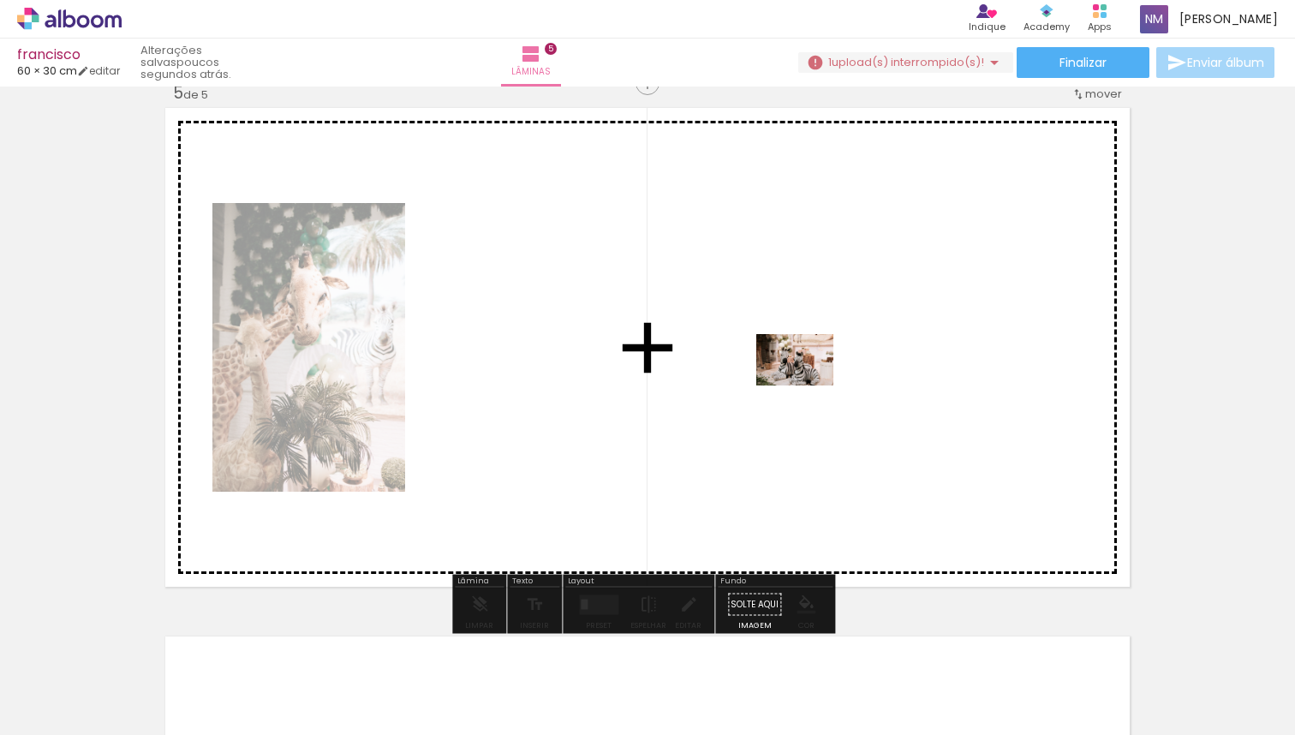
drag, startPoint x: 666, startPoint y: 699, endPoint x: 808, endPoint y: 385, distance: 343.9
click at [808, 385] on quentale-workspace at bounding box center [647, 367] width 1295 height 735
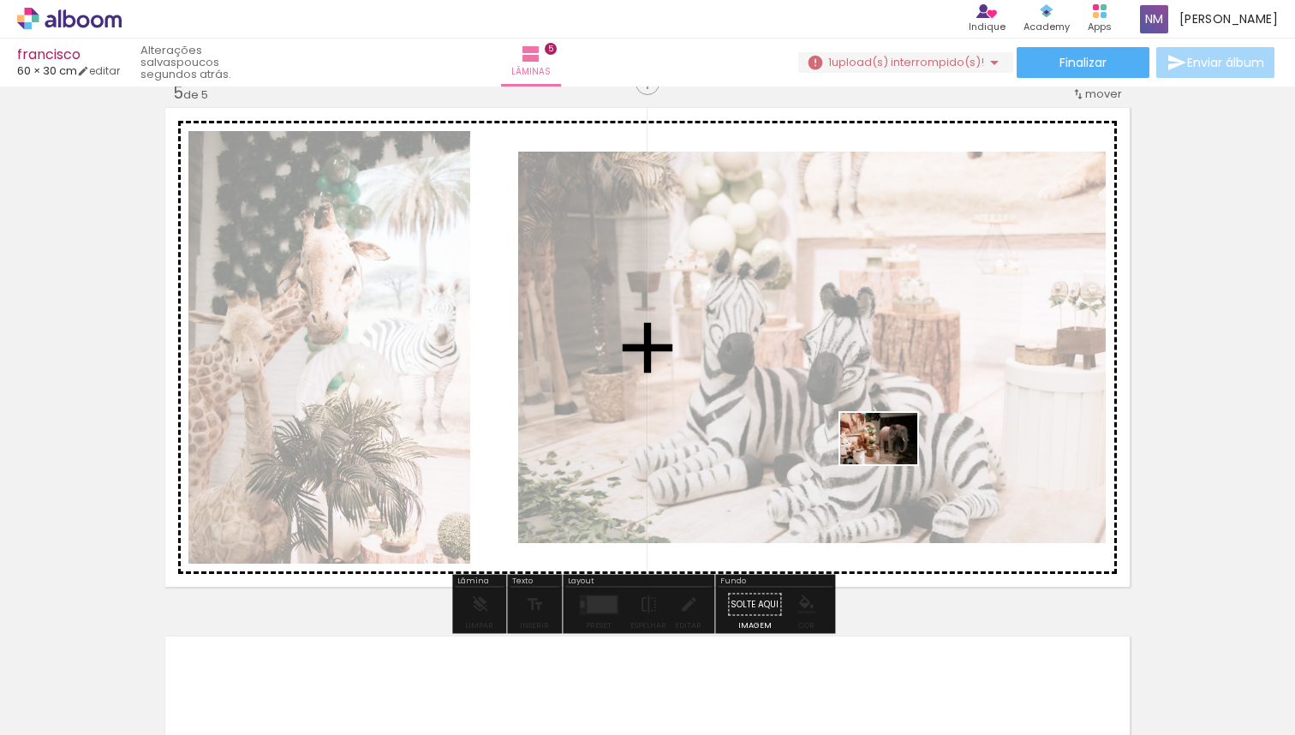
drag, startPoint x: 939, startPoint y: 682, endPoint x: 892, endPoint y: 464, distance: 222.6
click at [892, 464] on quentale-workspace at bounding box center [647, 367] width 1295 height 735
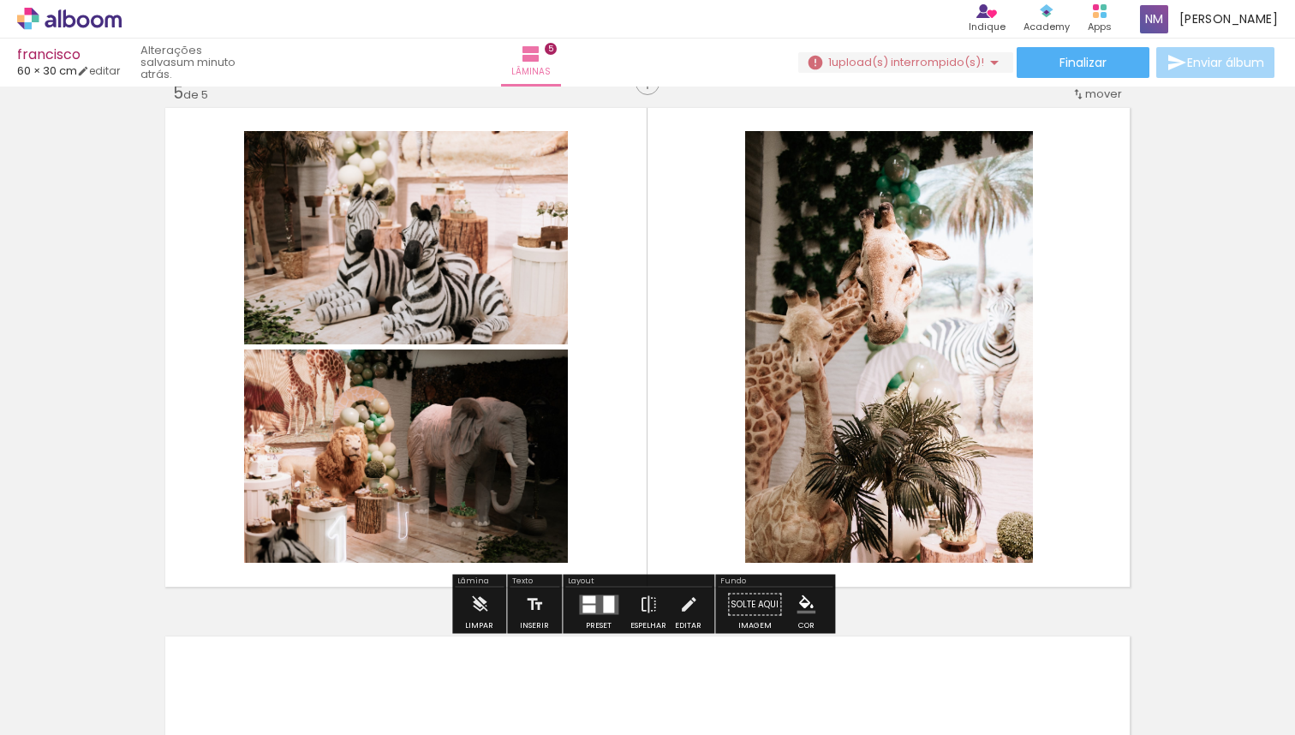
click at [598, 603] on quentale-layouter at bounding box center [598, 604] width 39 height 20
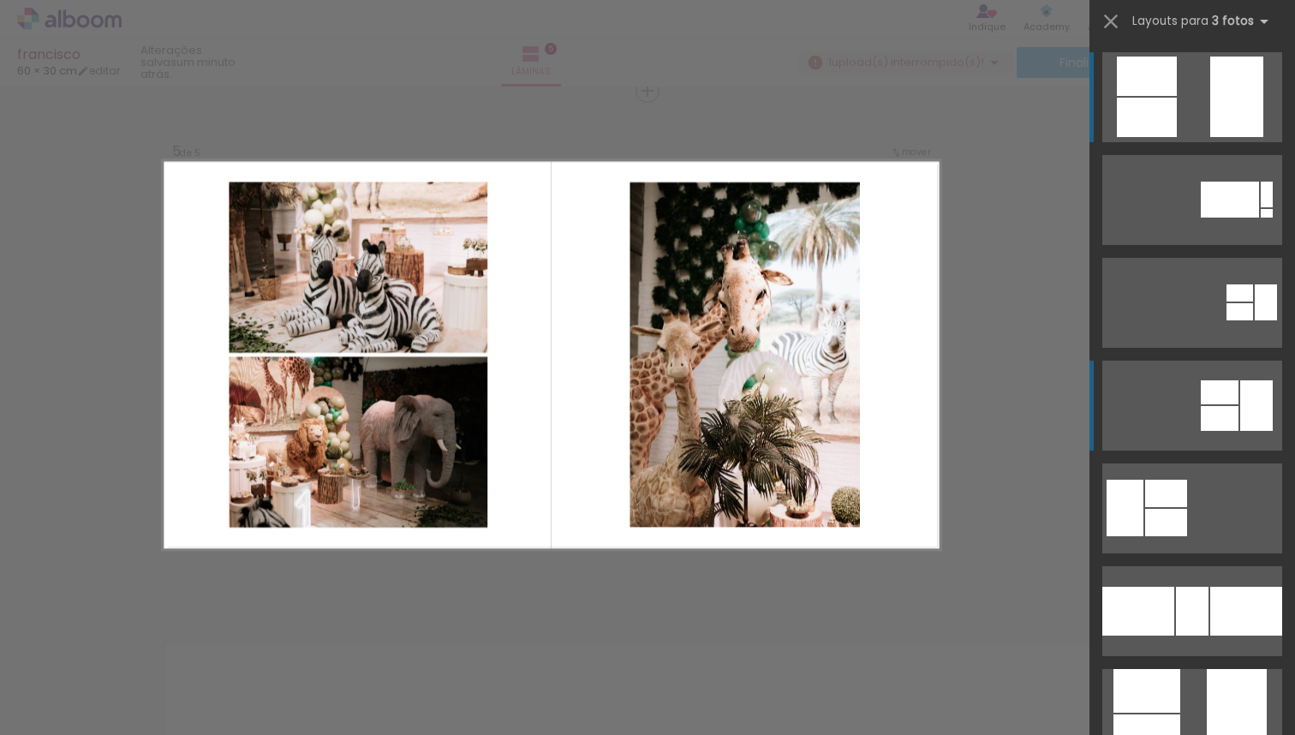
scroll to position [2135, 0]
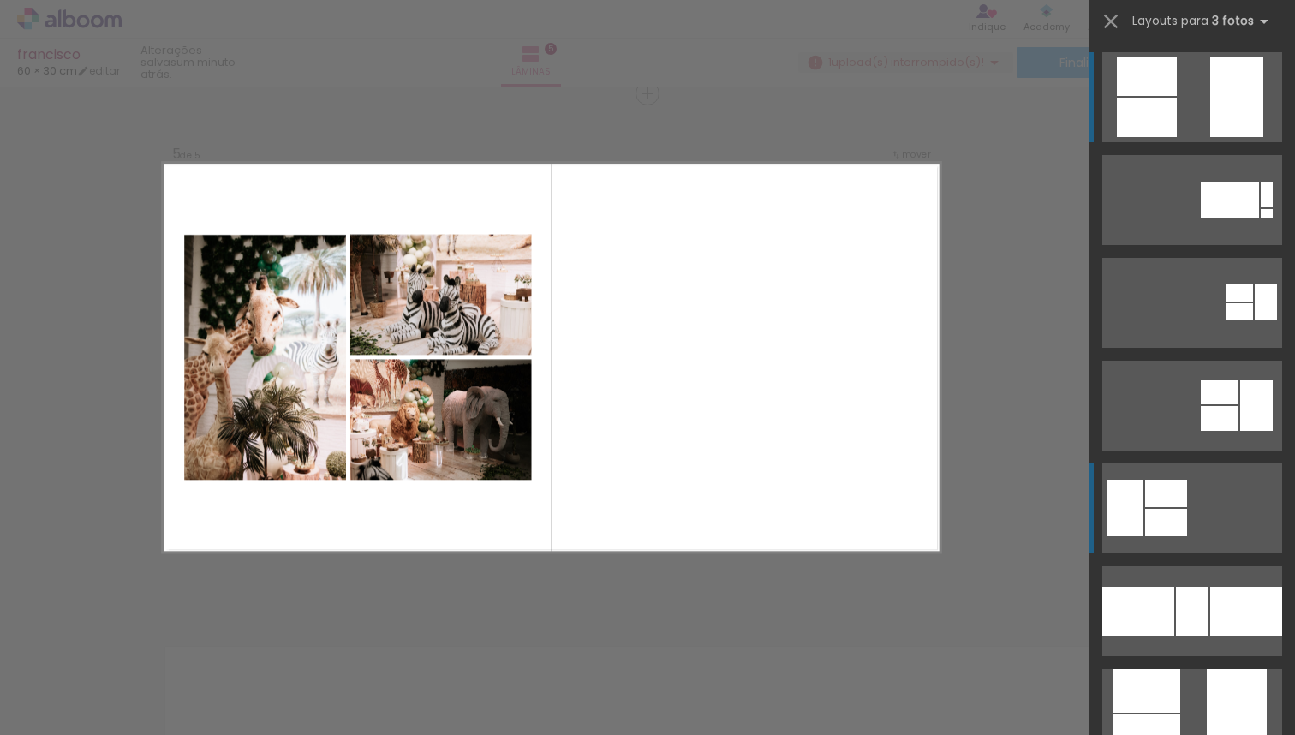
click at [1201, 218] on div at bounding box center [1230, 200] width 58 height 36
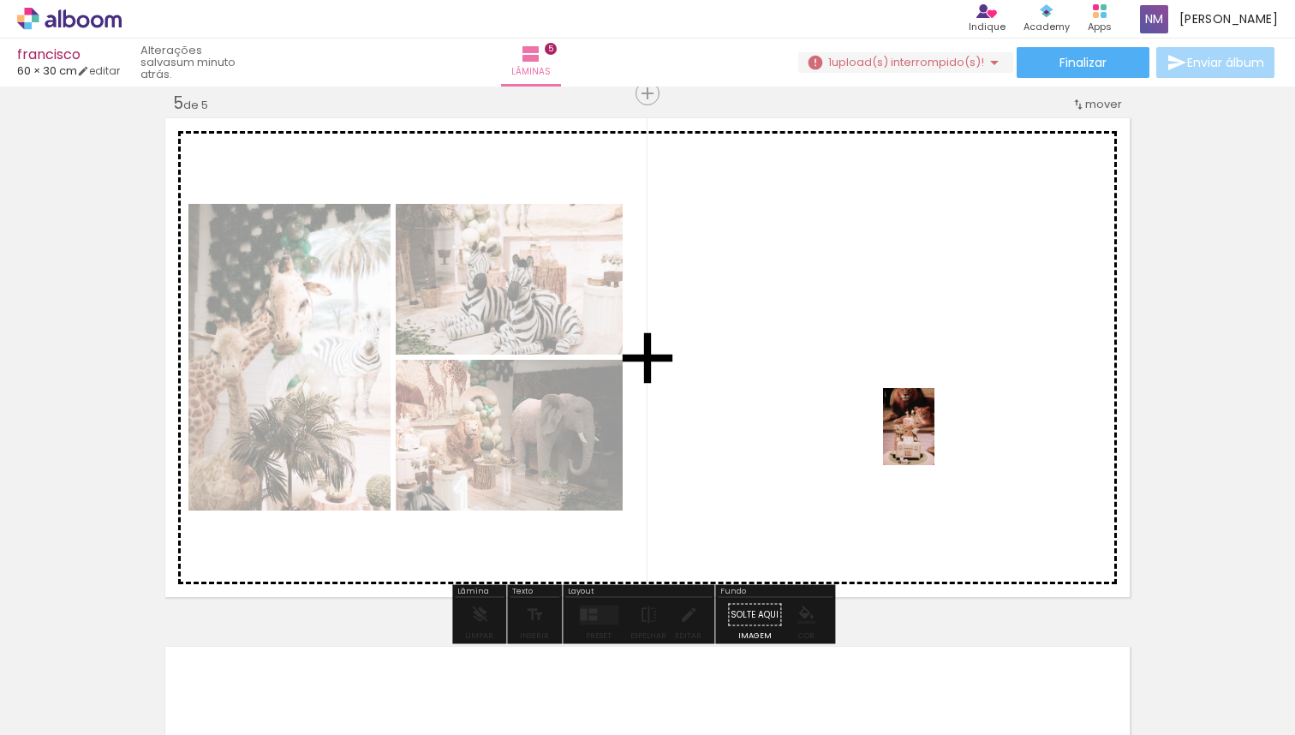
drag, startPoint x: 1052, startPoint y: 681, endPoint x: 923, endPoint y: 418, distance: 293.1
click at [923, 418] on quentale-workspace at bounding box center [647, 367] width 1295 height 735
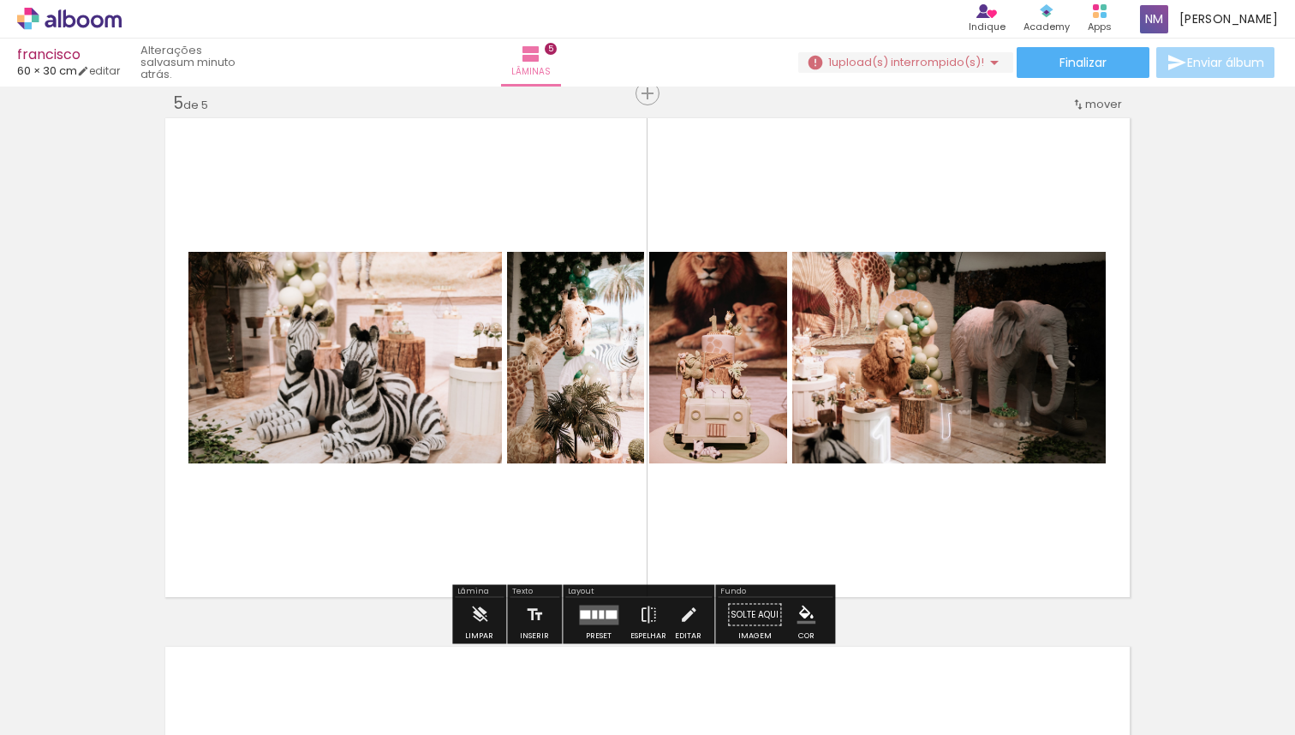
click at [584, 619] on quentale-layouter at bounding box center [598, 615] width 39 height 20
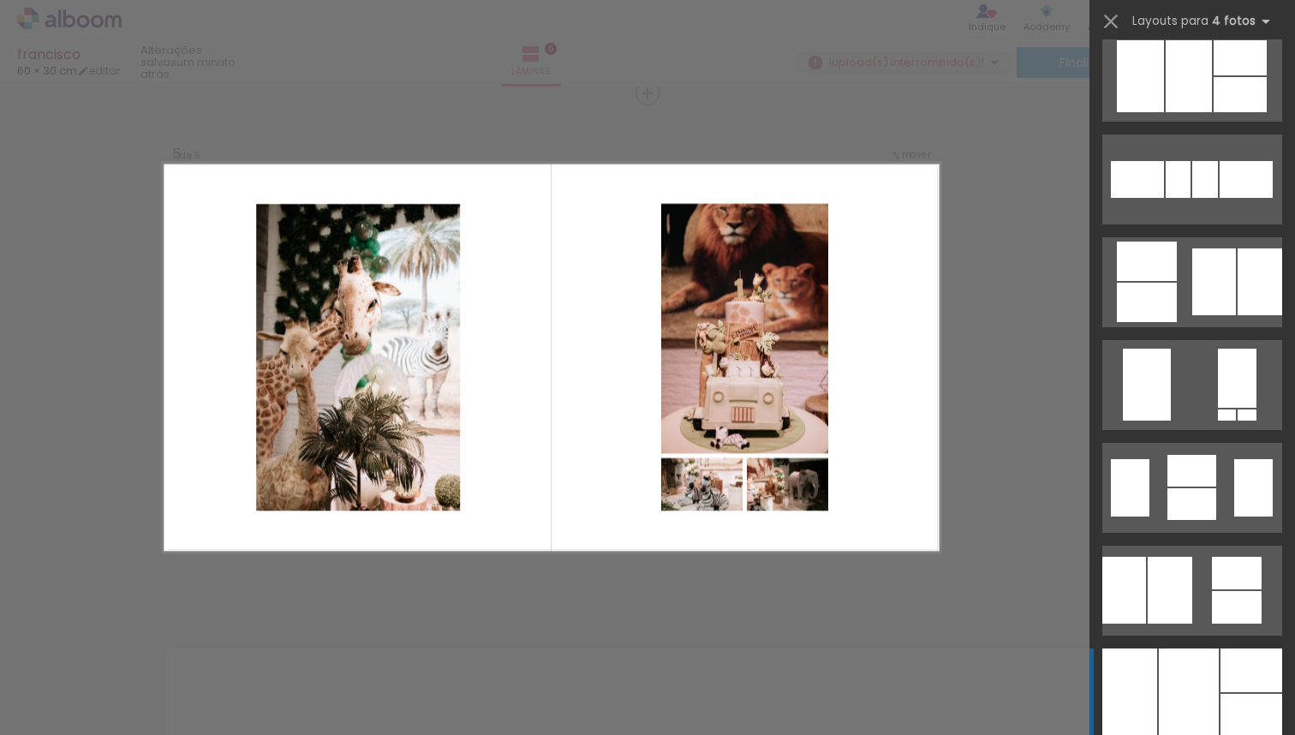
scroll to position [949, 0]
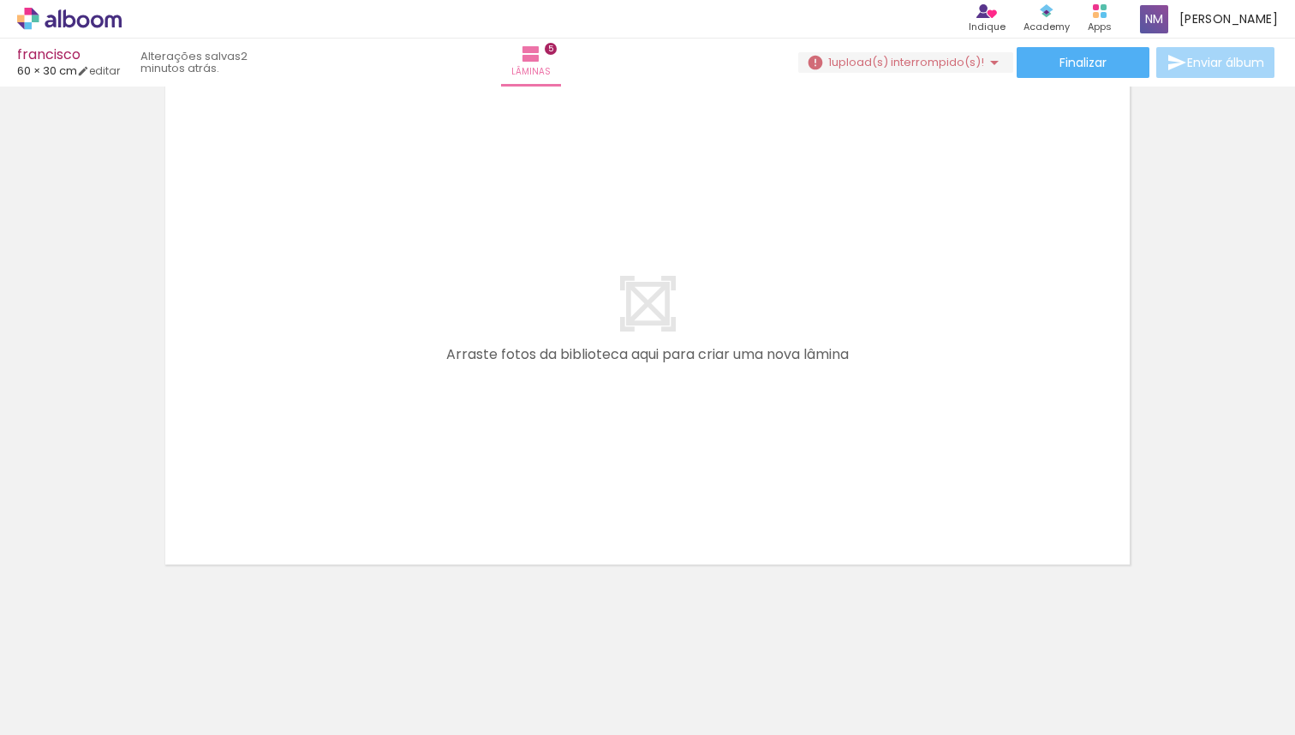
scroll to position [0, 1232]
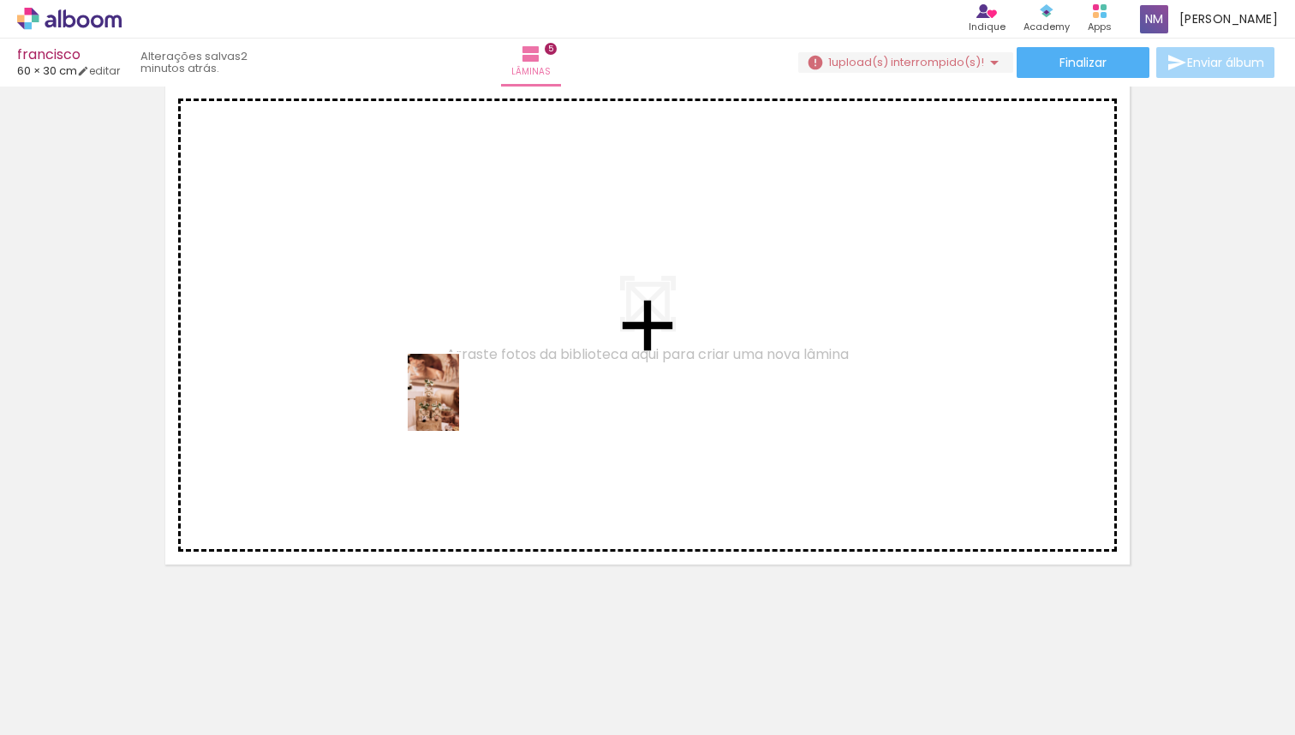
drag, startPoint x: 1234, startPoint y: 697, endPoint x: 459, endPoint y: 405, distance: 828.4
click at [459, 405] on quentale-workspace at bounding box center [647, 367] width 1295 height 735
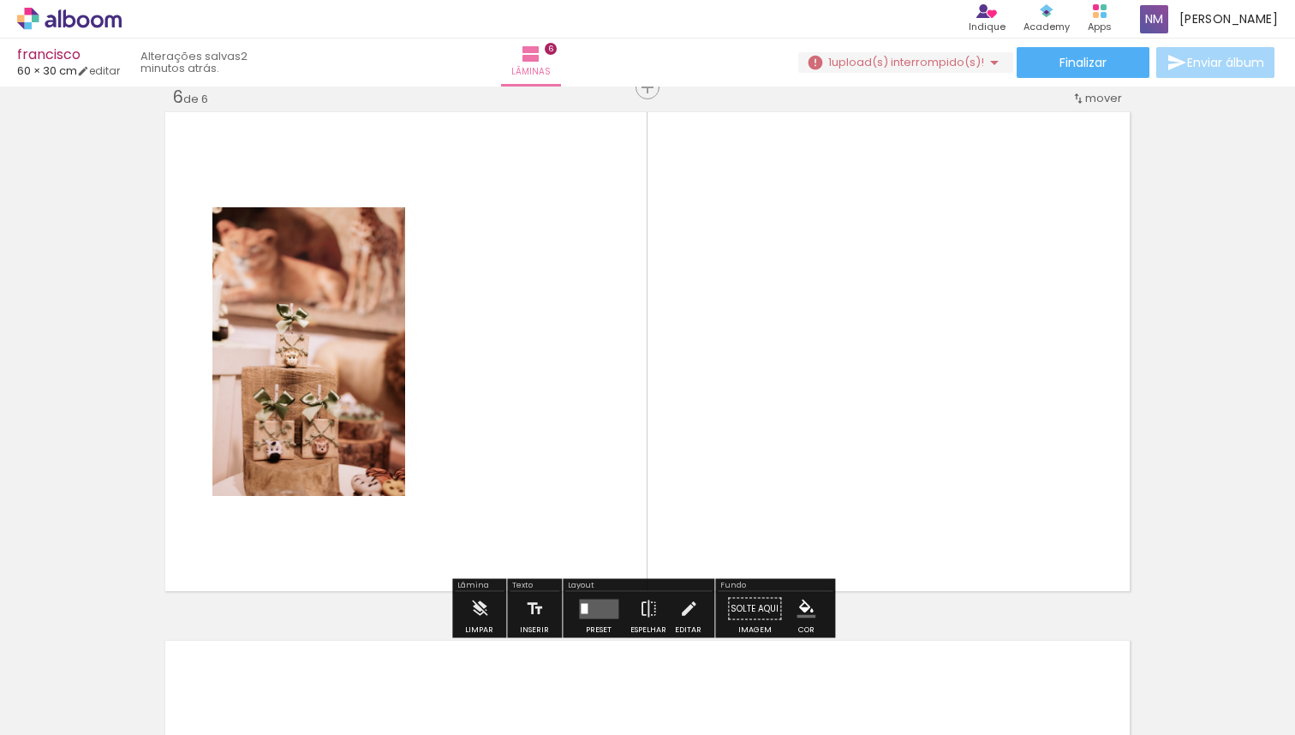
scroll to position [2664, 0]
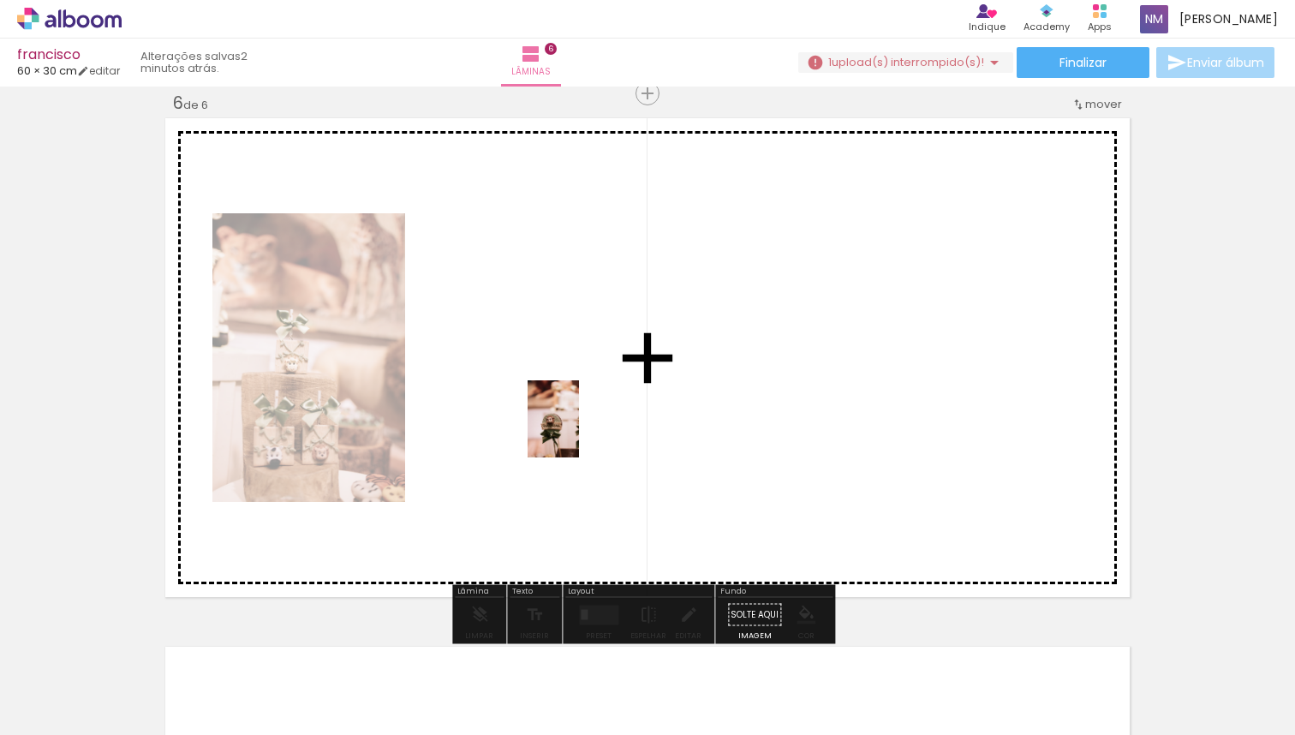
drag, startPoint x: 1045, startPoint y: 689, endPoint x: 579, endPoint y: 432, distance: 532.1
click at [579, 432] on quentale-workspace at bounding box center [647, 367] width 1295 height 735
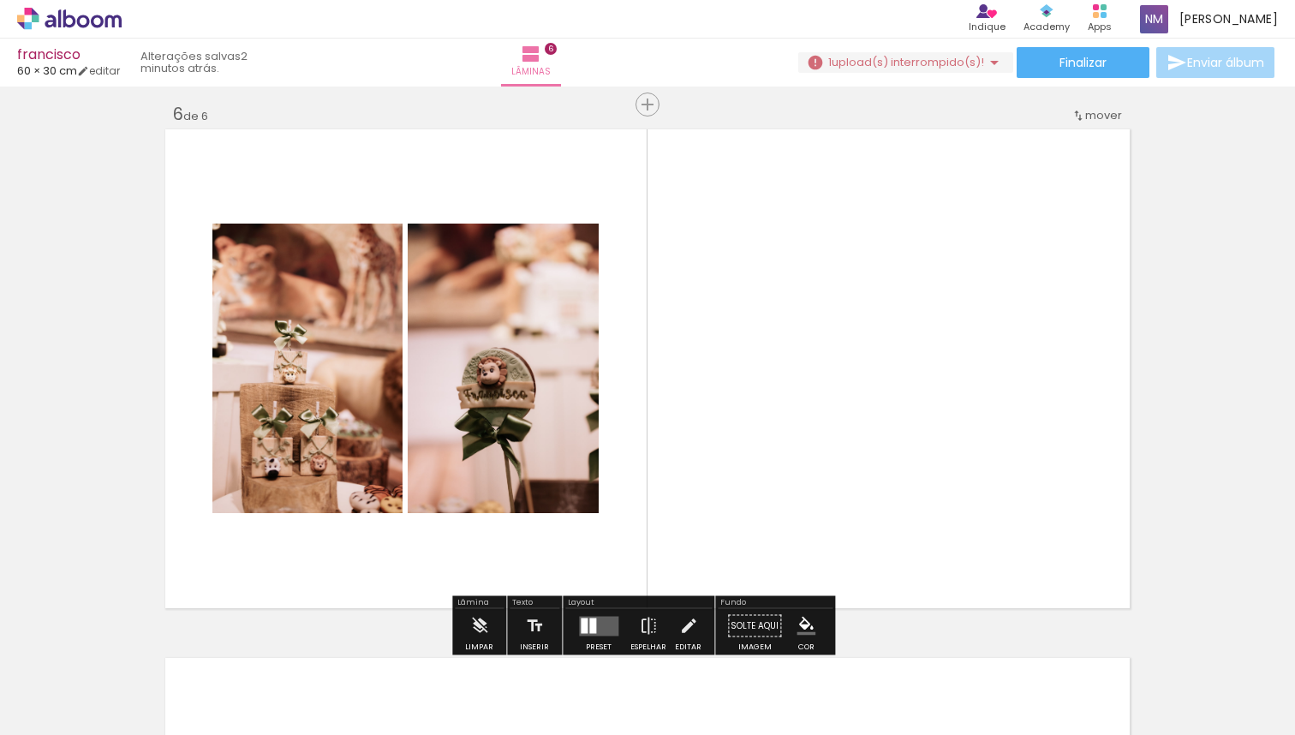
scroll to position [2645, 0]
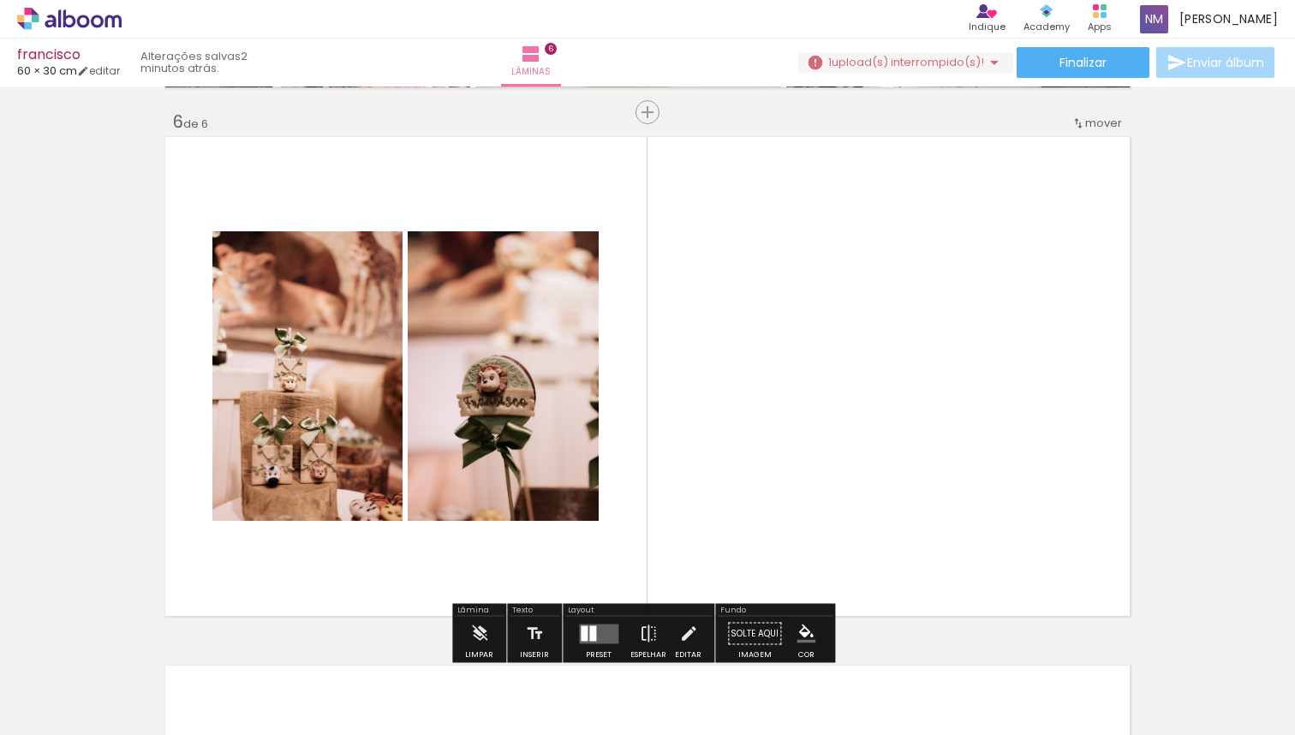
click at [45, 717] on span "Adicionar Fotos" at bounding box center [60, 711] width 51 height 19
click at [0, 0] on input "file" at bounding box center [0, 0] width 0 height 0
click at [53, 714] on span "Adicionar Fotos" at bounding box center [60, 711] width 51 height 19
click at [0, 0] on input "file" at bounding box center [0, 0] width 0 height 0
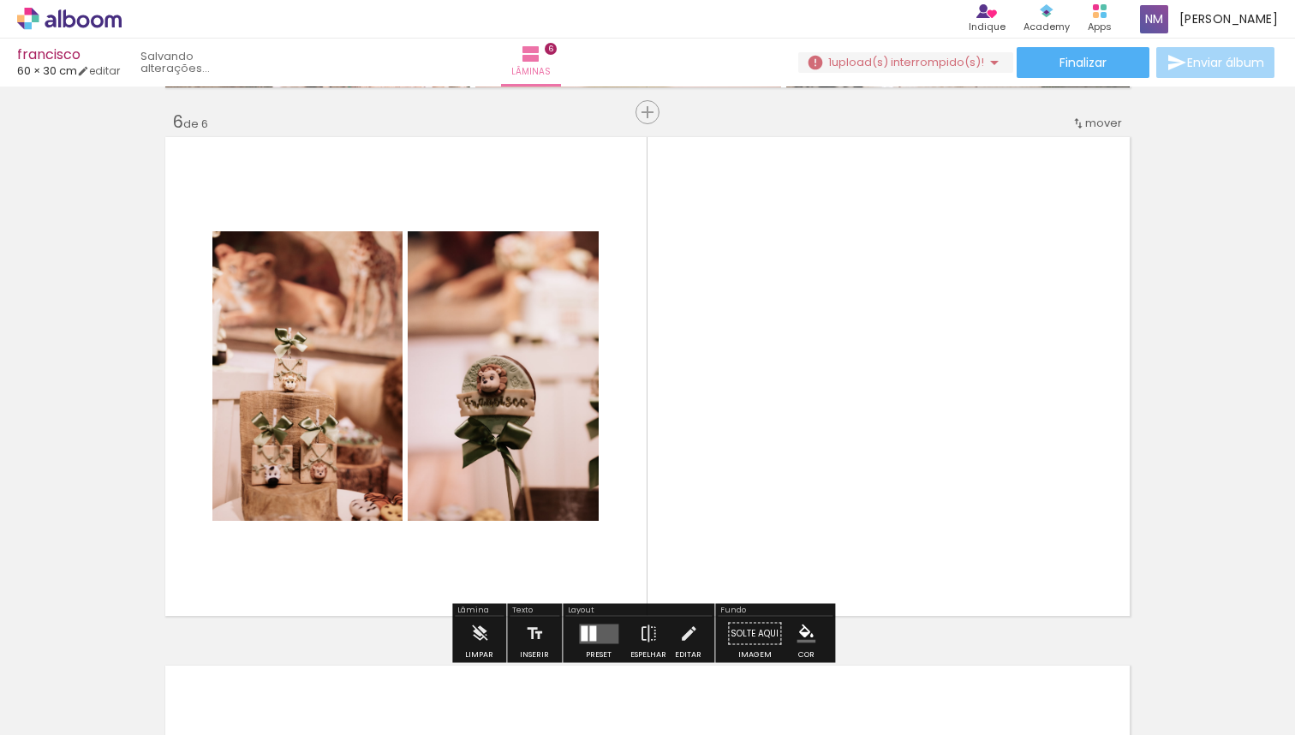
click at [140, 729] on iron-horizontal-list at bounding box center [123, 681] width 34 height 107
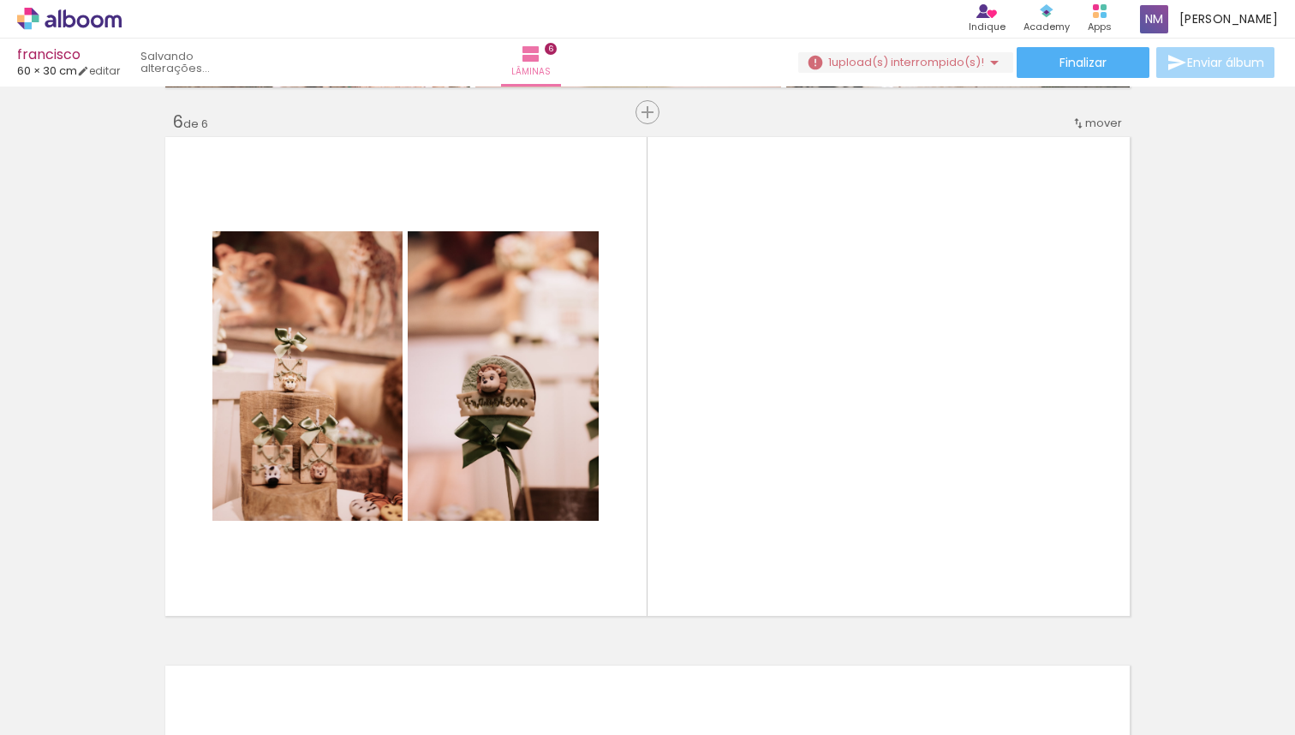
scroll to position [0, 1785]
click at [823, 689] on div at bounding box center [784, 676] width 77 height 51
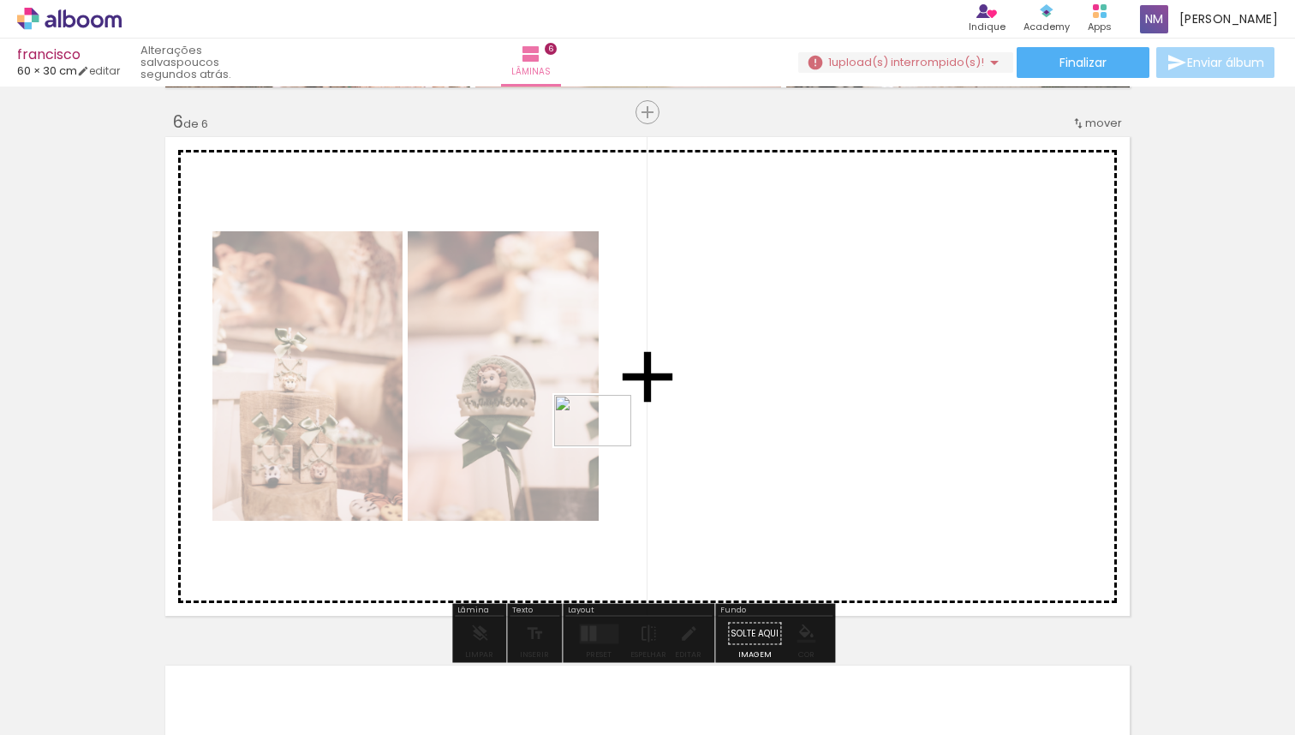
drag, startPoint x: 904, startPoint y: 689, endPoint x: 606, endPoint y: 446, distance: 384.2
click at [606, 446] on quentale-workspace at bounding box center [647, 367] width 1295 height 735
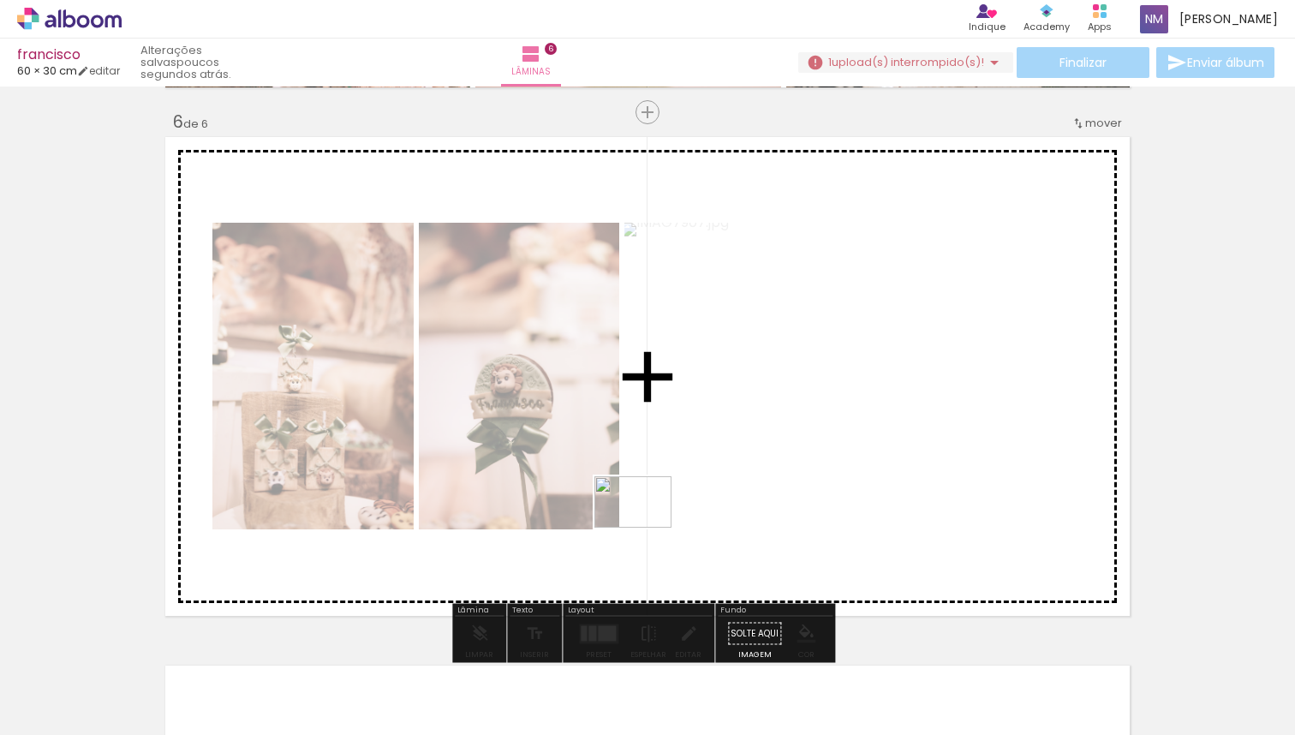
drag, startPoint x: 1204, startPoint y: 698, endPoint x: 645, endPoint y: 528, distance: 584.7
click at [645, 528] on quentale-workspace at bounding box center [647, 367] width 1295 height 735
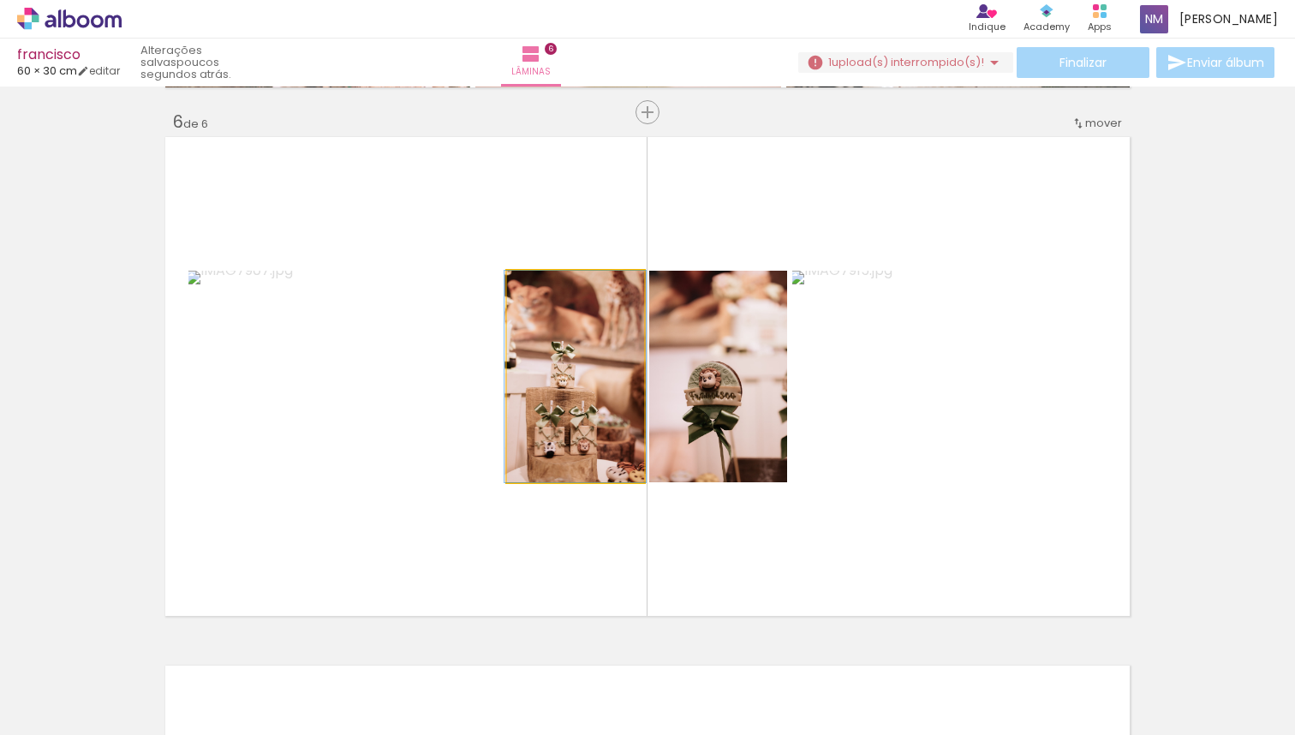
click at [598, 430] on quentale-photo at bounding box center [575, 377] width 137 height 212
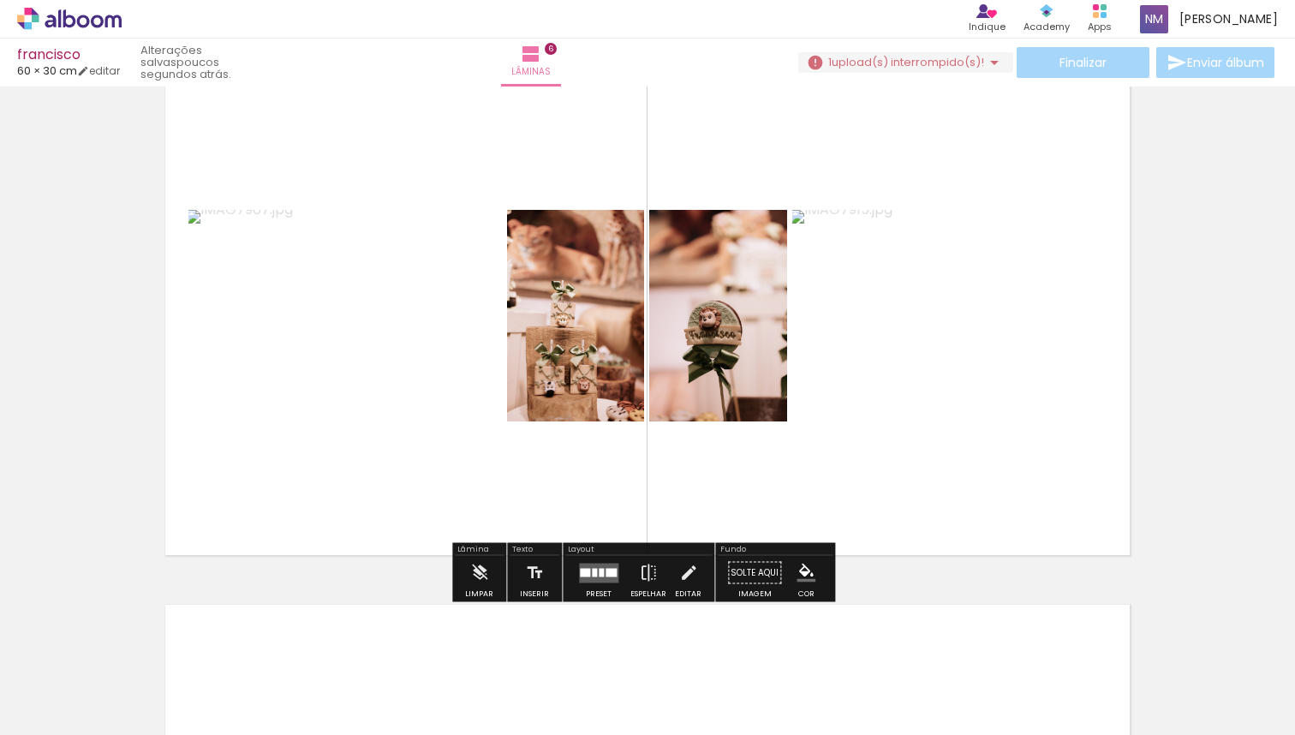
scroll to position [2740, 0]
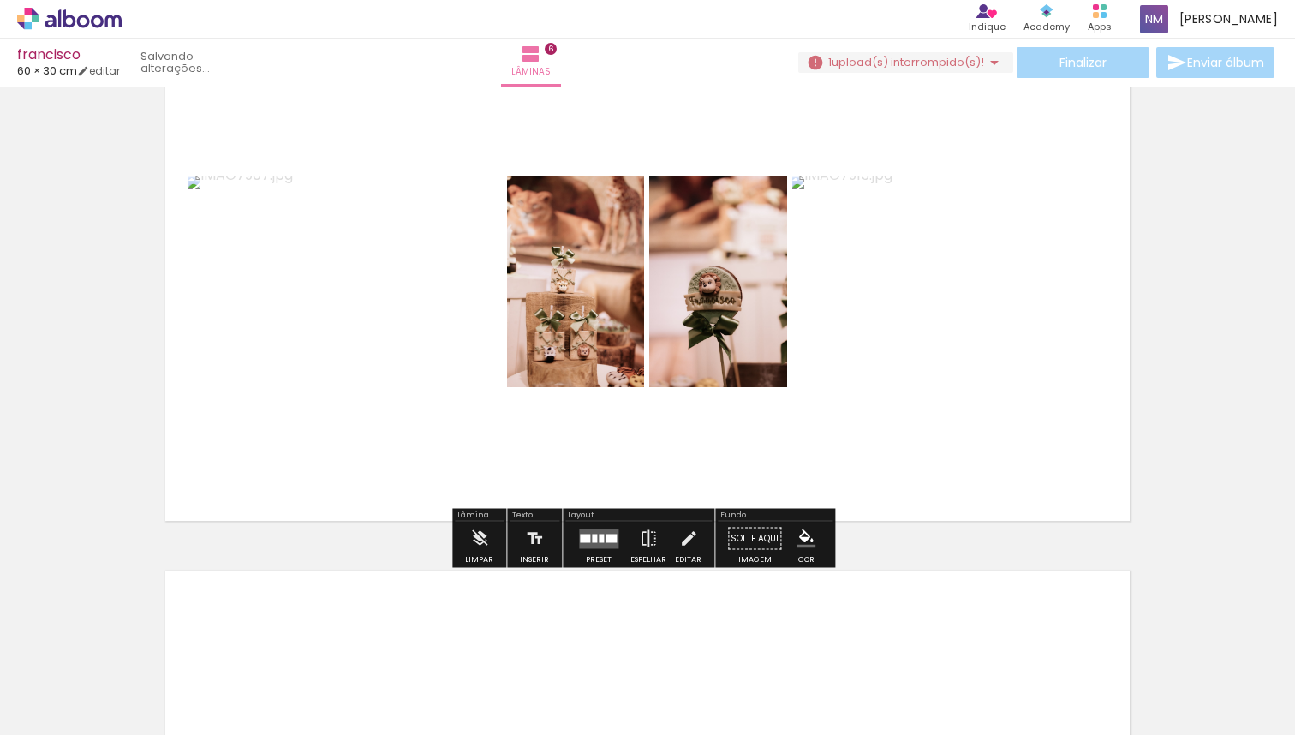
click at [748, 545] on paper-button "Solte aqui Imagem" at bounding box center [755, 544] width 62 height 44
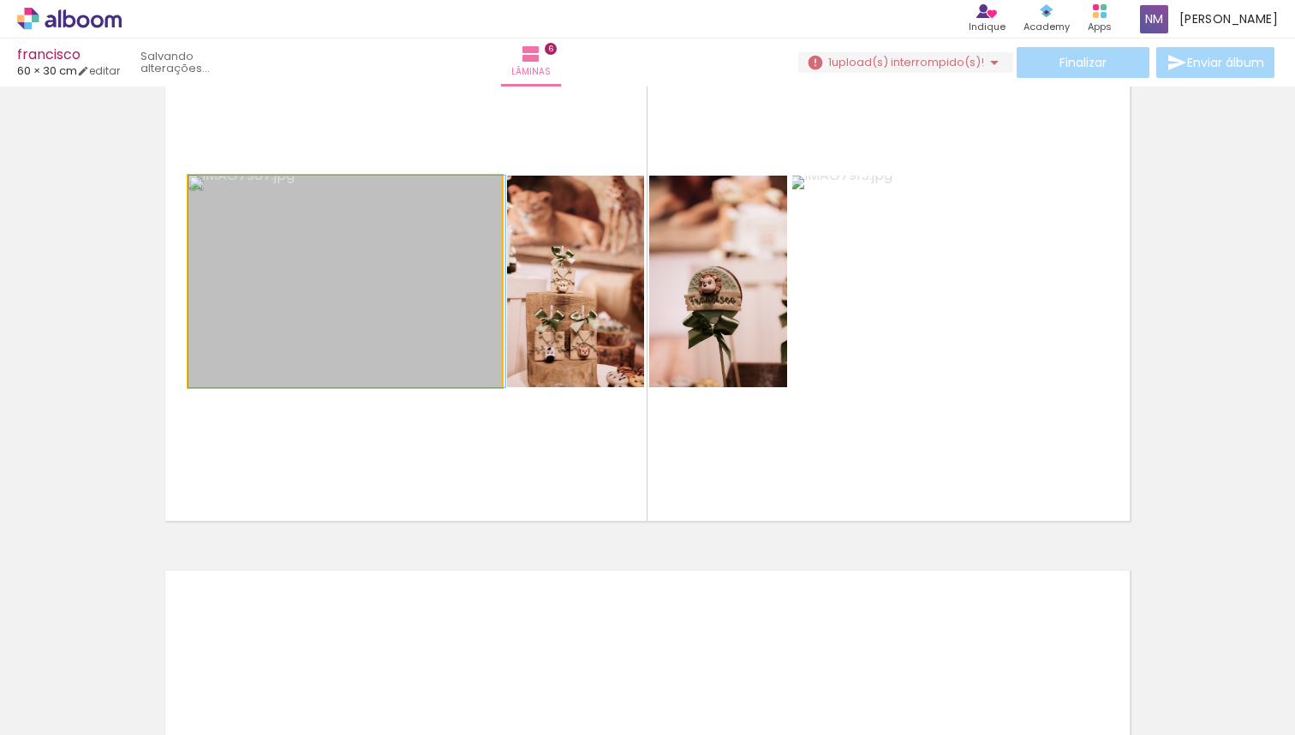
drag, startPoint x: 505, startPoint y: 386, endPoint x: 422, endPoint y: 340, distance: 95.1
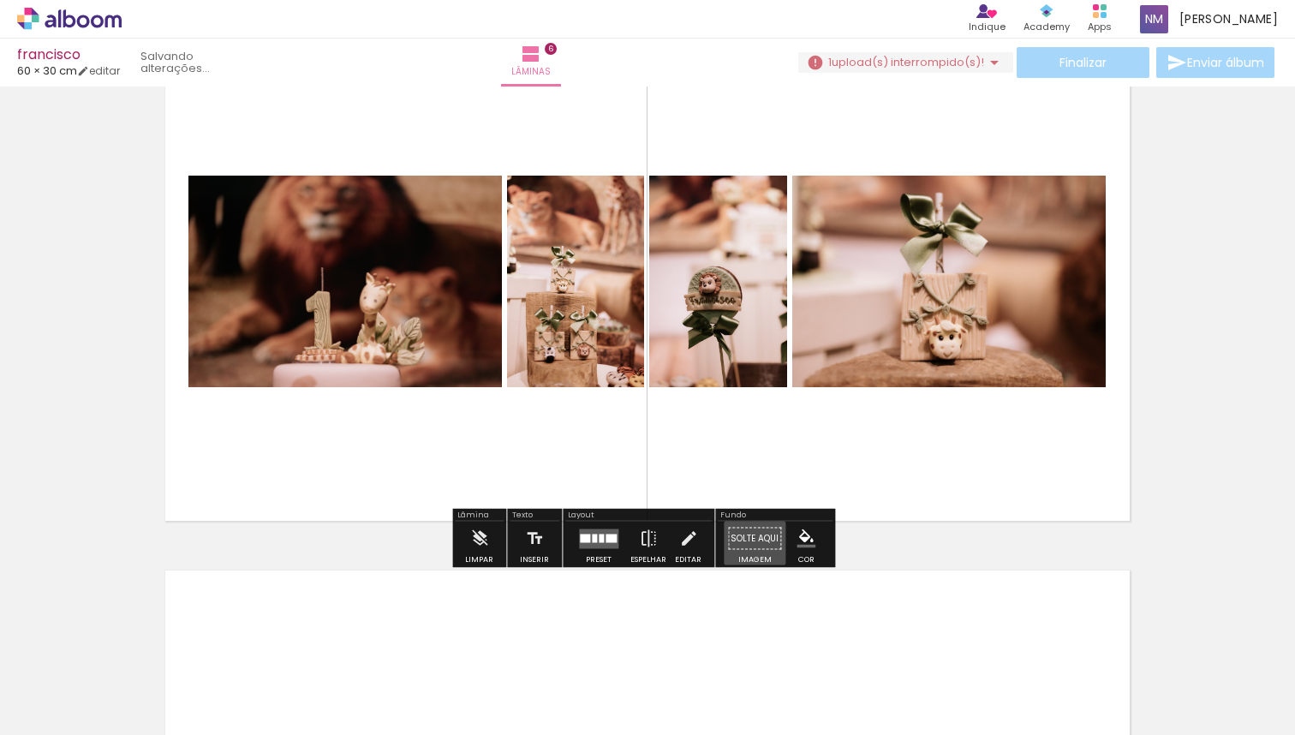
click at [744, 534] on paper-button "Solte aqui Imagem" at bounding box center [755, 544] width 62 height 44
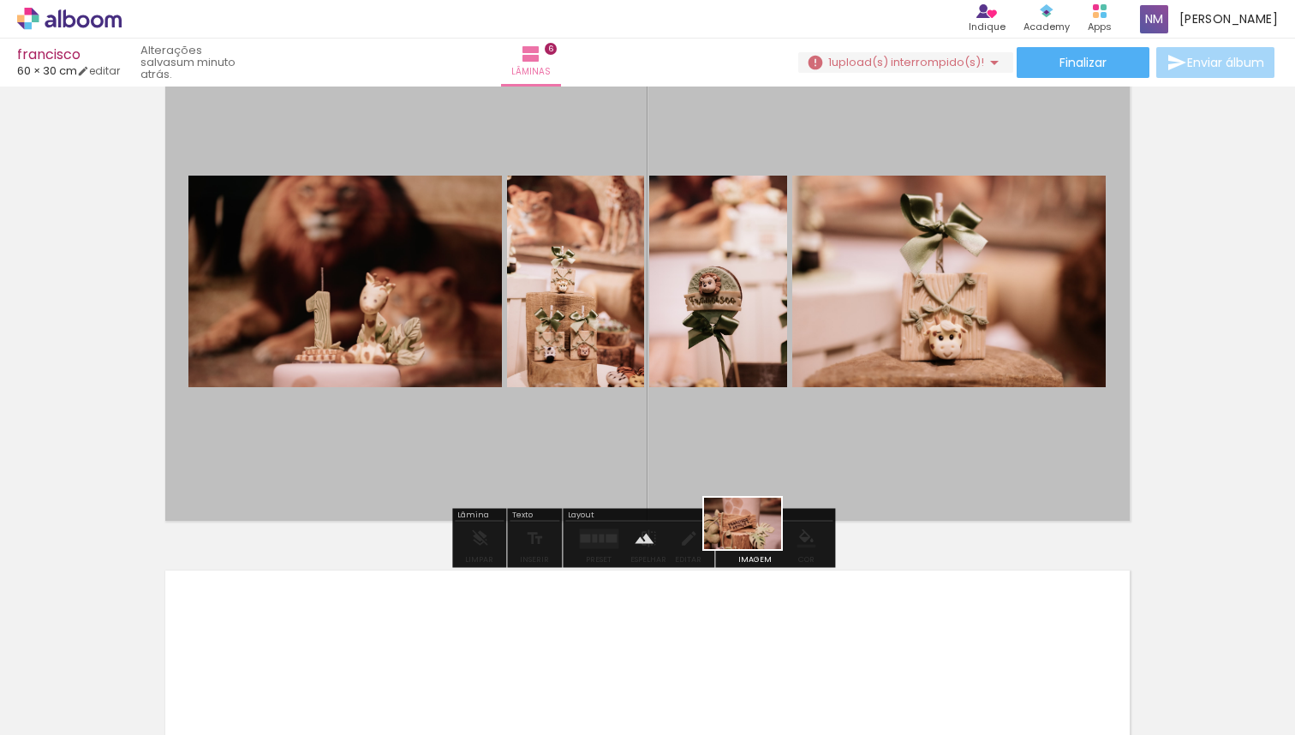
drag, startPoint x: 786, startPoint y: 678, endPoint x: 756, endPoint y: 549, distance: 132.1
click at [756, 549] on quentale-workspace at bounding box center [647, 367] width 1295 height 735
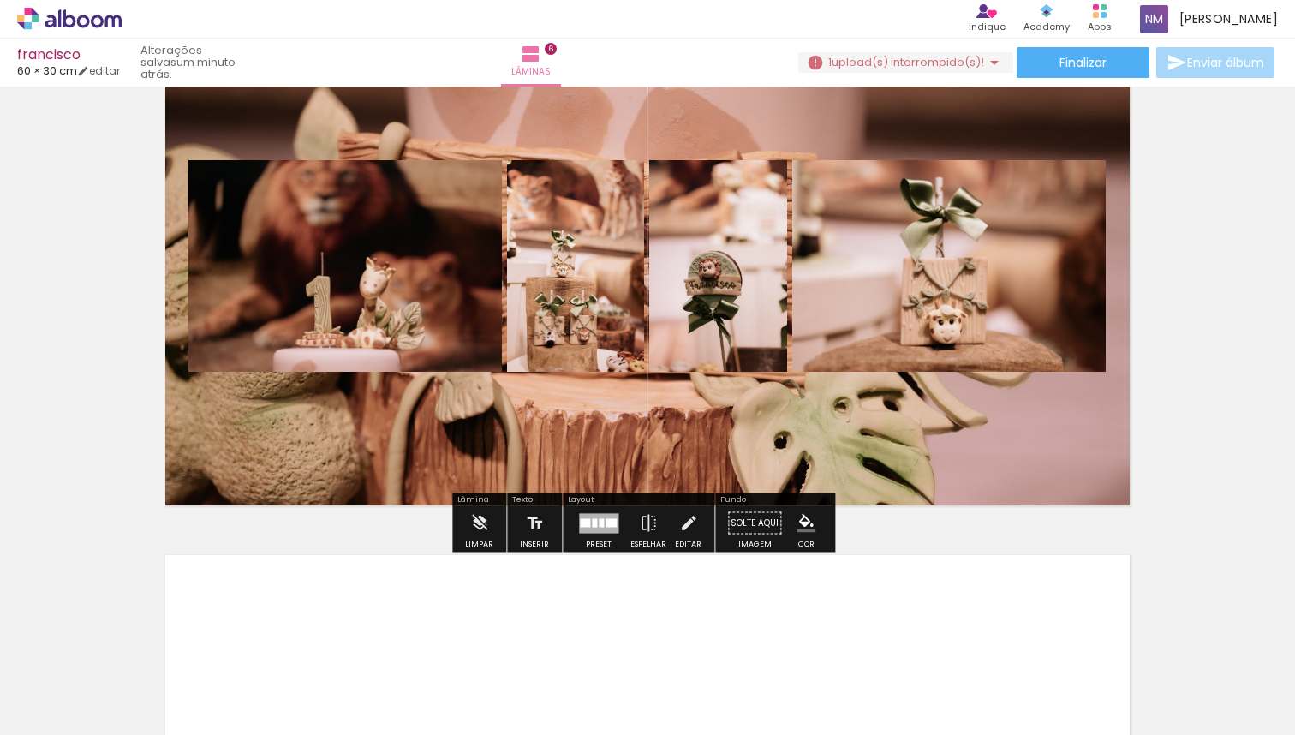
scroll to position [2686, 0]
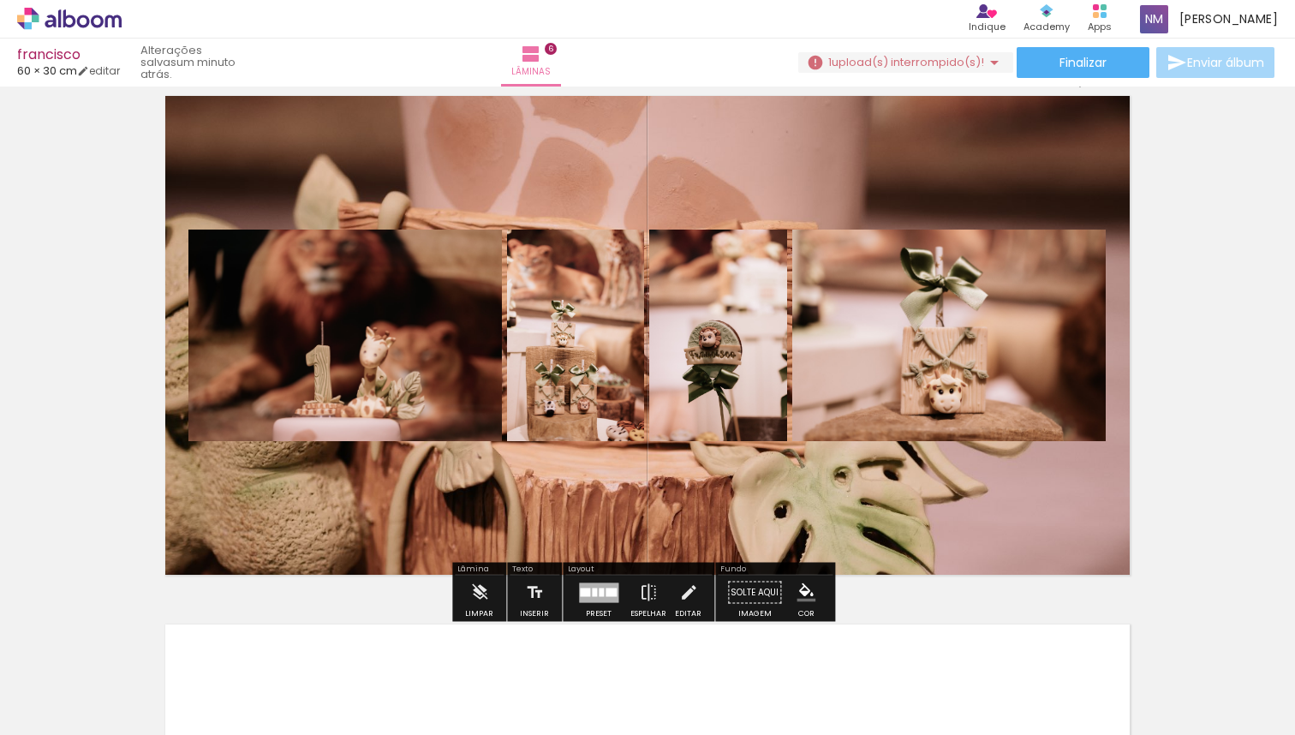
click at [856, 485] on quentale-layouter at bounding box center [647, 336] width 971 height 486
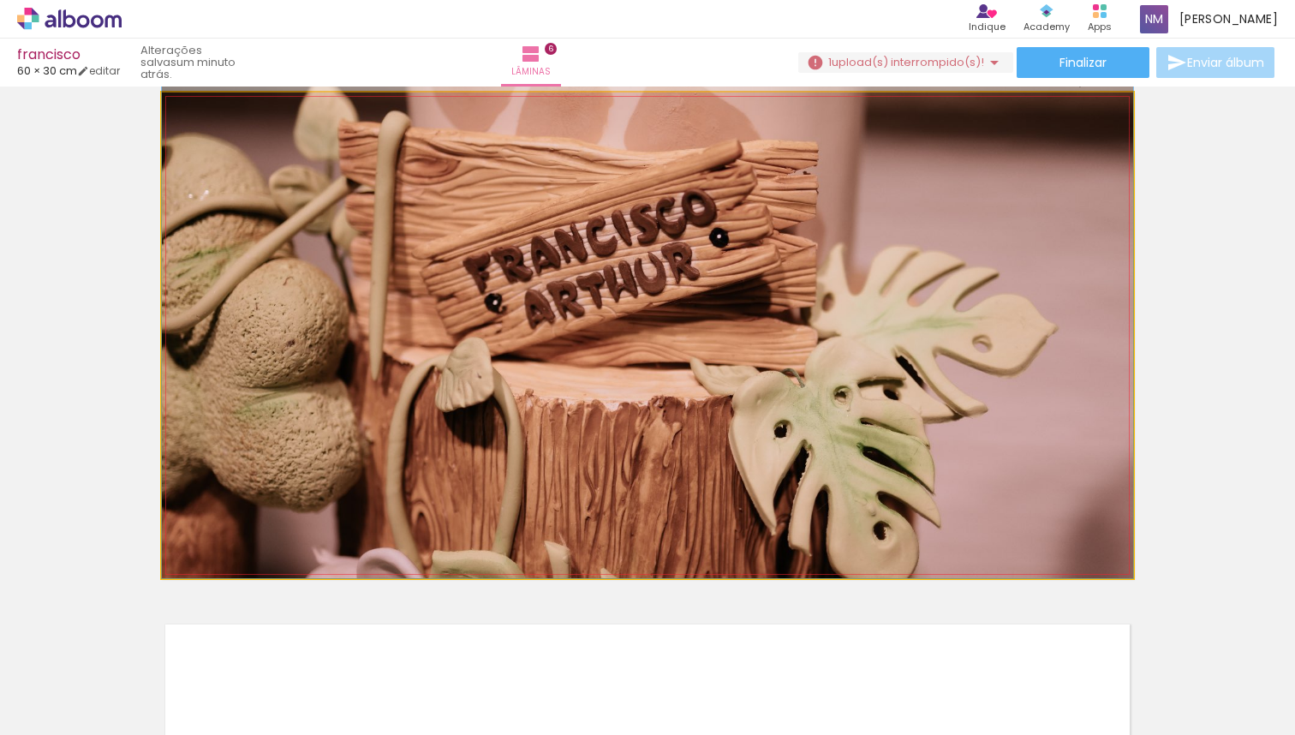
drag, startPoint x: 869, startPoint y: 510, endPoint x: 877, endPoint y: 373, distance: 136.5
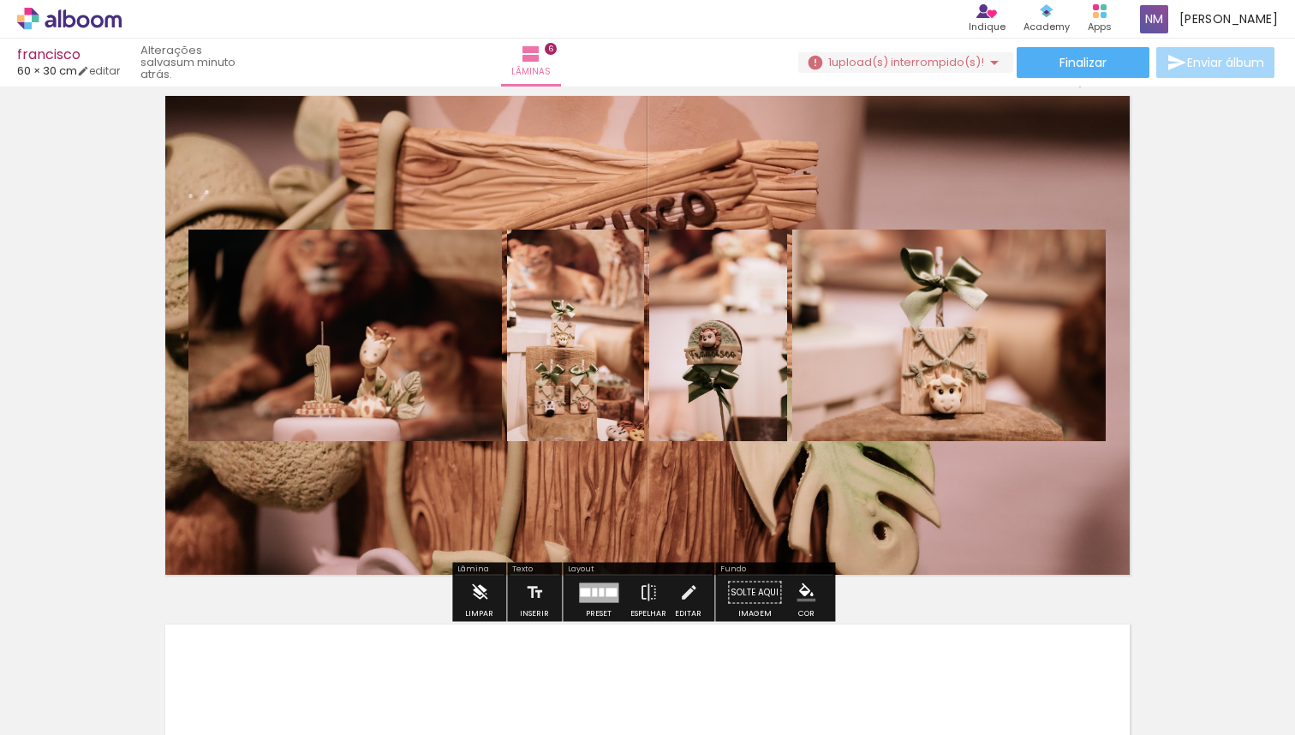
click at [484, 599] on iron-icon at bounding box center [479, 593] width 19 height 34
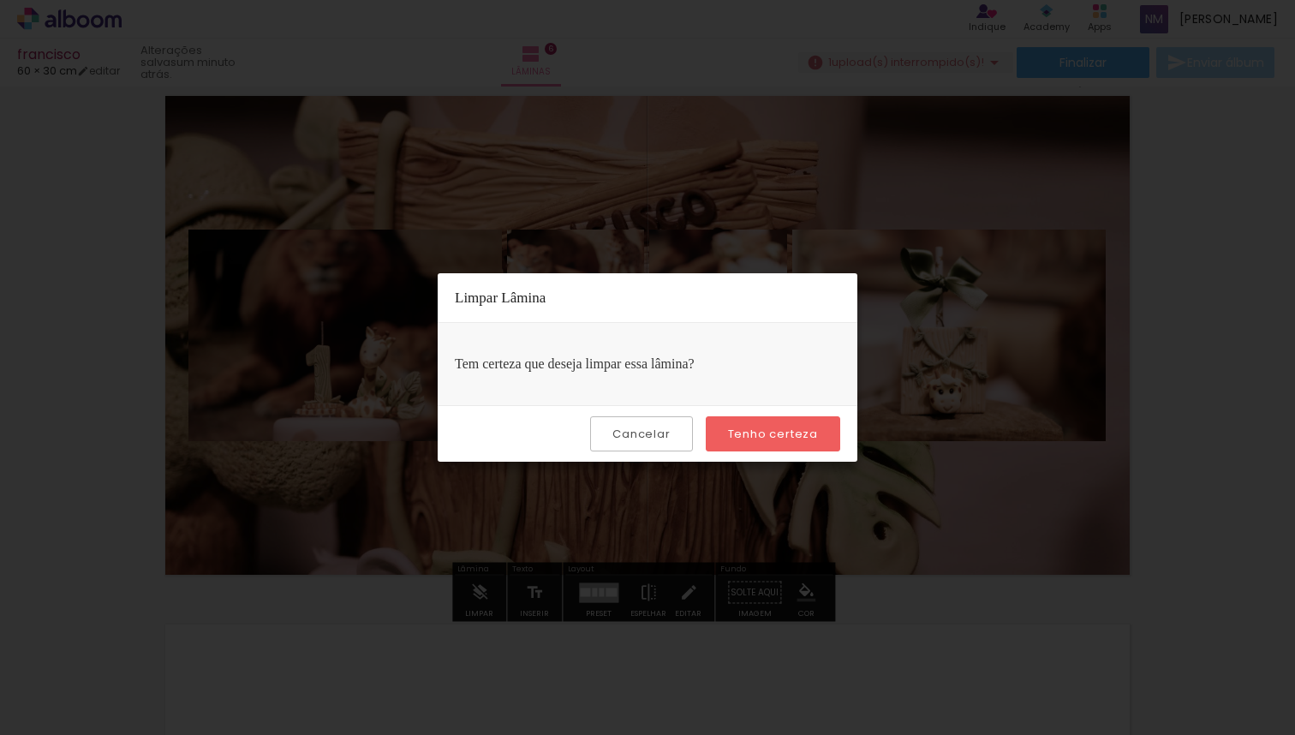
click at [779, 447] on paper-button "Tenho certeza" at bounding box center [773, 433] width 134 height 35
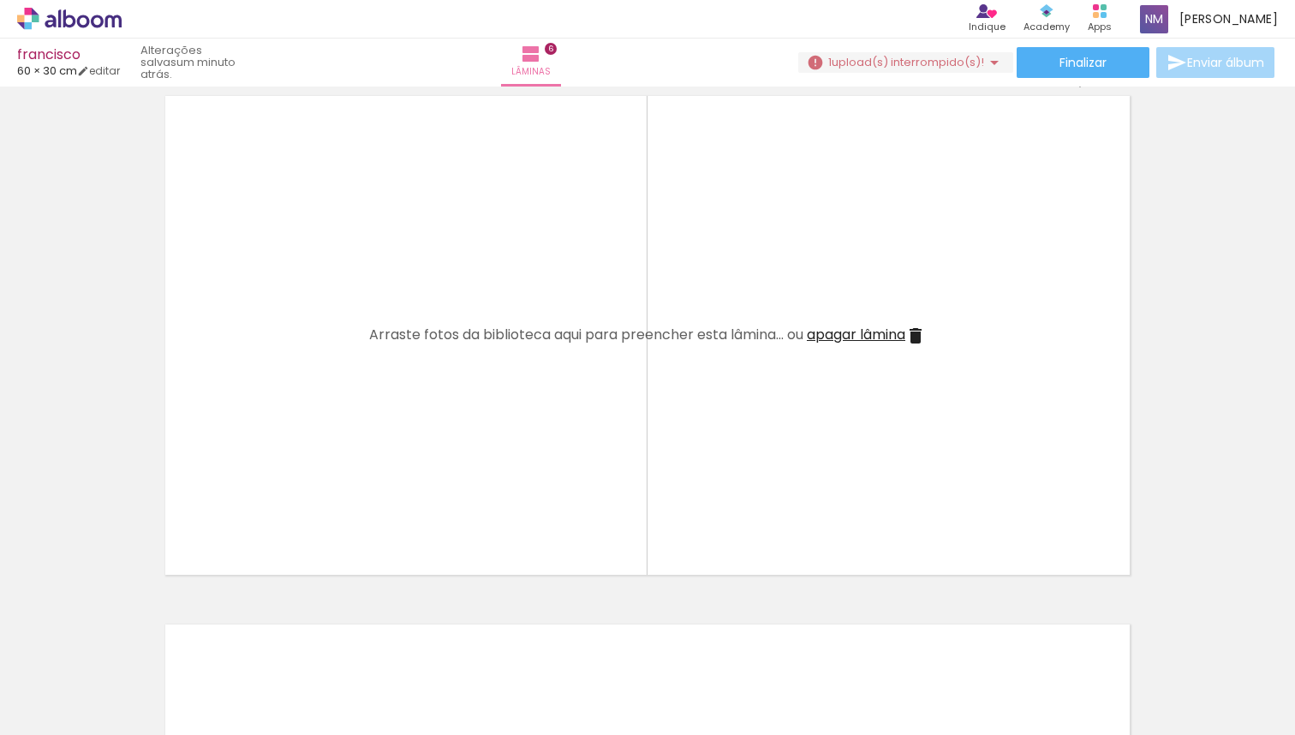
scroll to position [3, 1785]
drag, startPoint x: 1065, startPoint y: 722, endPoint x: 1033, endPoint y: 723, distance: 31.7
click at [140, 723] on iron-horizontal-list at bounding box center [123, 681] width 34 height 107
drag, startPoint x: 1179, startPoint y: 730, endPoint x: 1138, endPoint y: 729, distance: 41.1
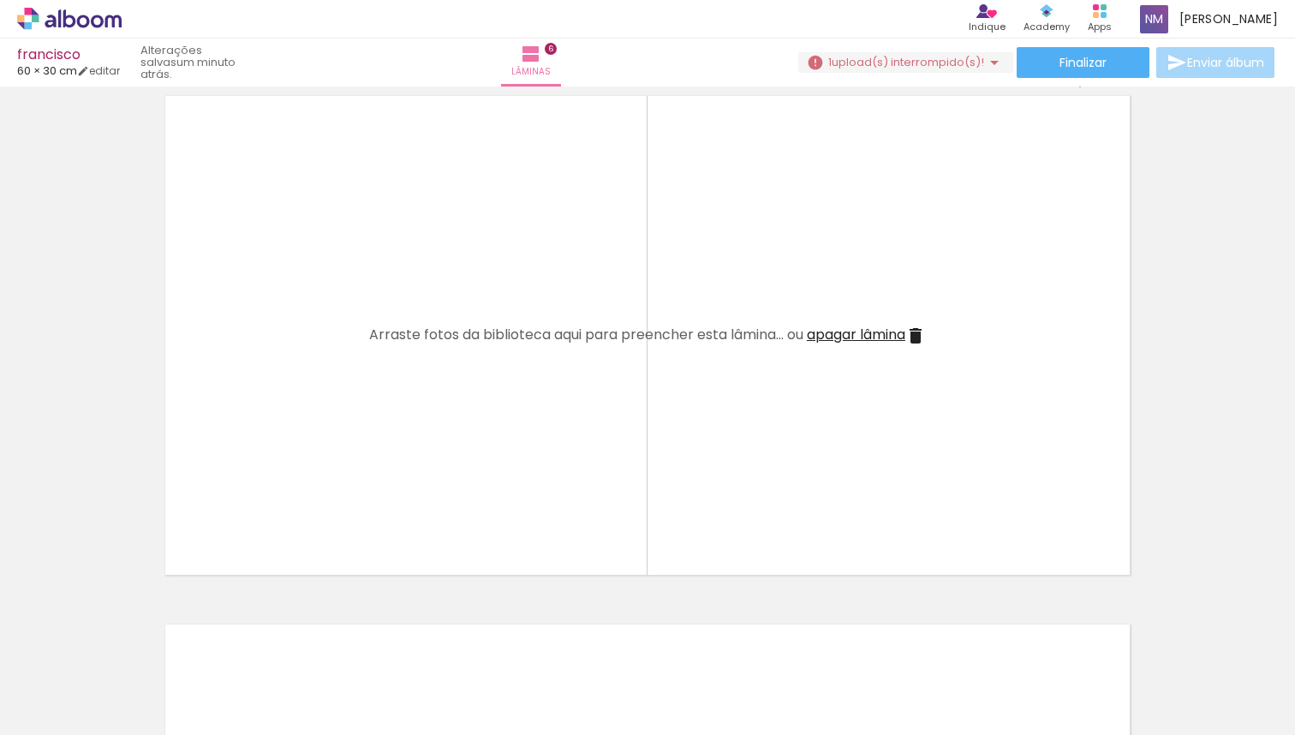
click at [140, 729] on iron-horizontal-list at bounding box center [123, 681] width 34 height 107
click at [709, 686] on div at bounding box center [670, 676] width 77 height 51
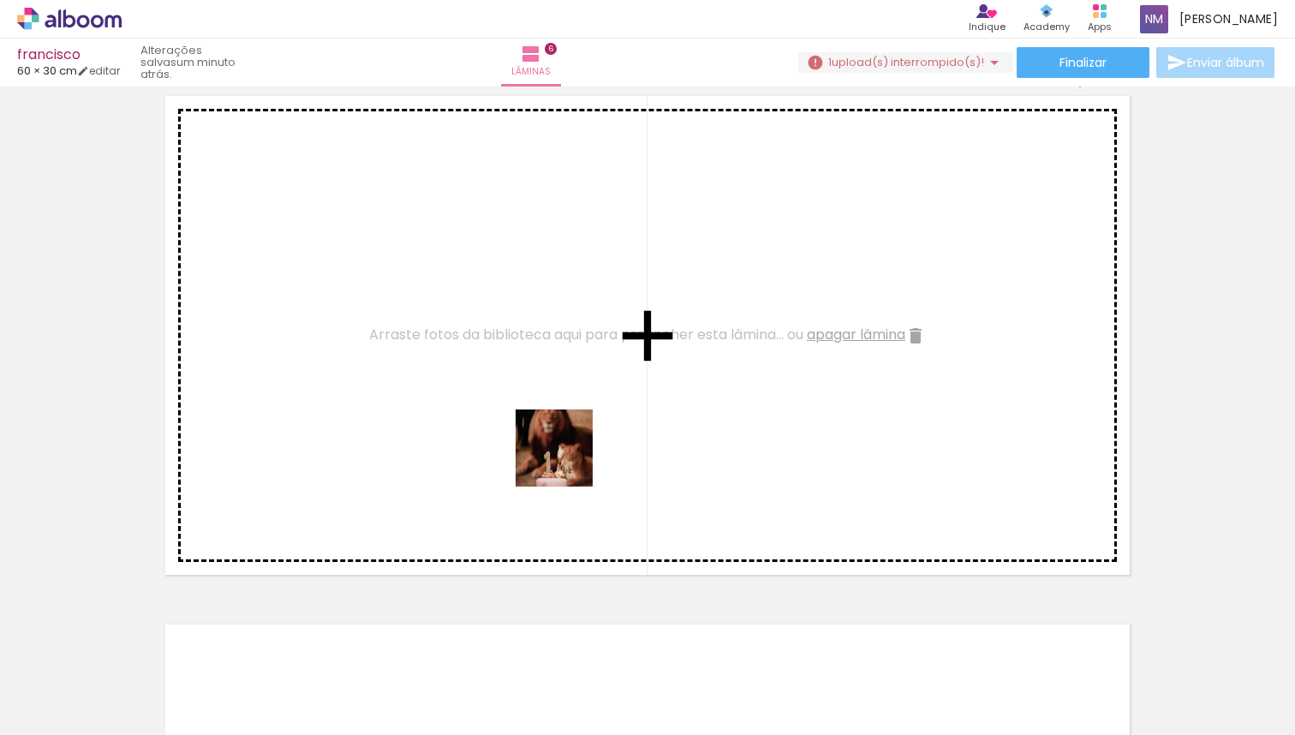
drag, startPoint x: 791, startPoint y: 686, endPoint x: 475, endPoint y: 400, distance: 425.7
click at [475, 400] on quentale-workspace at bounding box center [647, 367] width 1295 height 735
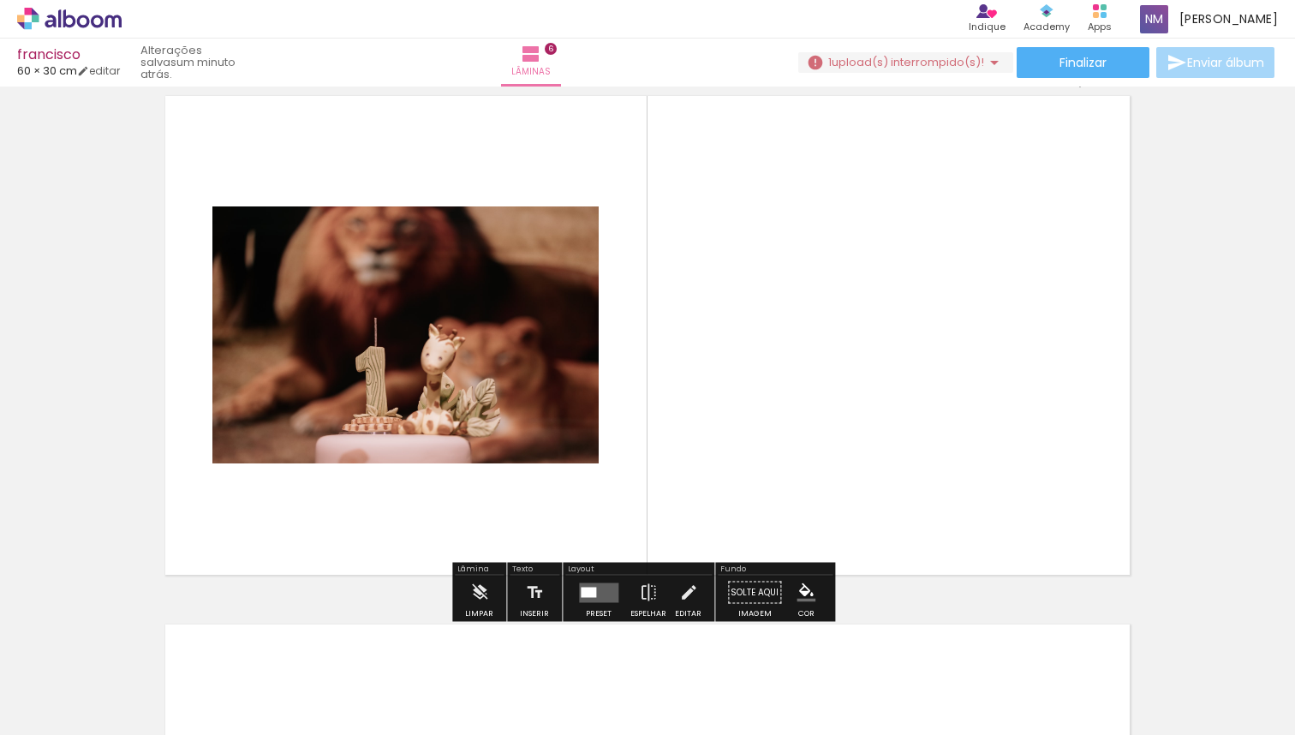
click at [709, 684] on div at bounding box center [670, 676] width 77 height 51
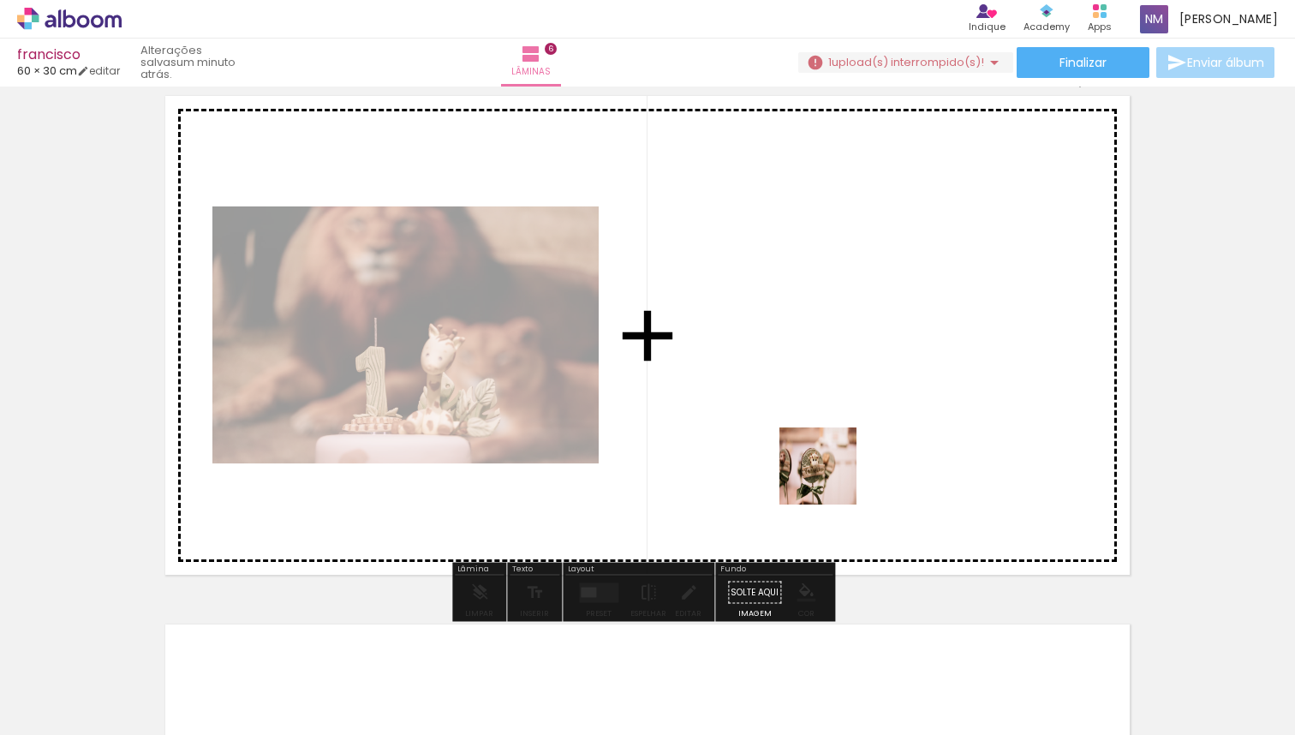
drag, startPoint x: 890, startPoint y: 684, endPoint x: 836, endPoint y: 395, distance: 294.5
click at [836, 395] on quentale-workspace at bounding box center [647, 367] width 1295 height 735
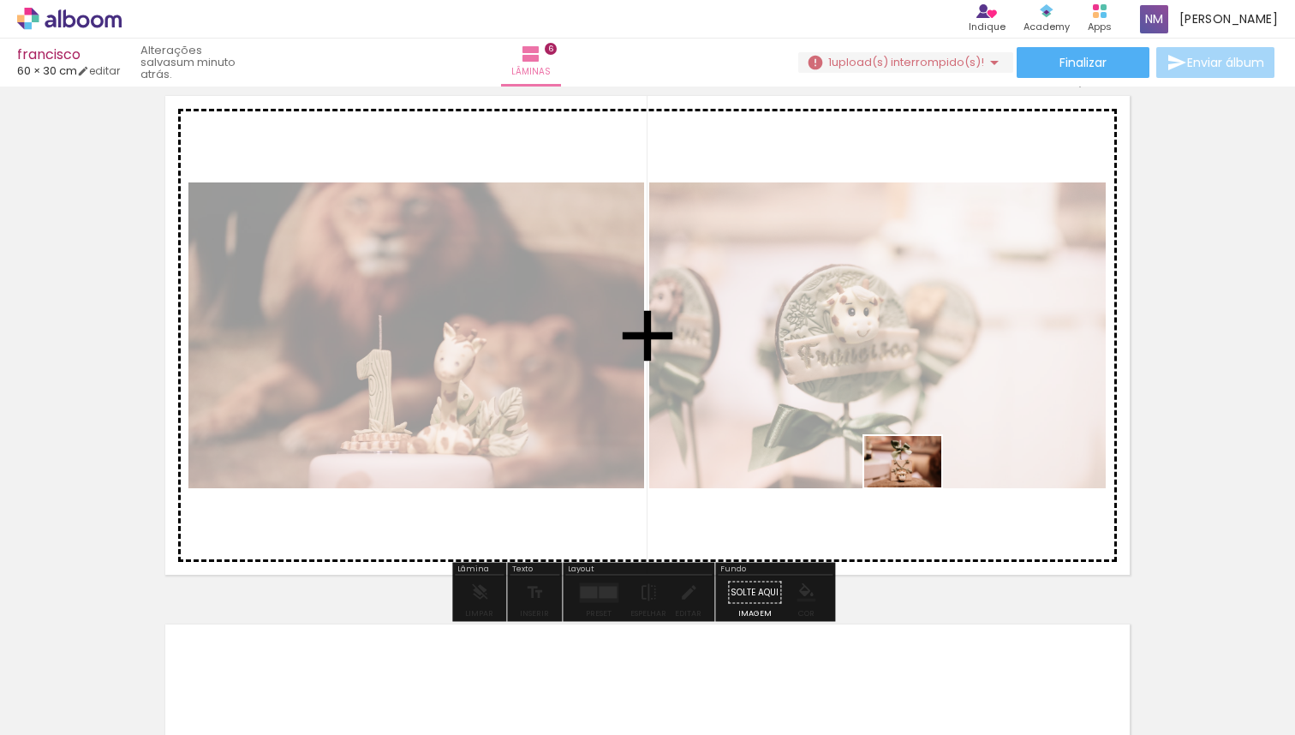
drag, startPoint x: 1068, startPoint y: 678, endPoint x: 916, endPoint y: 487, distance: 244.4
click at [916, 487] on quentale-workspace at bounding box center [647, 367] width 1295 height 735
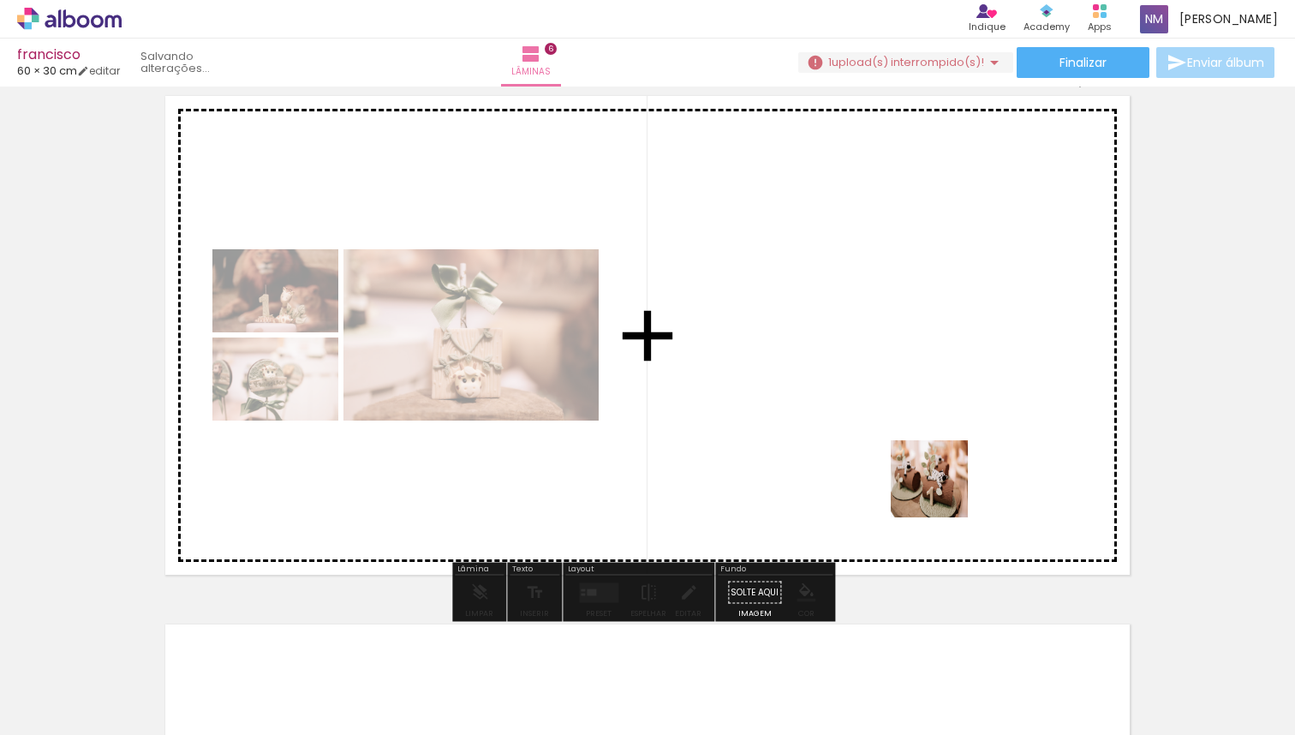
drag, startPoint x: 1252, startPoint y: 690, endPoint x: 920, endPoint y: 478, distance: 394.0
click at [920, 478] on quentale-workspace at bounding box center [647, 367] width 1295 height 735
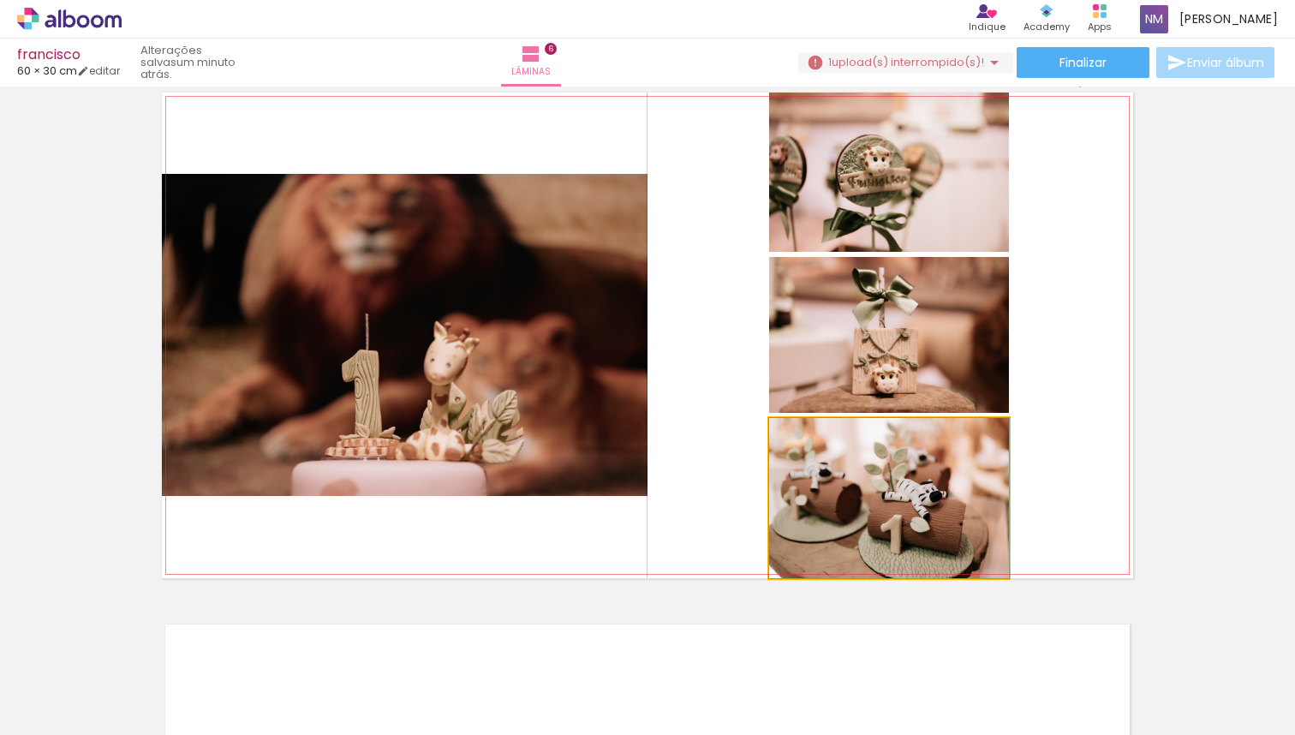
drag, startPoint x: 920, startPoint y: 478, endPoint x: 964, endPoint y: 525, distance: 64.2
click at [911, 528] on quentale-photo at bounding box center [889, 498] width 240 height 160
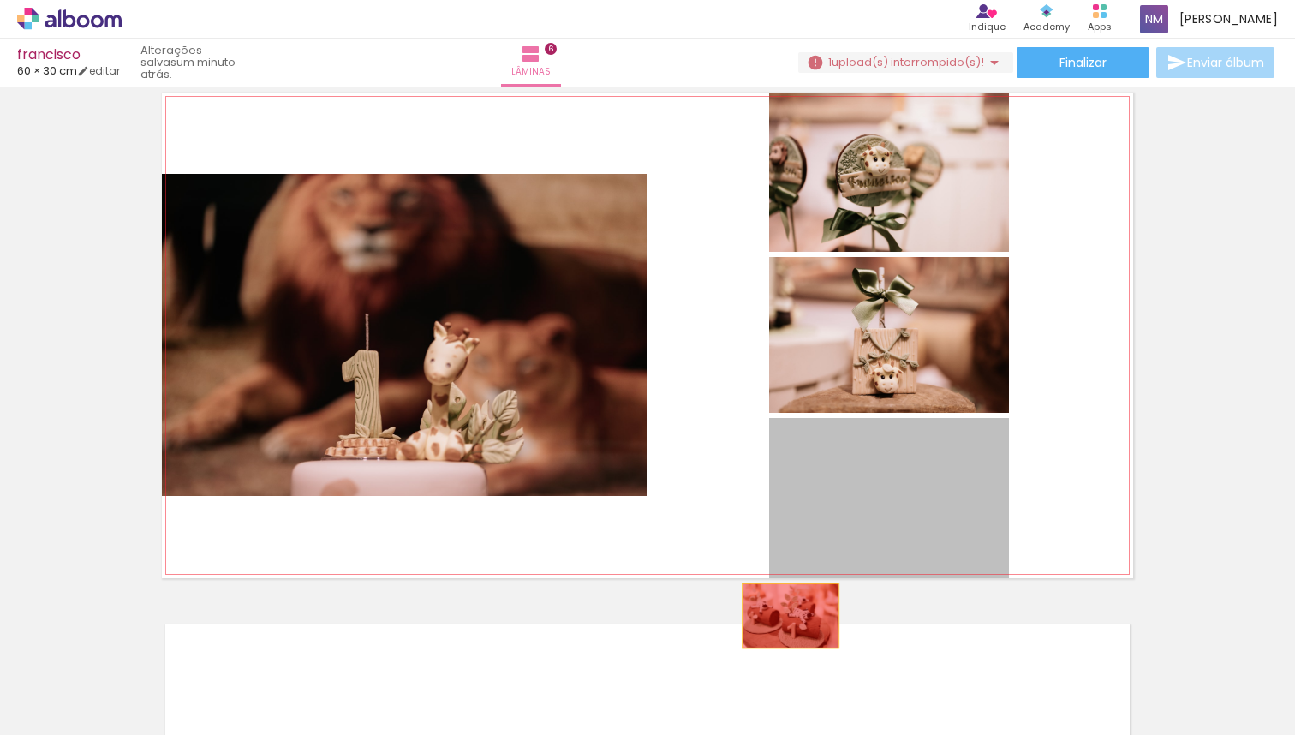
drag, startPoint x: 925, startPoint y: 487, endPoint x: 785, endPoint y: 616, distance: 191.0
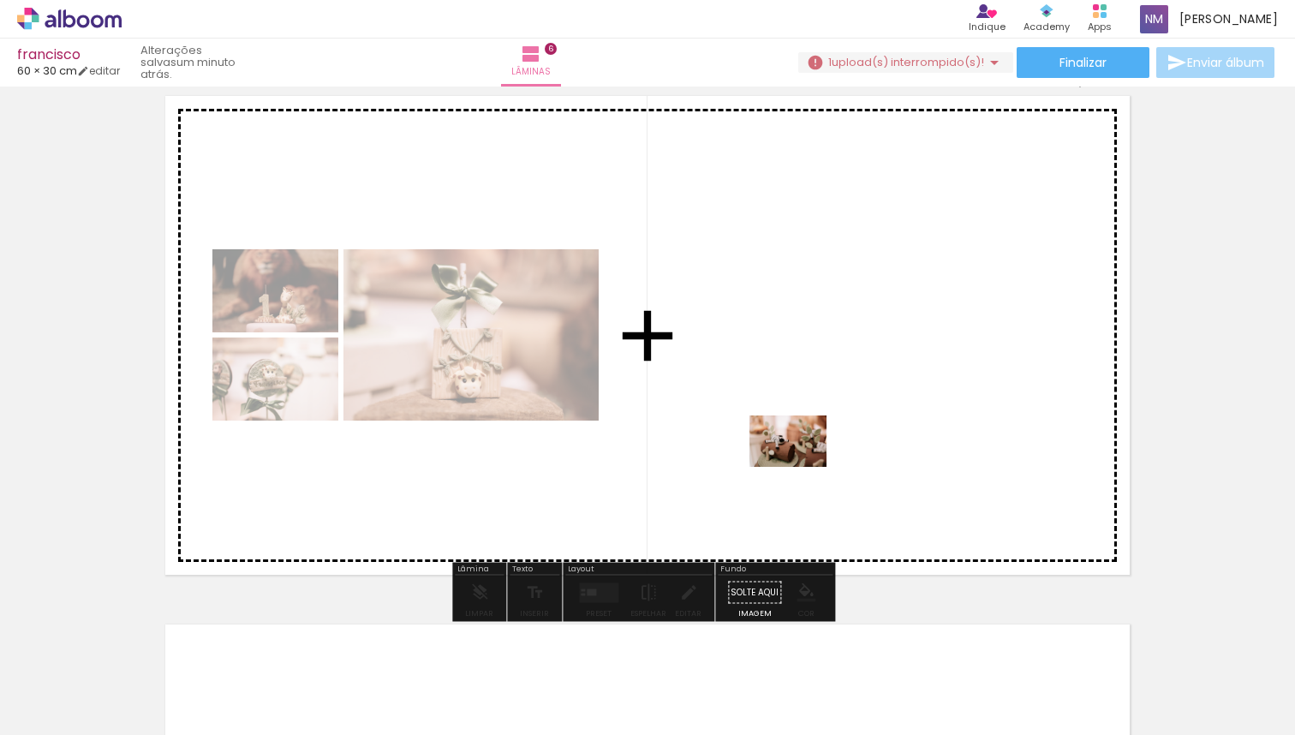
drag, startPoint x: 1164, startPoint y: 702, endPoint x: 801, endPoint y: 467, distance: 432.4
click at [801, 467] on quentale-workspace at bounding box center [647, 367] width 1295 height 735
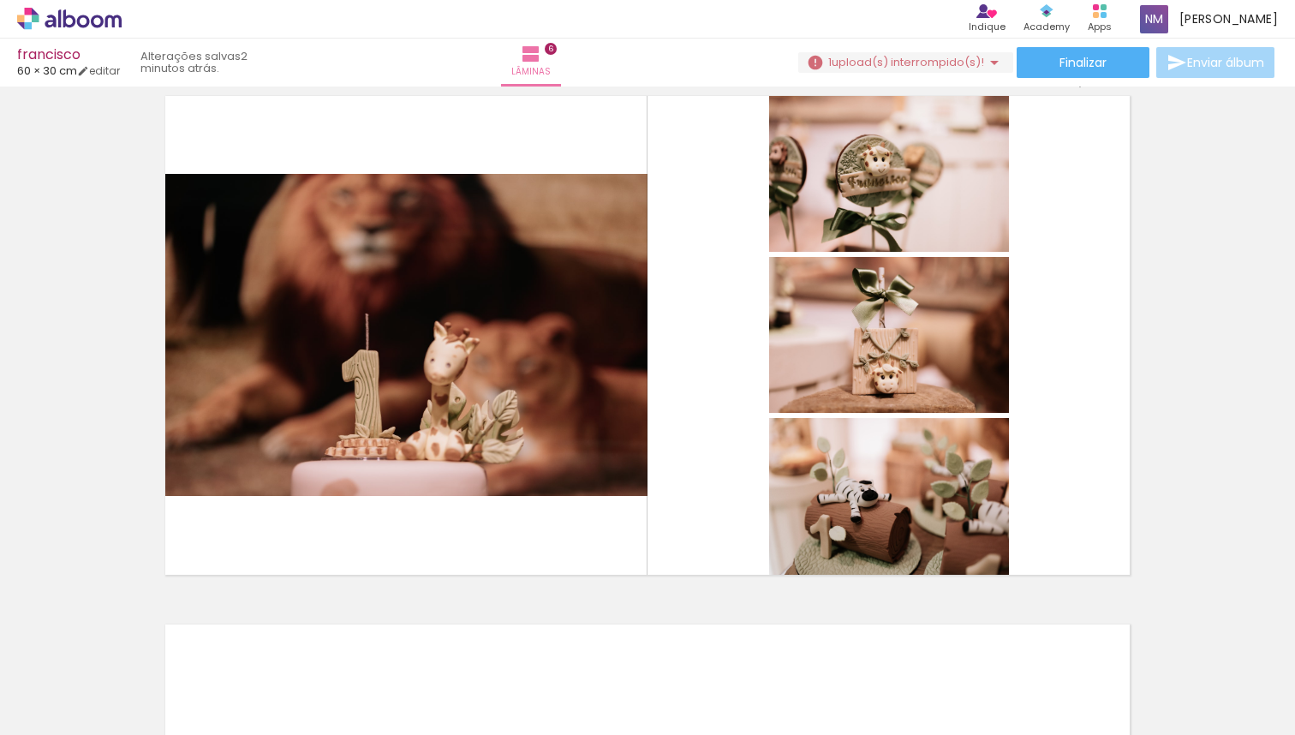
click at [1270, 716] on quentale-thumb at bounding box center [1246, 677] width 96 height 99
drag, startPoint x: 1247, startPoint y: 717, endPoint x: 1272, endPoint y: 714, distance: 25.1
click at [1272, 714] on quentale-thumb at bounding box center [1246, 677] width 96 height 99
drag, startPoint x: 1265, startPoint y: 720, endPoint x: 1251, endPoint y: 695, distance: 29.5
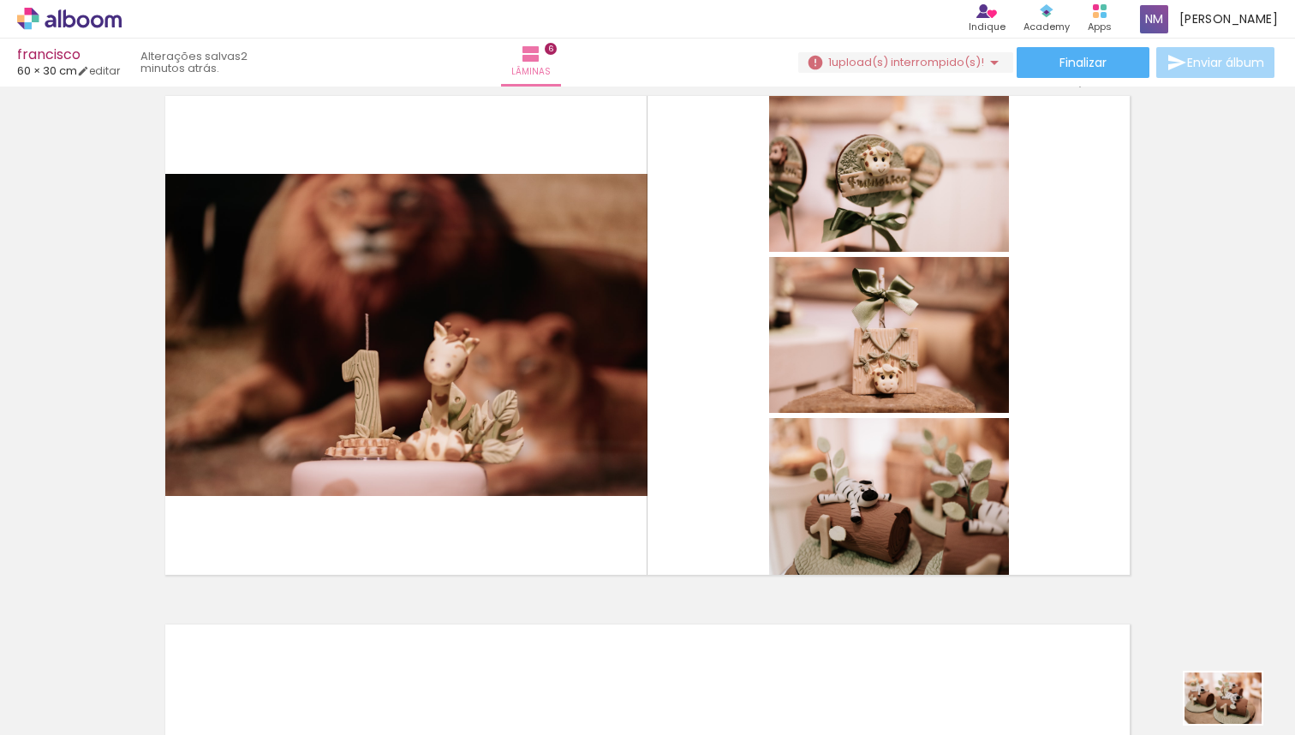
click at [1251, 704] on quentale-thumb at bounding box center [1246, 677] width 96 height 99
click at [140, 730] on iron-horizontal-list at bounding box center [123, 681] width 34 height 107
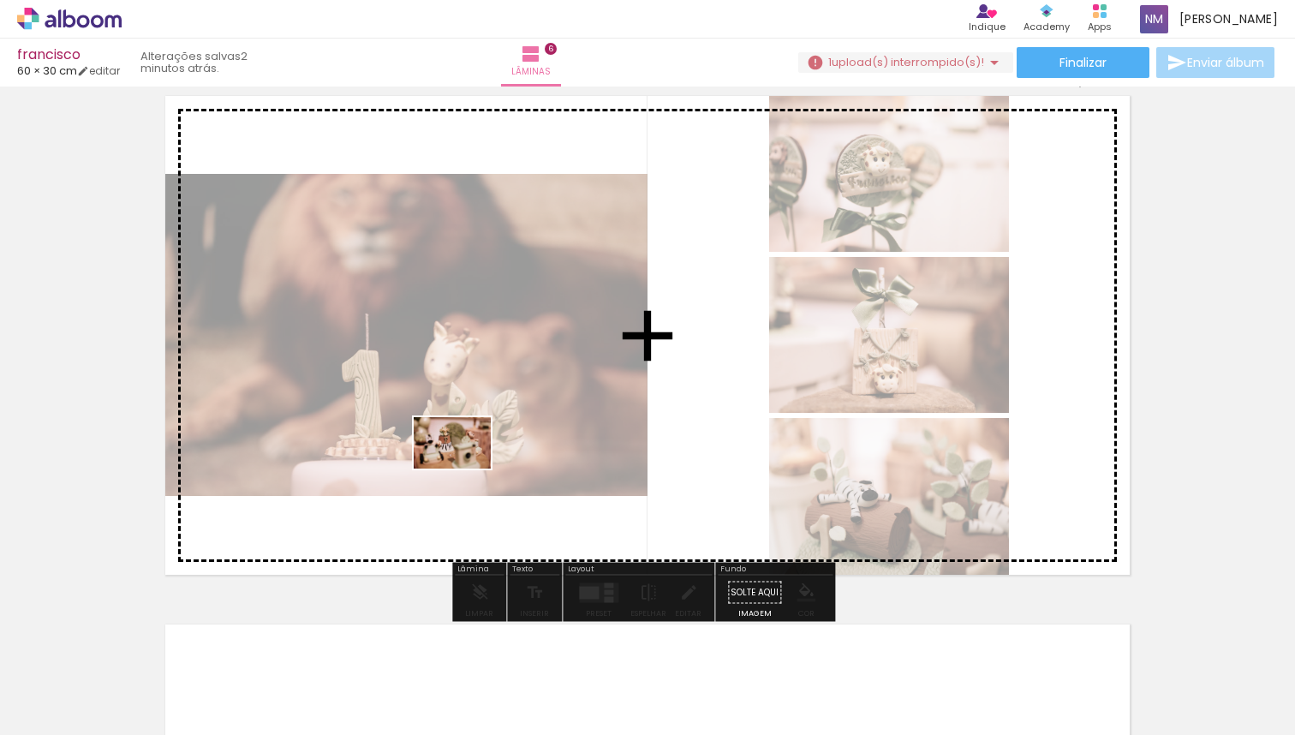
drag, startPoint x: 299, startPoint y: 693, endPoint x: 473, endPoint y: 463, distance: 288.0
click at [473, 463] on quentale-workspace at bounding box center [647, 367] width 1295 height 735
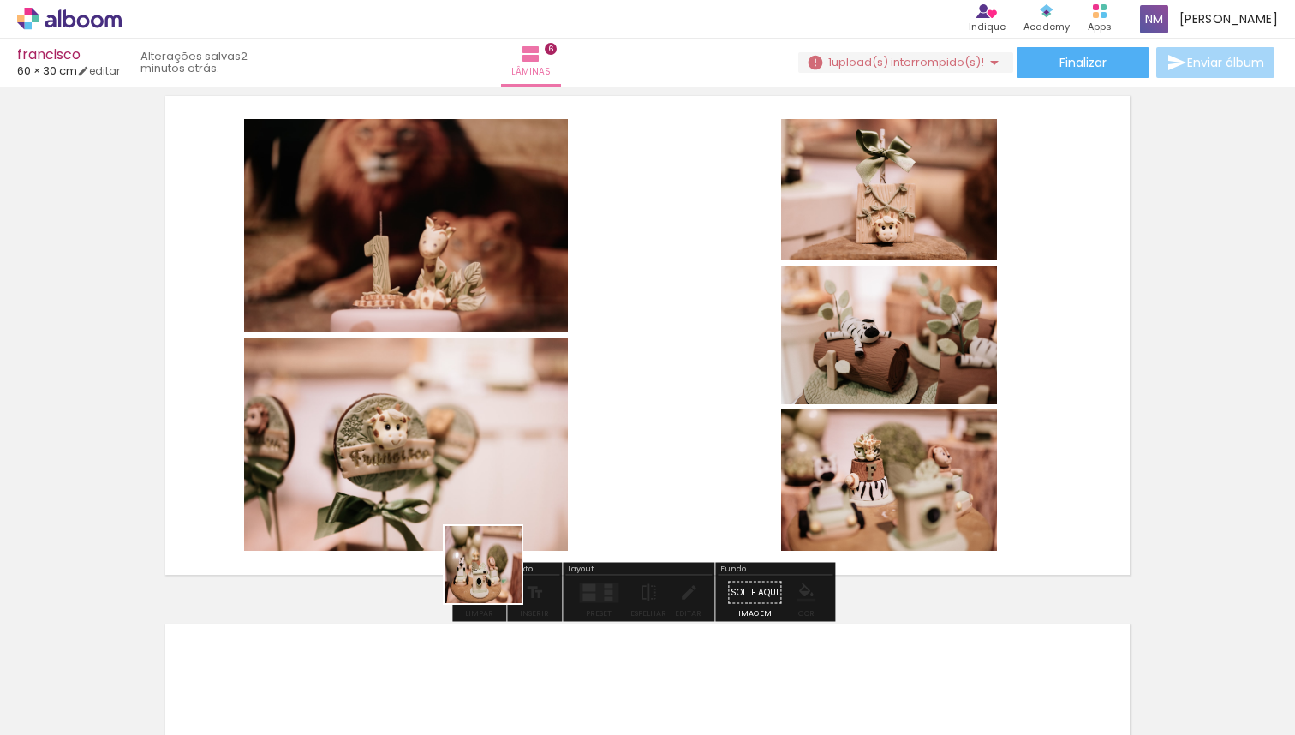
drag, startPoint x: 397, startPoint y: 688, endPoint x: 532, endPoint y: 541, distance: 198.9
click at [532, 541] on quentale-workspace at bounding box center [647, 367] width 1295 height 735
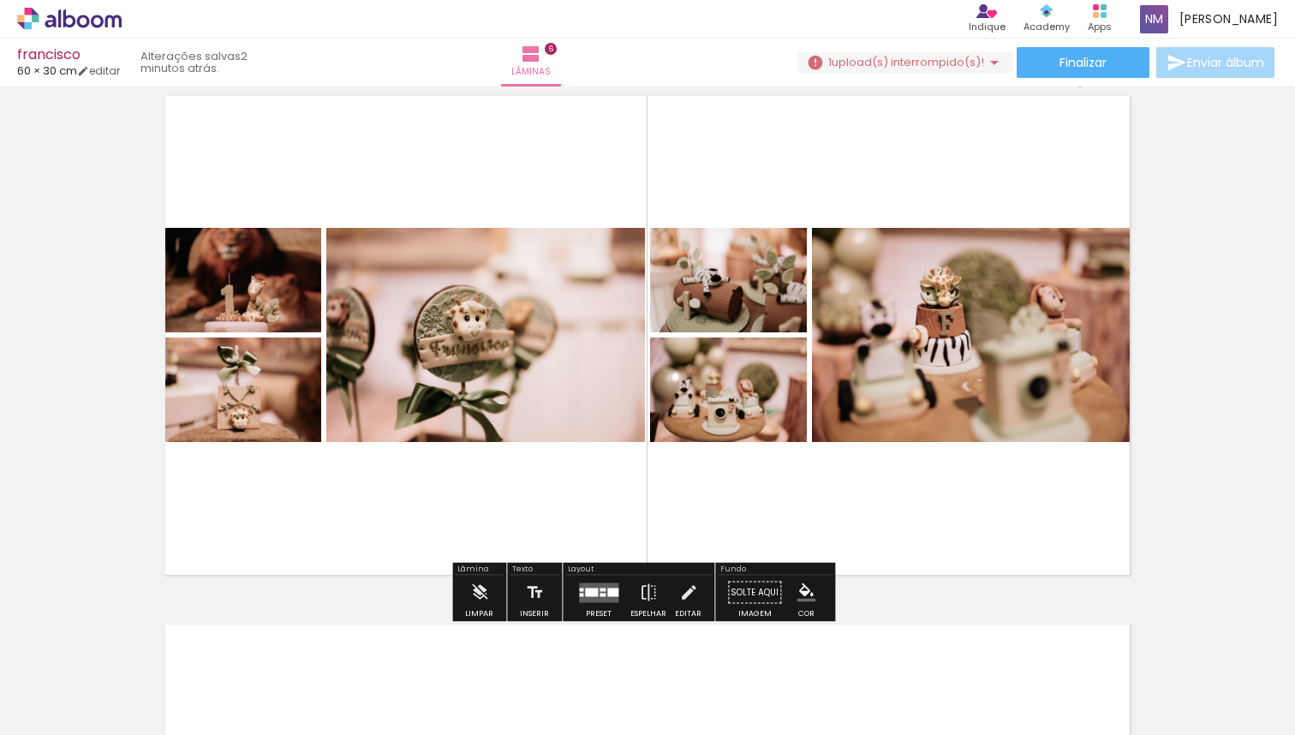
click at [608, 591] on div at bounding box center [612, 592] width 11 height 9
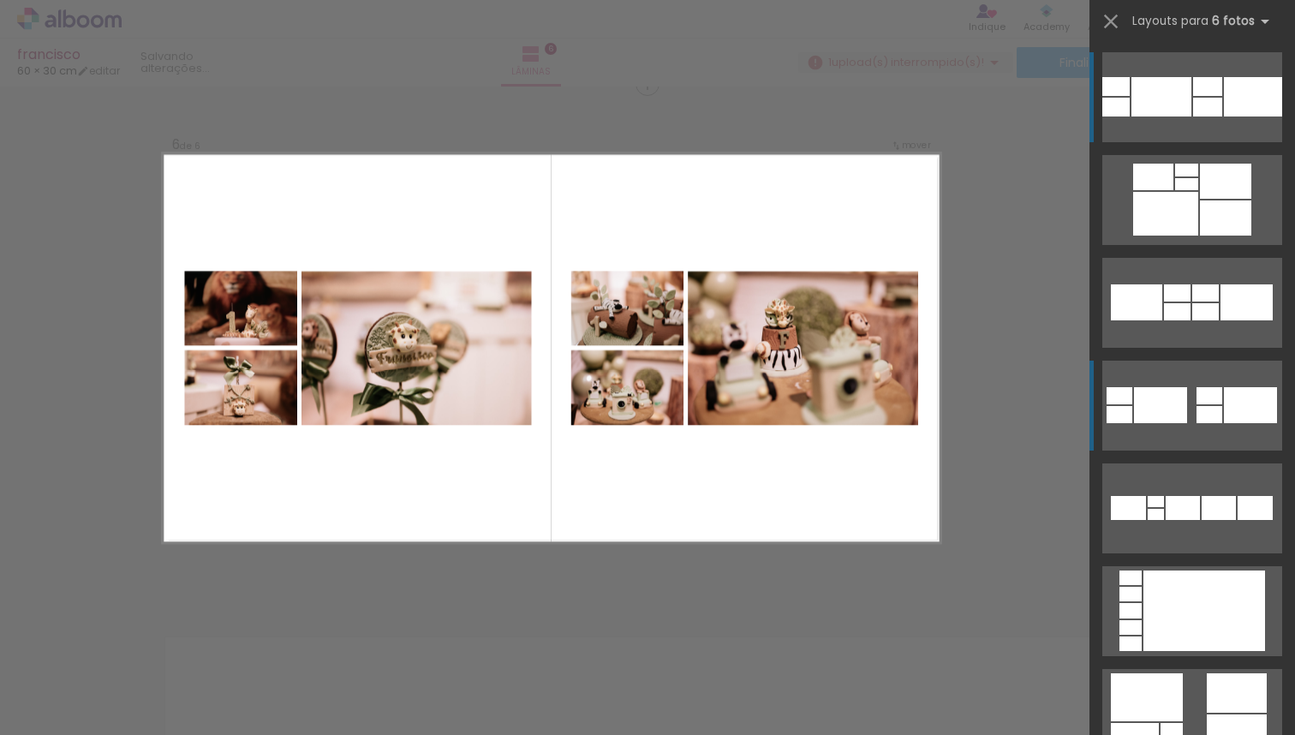
scroll to position [2664, 0]
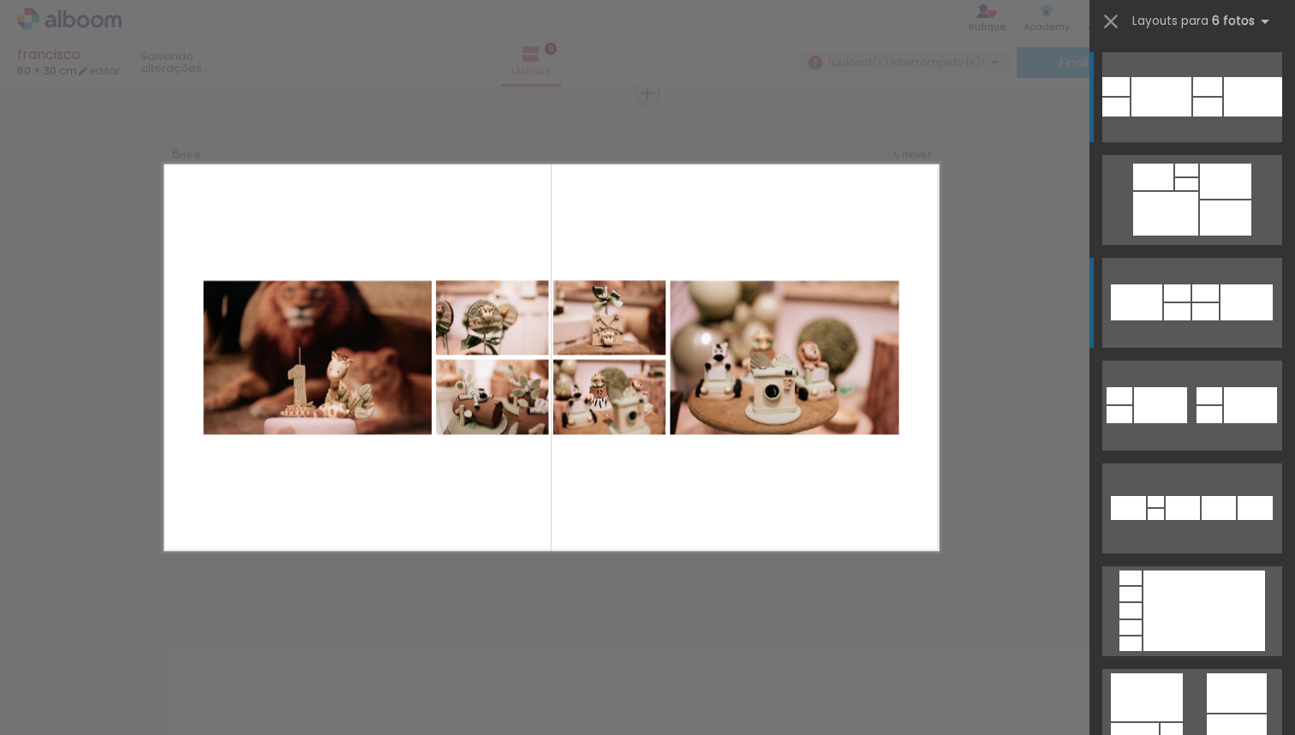
click at [1200, 199] on div at bounding box center [1225, 181] width 51 height 35
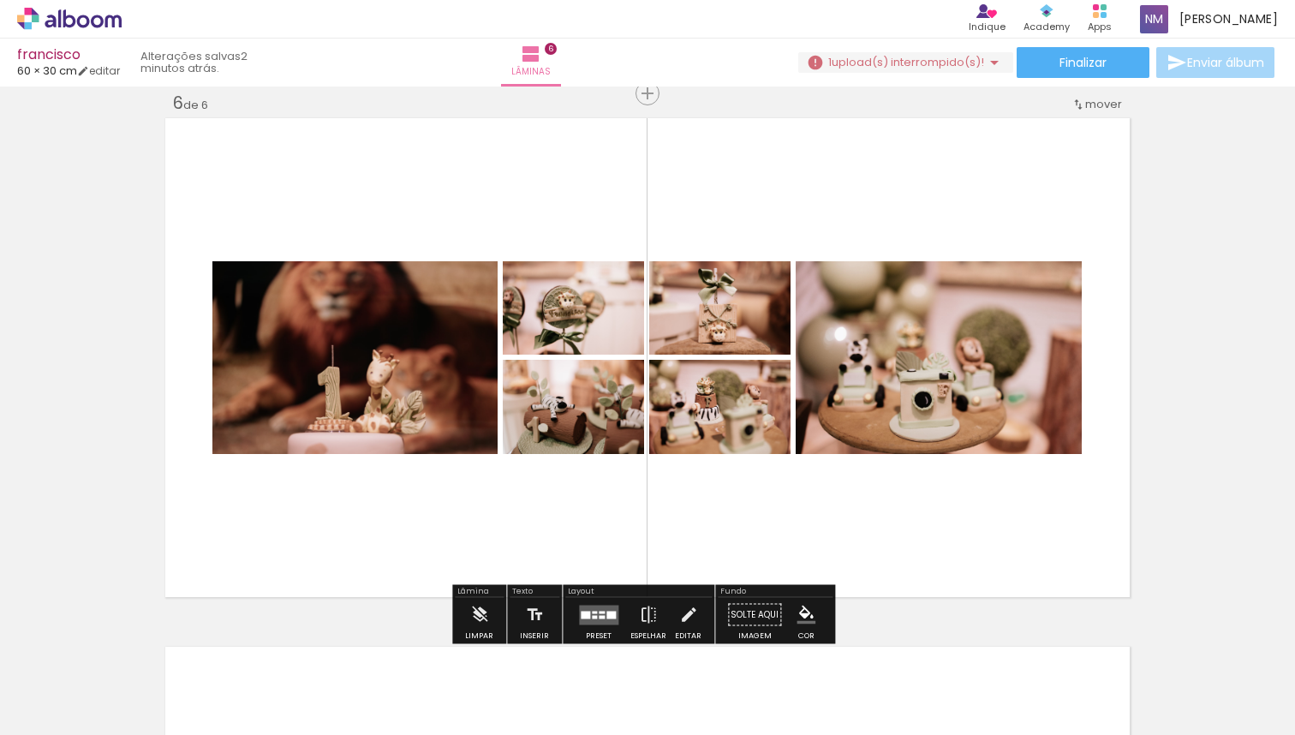
click at [606, 618] on div at bounding box center [610, 615] width 9 height 8
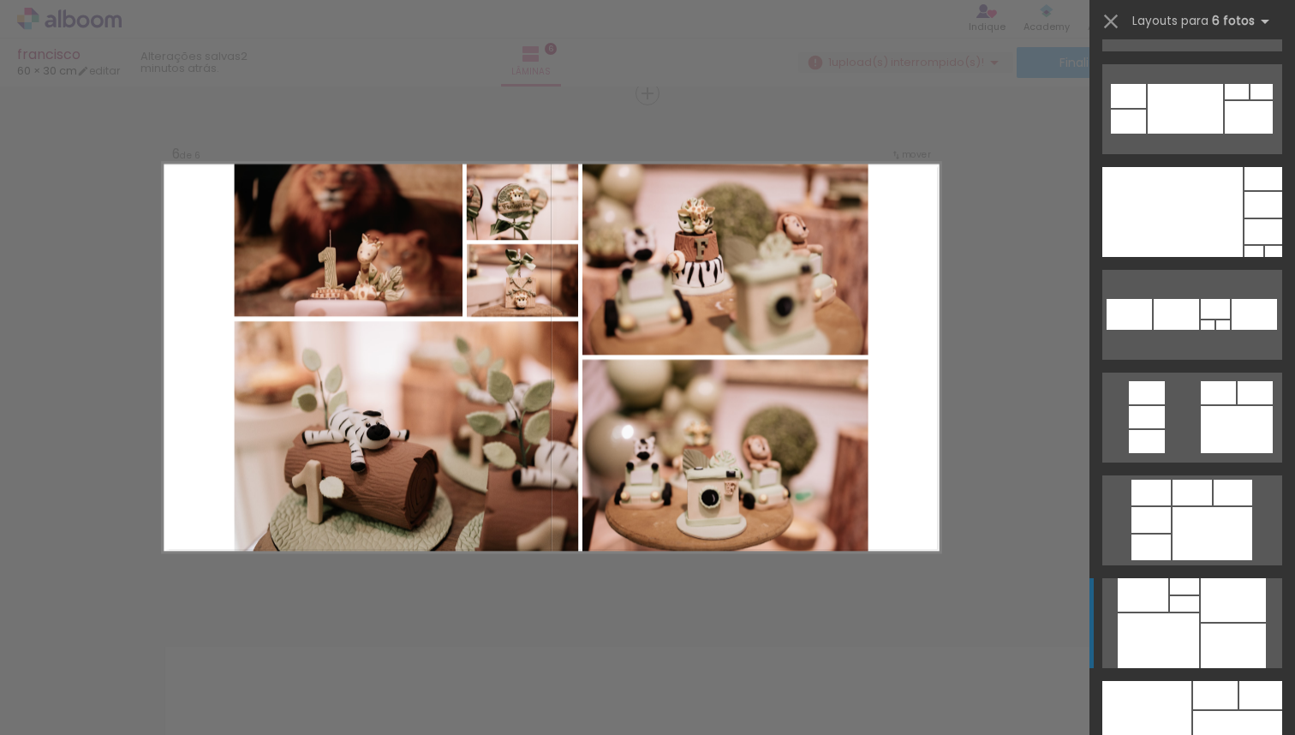
scroll to position [1018, 0]
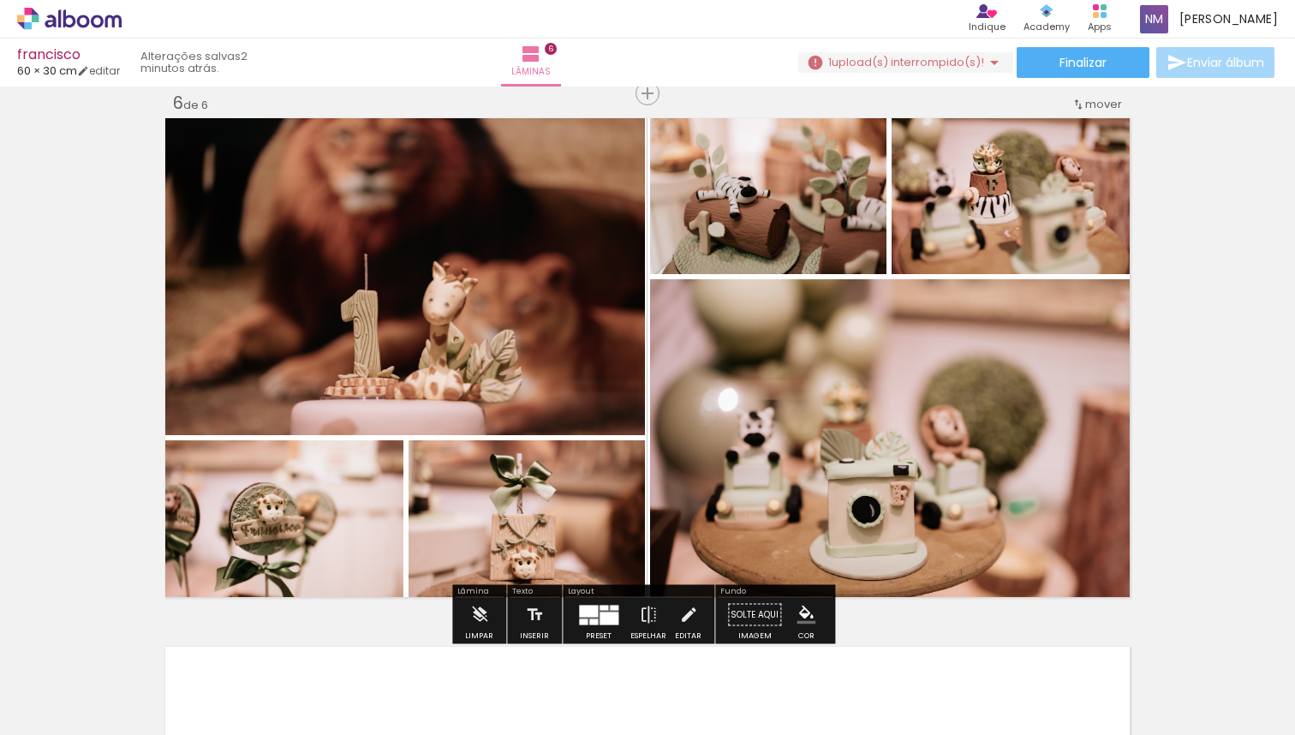
click at [290, 537] on quentale-photo at bounding box center [283, 520] width 242 height 160
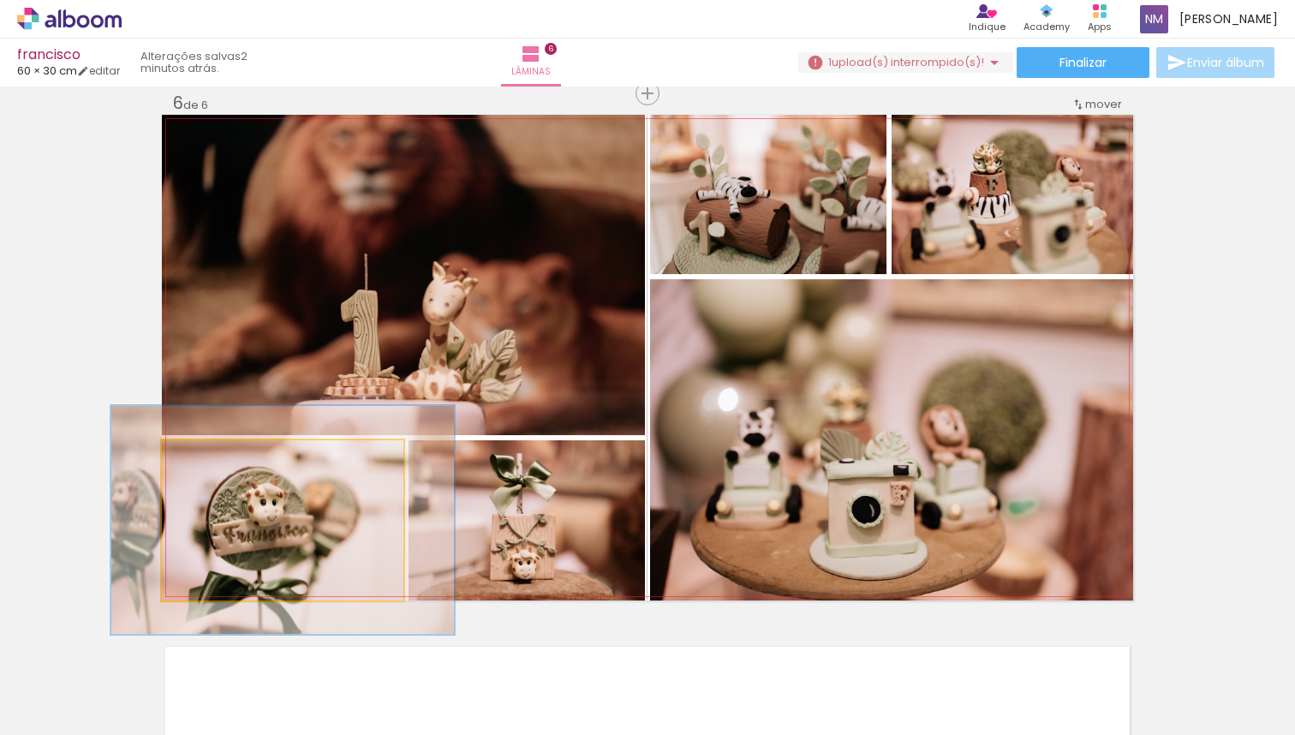
drag, startPoint x: 193, startPoint y: 460, endPoint x: 228, endPoint y: 462, distance: 35.2
type paper-slider "142"
click at [219, 463] on div at bounding box center [226, 458] width 15 height 15
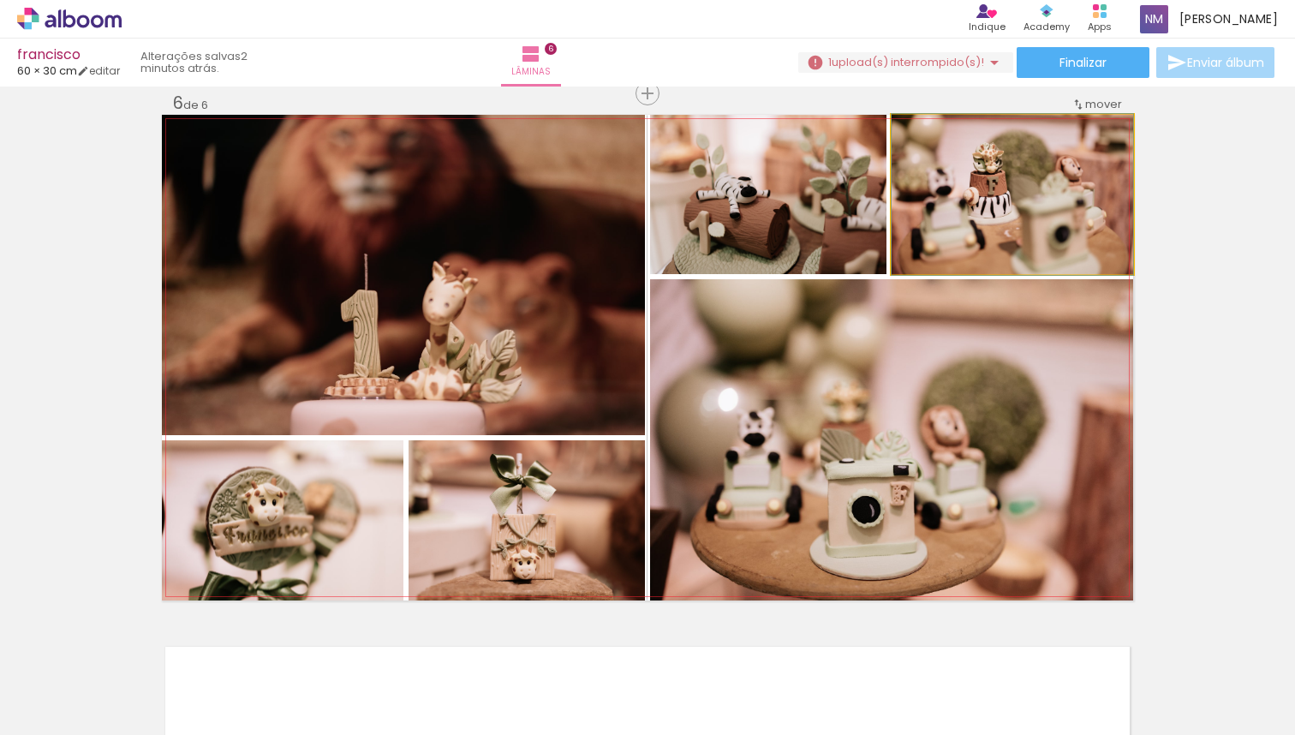
click at [1016, 202] on quentale-photo at bounding box center [1013, 194] width 242 height 159
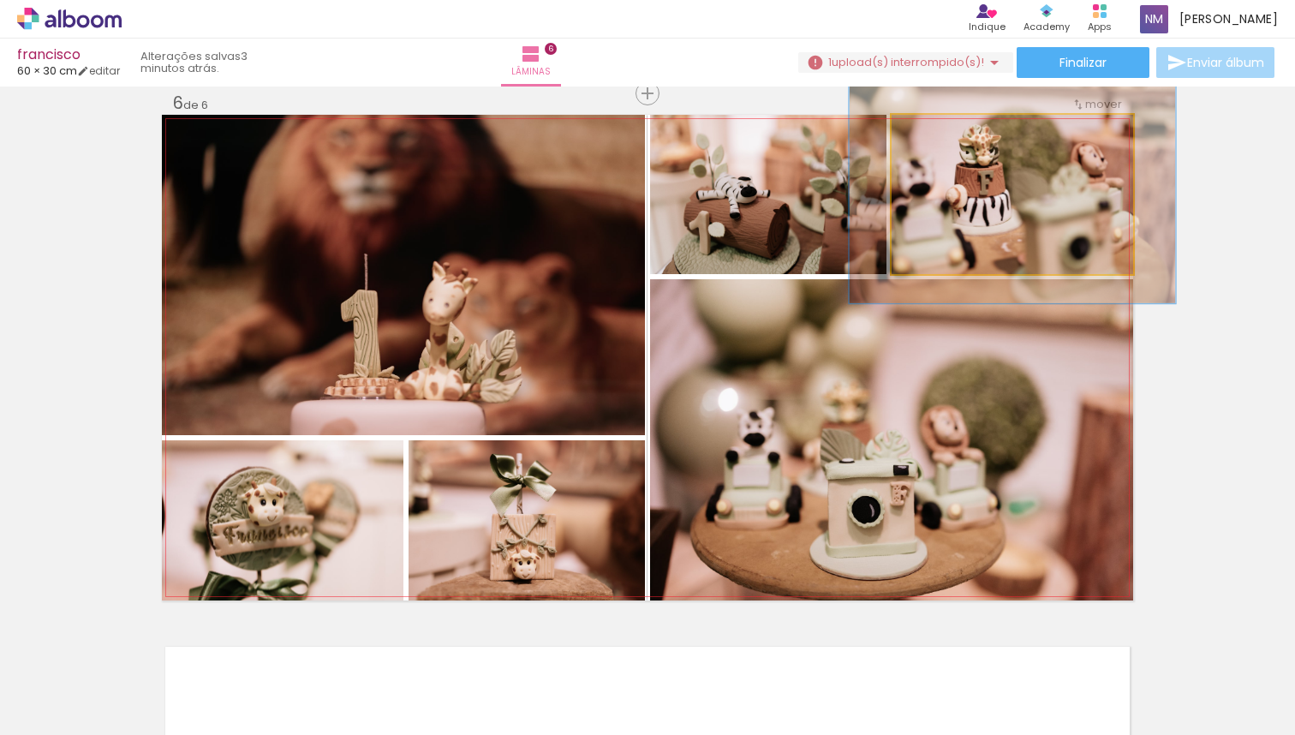
drag, startPoint x: 922, startPoint y: 140, endPoint x: 942, endPoint y: 146, distance: 21.4
type paper-slider "135"
click at [942, 146] on div at bounding box center [952, 132] width 27 height 27
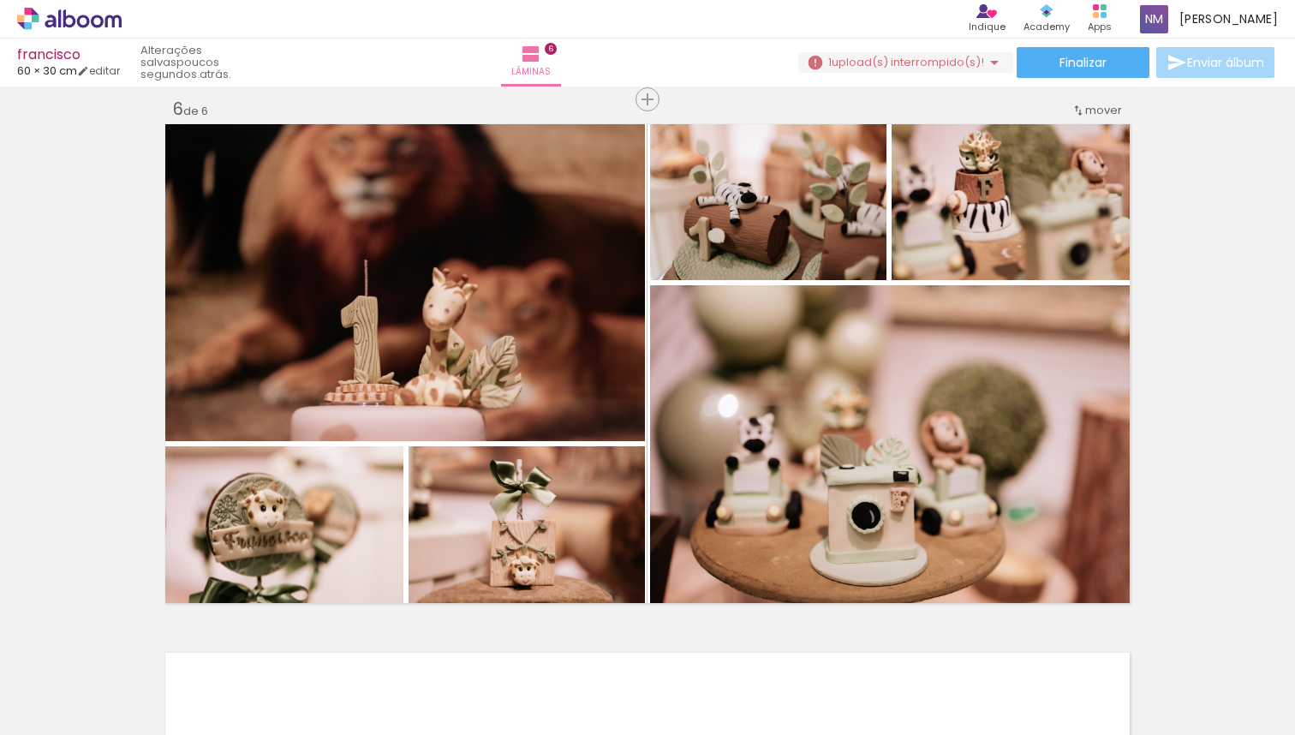
scroll to position [2592, 0]
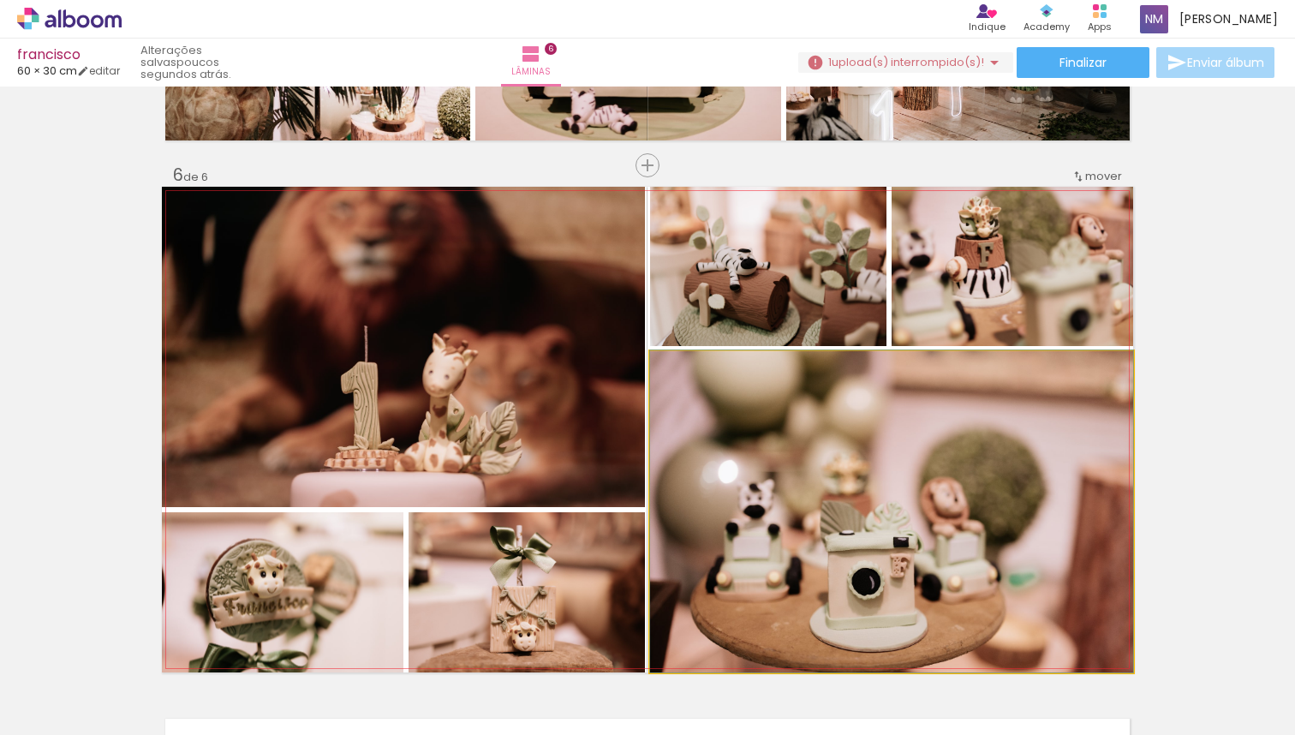
click at [1053, 481] on quentale-photo at bounding box center [891, 511] width 483 height 321
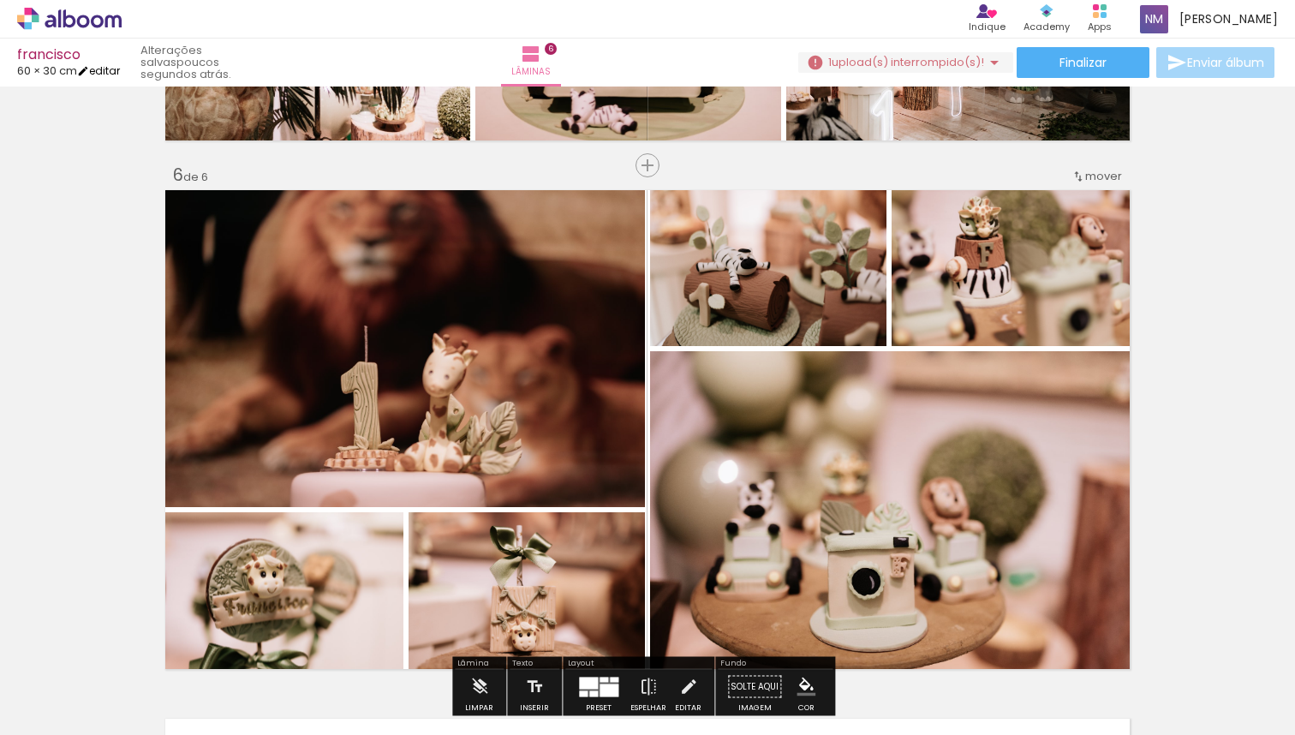
click at [102, 69] on link "editar" at bounding box center [98, 70] width 43 height 15
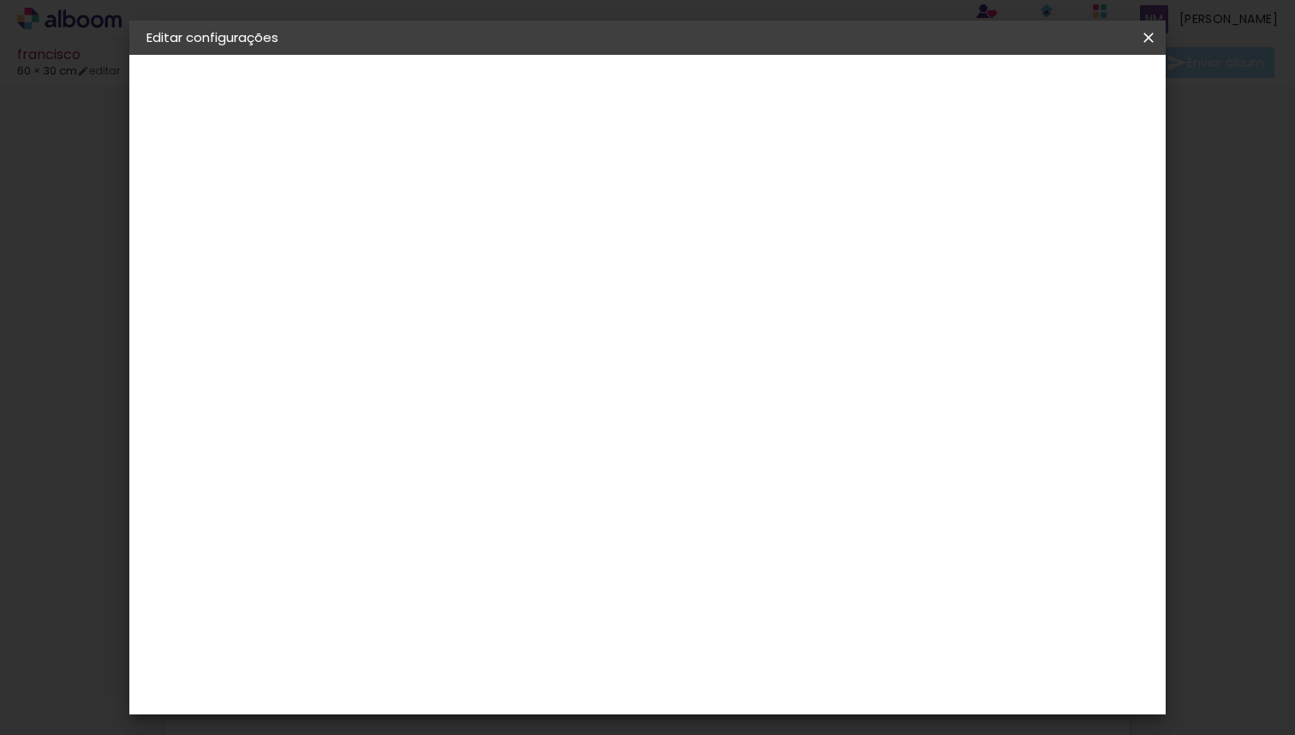
type input "3"
type paper-input "3"
click at [1070, 253] on input "3" at bounding box center [1067, 259] width 31 height 26
type input "4"
type paper-input "4"
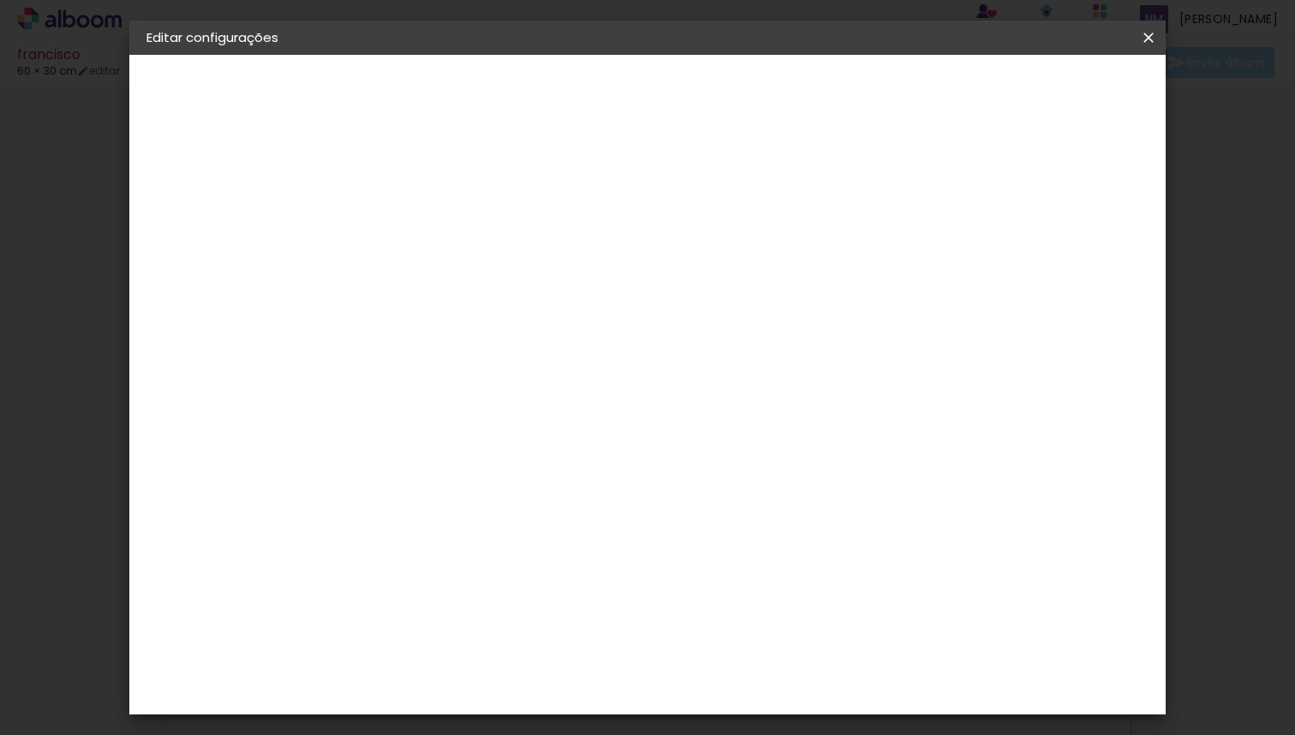
click at [1070, 253] on input "4" at bounding box center [1065, 259] width 31 height 26
type input "5"
type paper-input "5"
click at [1070, 253] on input "5" at bounding box center [1063, 259] width 31 height 26
type input "6"
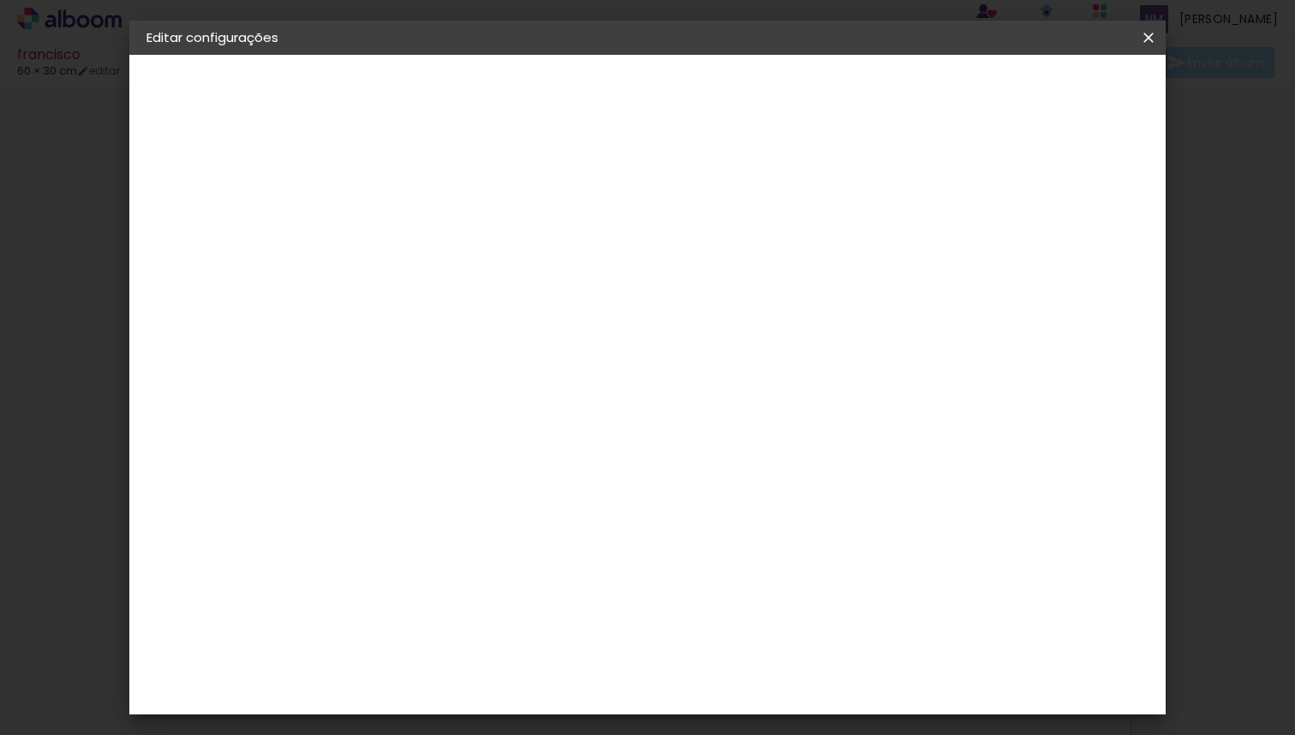
type paper-input "6"
click at [1070, 253] on input "6" at bounding box center [1061, 259] width 31 height 26
type input "7"
type paper-input "7"
click at [1070, 253] on input "7" at bounding box center [1059, 259] width 31 height 26
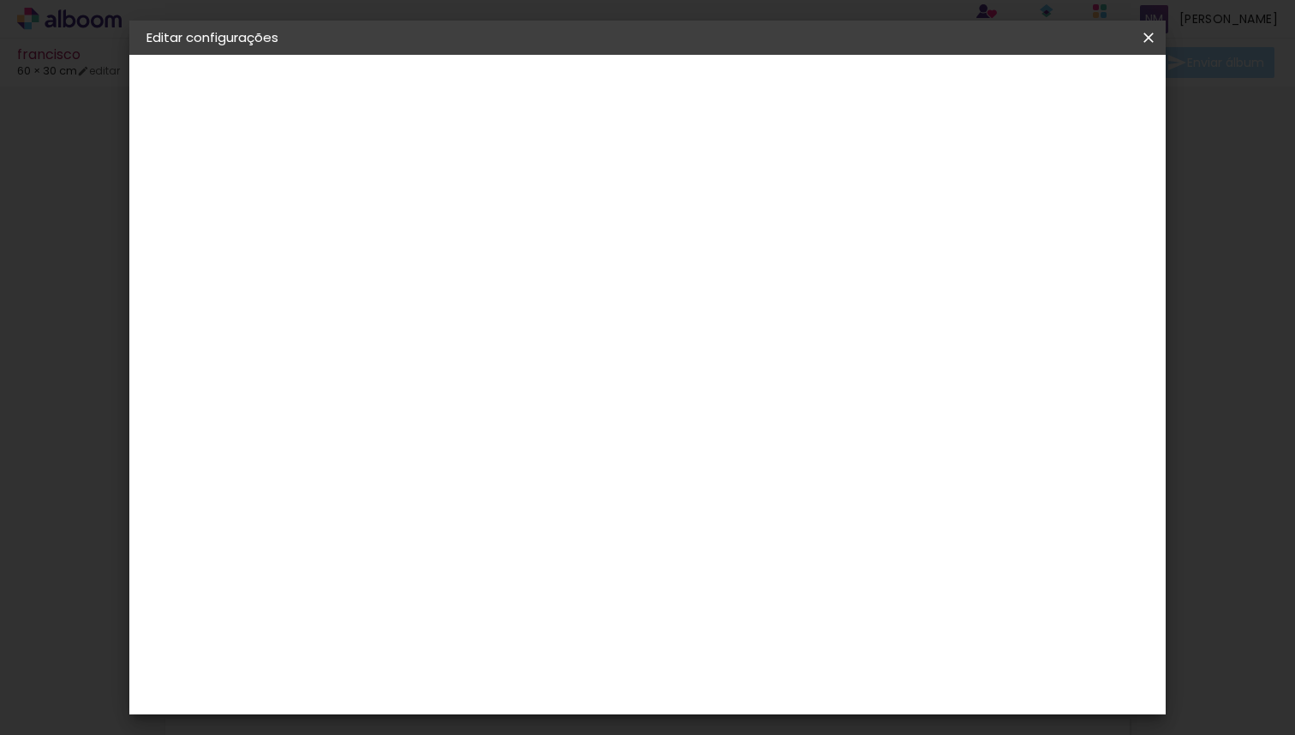
type input "8"
type paper-input "8"
click at [1070, 253] on input "8" at bounding box center [1057, 259] width 31 height 26
type input "9"
type paper-input "9"
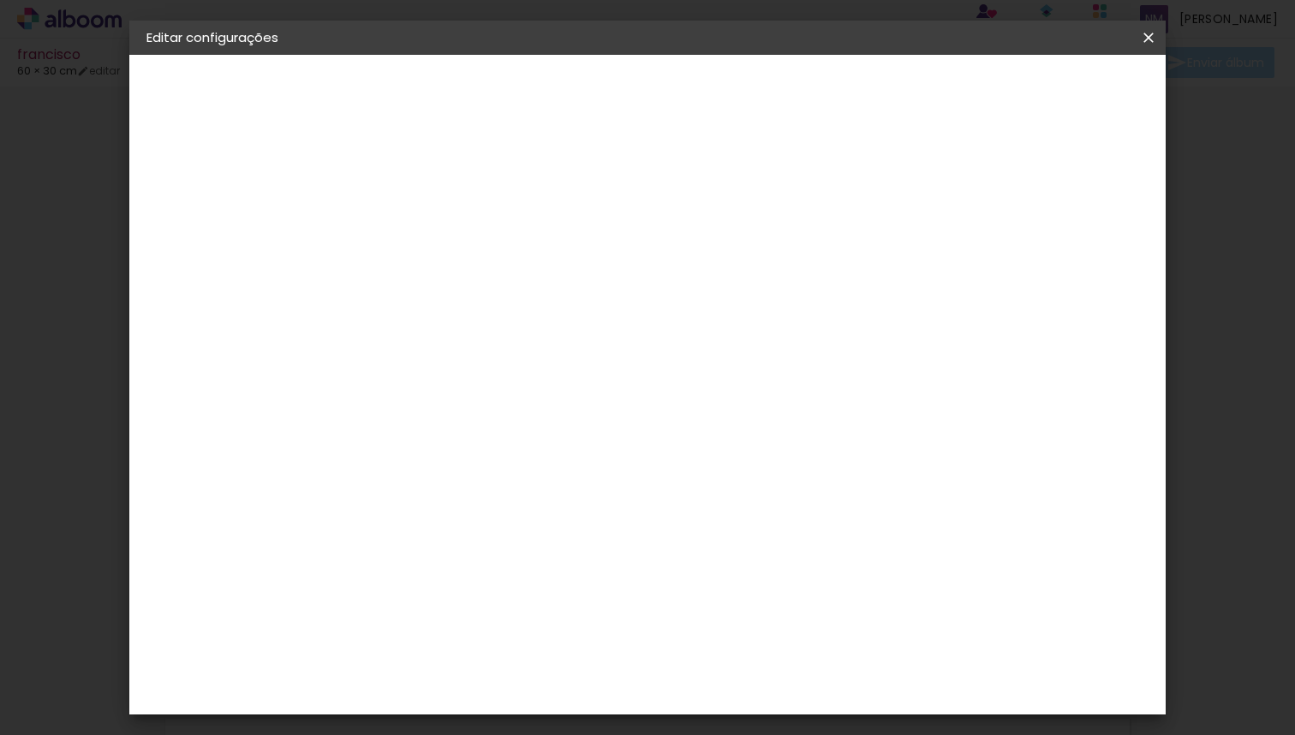
click at [1070, 253] on input "9" at bounding box center [1055, 259] width 31 height 26
click at [1069, 253] on input "9" at bounding box center [1053, 259] width 31 height 26
type input "10"
type paper-input "10"
click at [1066, 250] on input "10" at bounding box center [1053, 259] width 31 height 26
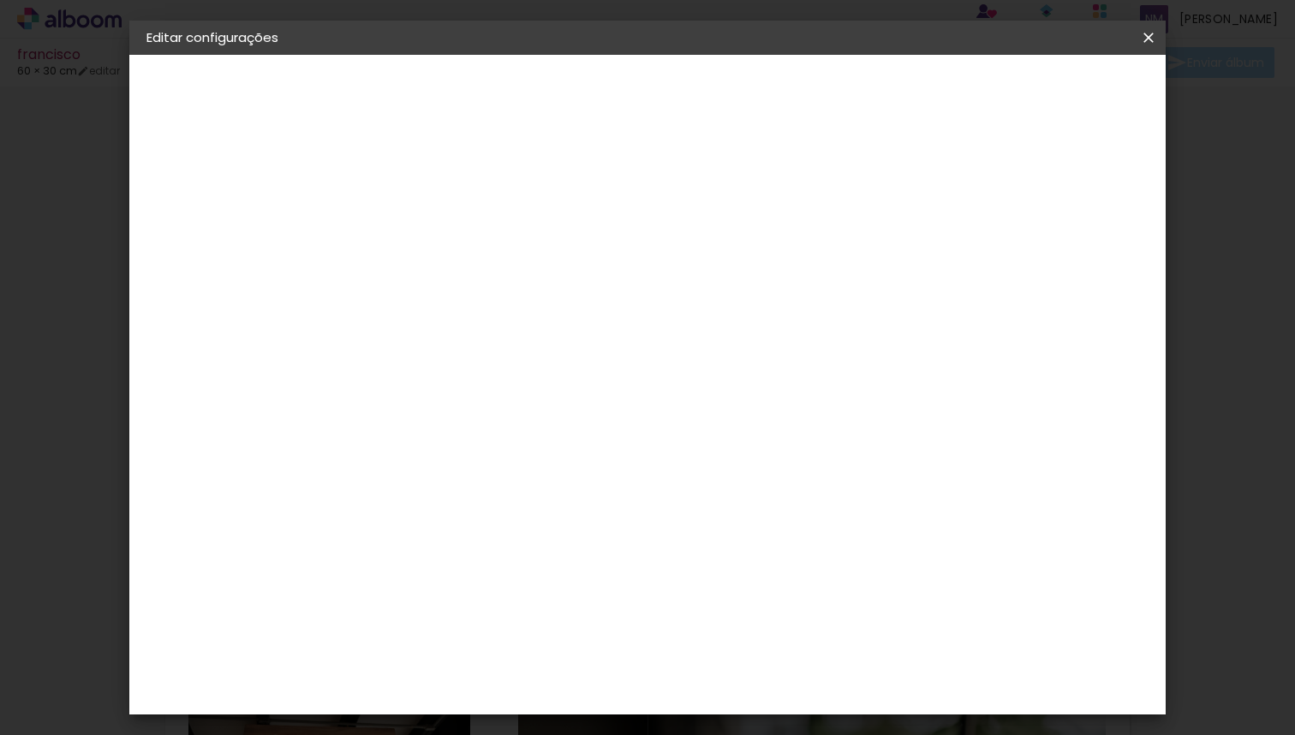
click at [1004, 86] on span "Salvar configurações" at bounding box center [978, 91] width 127 height 12
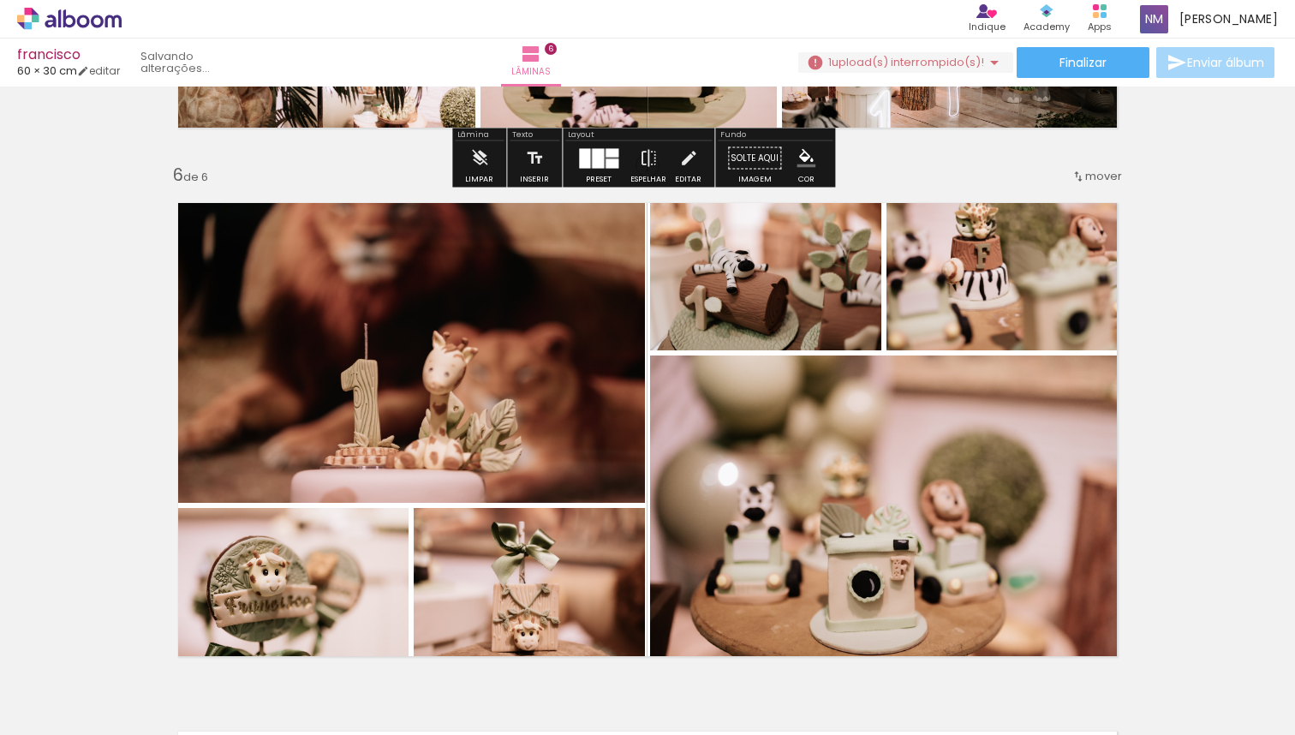
scroll to position [0, 3055]
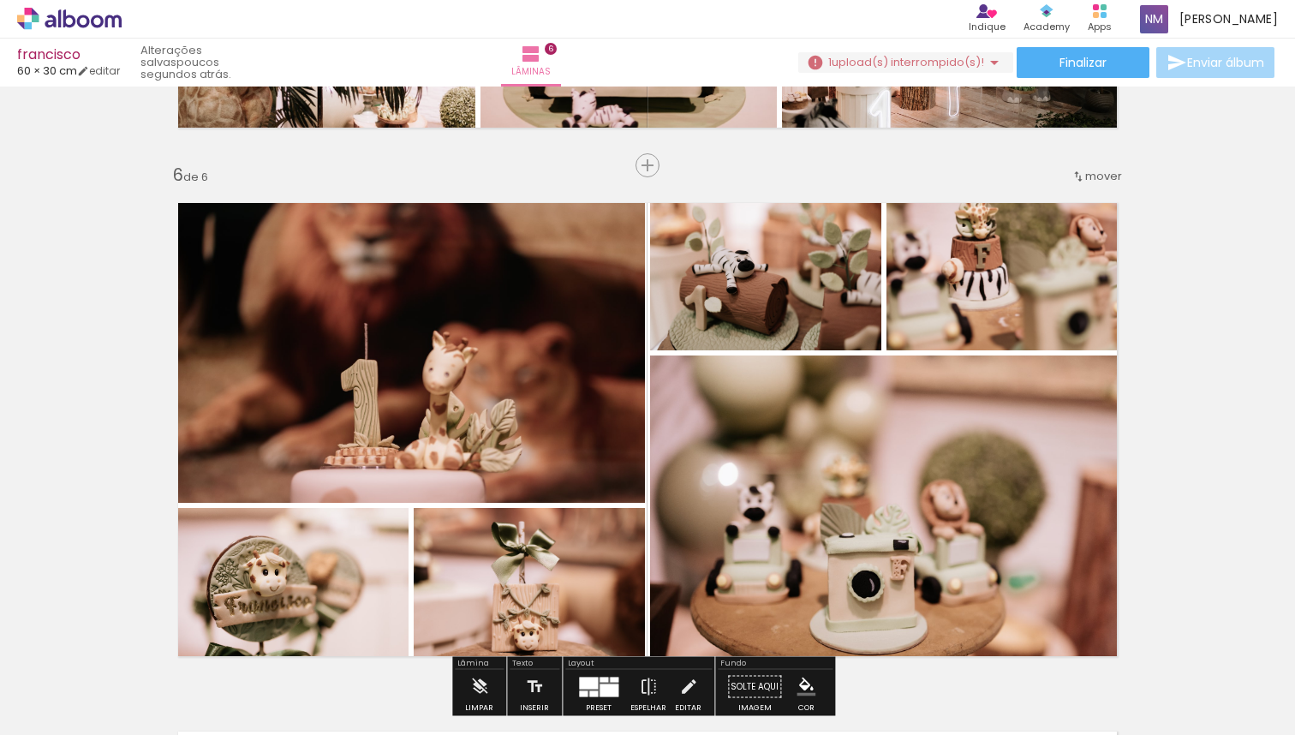
click at [1006, 390] on quentale-photo at bounding box center [891, 513] width 483 height 317
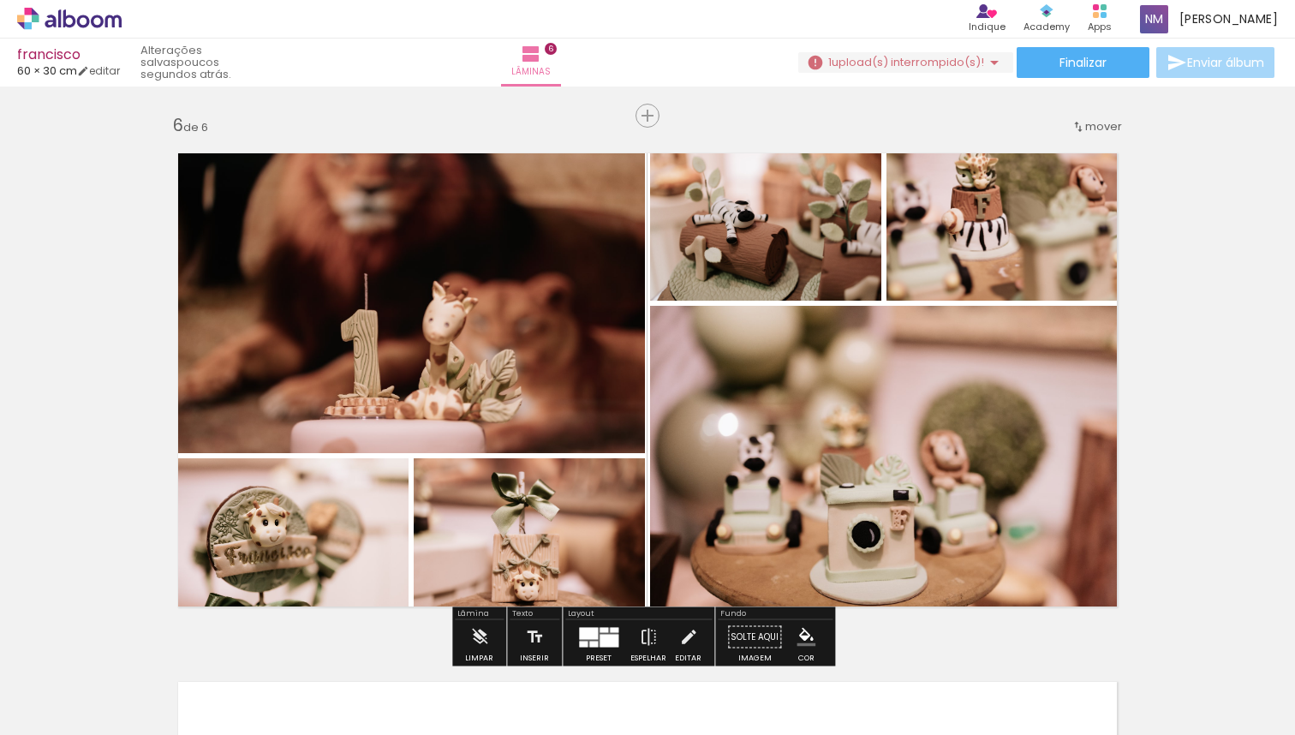
scroll to position [2593, 0]
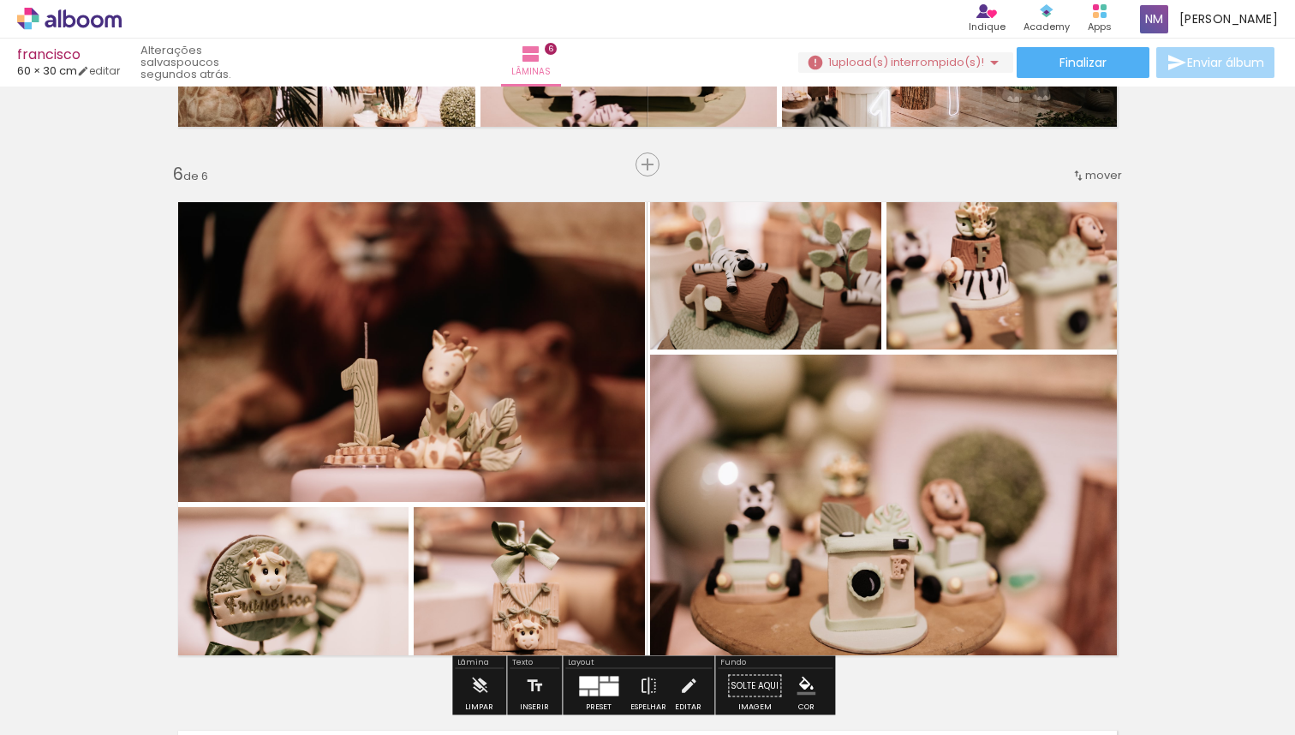
click at [1044, 443] on quentale-photo at bounding box center [891, 513] width 483 height 317
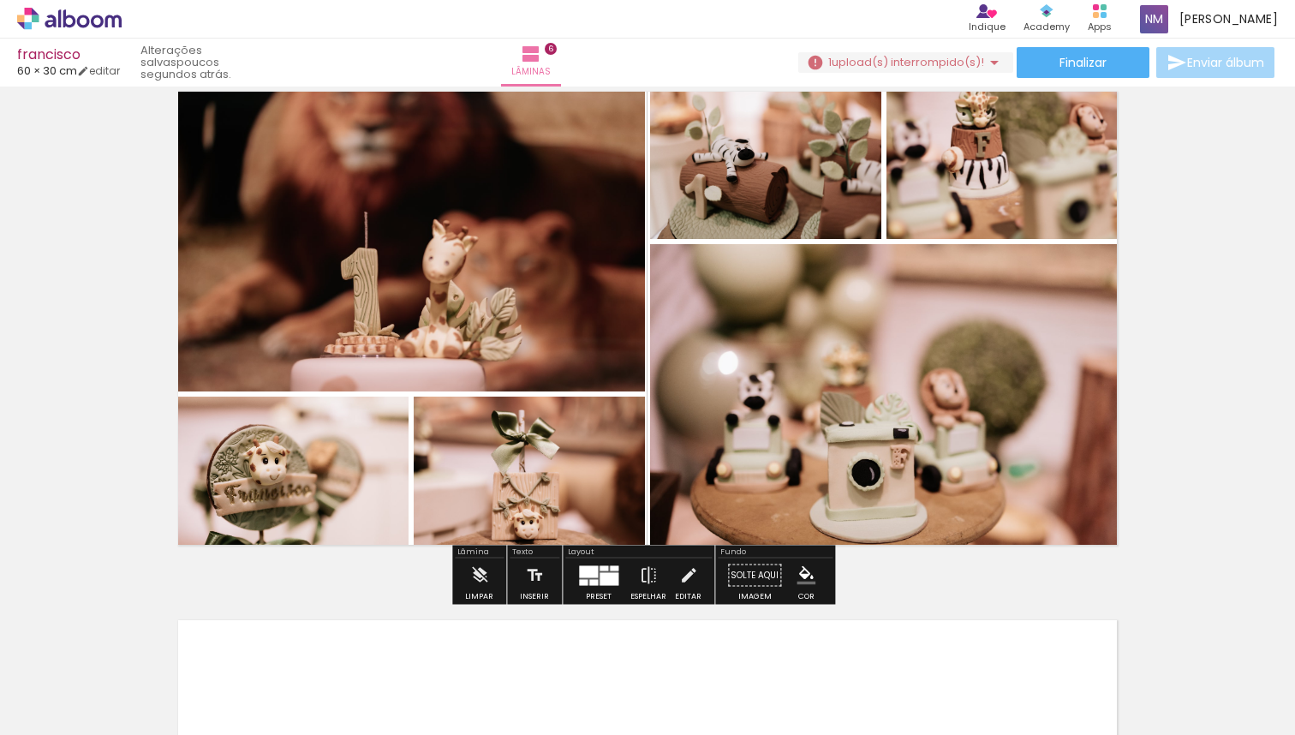
scroll to position [2771, 0]
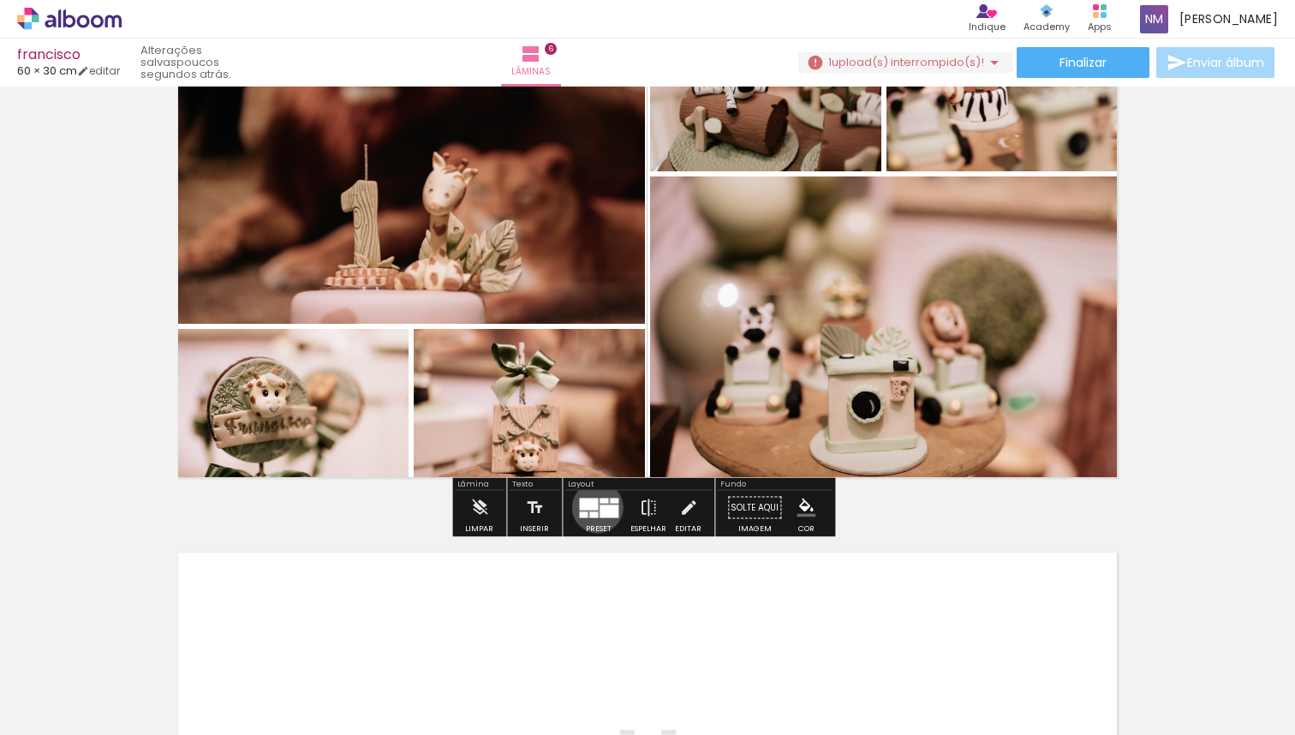
click at [594, 507] on div at bounding box center [588, 504] width 19 height 12
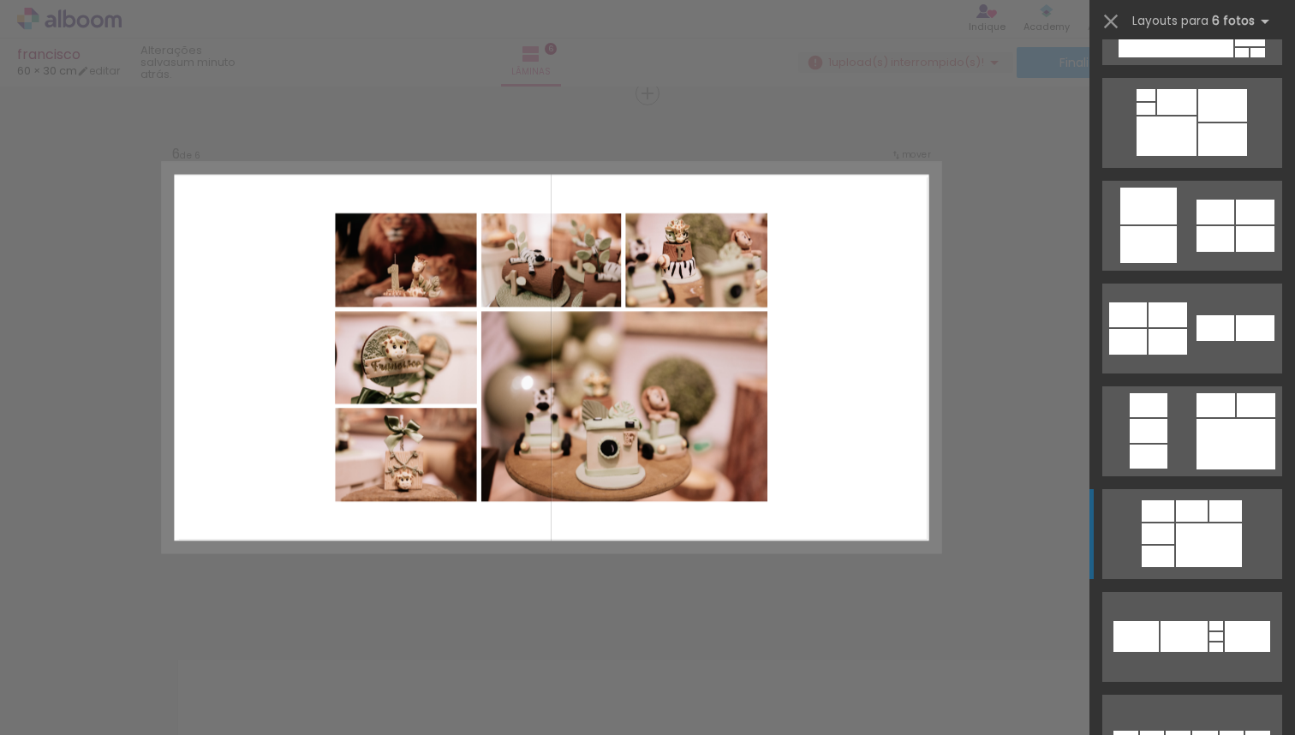
scroll to position [2147, 0]
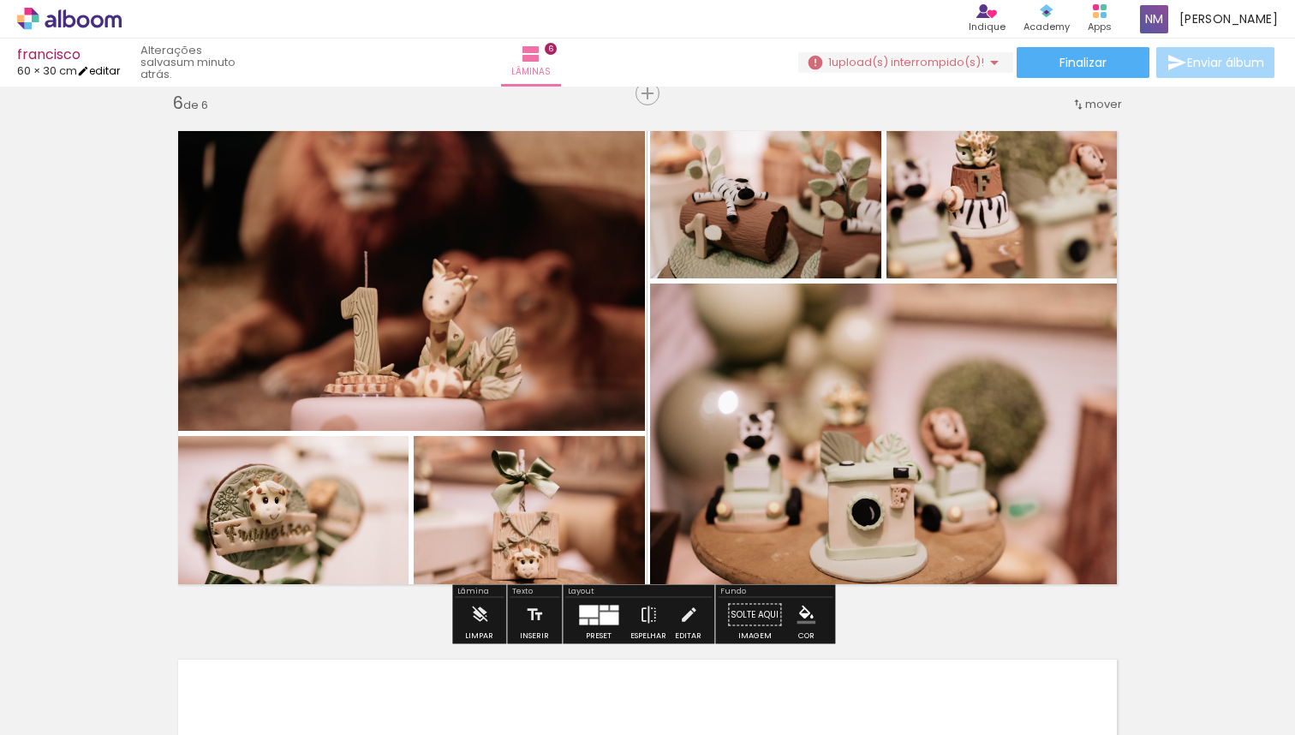
click at [89, 71] on iron-icon at bounding box center [83, 71] width 12 height 12
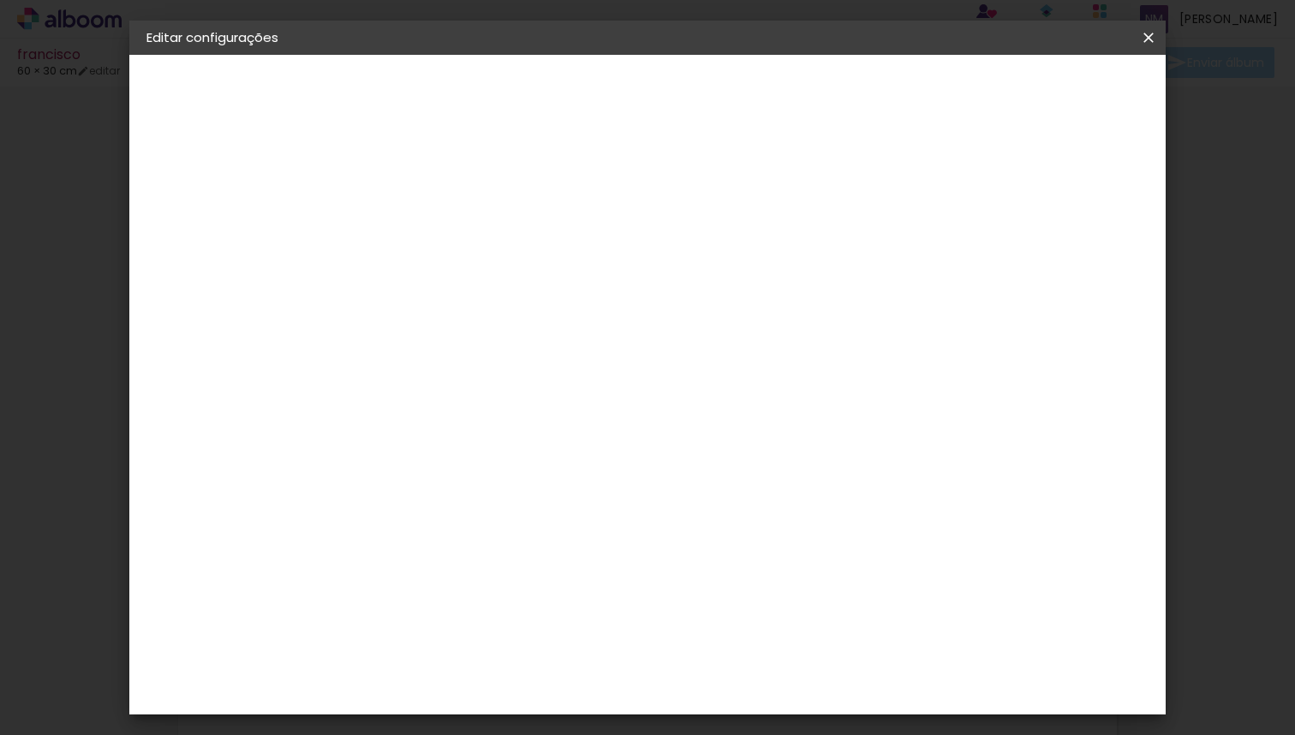
type input "9"
type paper-input "9"
click at [1064, 263] on input "9" at bounding box center [1051, 259] width 31 height 26
type input "8"
type paper-input "8"
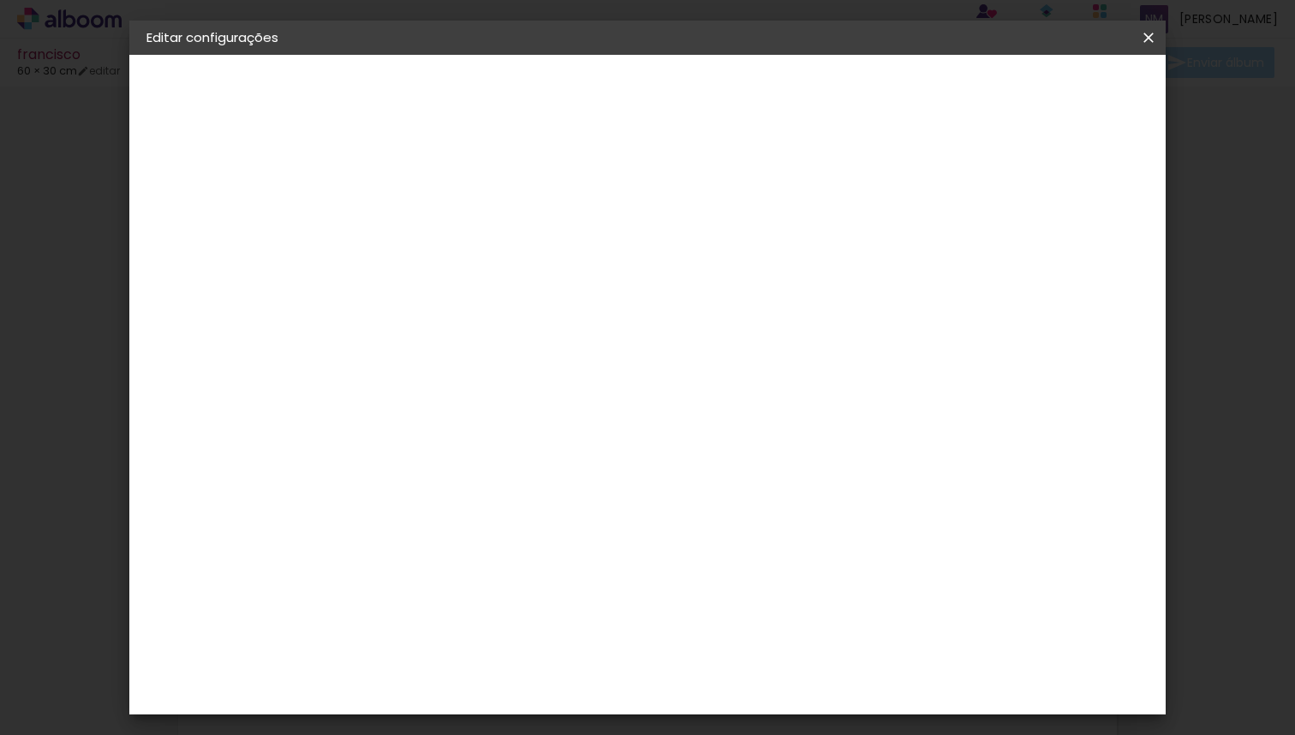
click at [1064, 263] on input "8" at bounding box center [1053, 259] width 31 height 26
type input "7"
type paper-input "7"
click at [1064, 263] on input "7" at bounding box center [1057, 259] width 31 height 26
type input "6"
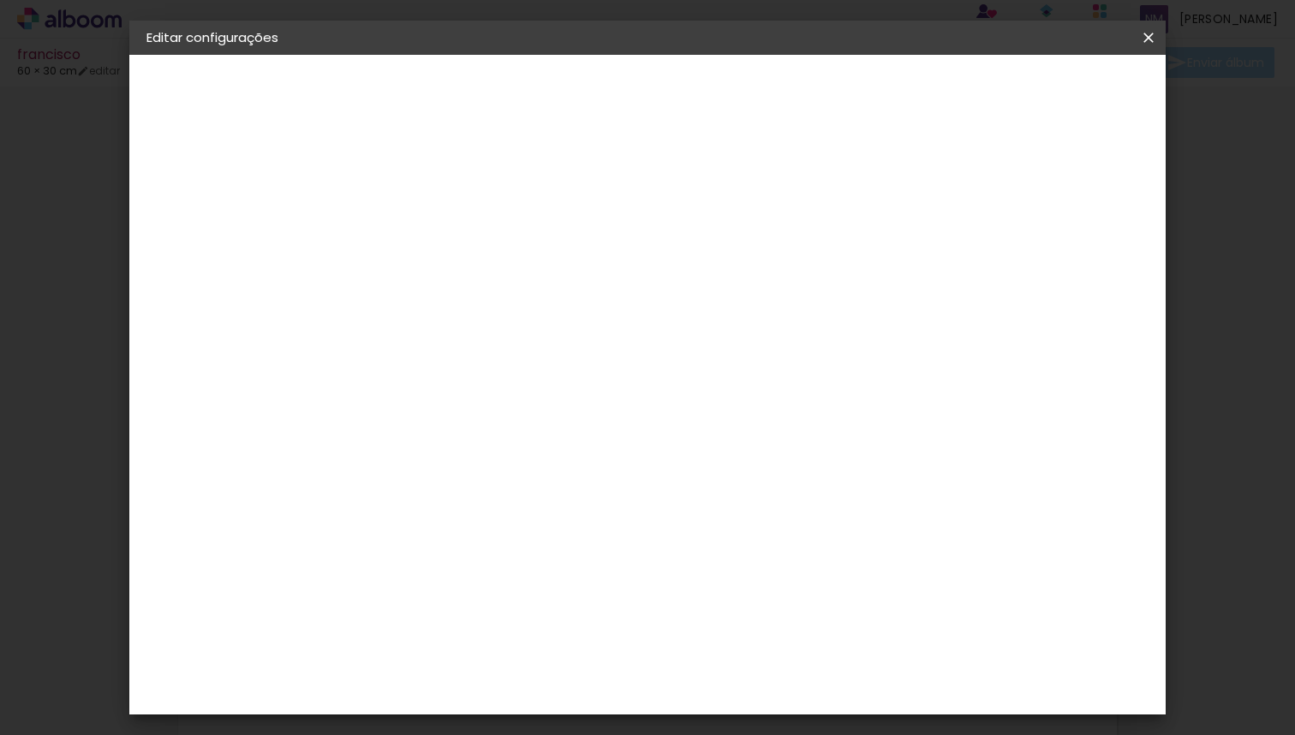
type paper-input "6"
click at [1064, 263] on input "6" at bounding box center [1057, 259] width 31 height 26
type input "5"
type paper-input "5"
click at [1064, 263] on input "5" at bounding box center [1059, 259] width 31 height 26
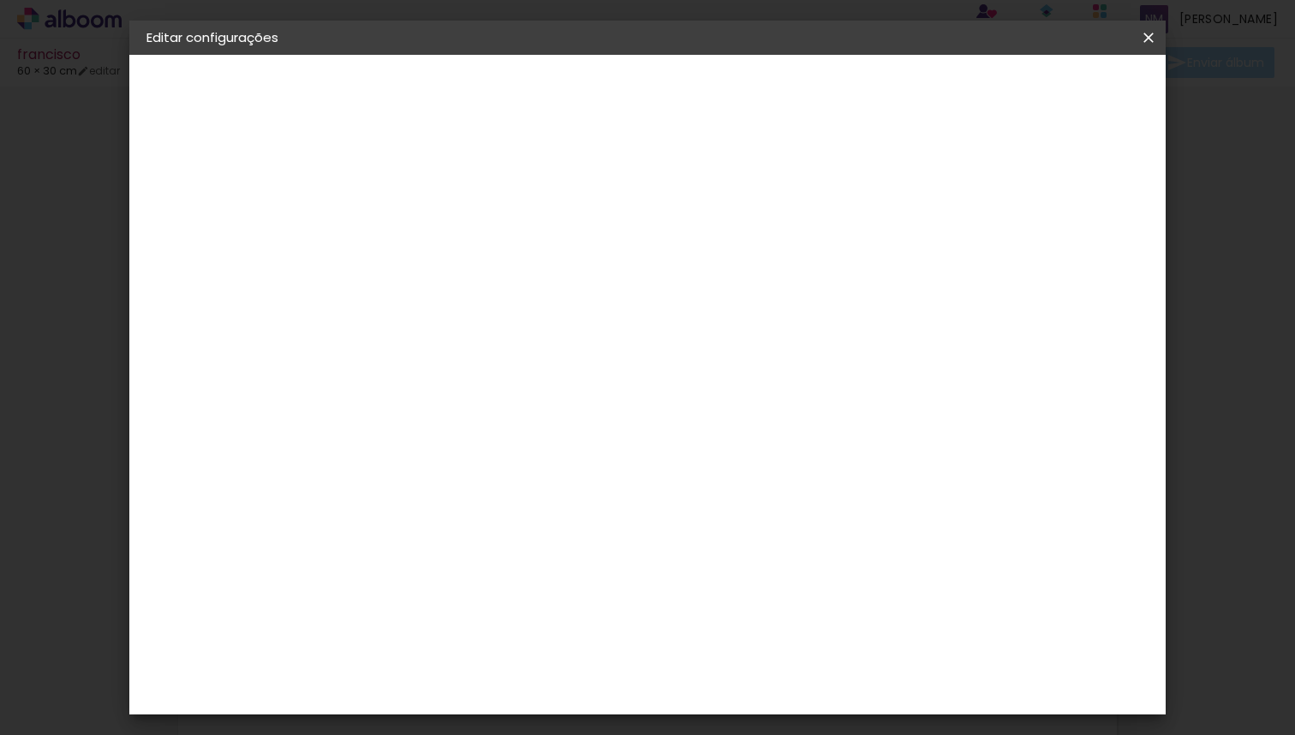
type input "4"
type paper-input "4"
click at [1063, 263] on input "4" at bounding box center [1061, 259] width 31 height 26
click at [1042, 88] on span "Salvar configurações" at bounding box center [978, 91] width 127 height 12
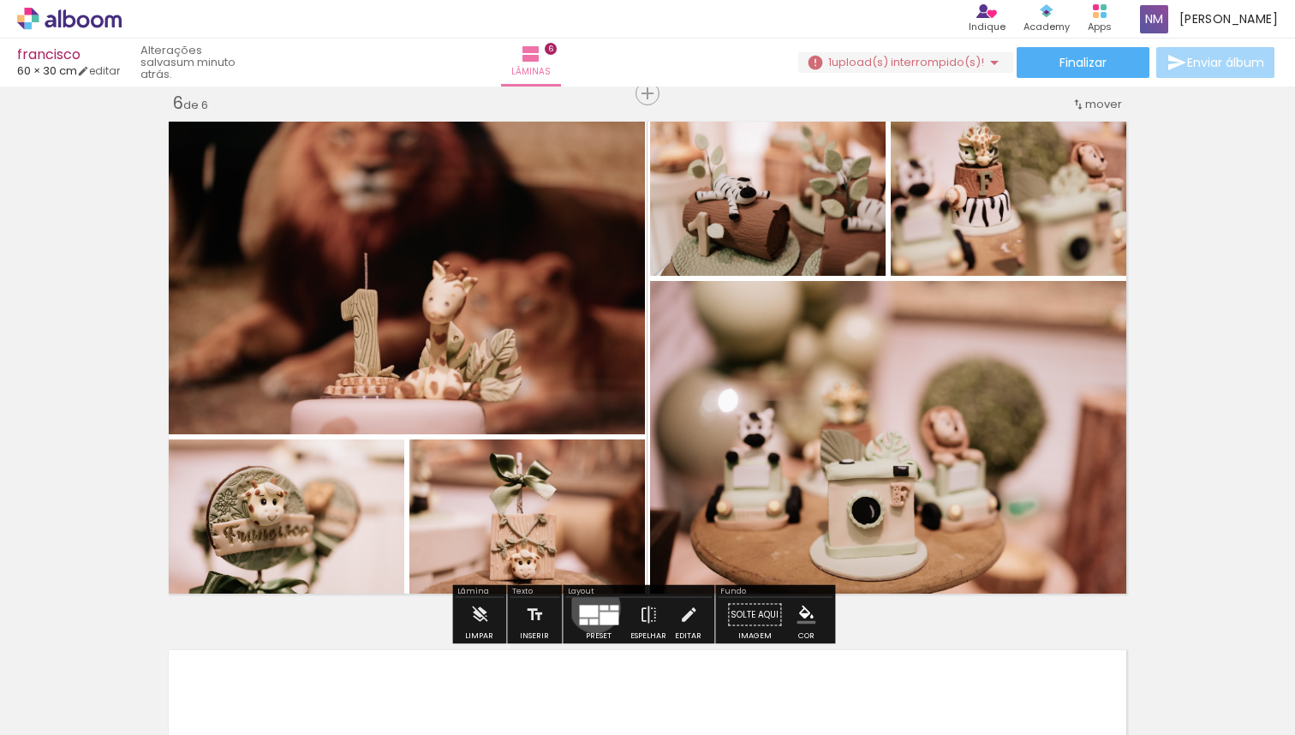
click at [591, 607] on div at bounding box center [588, 611] width 19 height 12
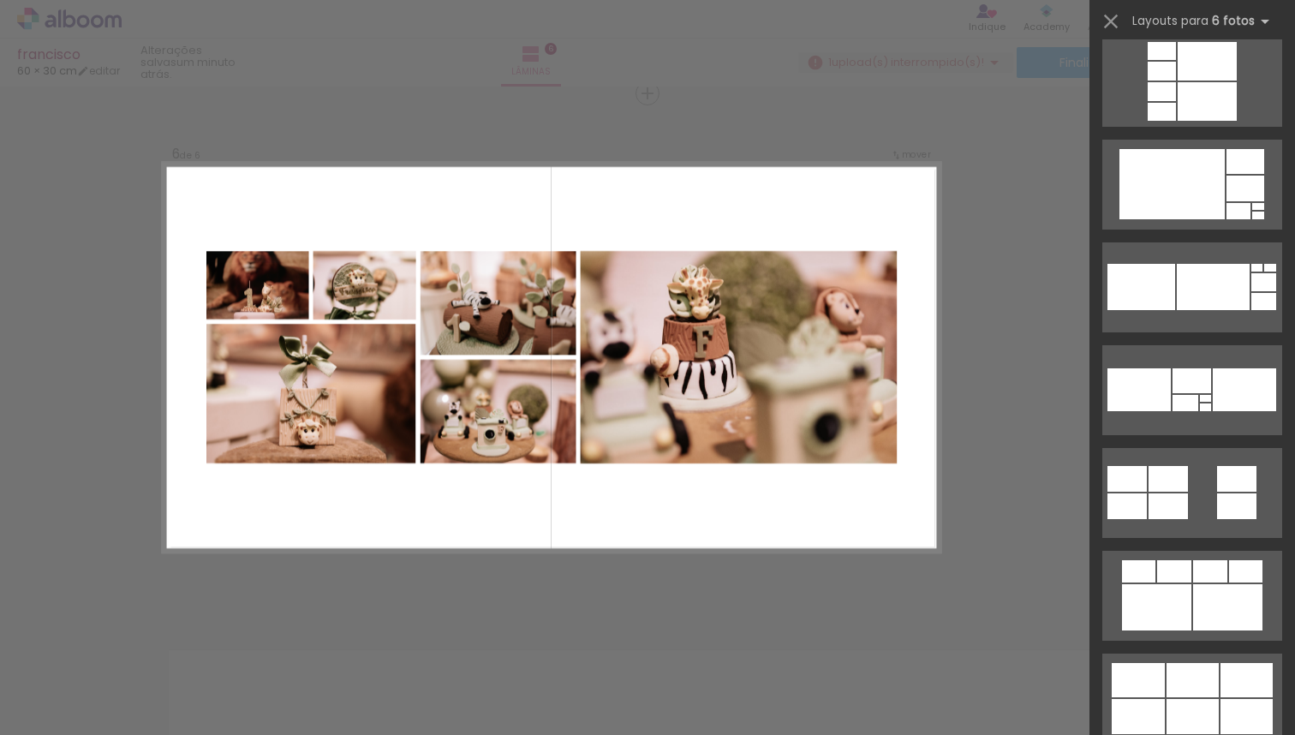
scroll to position [3894, 0]
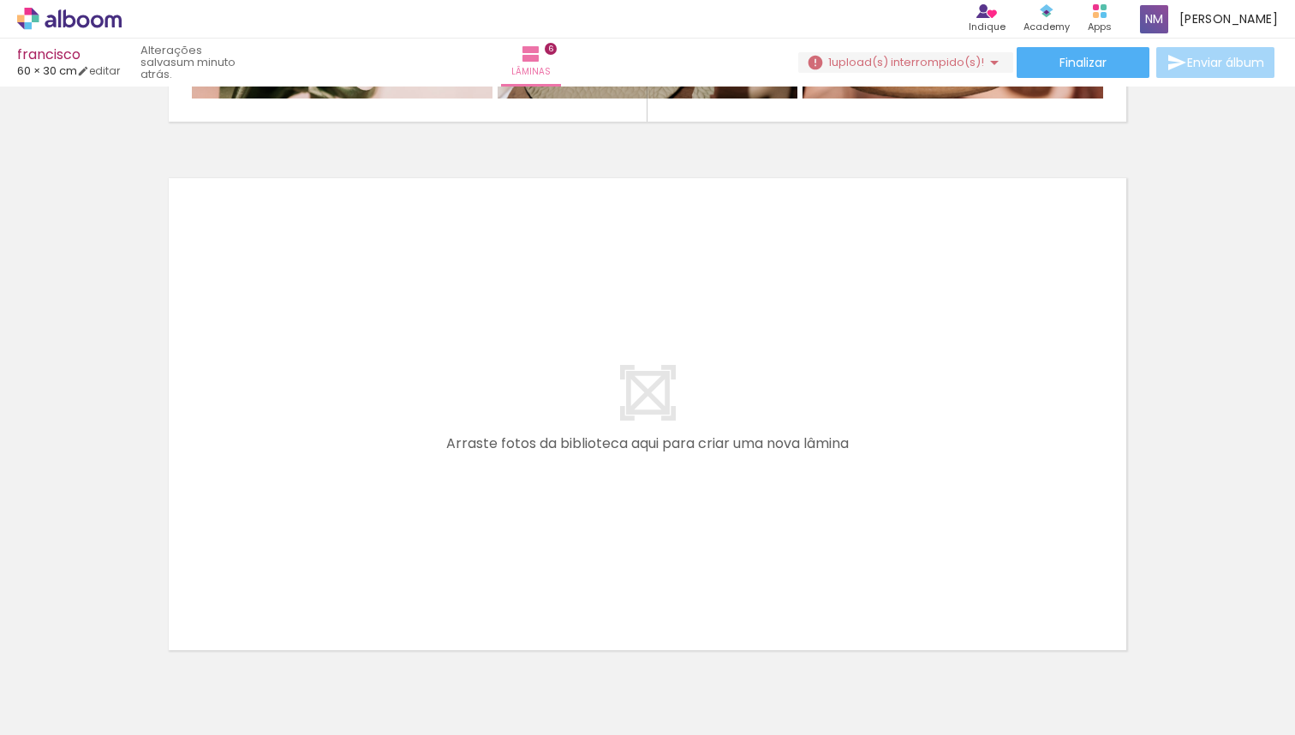
scroll to position [3, 3055]
drag, startPoint x: 1251, startPoint y: 722, endPoint x: 1264, endPoint y: 712, distance: 16.5
click at [140, 724] on iron-horizontal-list at bounding box center [123, 681] width 34 height 107
click at [1274, 720] on quentale-thumb at bounding box center [1242, 677] width 96 height 99
click at [1275, 720] on quentale-thumb at bounding box center [1242, 677] width 96 height 99
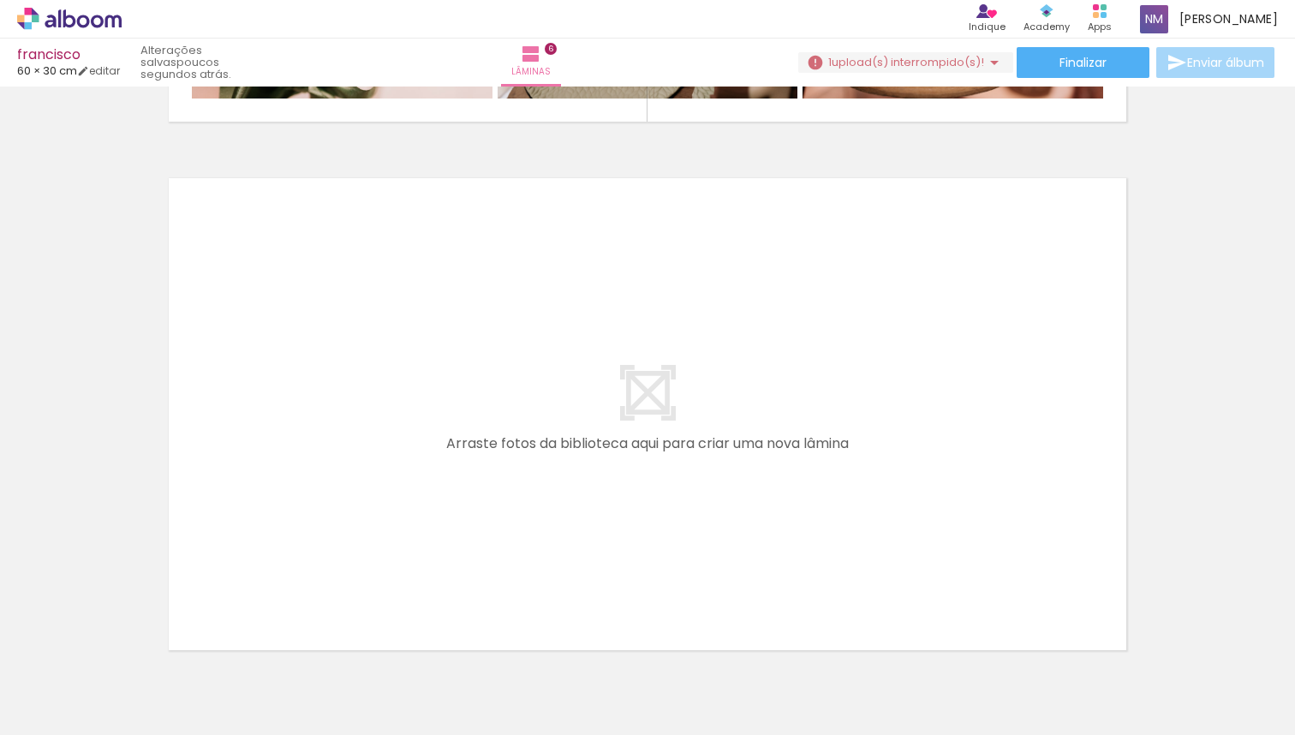
click at [15, 715] on paper-button "Adicionar Fotos" at bounding box center [52, 711] width 83 height 27
click at [0, 0] on input "file" at bounding box center [0, 0] width 0 height 0
click at [1263, 717] on quentale-thumb at bounding box center [1242, 677] width 96 height 99
click at [1268, 720] on quentale-thumb at bounding box center [1242, 677] width 96 height 99
click at [1274, 721] on quentale-thumb at bounding box center [1242, 677] width 96 height 99
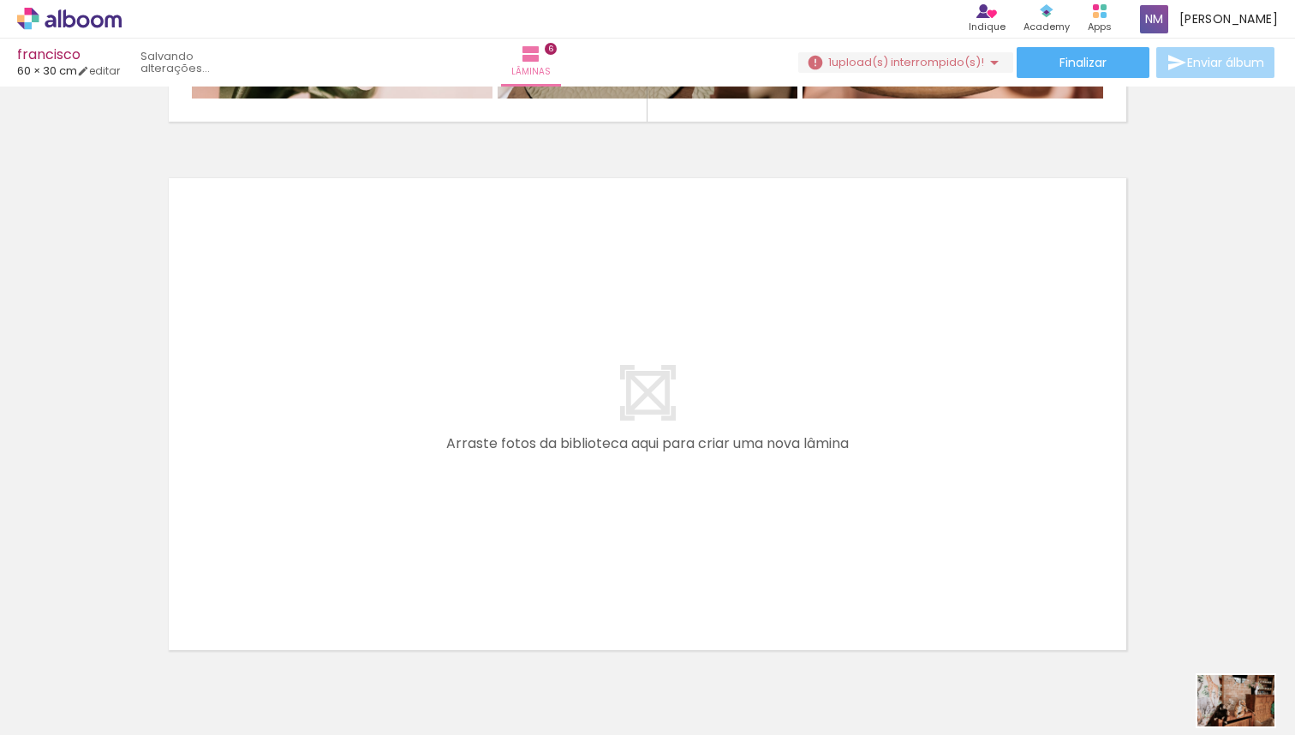
drag, startPoint x: 1275, startPoint y: 722, endPoint x: 1257, endPoint y: 725, distance: 17.3
click at [140, 726] on iron-horizontal-list at bounding box center [123, 681] width 34 height 107
click at [1288, 719] on quentale-thumb at bounding box center [1242, 677] width 96 height 99
click at [1285, 716] on quentale-thumb at bounding box center [1242, 677] width 96 height 99
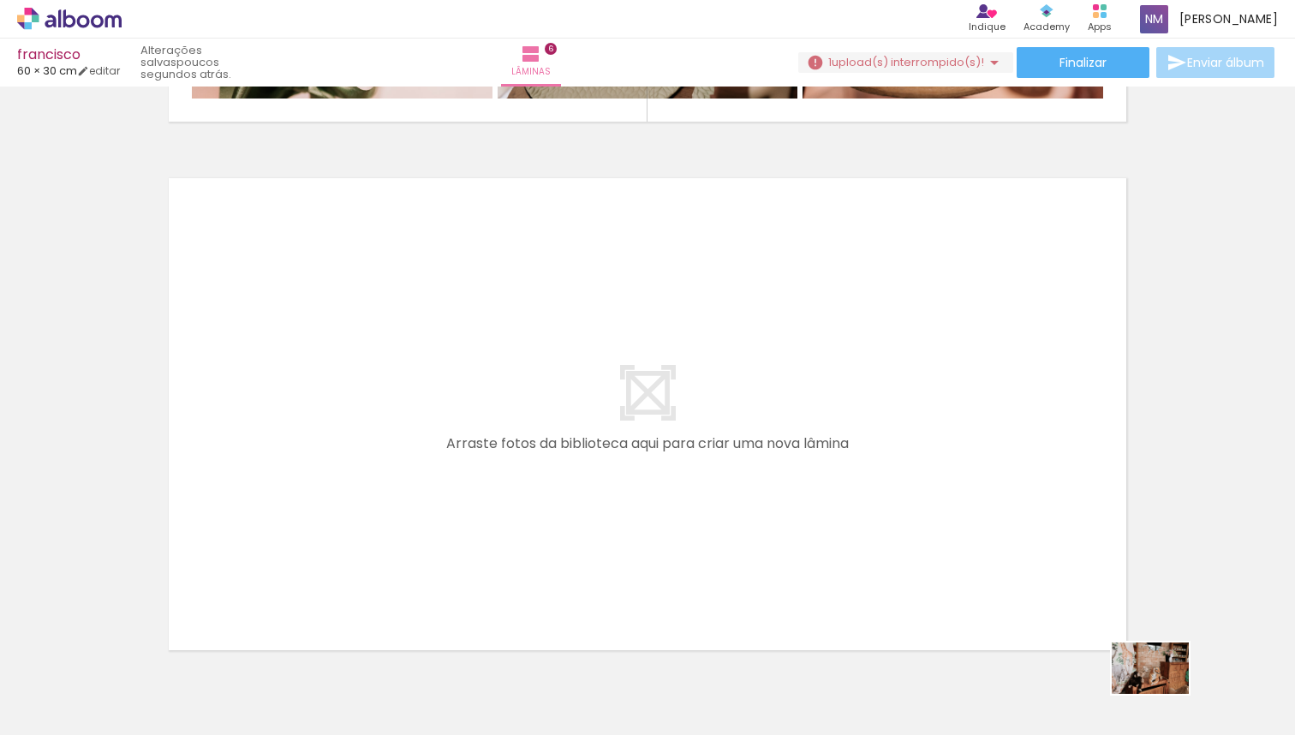
drag, startPoint x: 1242, startPoint y: 690, endPoint x: 1173, endPoint y: 693, distance: 69.4
click at [0, 0] on slot at bounding box center [0, 0] width 0 height 0
click at [140, 724] on iron-horizontal-list at bounding box center [123, 681] width 34 height 107
click at [659, 694] on div at bounding box center [666, 678] width 85 height 60
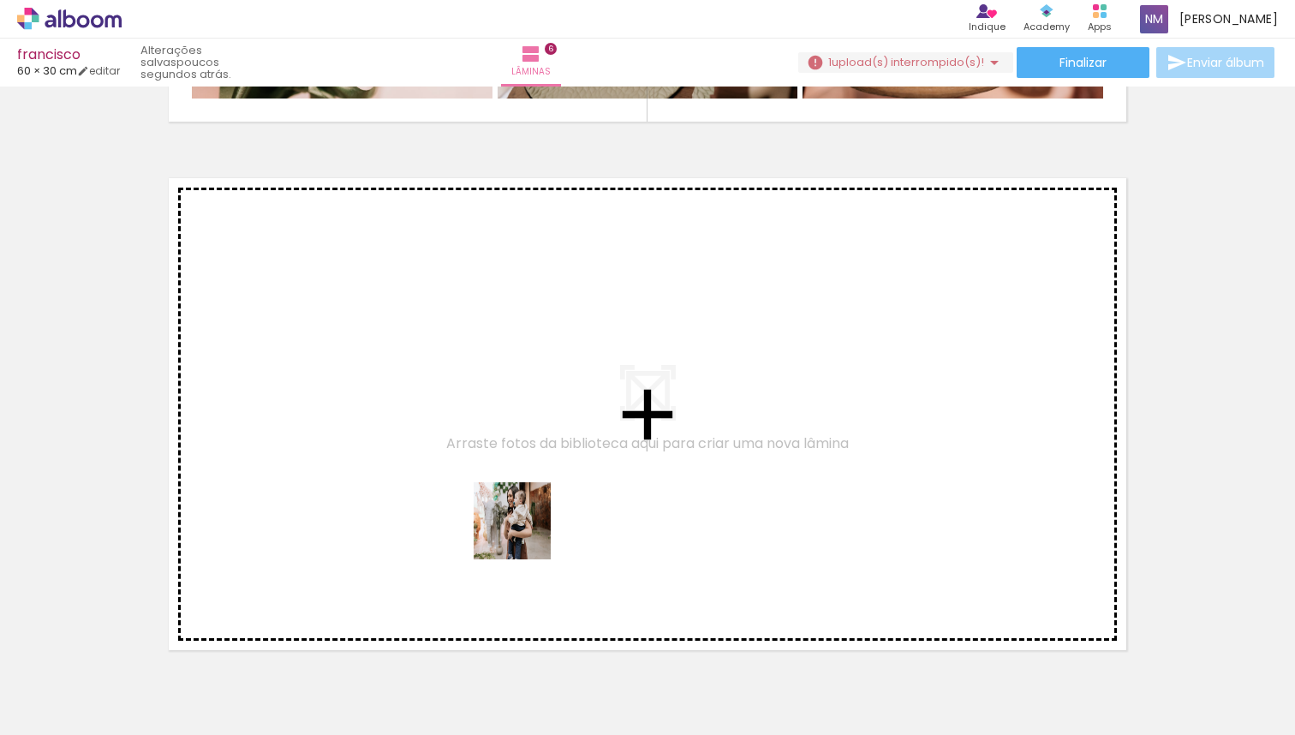
drag, startPoint x: 667, startPoint y: 685, endPoint x: 453, endPoint y: 477, distance: 298.6
click at [453, 477] on quentale-workspace at bounding box center [647, 367] width 1295 height 735
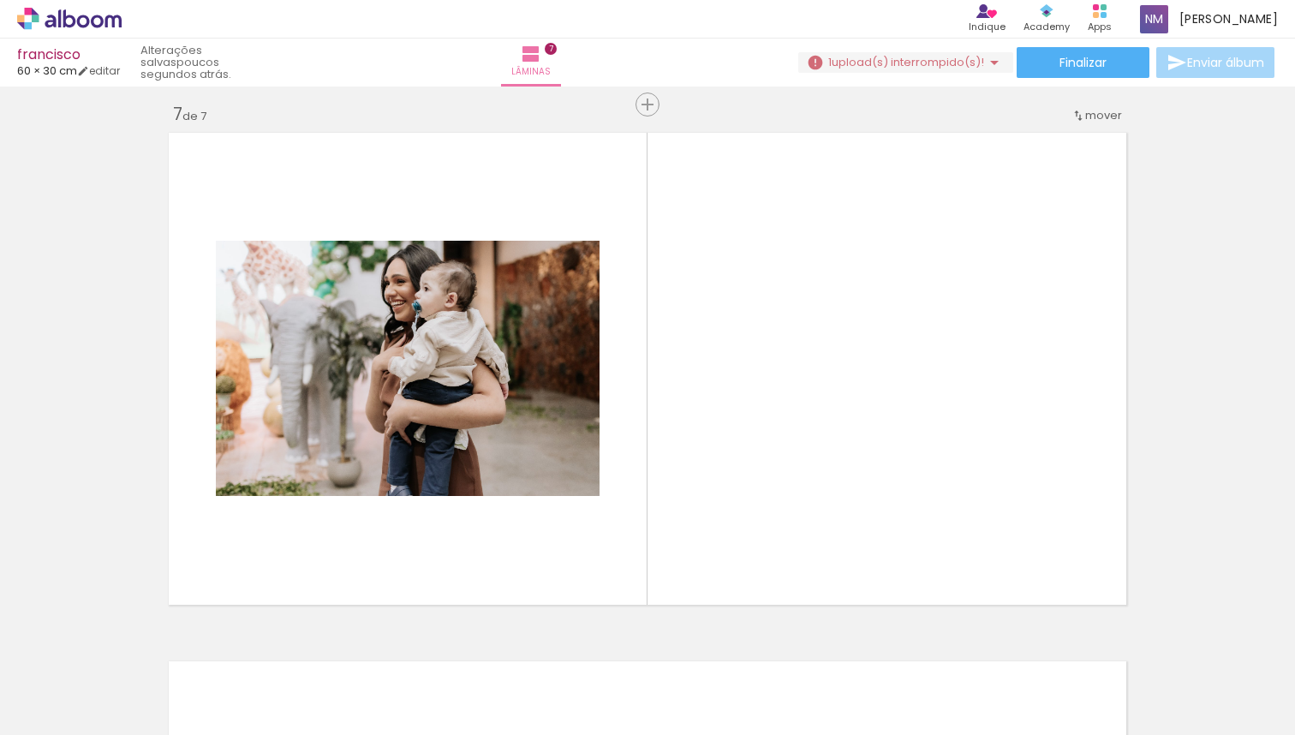
scroll to position [3193, 0]
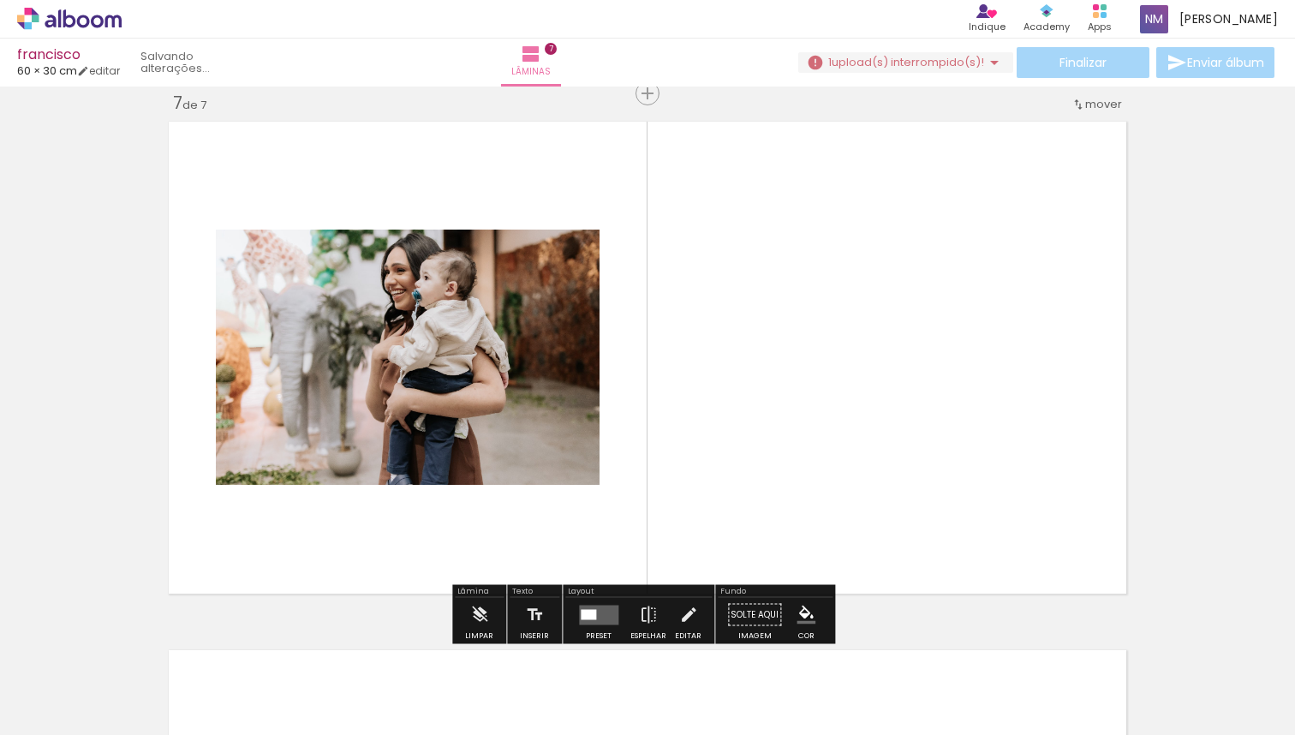
click at [801, 692] on div at bounding box center [762, 676] width 77 height 51
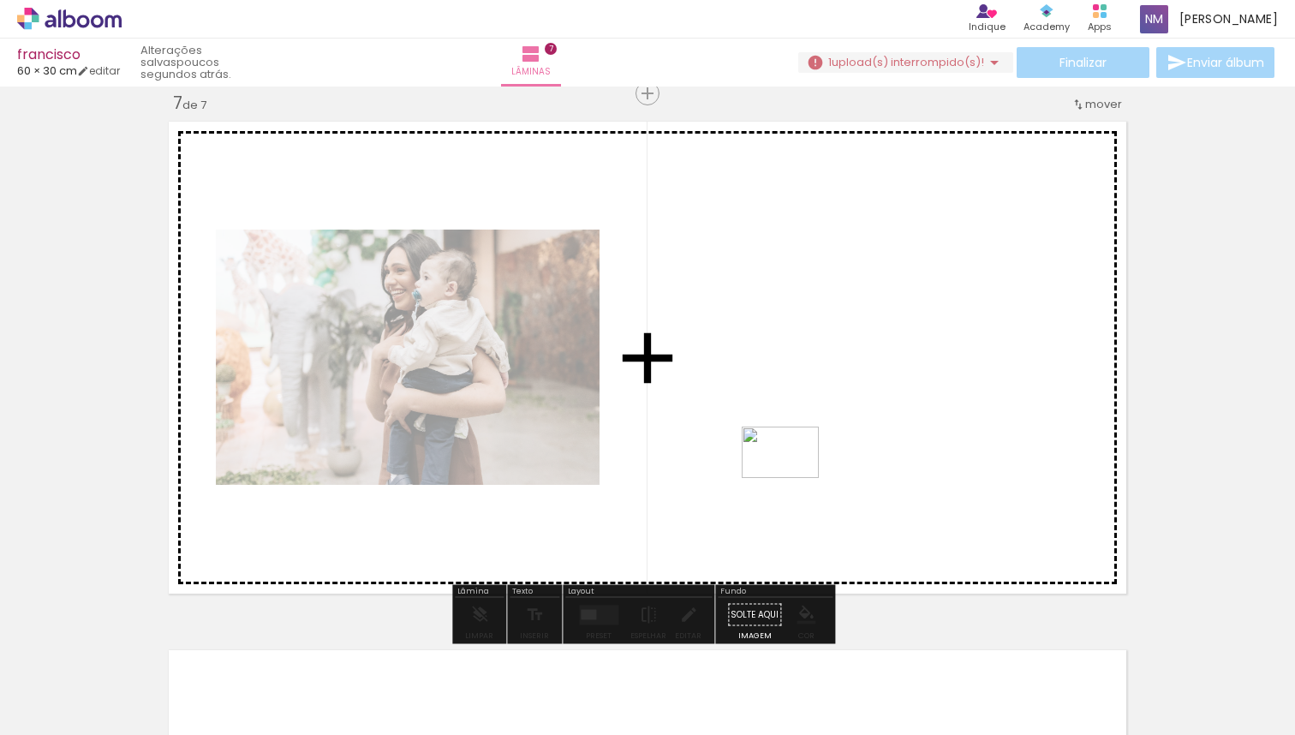
drag, startPoint x: 882, startPoint y: 701, endPoint x: 791, endPoint y: 470, distance: 247.7
click at [791, 470] on quentale-workspace at bounding box center [647, 367] width 1295 height 735
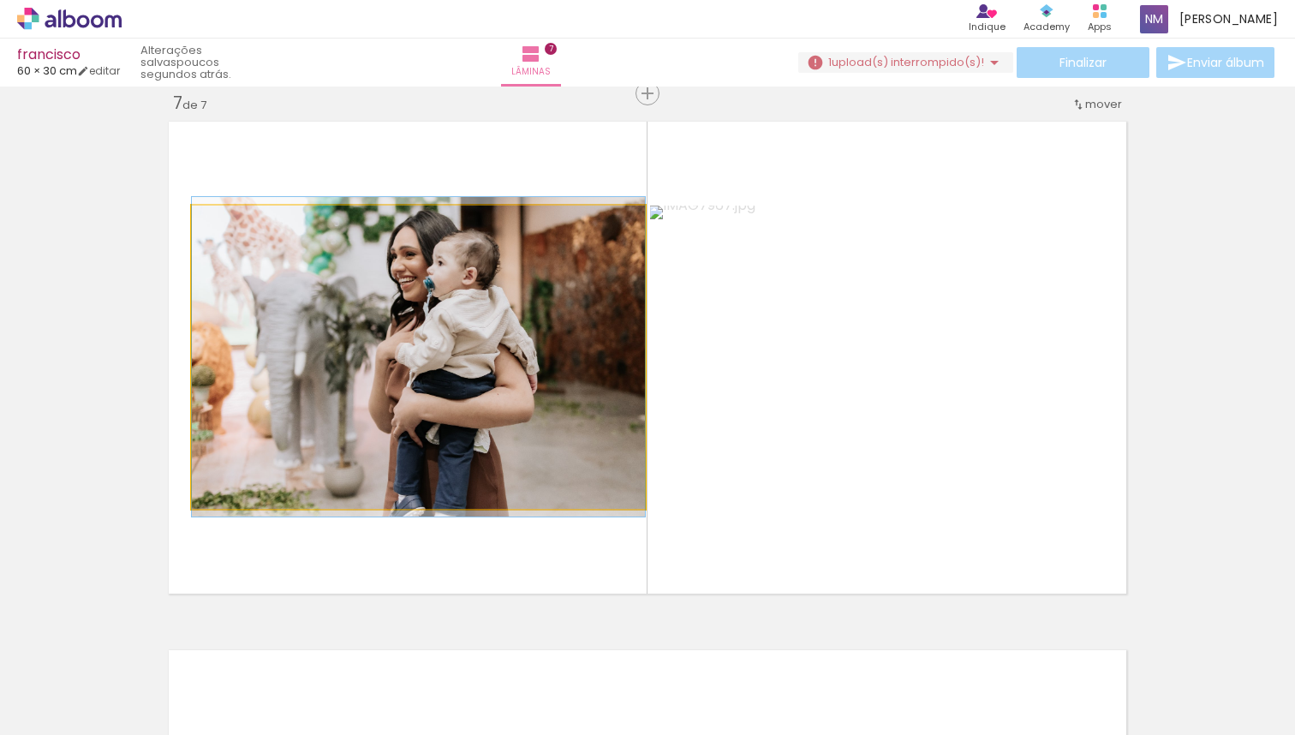
click at [543, 425] on quentale-photo at bounding box center [418, 357] width 453 height 303
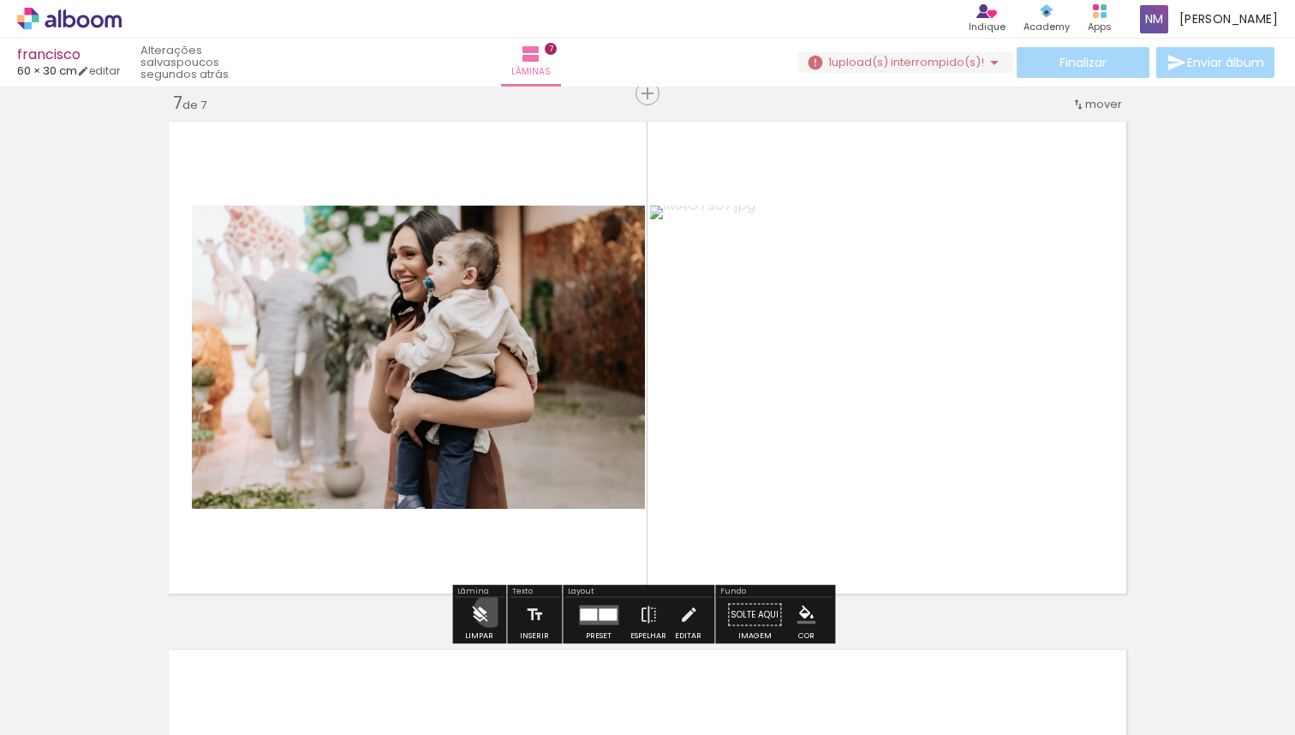
click at [490, 610] on paper-button "Limpar" at bounding box center [479, 620] width 37 height 44
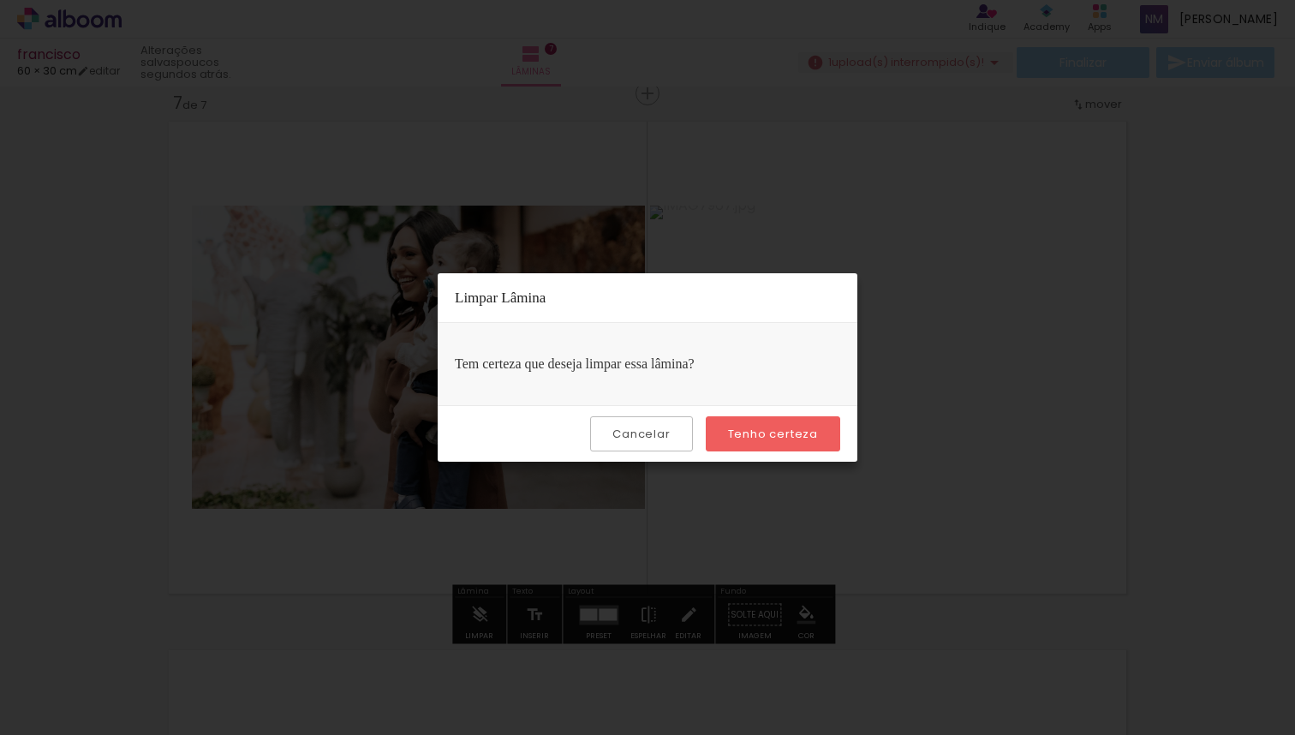
click at [773, 444] on paper-button "Tenho certeza" at bounding box center [773, 433] width 134 height 35
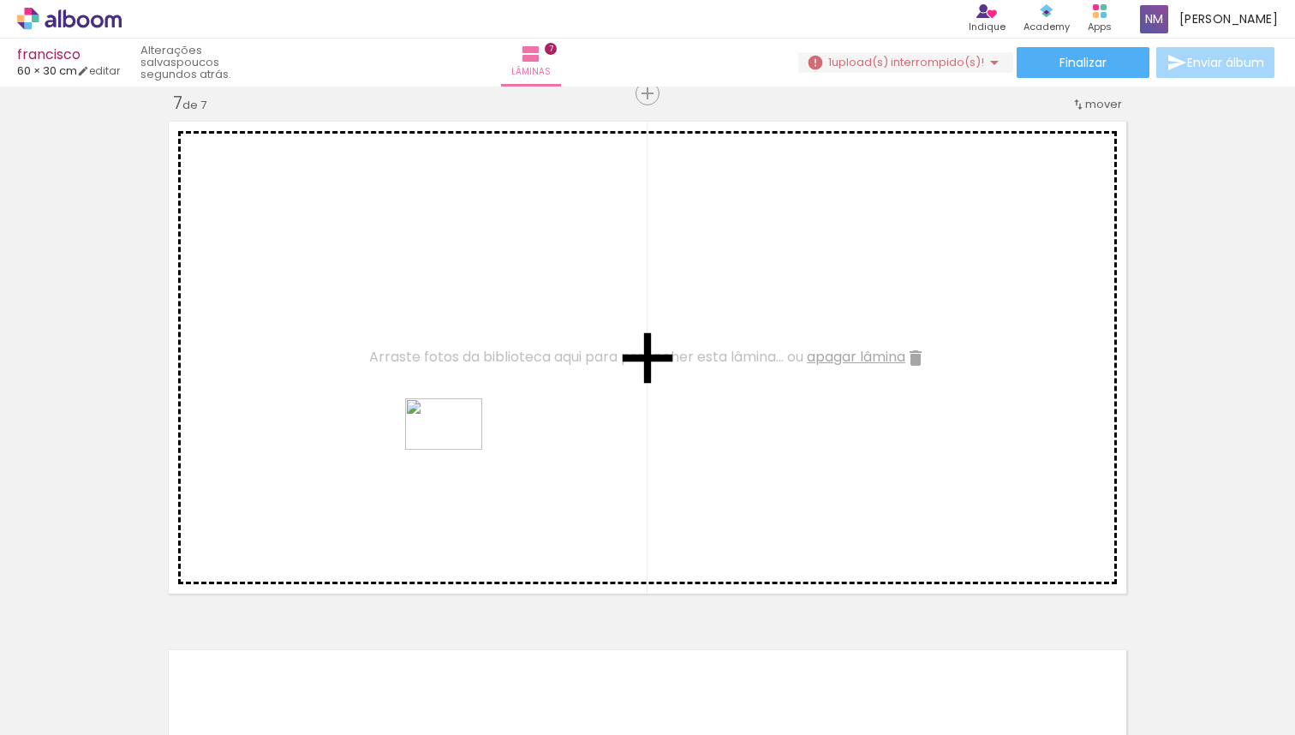
drag, startPoint x: 782, startPoint y: 689, endPoint x: 457, endPoint y: 450, distance: 403.8
click at [457, 450] on quentale-workspace at bounding box center [647, 367] width 1295 height 735
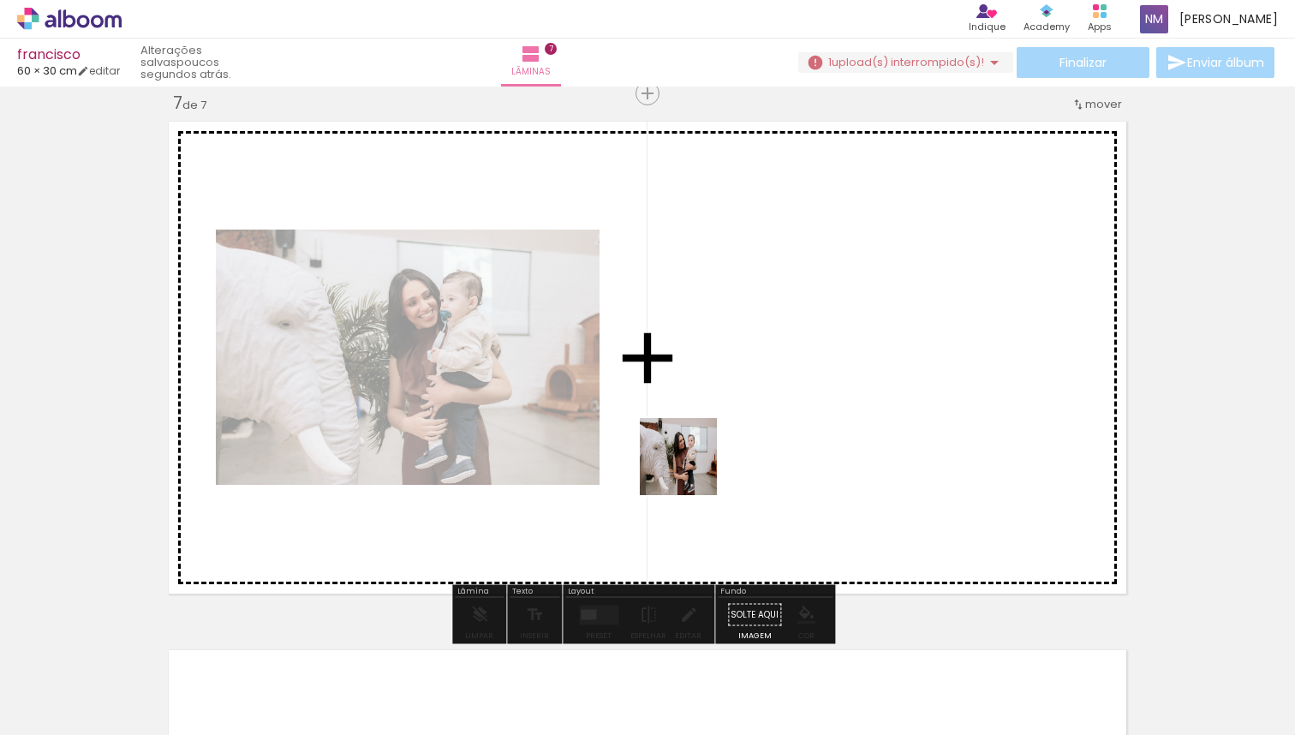
drag, startPoint x: 865, startPoint y: 688, endPoint x: 691, endPoint y: 469, distance: 279.2
click at [691, 469] on quentale-workspace at bounding box center [647, 367] width 1295 height 735
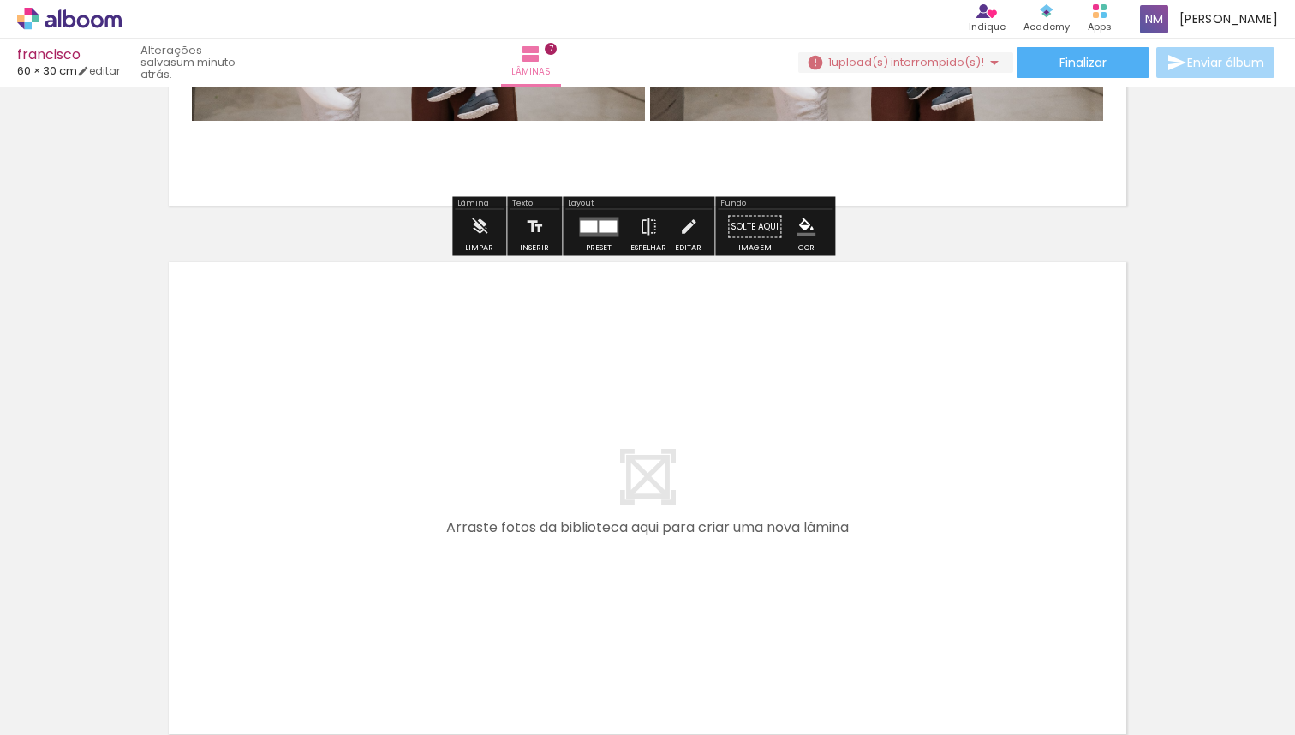
scroll to position [3751, 0]
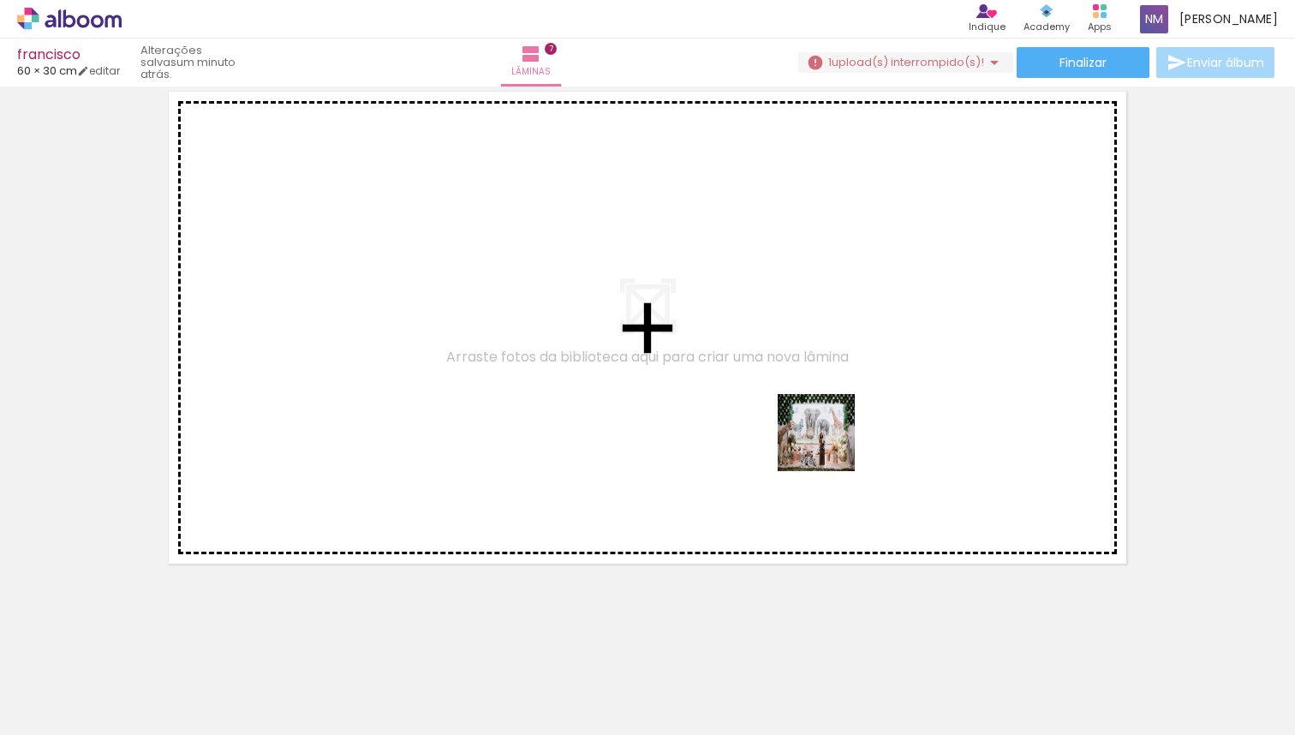
drag, startPoint x: 1156, startPoint y: 688, endPoint x: 748, endPoint y: 409, distance: 494.4
click at [748, 409] on quentale-workspace at bounding box center [647, 367] width 1295 height 735
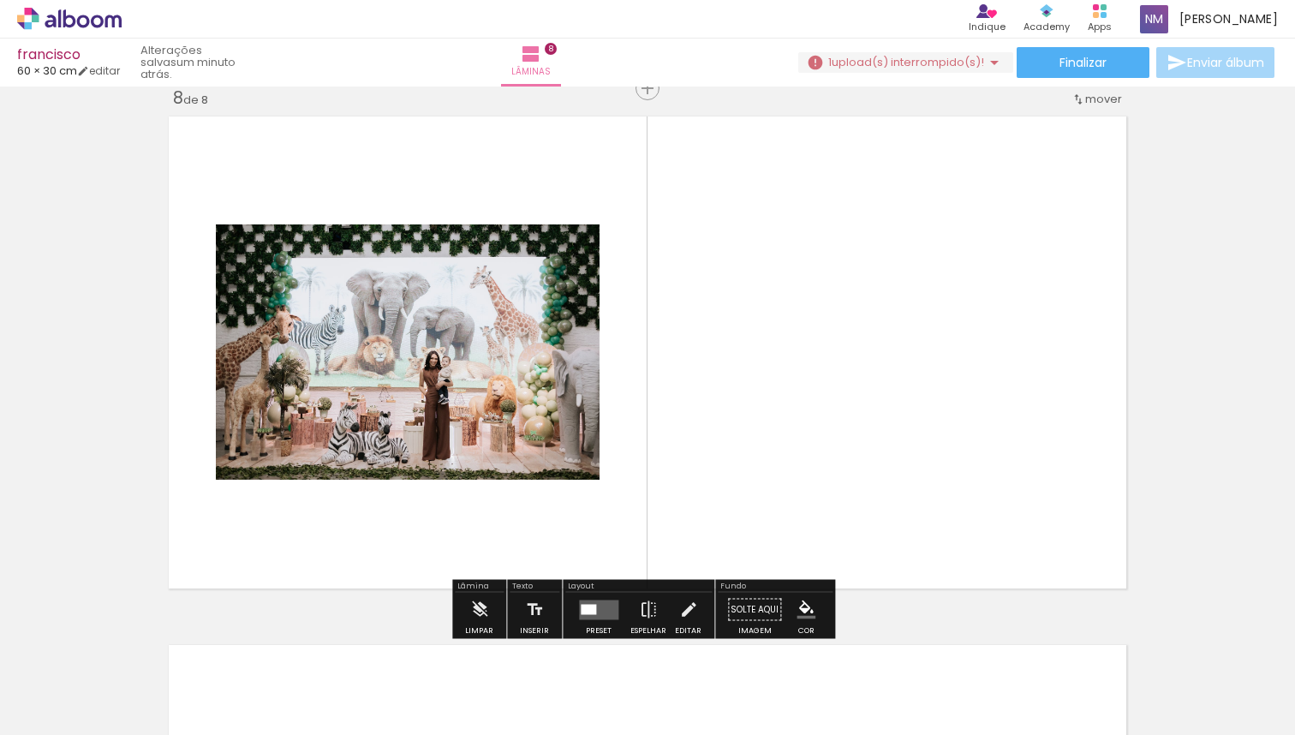
scroll to position [3721, 0]
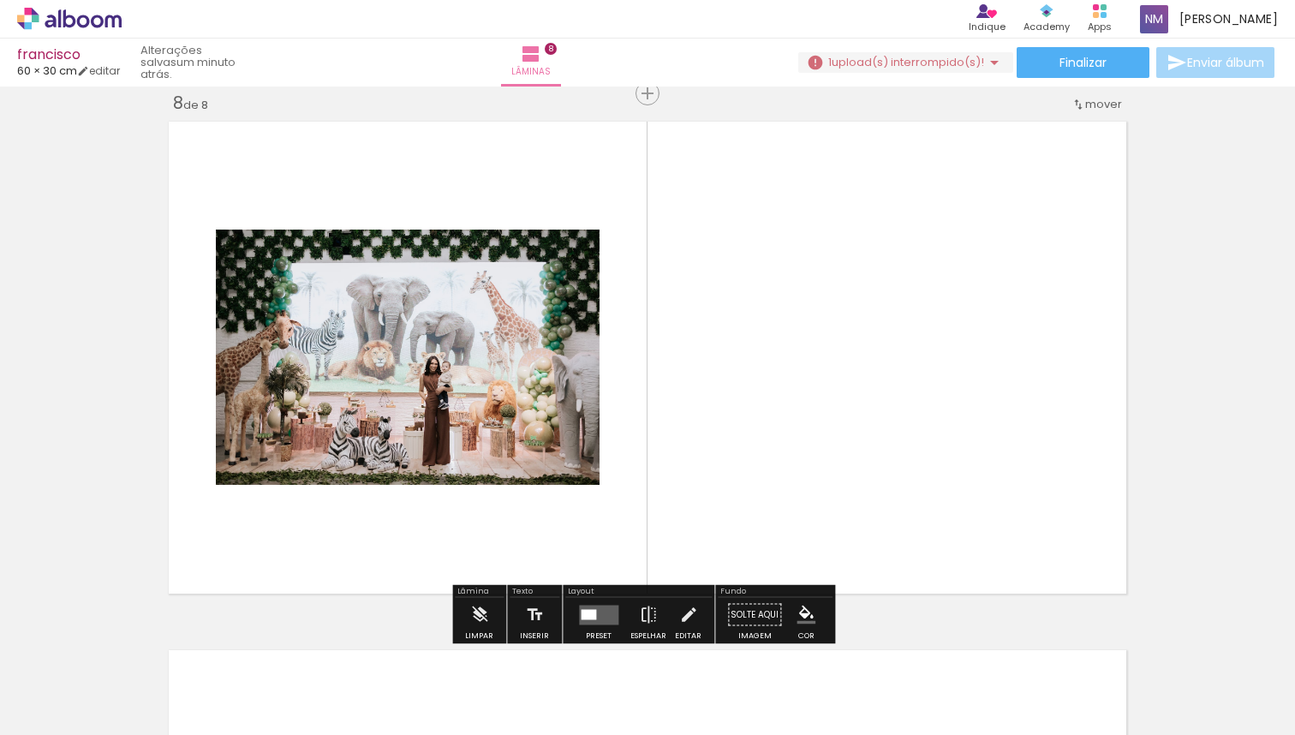
click at [580, 621] on quentale-layouter at bounding box center [598, 615] width 39 height 20
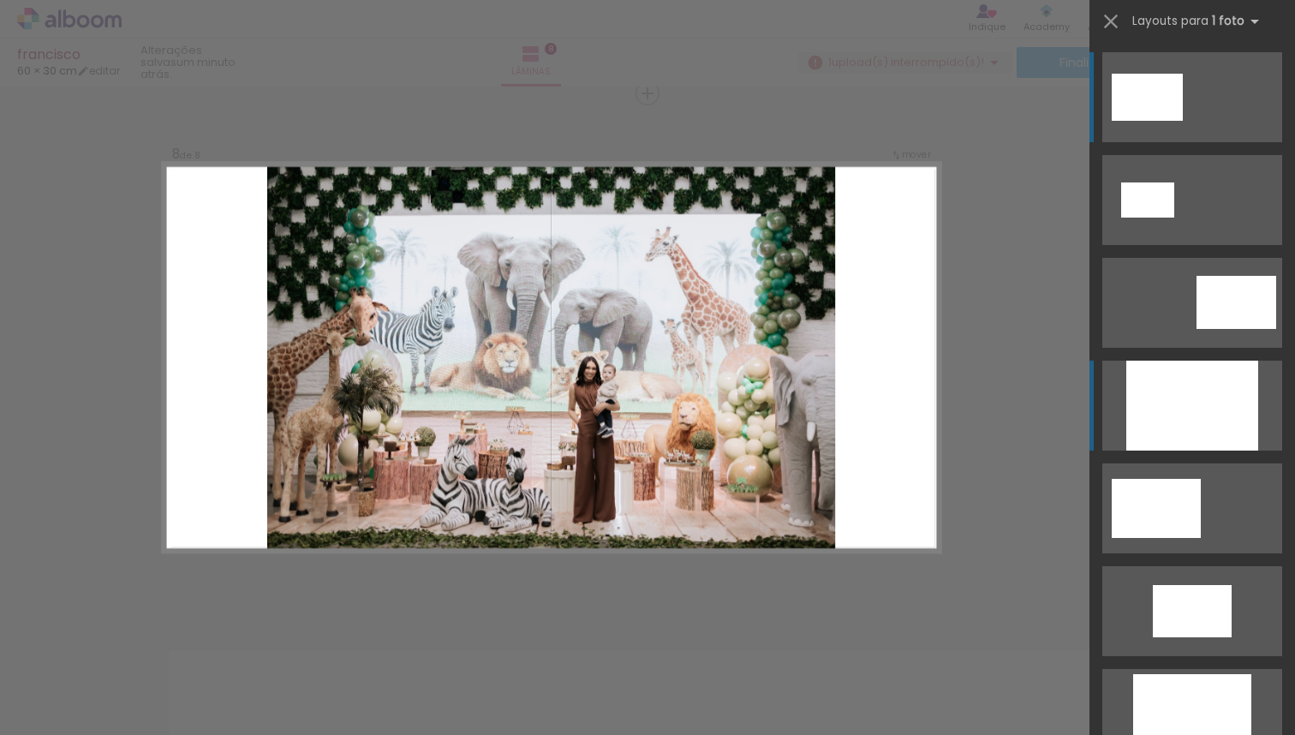
click at [1221, 425] on div at bounding box center [1192, 406] width 132 height 90
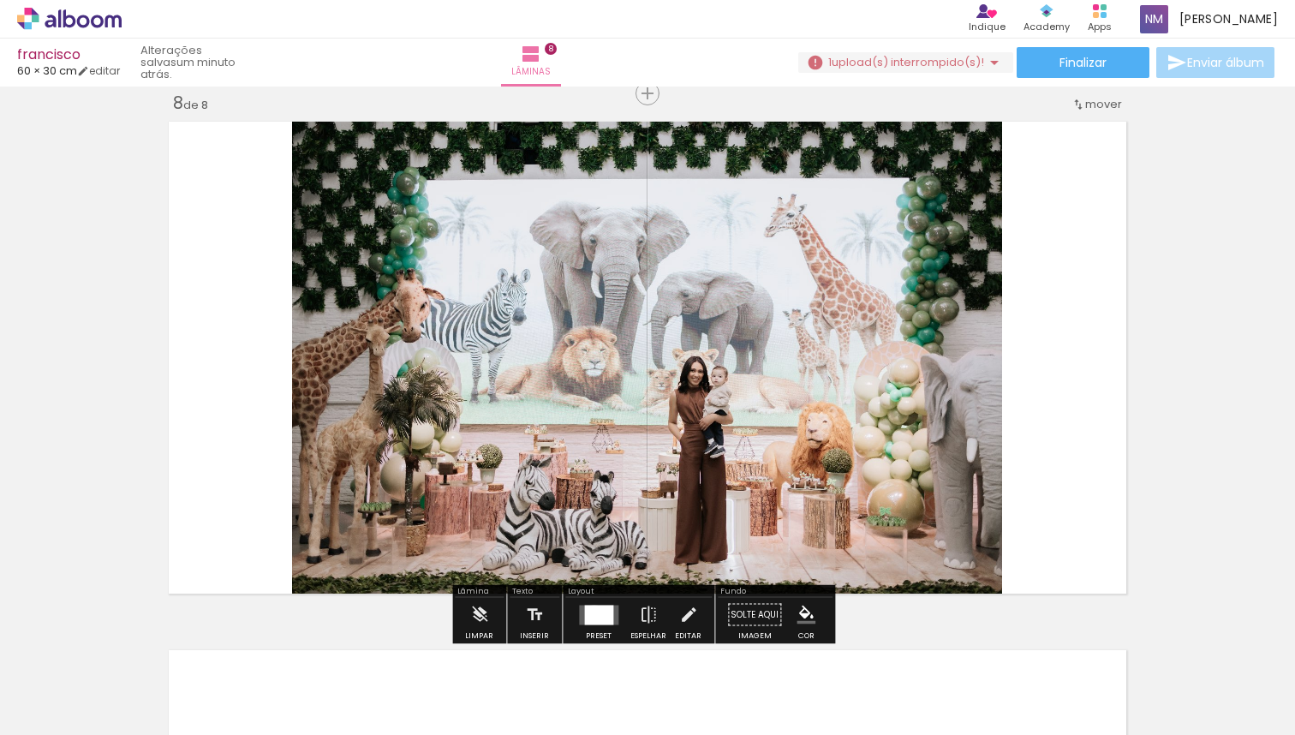
click at [590, 613] on div at bounding box center [598, 615] width 29 height 20
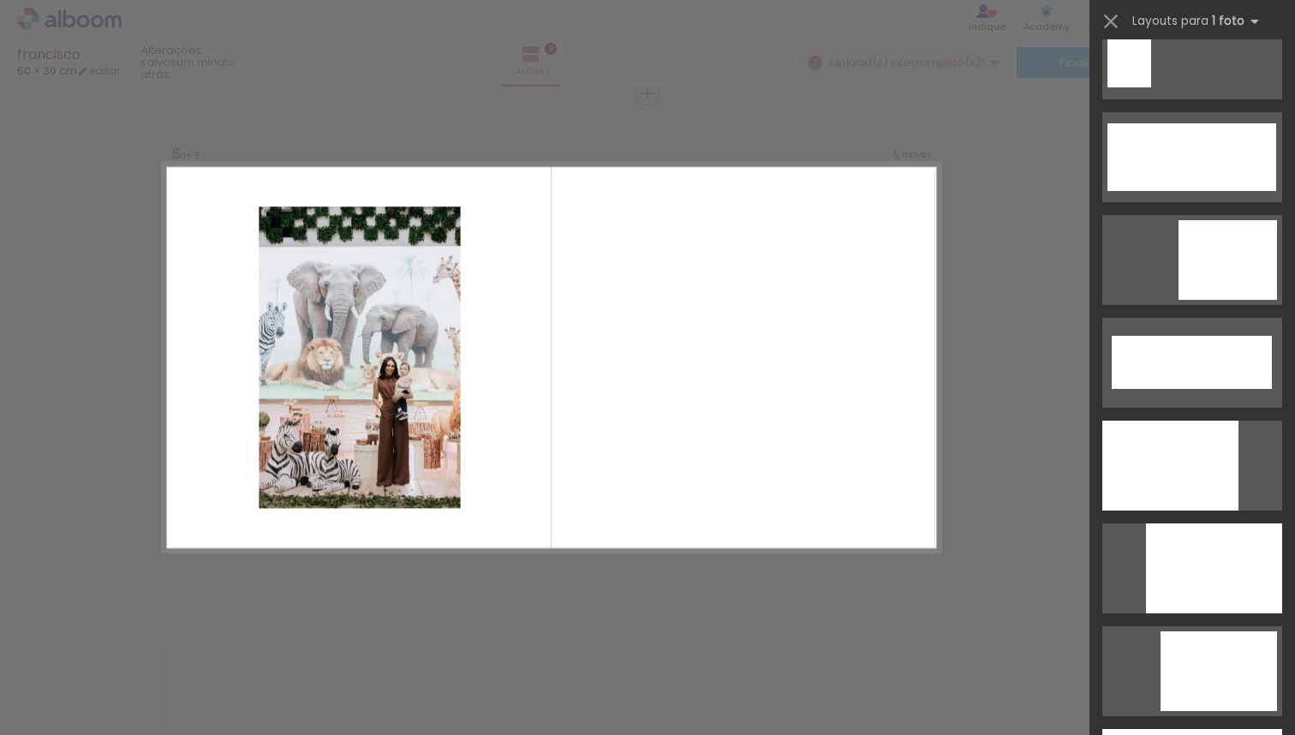
scroll to position [4513, 0]
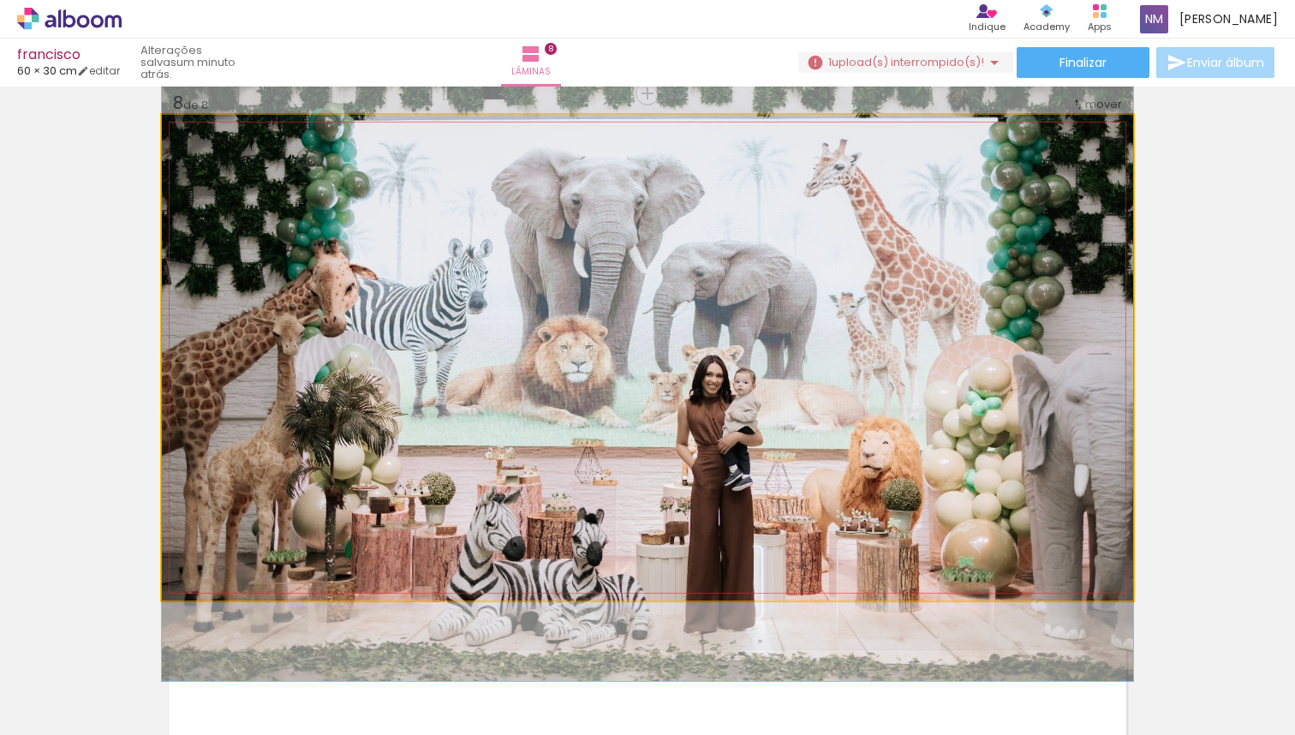
click at [879, 506] on quentale-photo at bounding box center [647, 358] width 971 height 486
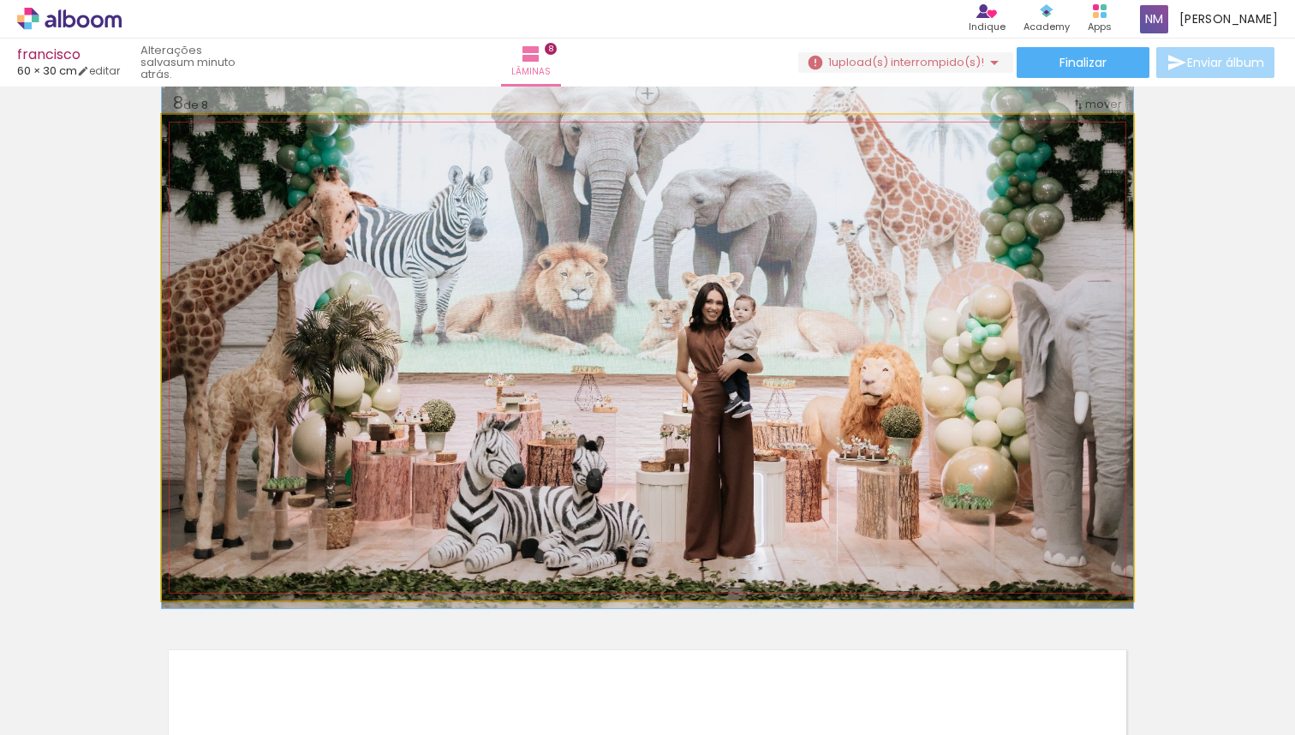
drag, startPoint x: 929, startPoint y: 485, endPoint x: 928, endPoint y: 412, distance: 72.8
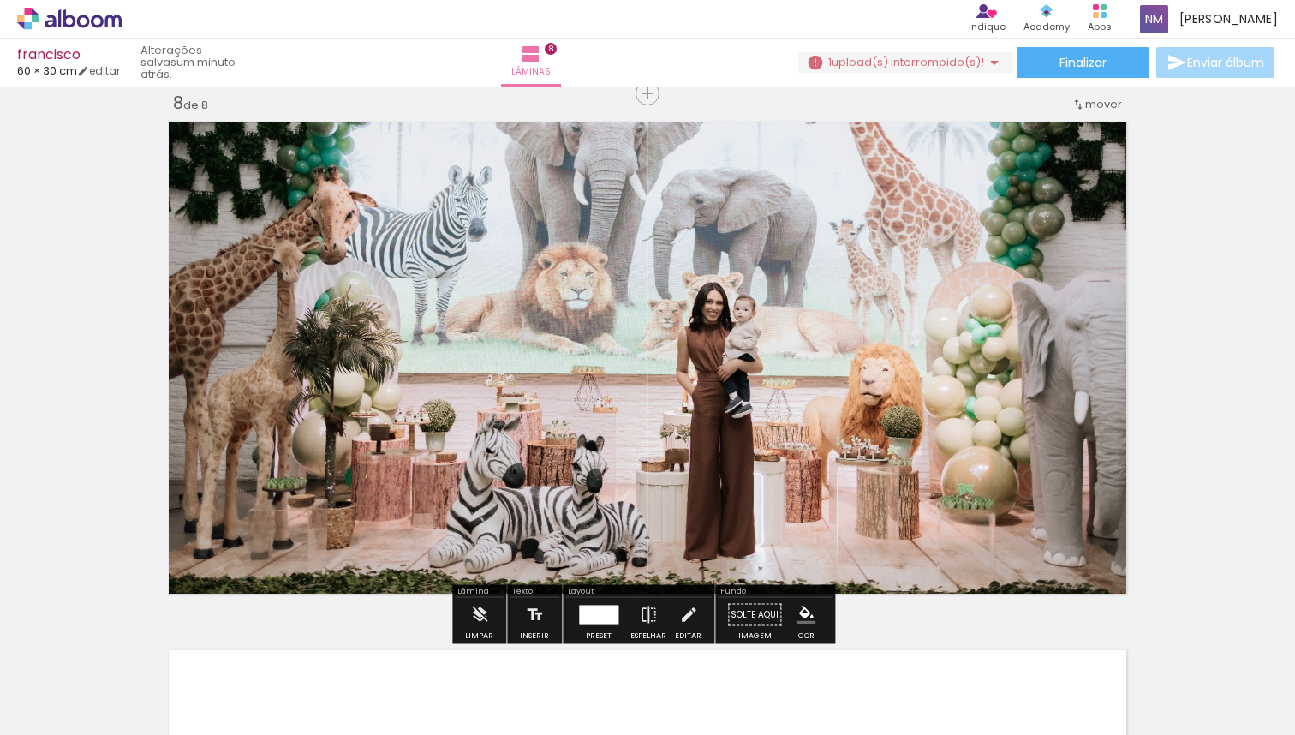
click at [591, 610] on div at bounding box center [598, 615] width 39 height 20
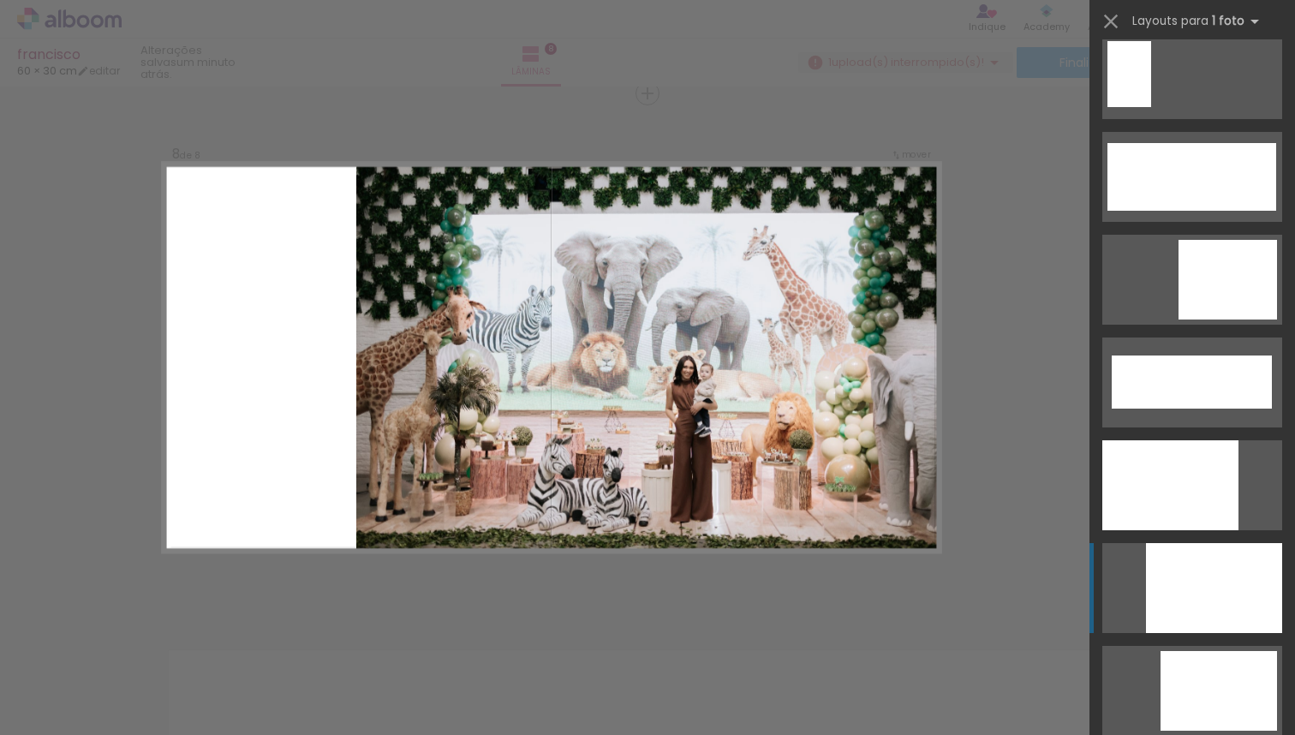
scroll to position [4234, 0]
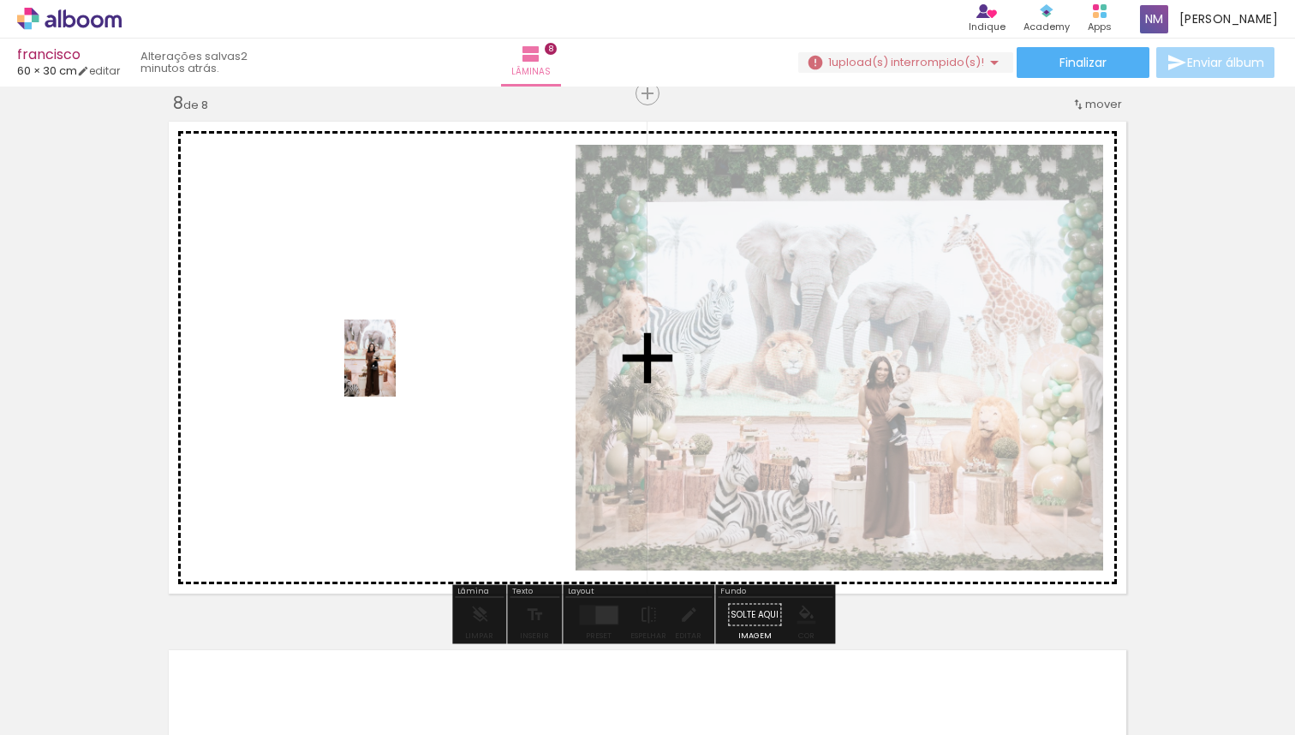
drag, startPoint x: 1257, startPoint y: 683, endPoint x: 396, endPoint y: 371, distance: 916.4
click at [396, 371] on quentale-workspace at bounding box center [647, 367] width 1295 height 735
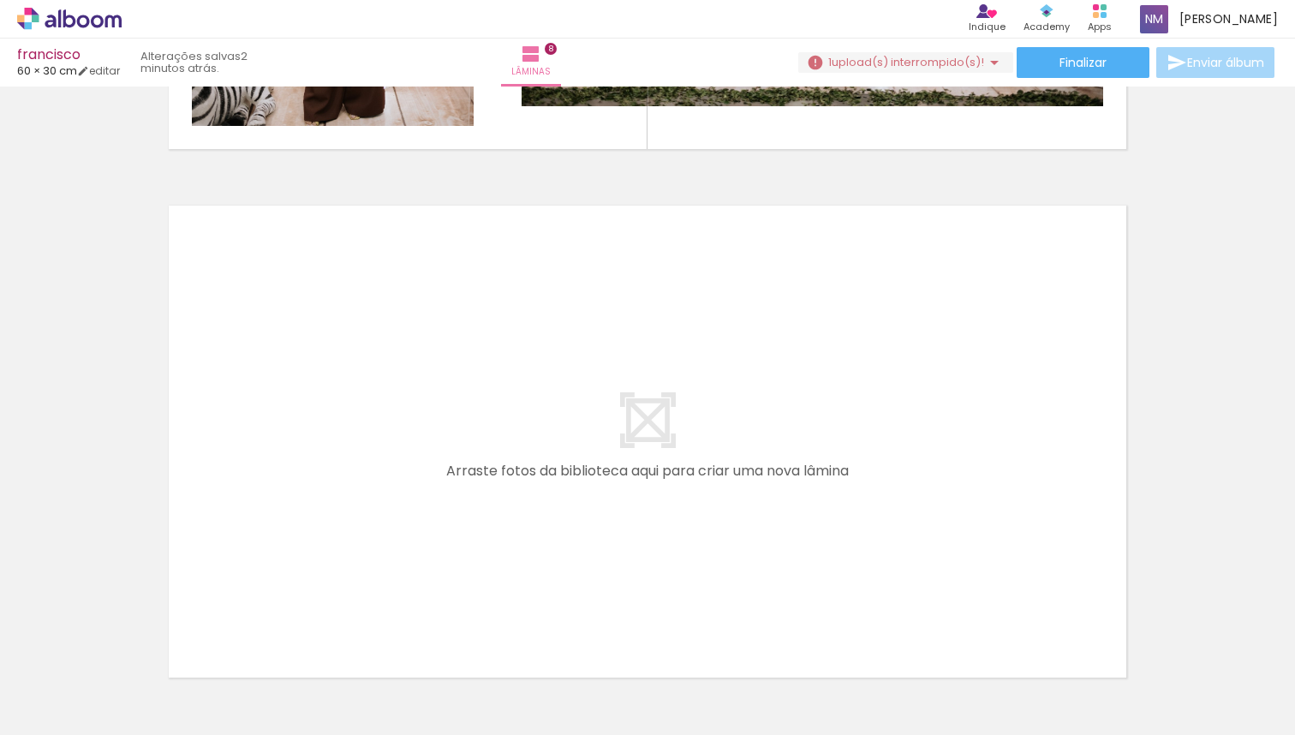
scroll to position [0, 3726]
click at [64, 705] on span "Adicionar Fotos" at bounding box center [60, 711] width 51 height 19
click at [0, 0] on input "file" at bounding box center [0, 0] width 0 height 0
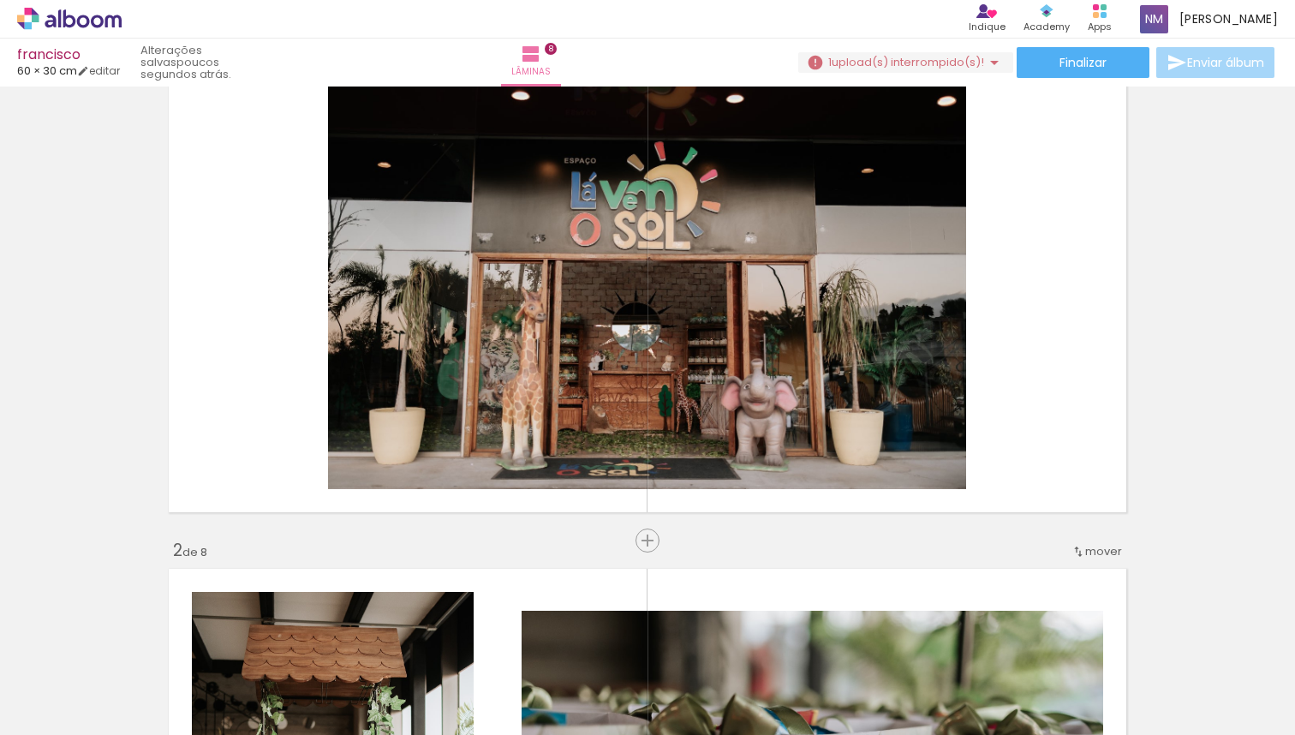
scroll to position [0, 0]
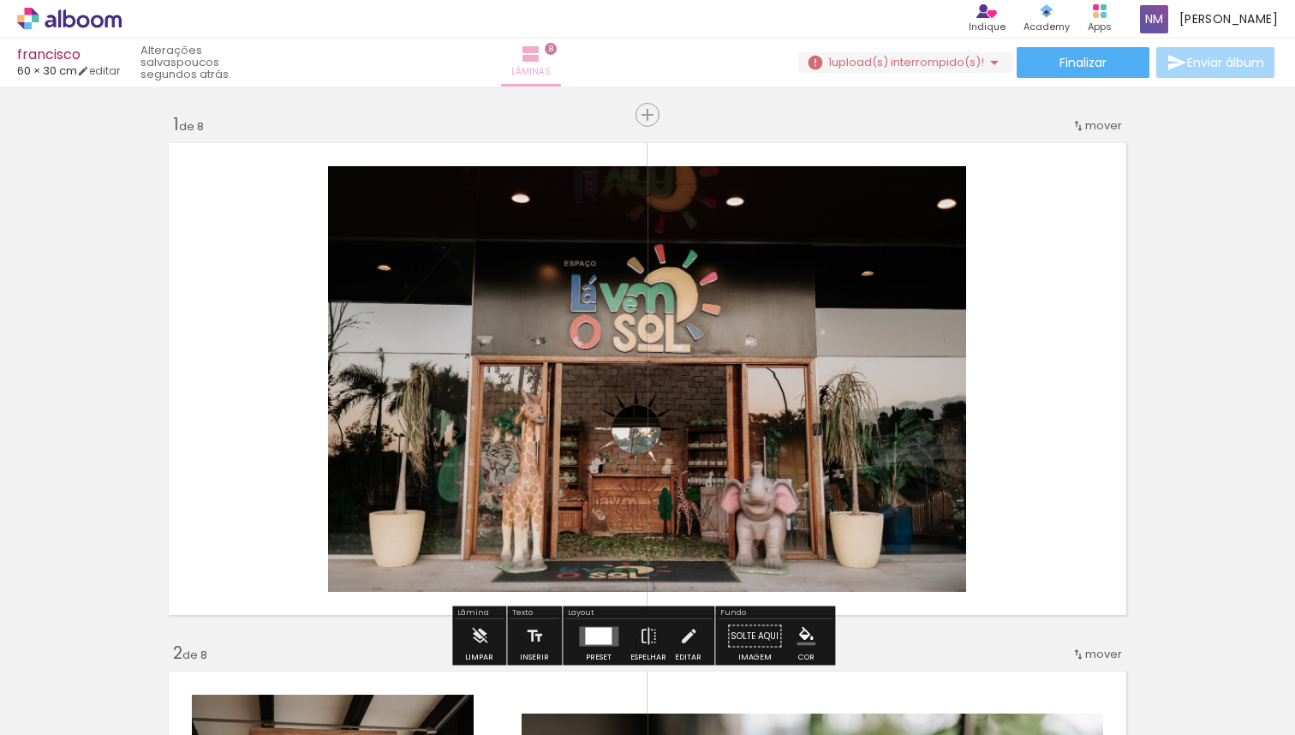
click at [541, 56] on iron-icon at bounding box center [531, 54] width 21 height 21
drag, startPoint x: 1240, startPoint y: 130, endPoint x: 1221, endPoint y: 131, distance: 18.9
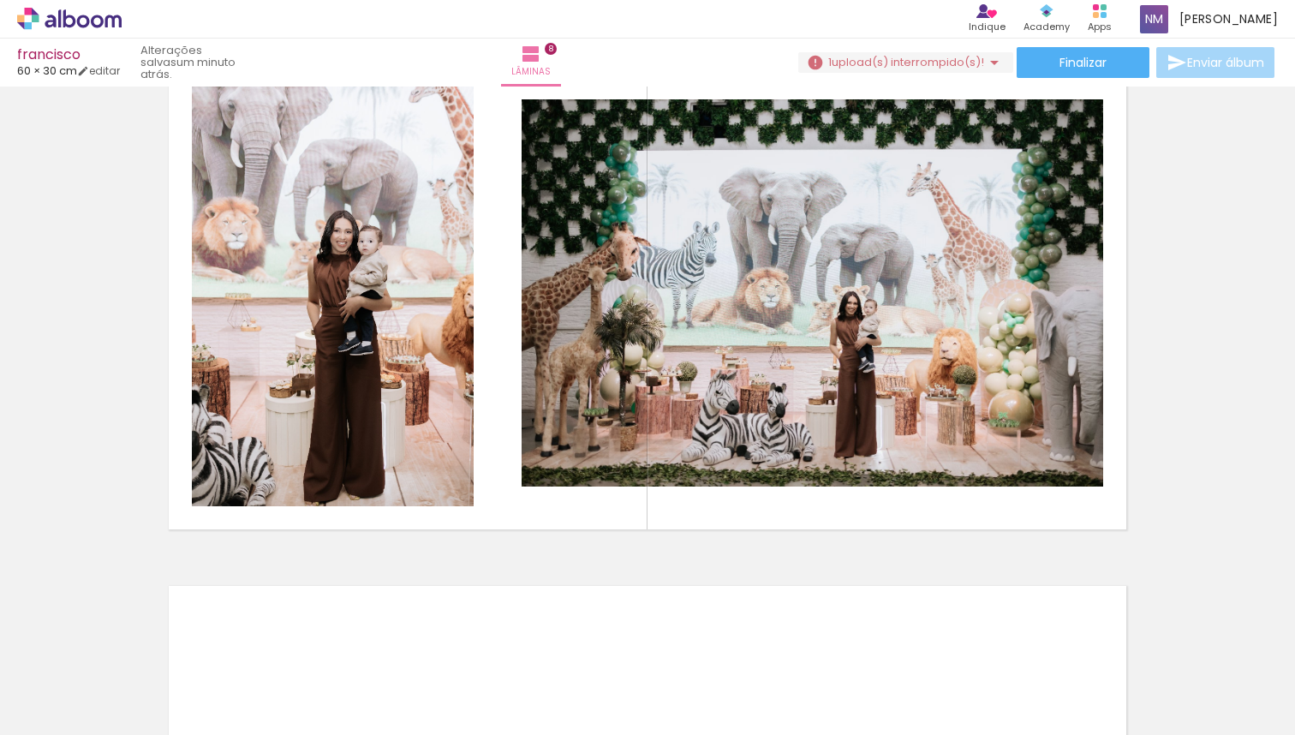
scroll to position [0, 3726]
click at [44, 708] on span "Adicionar Fotos" at bounding box center [60, 711] width 51 height 19
click at [0, 0] on input "file" at bounding box center [0, 0] width 0 height 0
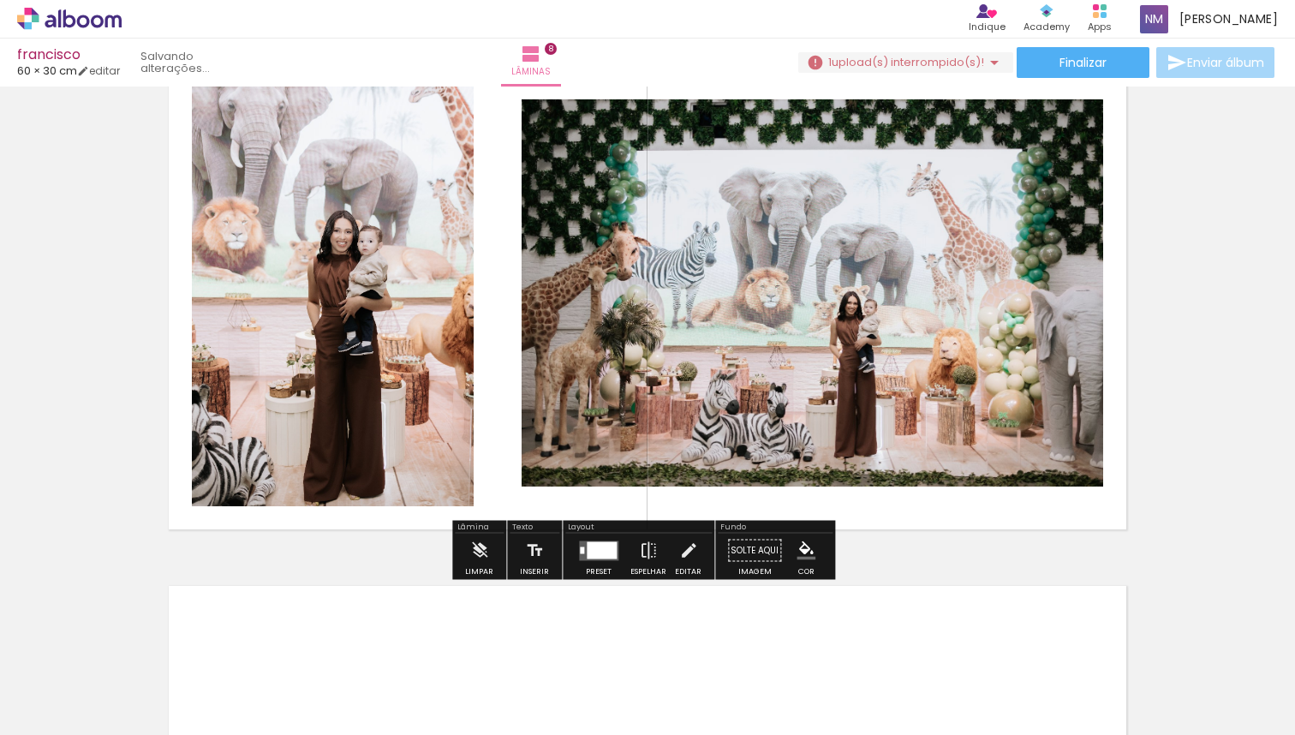
scroll to position [0, 3758]
click at [140, 732] on iron-horizontal-list at bounding box center [123, 681] width 34 height 107
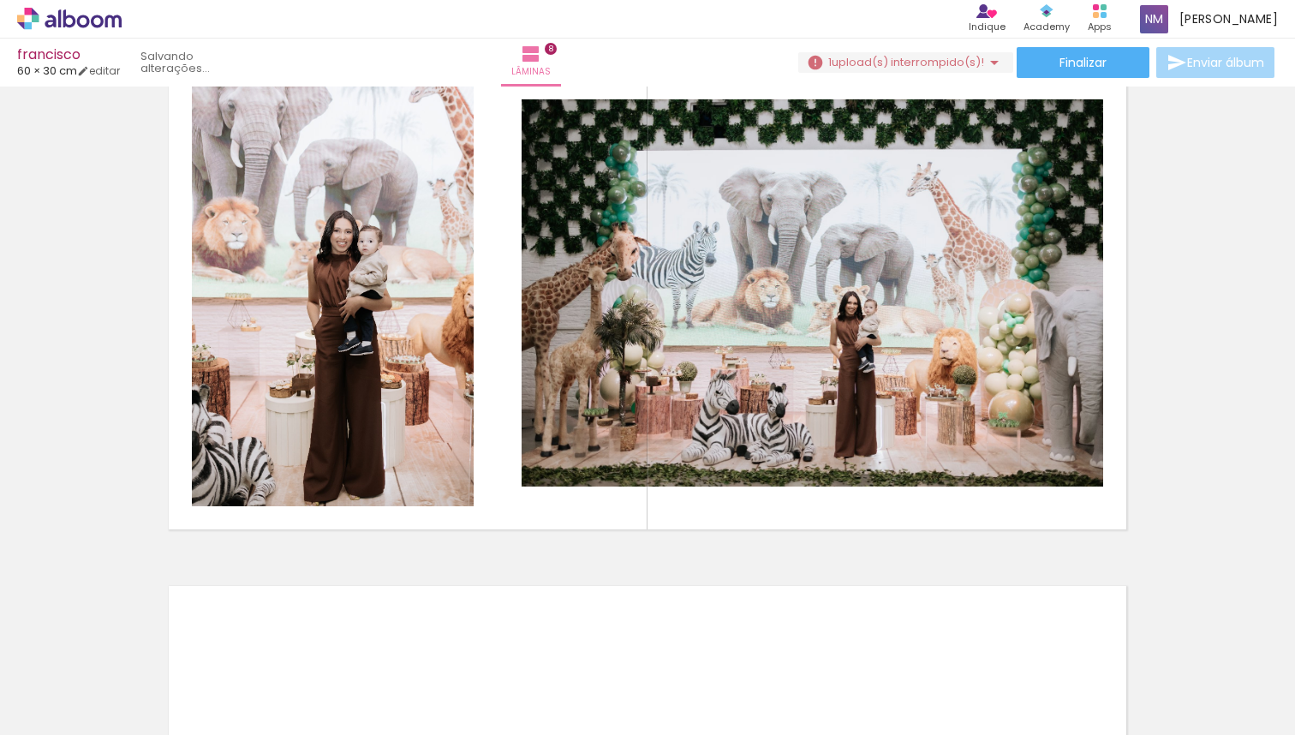
scroll to position [0, 3793]
drag, startPoint x: 1252, startPoint y: 728, endPoint x: 1239, endPoint y: 727, distance: 13.7
click at [140, 731] on iron-horizontal-list at bounding box center [123, 681] width 34 height 107
drag, startPoint x: 1256, startPoint y: 725, endPoint x: 1294, endPoint y: 721, distance: 38.7
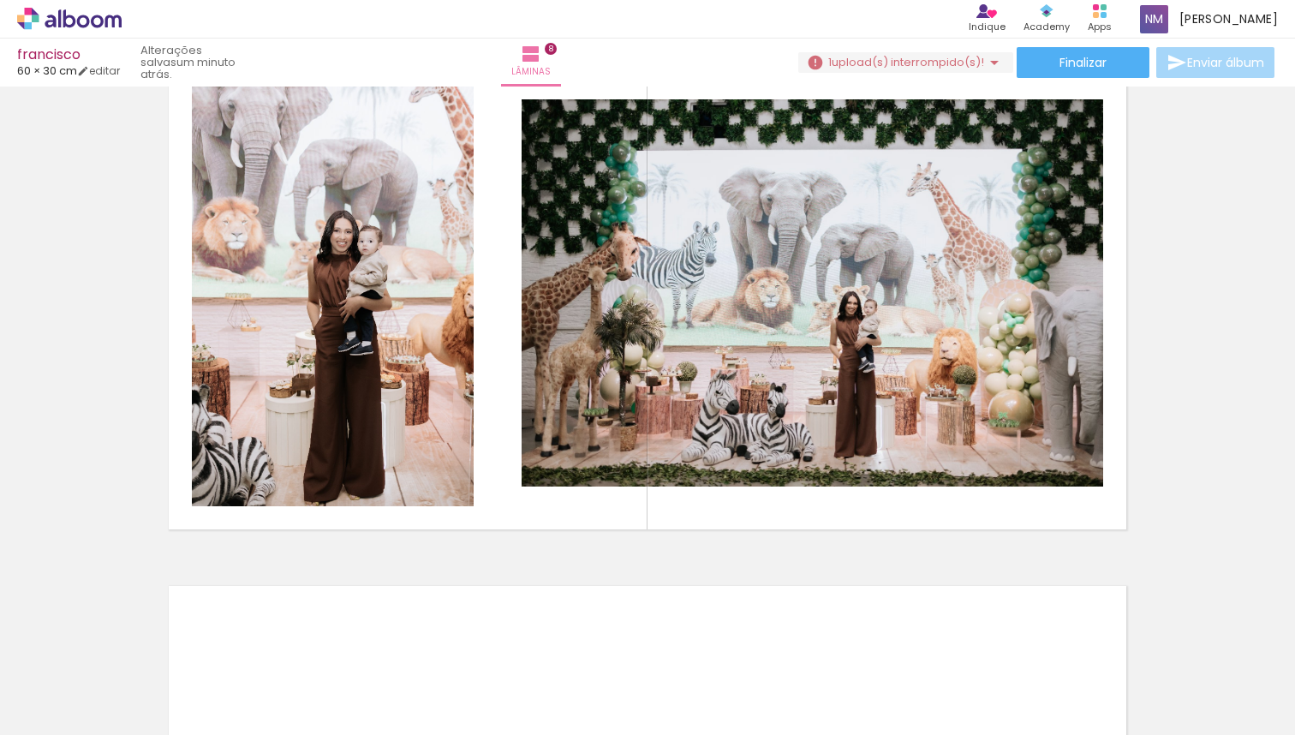
click at [140, 721] on iron-horizontal-list at bounding box center [123, 681] width 34 height 107
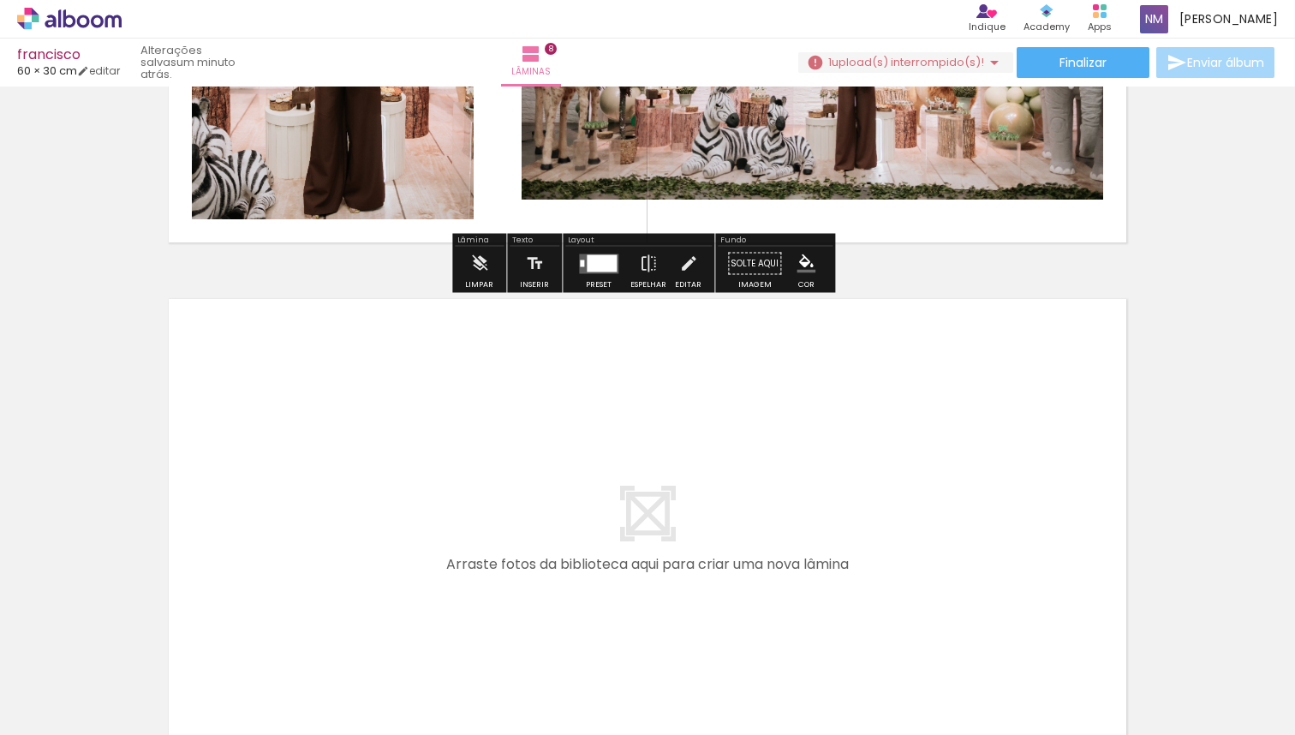
scroll to position [4282, 0]
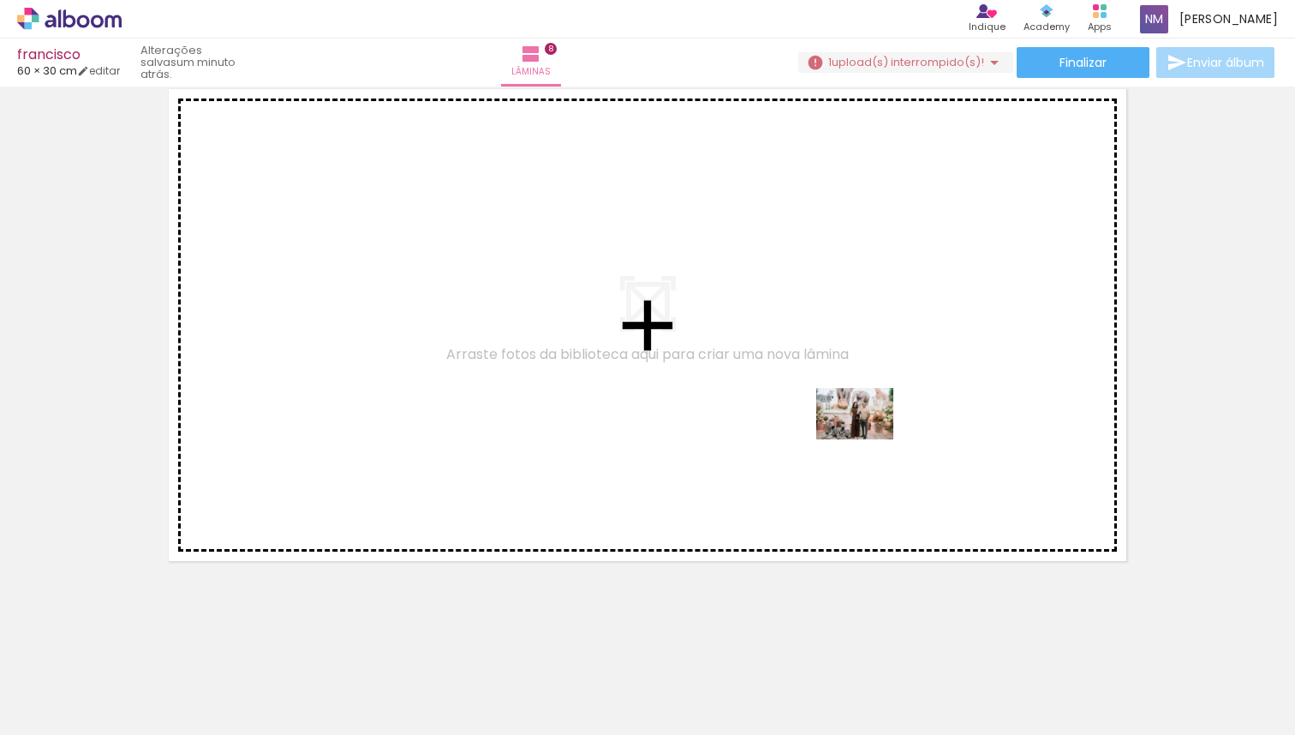
drag, startPoint x: 1209, startPoint y: 676, endPoint x: 824, endPoint y: 419, distance: 462.6
click at [824, 419] on quentale-workspace at bounding box center [647, 367] width 1295 height 735
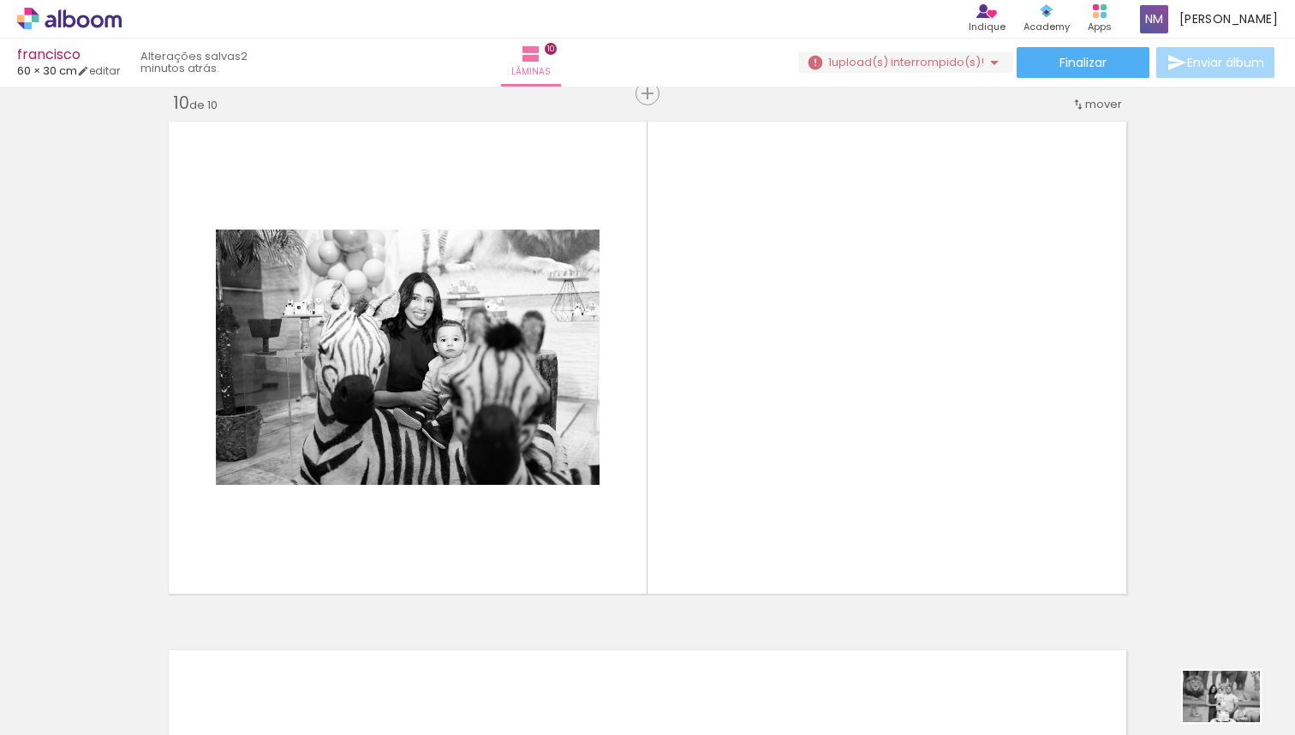
drag, startPoint x: 1264, startPoint y: 720, endPoint x: 1239, endPoint y: 720, distance: 25.7
click at [1233, 721] on quentale-thumb at bounding box center [1242, 677] width 96 height 99
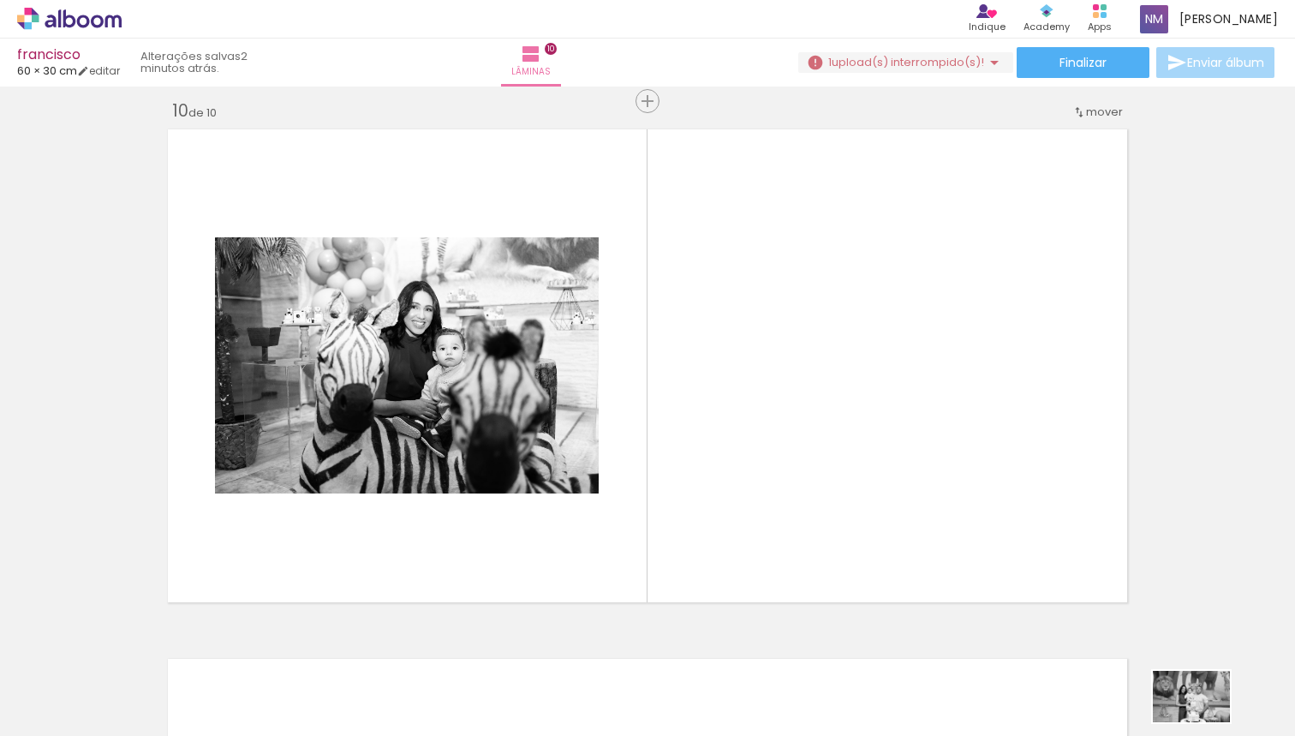
drag, startPoint x: 1243, startPoint y: 722, endPoint x: 1227, endPoint y: 722, distance: 16.3
click at [1227, 722] on quentale-thumb at bounding box center [1242, 678] width 96 height 99
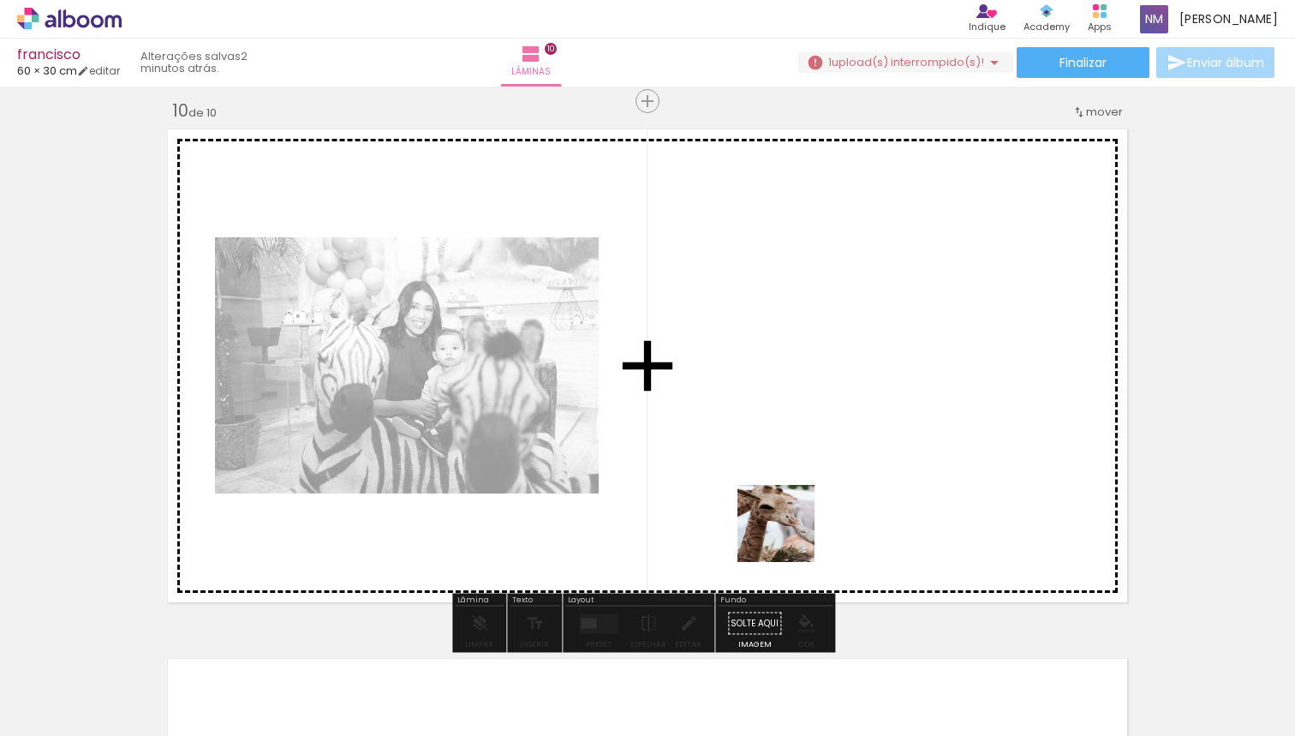
scroll to position [0, 4590]
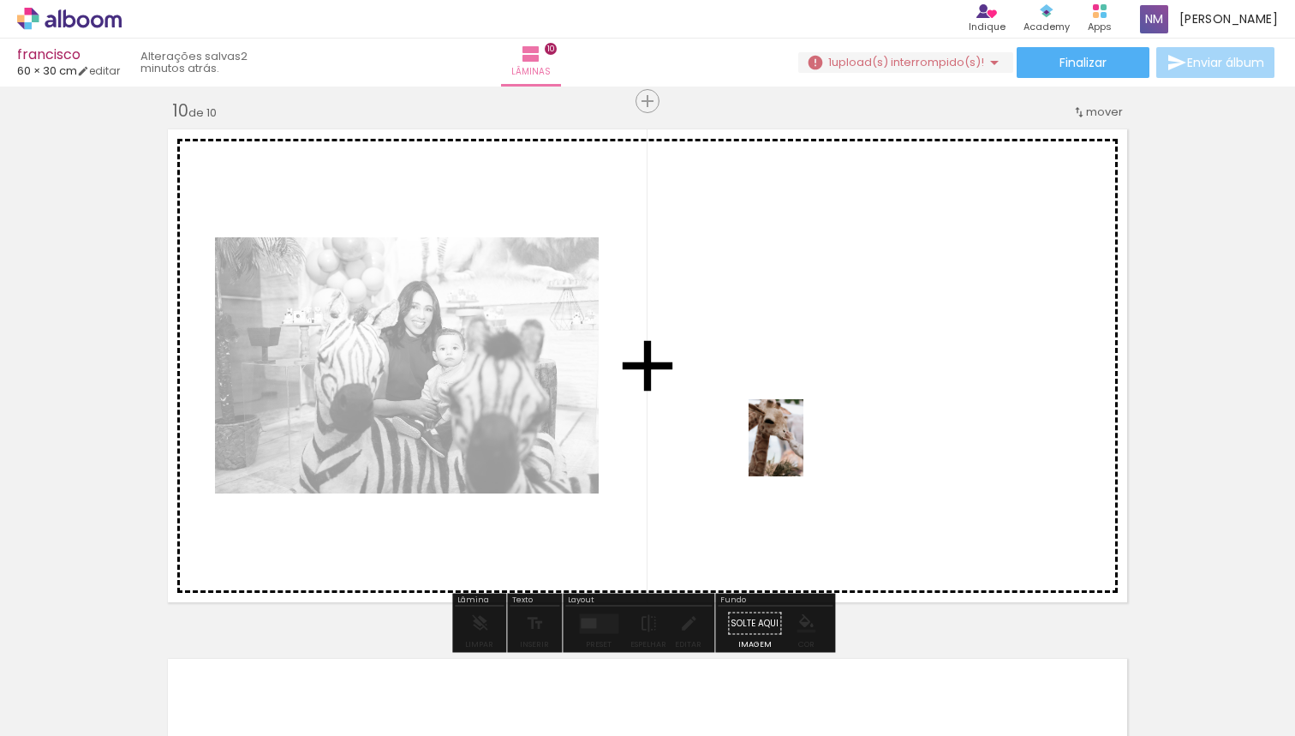
drag, startPoint x: 777, startPoint y: 673, endPoint x: 800, endPoint y: 450, distance: 224.8
click at [800, 450] on quentale-workspace at bounding box center [647, 368] width 1295 height 736
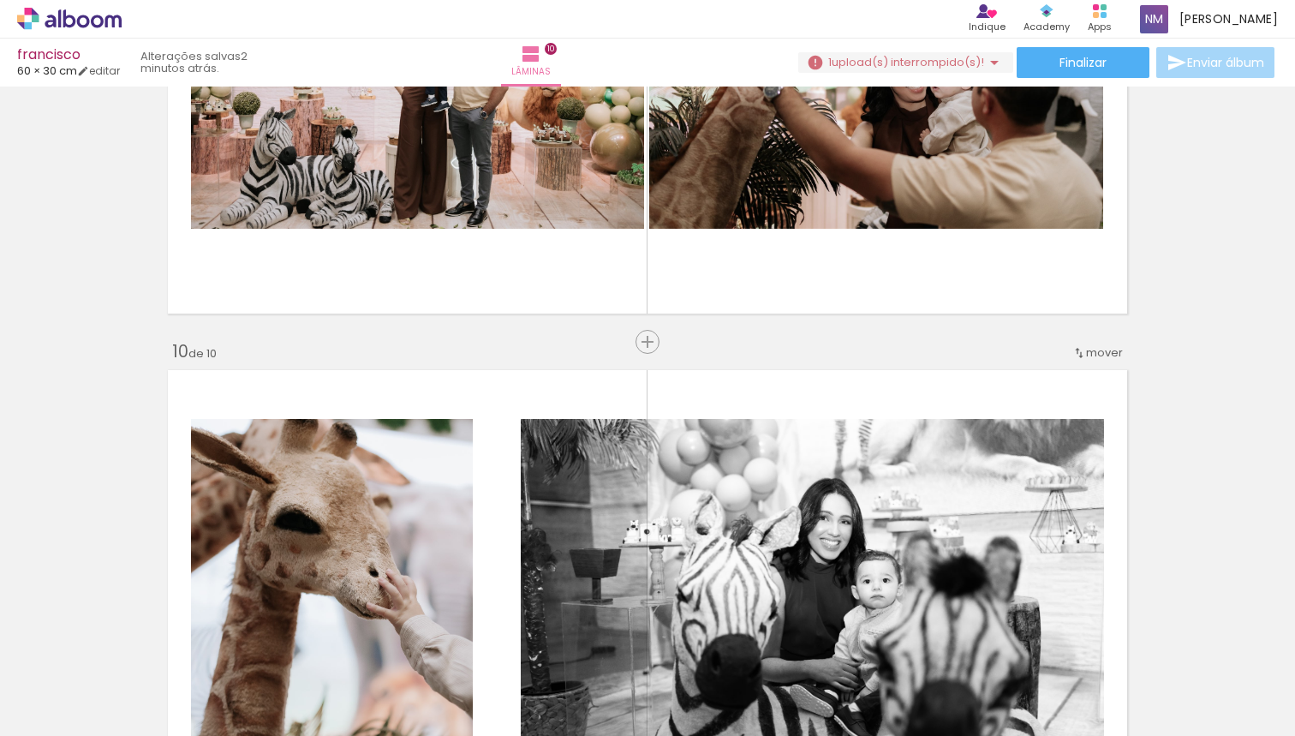
scroll to position [4509, 0]
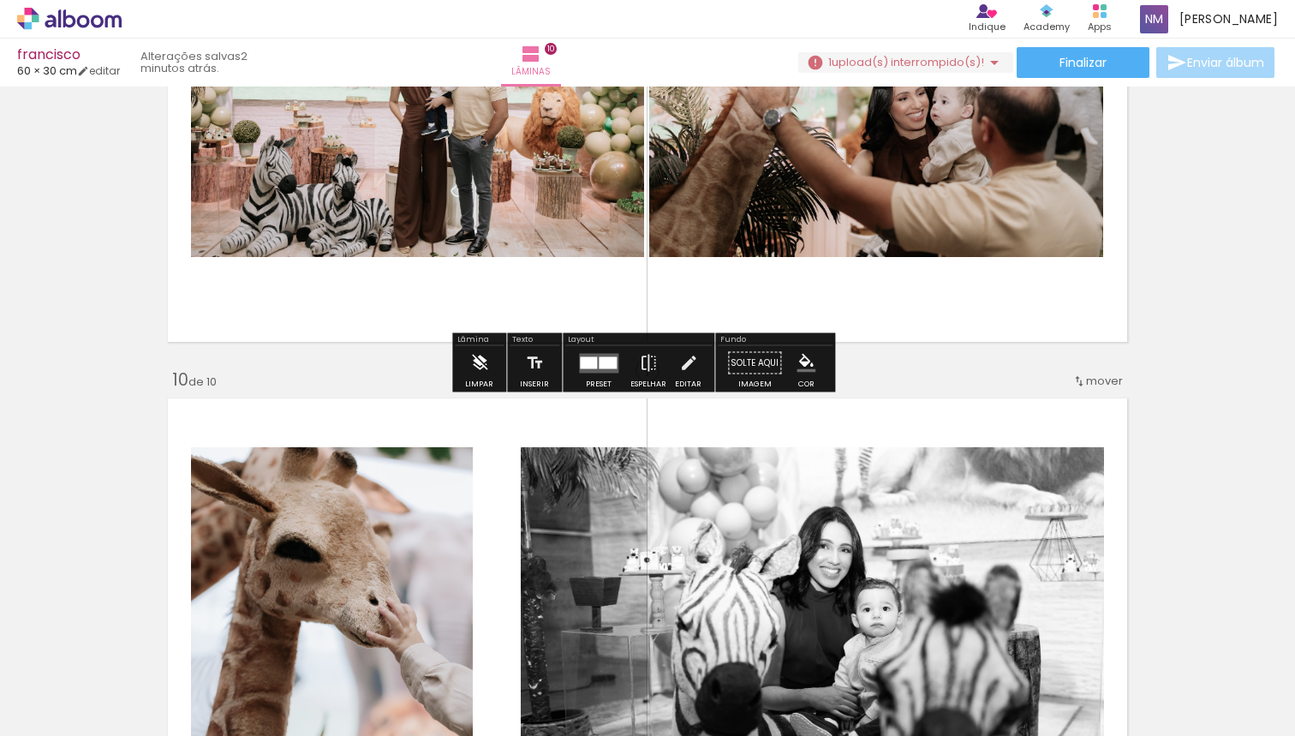
click at [483, 368] on iron-icon at bounding box center [479, 363] width 19 height 34
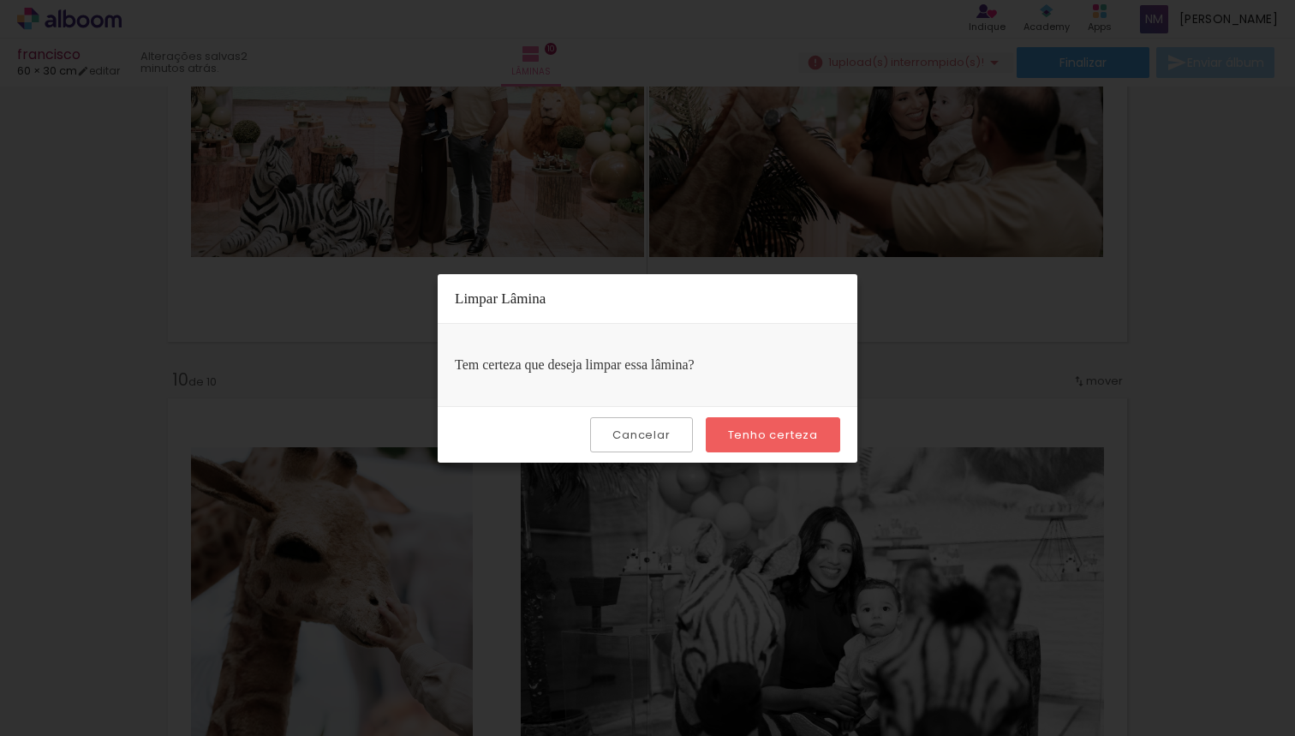
click at [0, 0] on slot "Tenho certeza" at bounding box center [0, 0] width 0 height 0
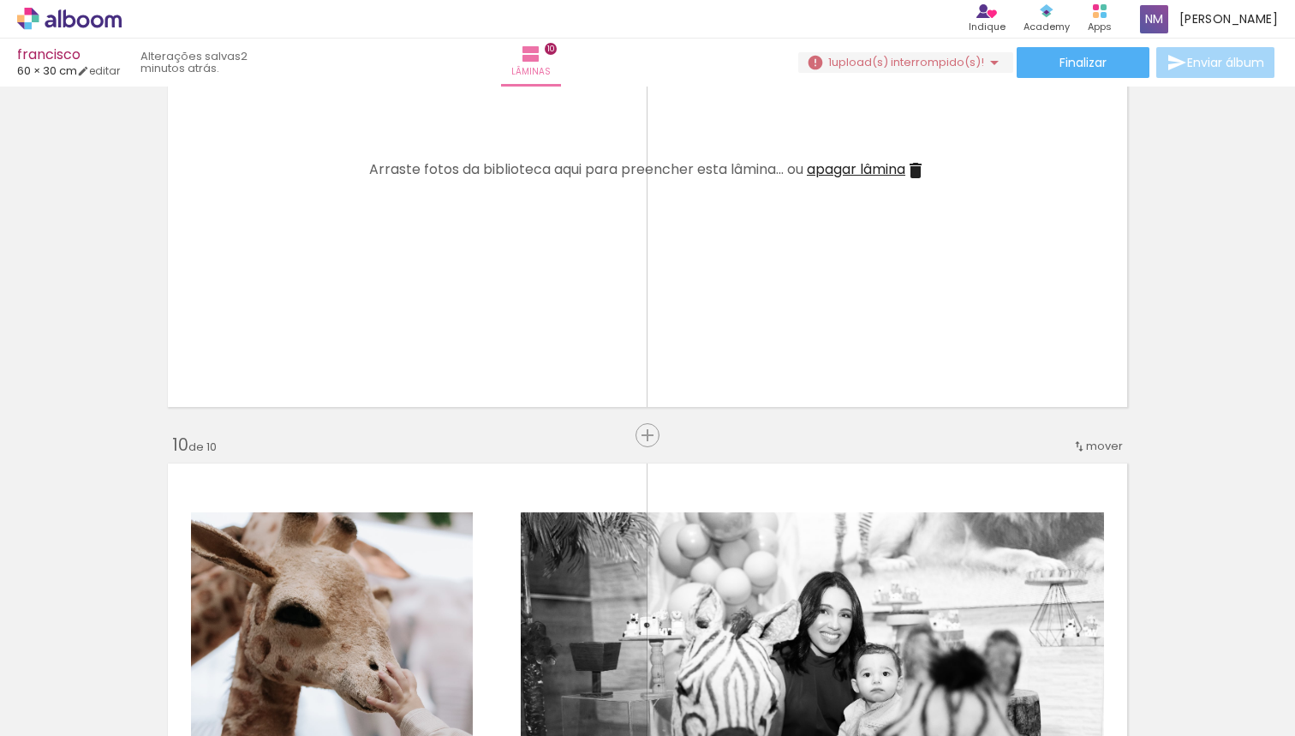
scroll to position [4331, 0]
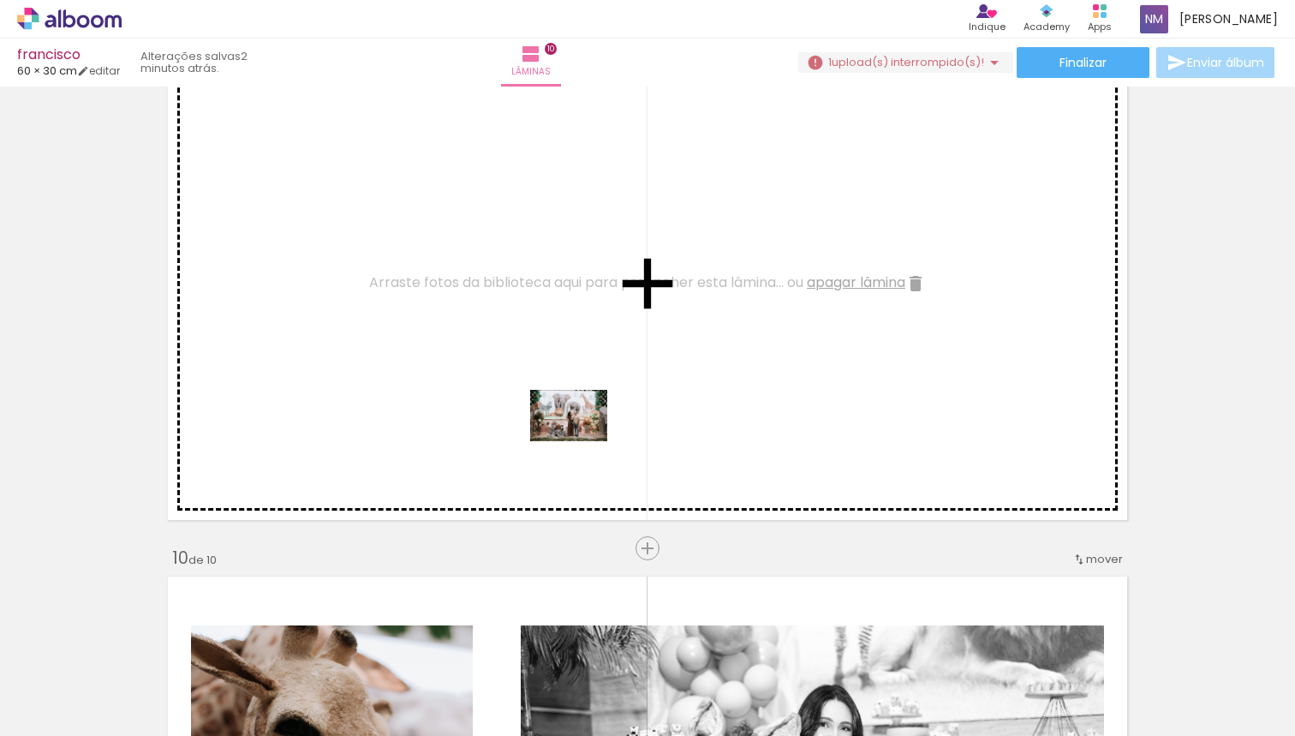
drag, startPoint x: 601, startPoint y: 696, endPoint x: 582, endPoint y: 441, distance: 255.2
click at [582, 441] on quentale-workspace at bounding box center [647, 368] width 1295 height 736
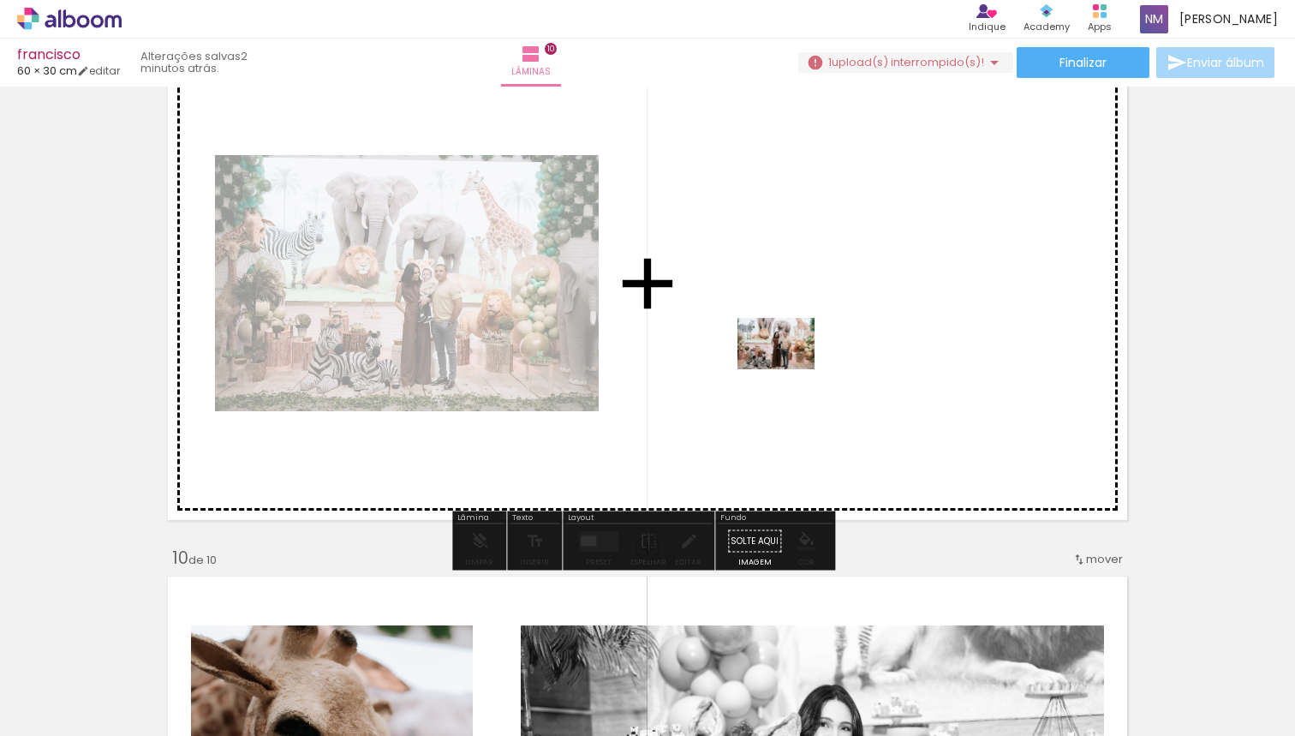
drag, startPoint x: 479, startPoint y: 681, endPoint x: 817, endPoint y: 352, distance: 471.9
click at [817, 352] on quentale-workspace at bounding box center [647, 368] width 1295 height 736
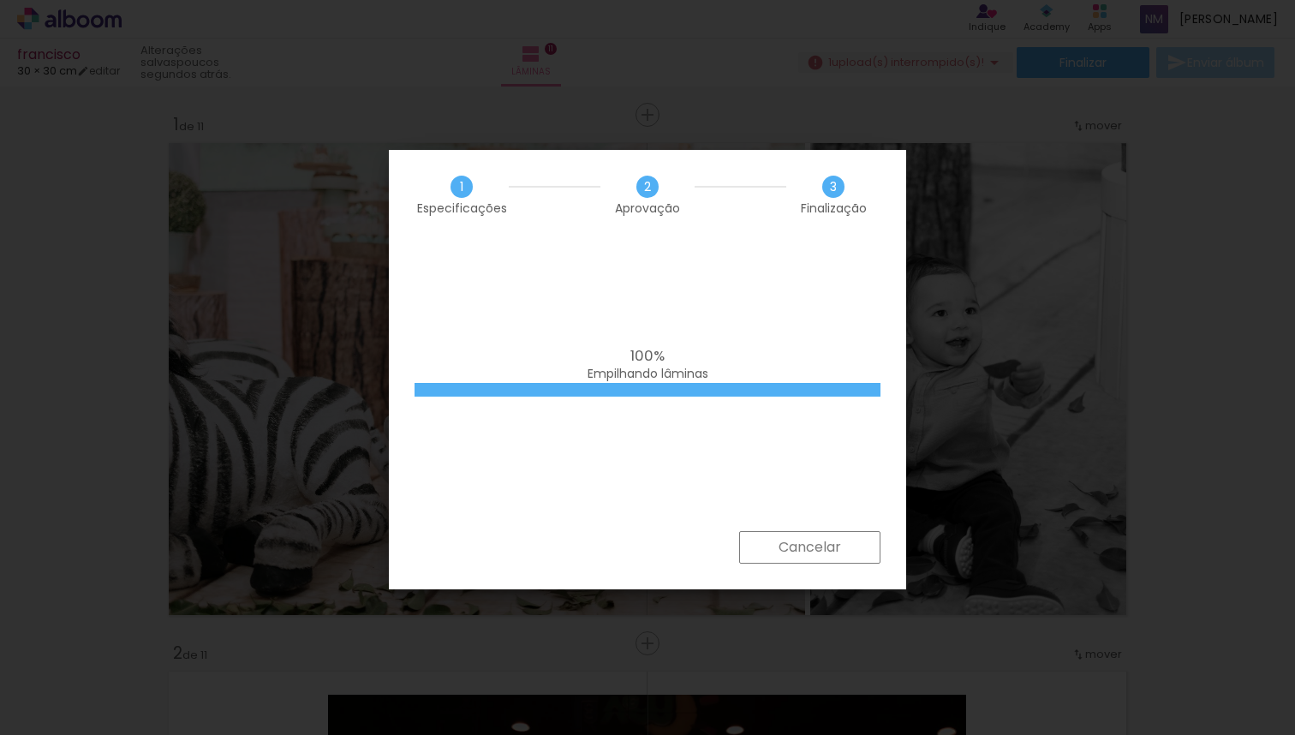
scroll to position [0, 5165]
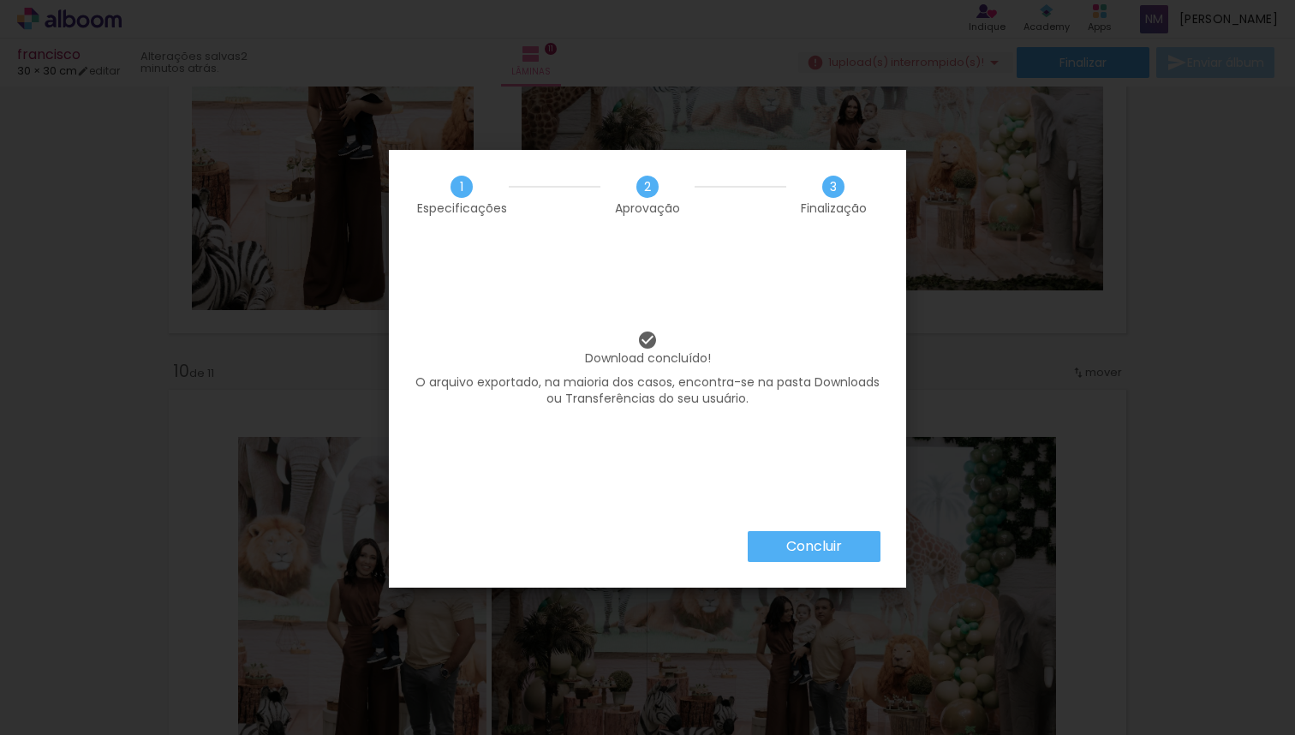
click at [1020, 397] on iron-overlay-backdrop at bounding box center [647, 367] width 1295 height 735
click at [862, 548] on paper-button "Concluir" at bounding box center [814, 546] width 133 height 31
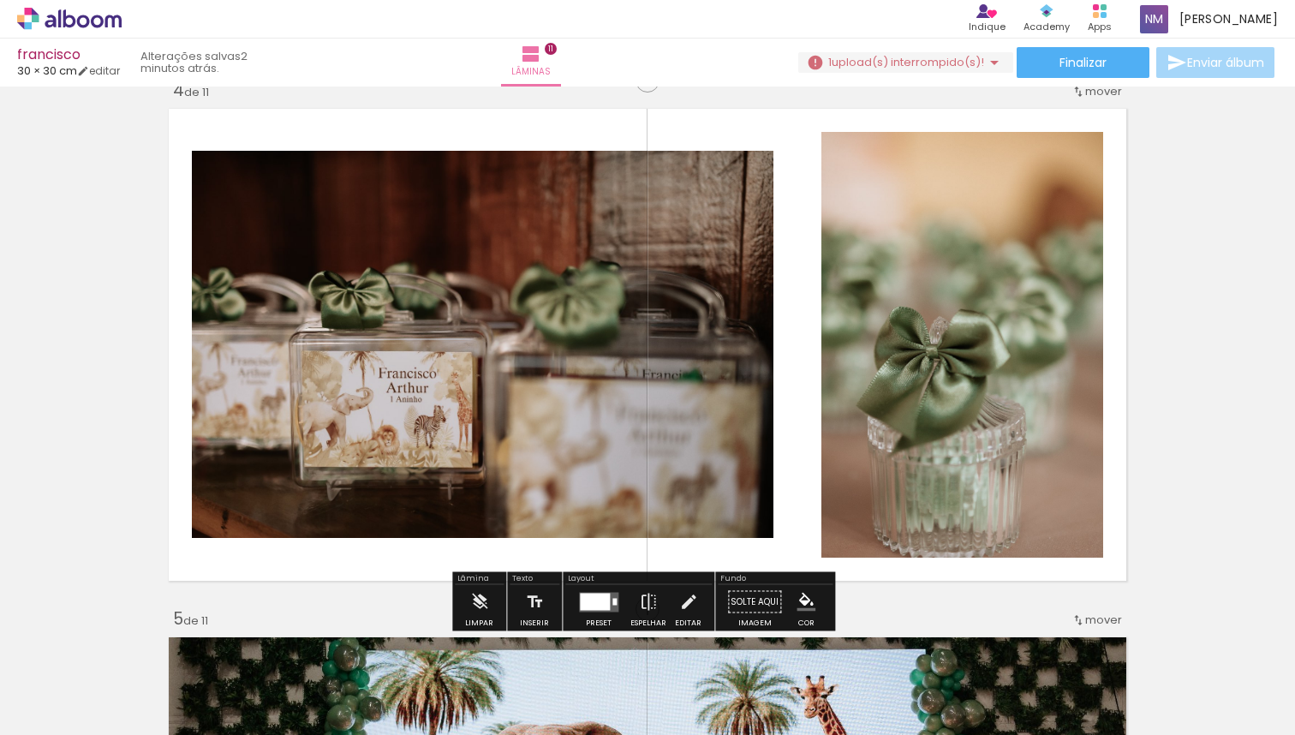
scroll to position [482, 0]
